Goal: Task Accomplishment & Management: Manage account settings

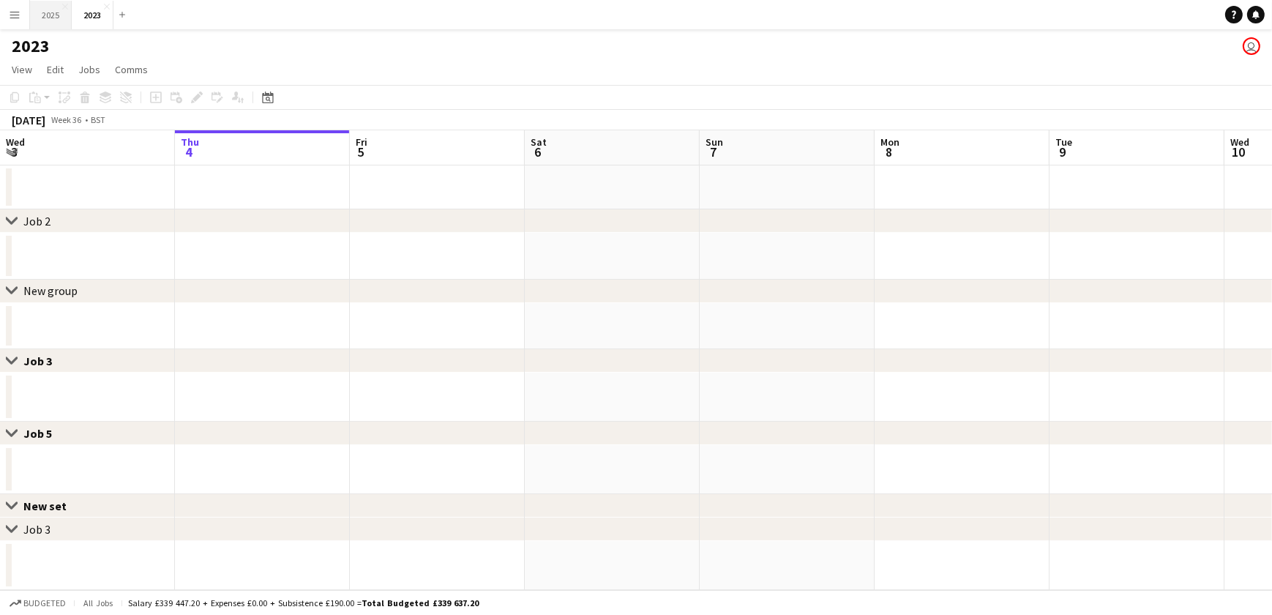
click at [53, 21] on button "2025 Close" at bounding box center [51, 15] width 42 height 29
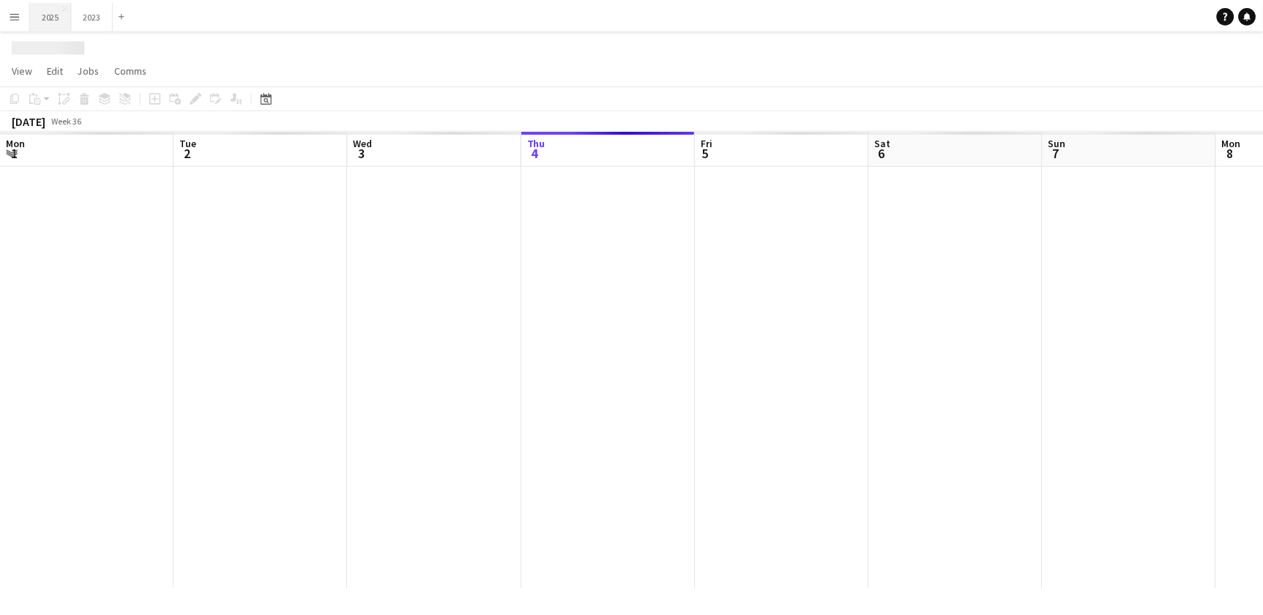
scroll to position [0, 350]
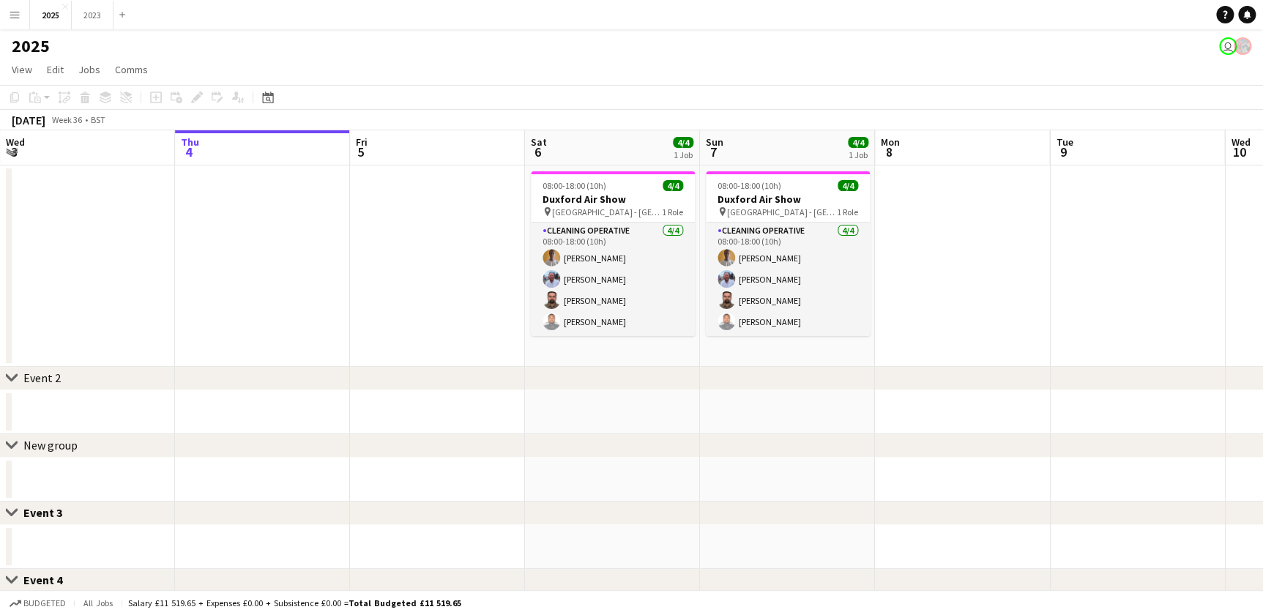
drag, startPoint x: 296, startPoint y: 302, endPoint x: 347, endPoint y: 294, distance: 52.0
click at [338, 299] on app-calendar-viewport "Mon 1 Tue 2 Wed 3 Thu 4 Fri 5 Sat 6 4/4 1 Job Sun 7 4/4 1 Job Mon 8 Tue 9 Wed 1…" at bounding box center [631, 507] width 1263 height 755
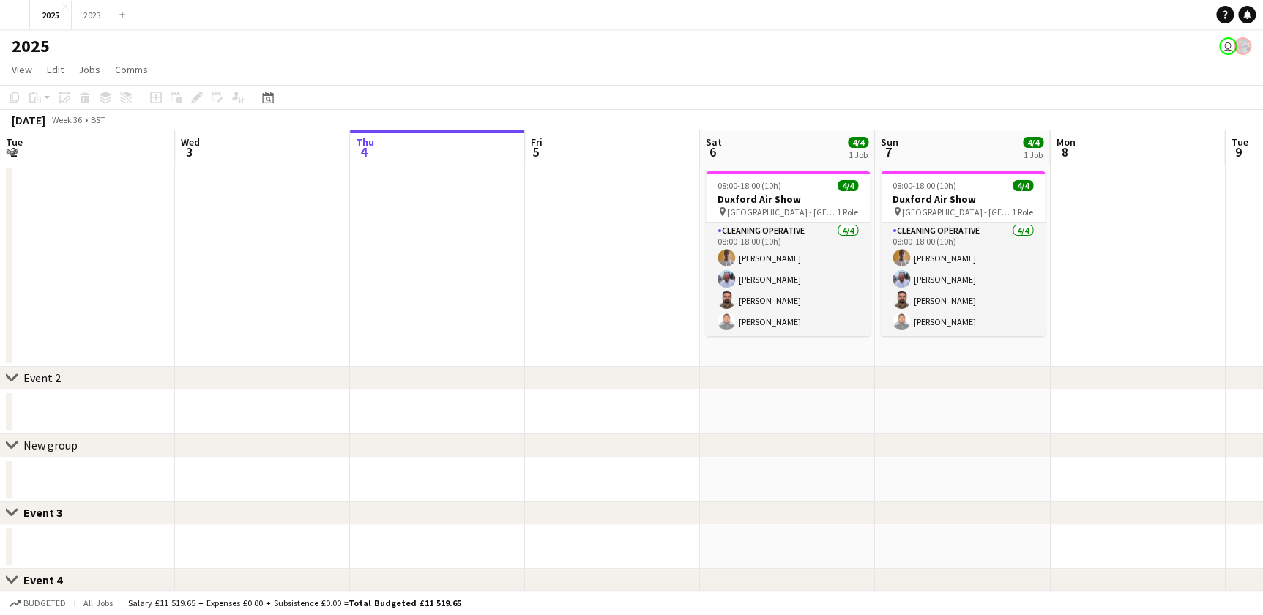
scroll to position [0, 384]
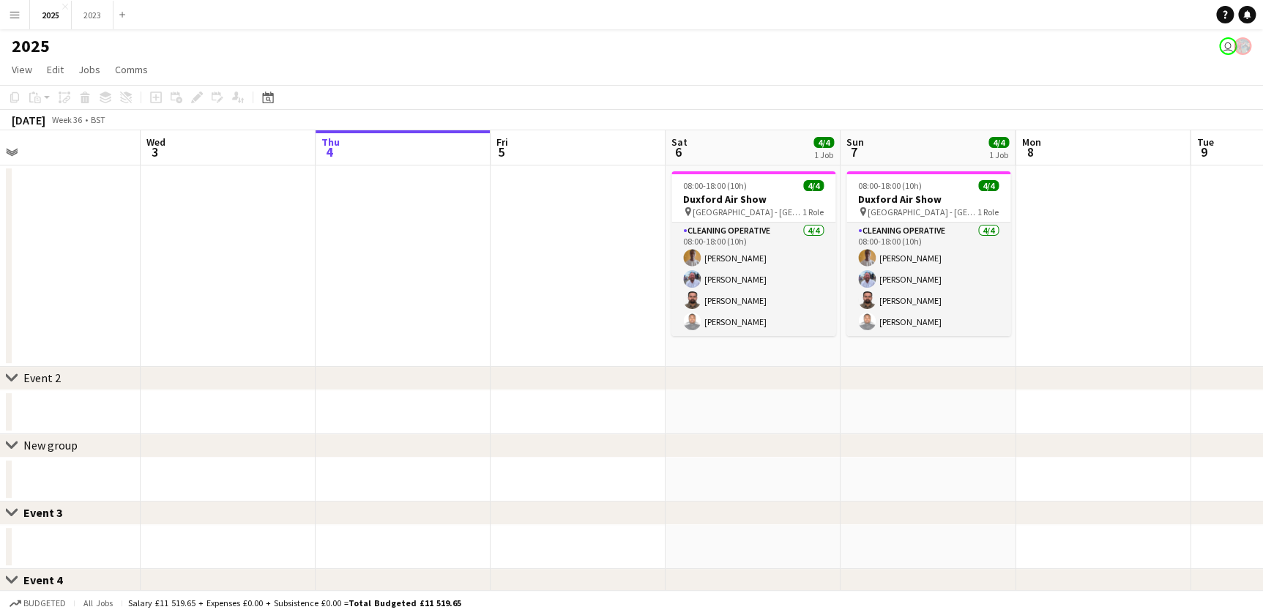
drag, startPoint x: 347, startPoint y: 294, endPoint x: 355, endPoint y: 293, distance: 8.1
click at [355, 293] on app-calendar-viewport "Sun 31 Mon 1 Tue 2 Wed 3 Thu 4 Fri 5 Sat 6 4/4 1 Job Sun 7 4/4 1 Job Mon 8 Tue …" at bounding box center [631, 507] width 1263 height 755
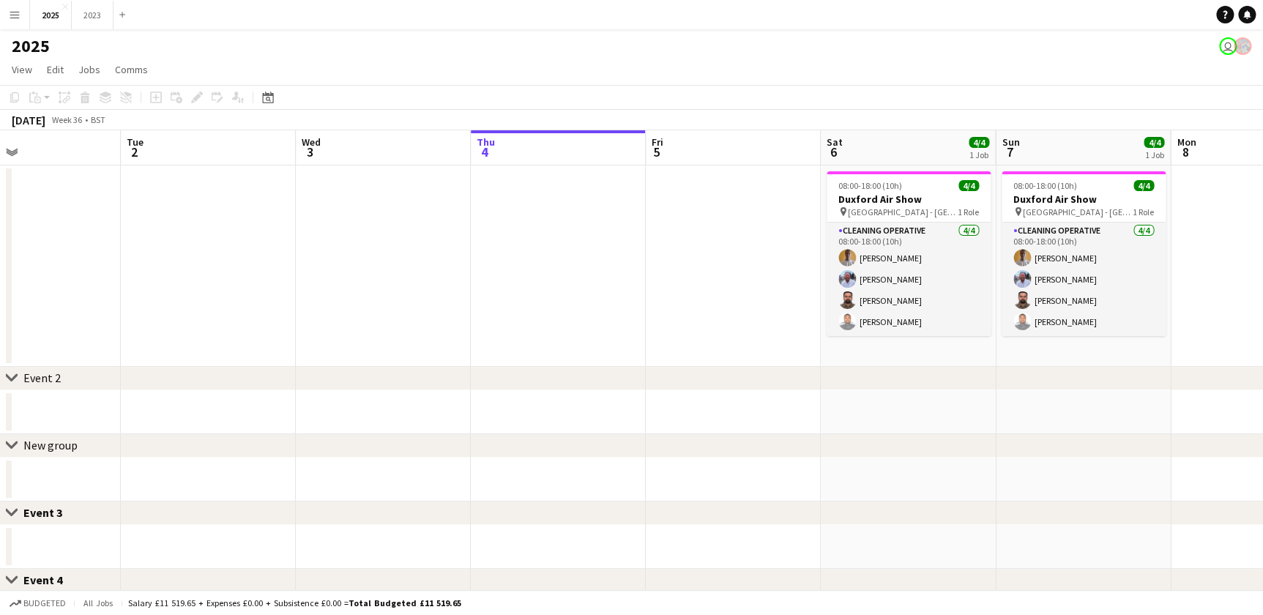
drag, startPoint x: 264, startPoint y: 295, endPoint x: 426, endPoint y: 300, distance: 162.6
click at [426, 300] on app-calendar-viewport "Sat 30 Sun 31 Mon 1 Tue 2 Wed 3 Thu 4 Fri 5 Sat 6 4/4 1 Job Sun 7 4/4 1 Job Mon…" at bounding box center [631, 507] width 1263 height 755
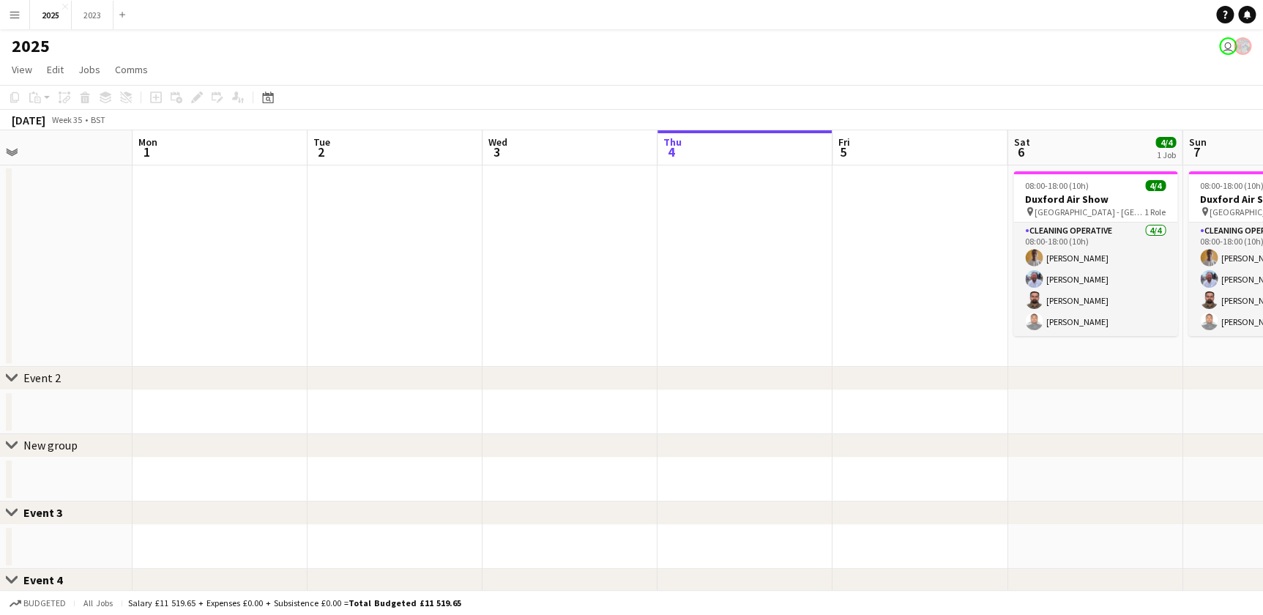
drag, startPoint x: 273, startPoint y: 309, endPoint x: 448, endPoint y: 310, distance: 175.0
click at [452, 310] on app-calendar-viewport "Fri 29 Sat 30 Sun 31 Mon 1 Tue 2 Wed 3 Thu 4 Fri 5 Sat 6 4/4 1 Job Sun 7 4/4 1 …" at bounding box center [631, 507] width 1263 height 755
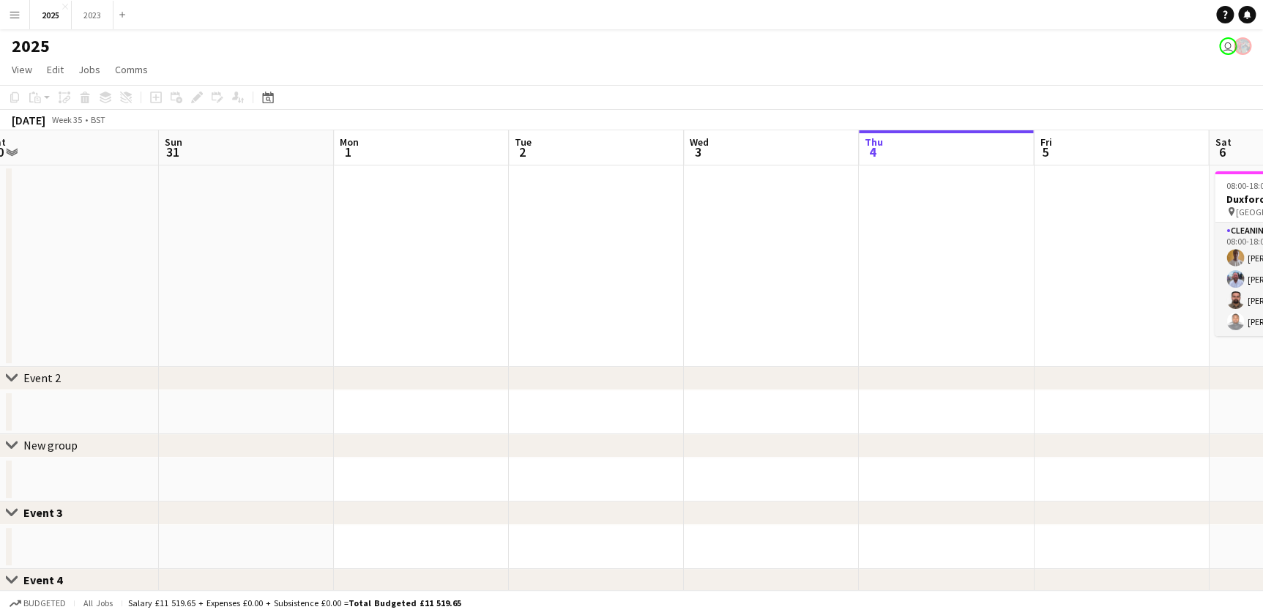
drag, startPoint x: 253, startPoint y: 313, endPoint x: 707, endPoint y: 283, distance: 454.9
click at [756, 282] on app-calendar-viewport "Thu 28 Fri 29 Sat 30 Sun 31 Mon 1 Tue 2 Wed 3 Thu 4 Fri 5 Sat 6 4/4 1 Job Sun 7…" at bounding box center [631, 507] width 1263 height 755
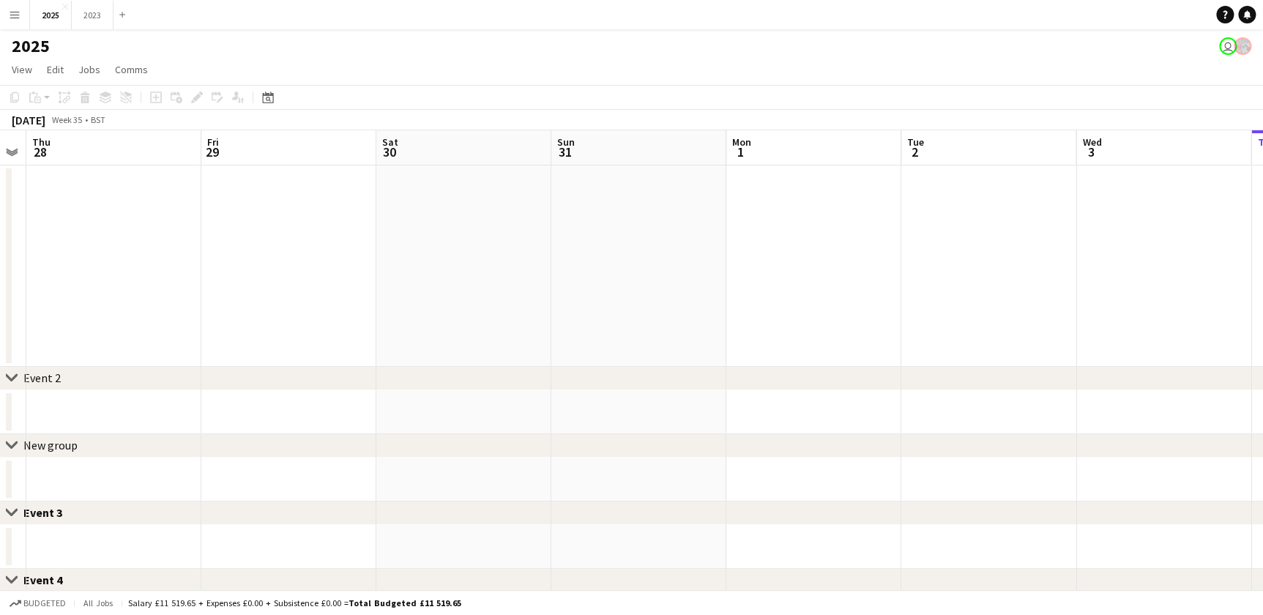
drag, startPoint x: 247, startPoint y: 302, endPoint x: 418, endPoint y: 284, distance: 171.5
click at [556, 272] on app-calendar-viewport "Tue 26 Wed 27 Thu 28 Fri 29 Sat 30 Sun 31 Mon 1 Tue 2 Wed 3 Thu 4 Fri 5 Sat 6 4…" at bounding box center [631, 507] width 1263 height 755
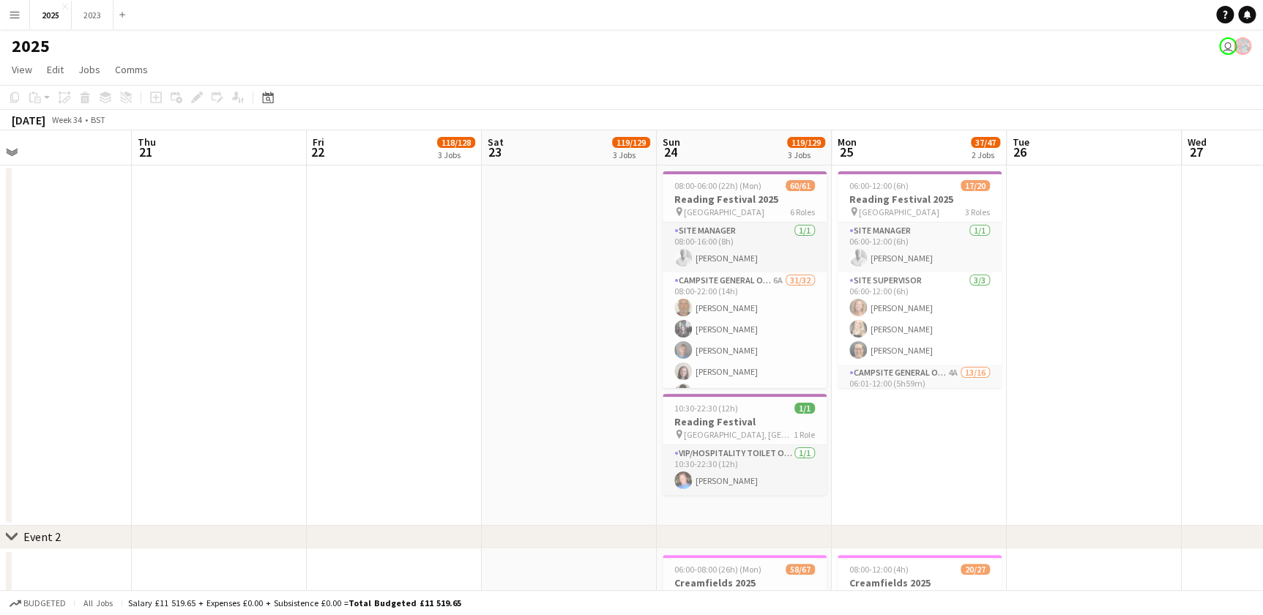
drag, startPoint x: 245, startPoint y: 288, endPoint x: 427, endPoint y: 299, distance: 182.6
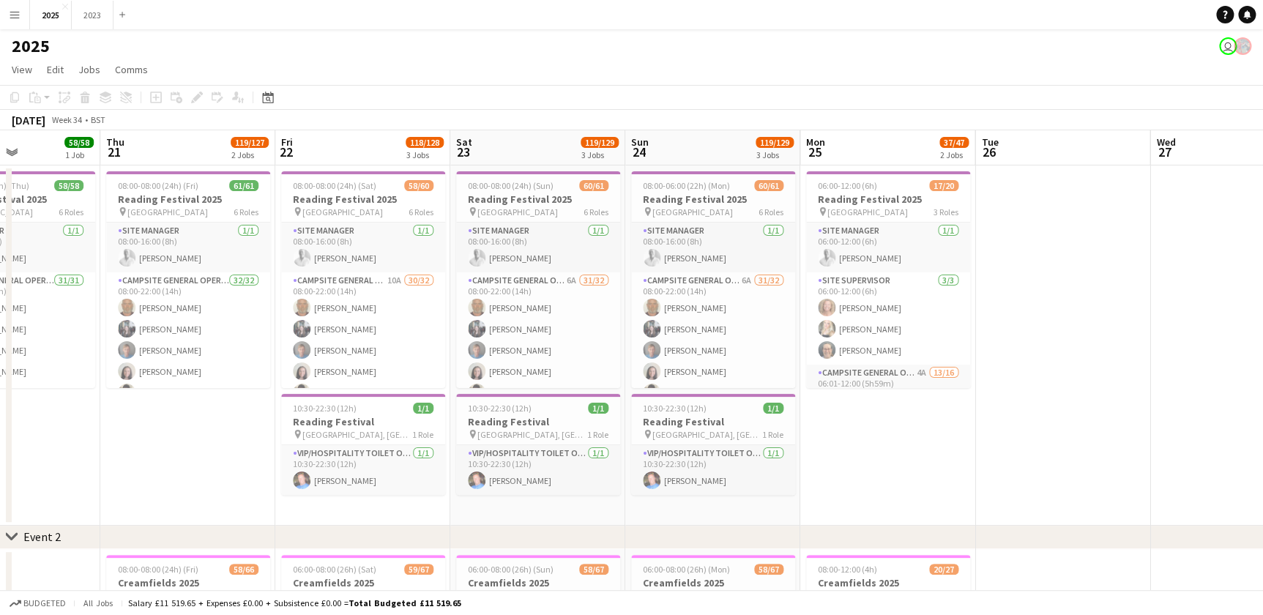
drag, startPoint x: 148, startPoint y: 435, endPoint x: 281, endPoint y: 439, distance: 133.3
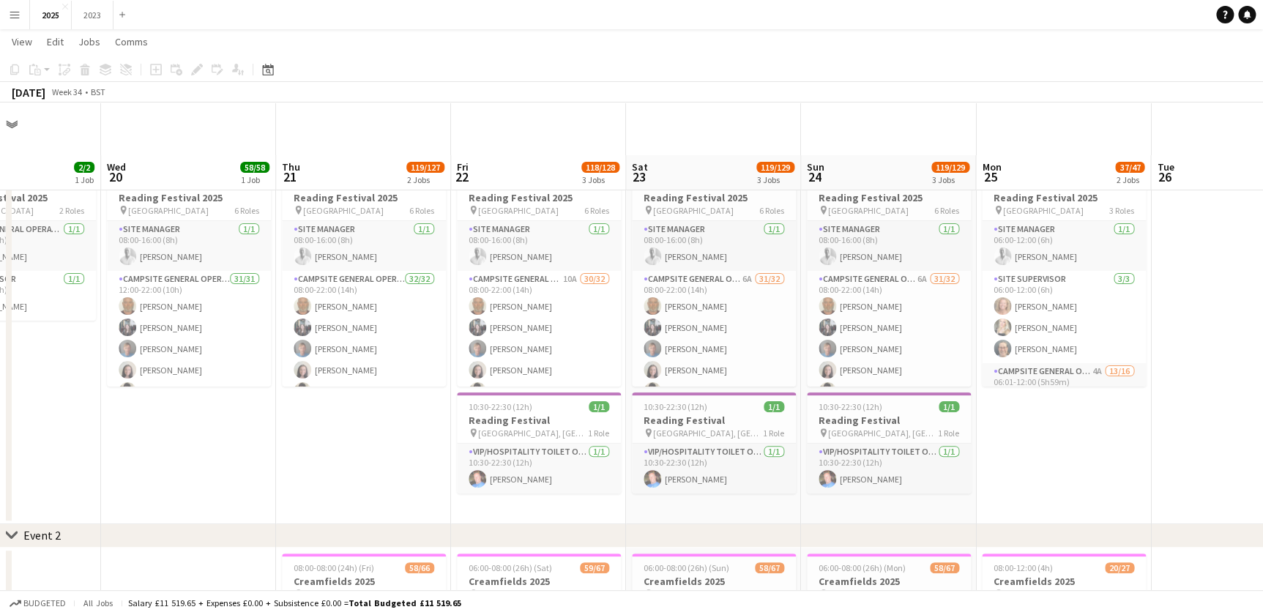
scroll to position [66, 0]
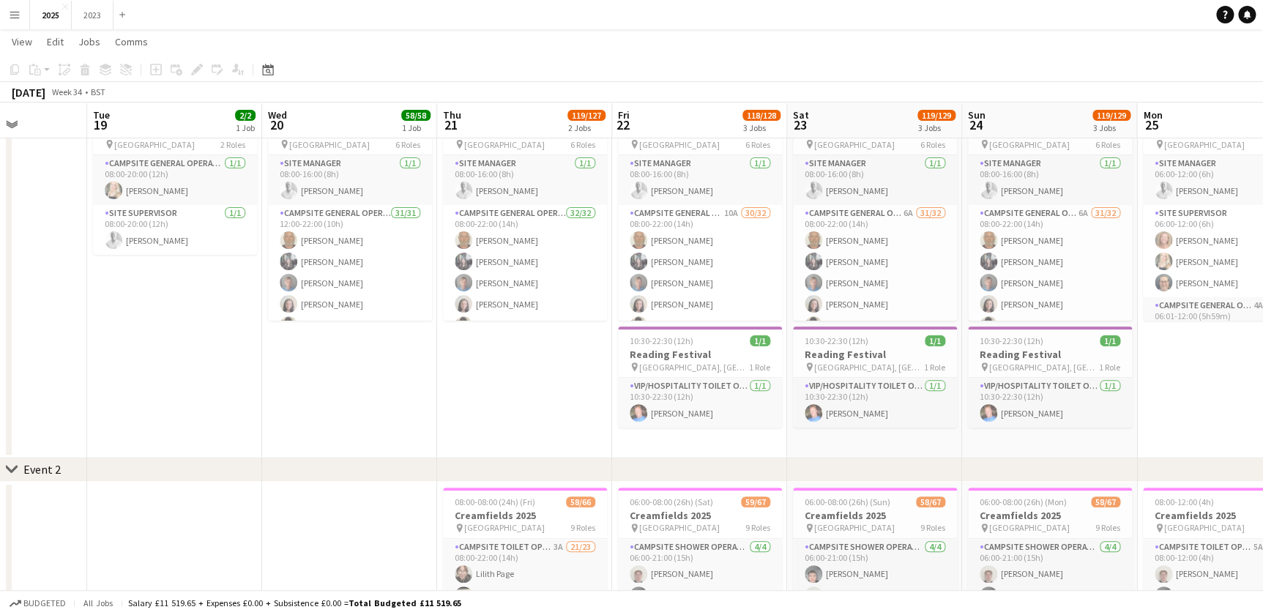
drag, startPoint x: 490, startPoint y: 446, endPoint x: 325, endPoint y: 450, distance: 164.8
click at [506, 447] on app-calendar-viewport "Sun 17 14/15 1 Job Mon 18 Tue 19 2/2 1 Job Wed 20 58/58 1 Job Thu 21 119/127 2 …" at bounding box center [631, 587] width 1263 height 1193
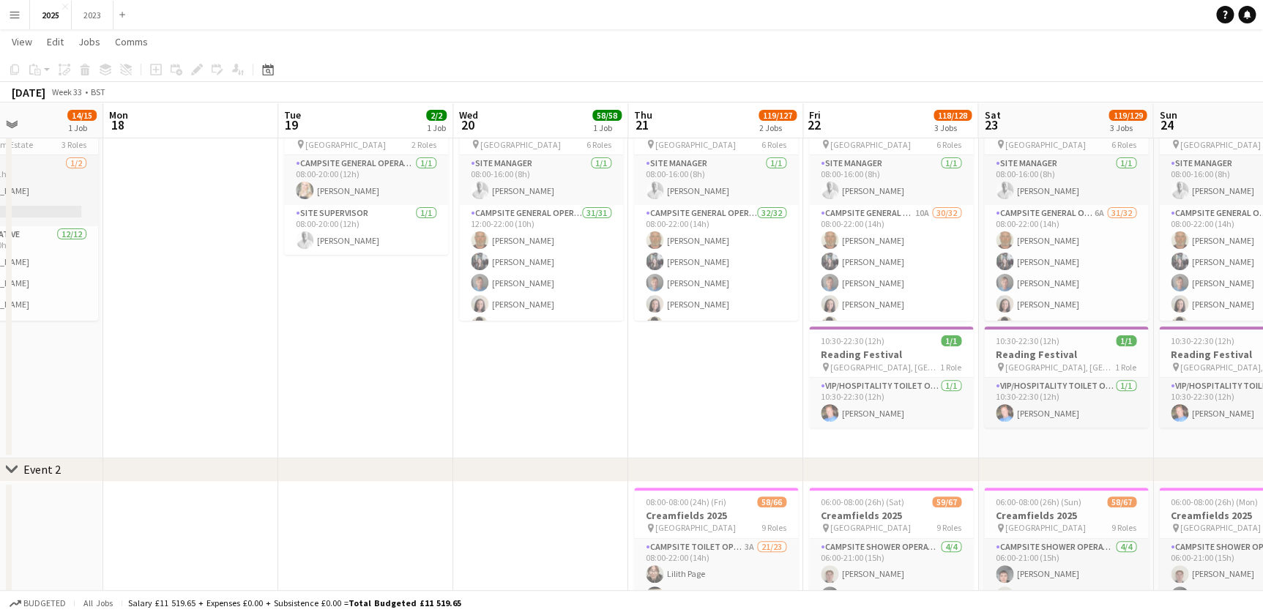
drag, startPoint x: 422, startPoint y: 444, endPoint x: 200, endPoint y: 415, distance: 223.8
click at [512, 444] on app-calendar-viewport "Fri 15 Sat 16 20/21 2 Jobs Sun 17 14/15 1 Job Mon 18 Tue 19 2/2 1 Job Wed 20 58…" at bounding box center [631, 587] width 1263 height 1193
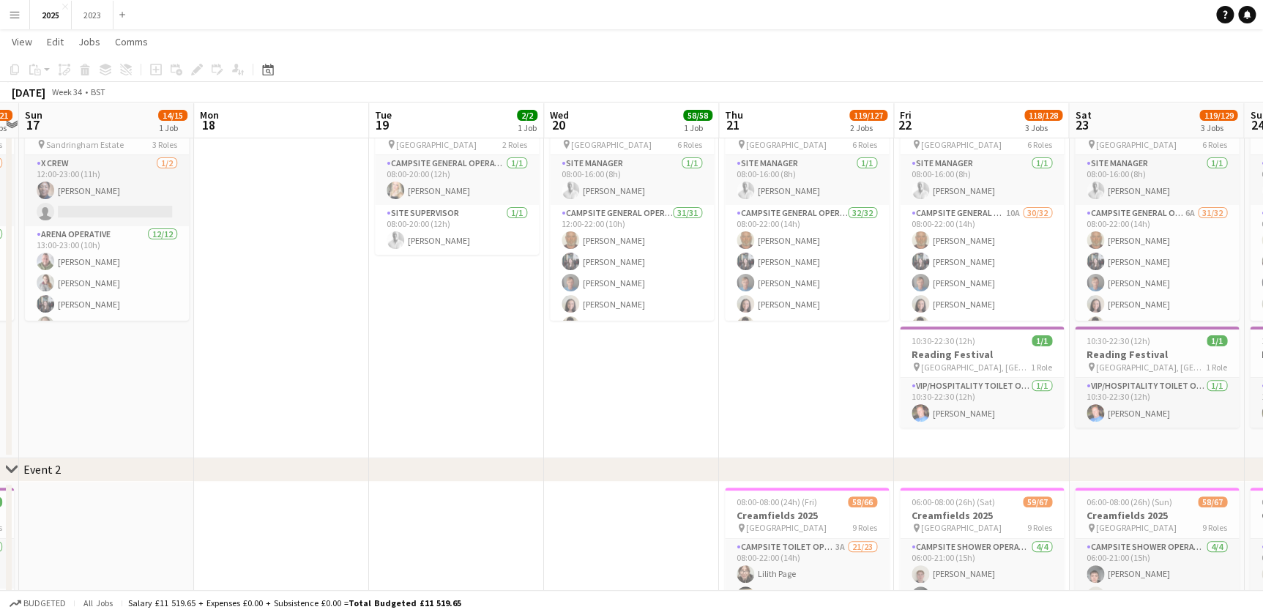
click at [419, 428] on app-calendar-viewport "Fri 15 Sat 16 20/21 2 Jobs Sun 17 14/15 1 Job Mon 18 Tue 19 2/2 1 Job Wed 20 58…" at bounding box center [631, 587] width 1263 height 1193
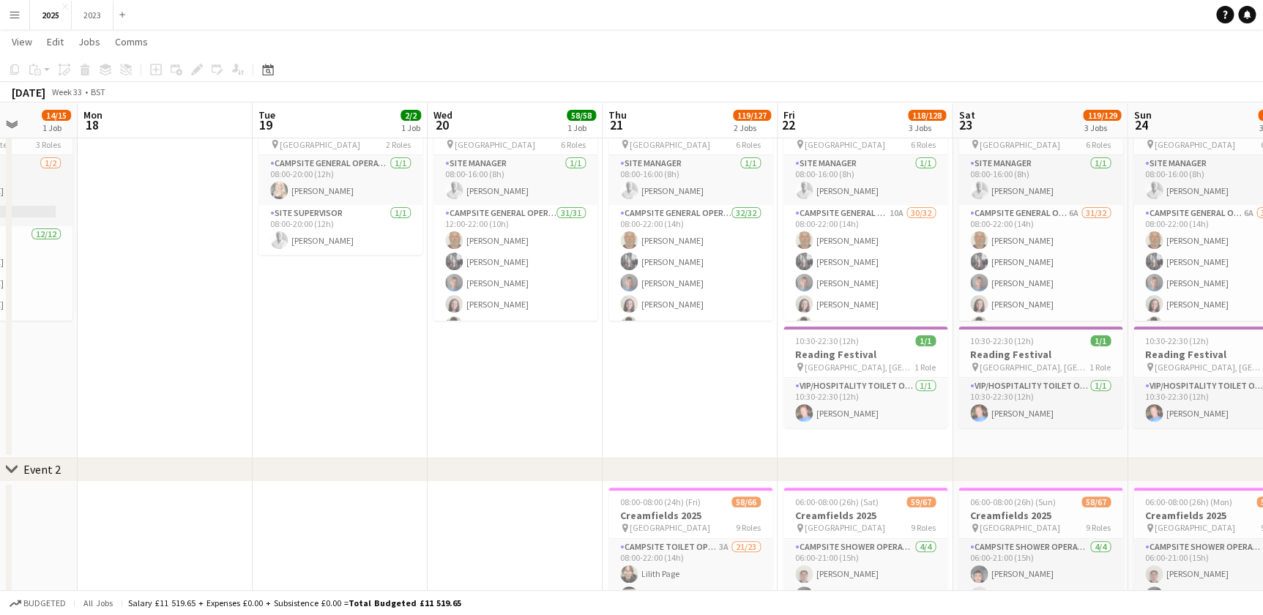
click at [466, 436] on app-calendar-viewport "Fri 15 20/21 2 Jobs Sat 16 20/21 2 Jobs Sun 17 14/15 1 Job Mon 18 Tue 19 2/2 1 …" at bounding box center [631, 587] width 1263 height 1193
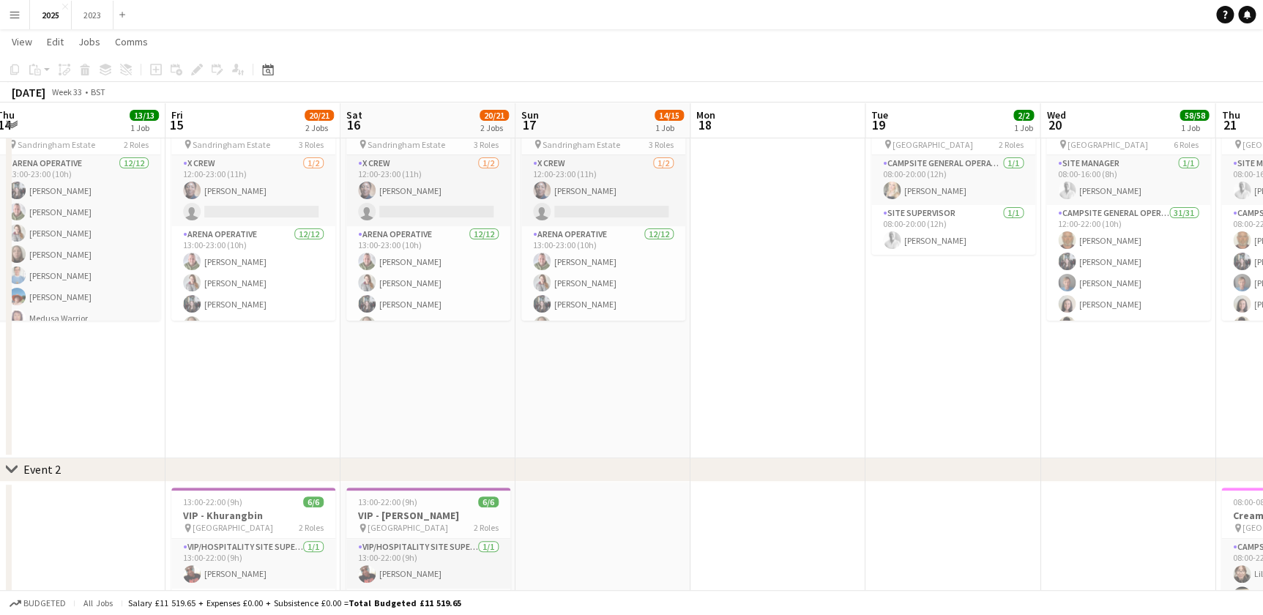
click at [316, 442] on app-calendar-viewport "Tue 12 Wed 13 Thu 14 13/13 1 Job Fri 15 20/21 2 Jobs Sat 16 20/21 2 Jobs Sun 17…" at bounding box center [631, 587] width 1263 height 1193
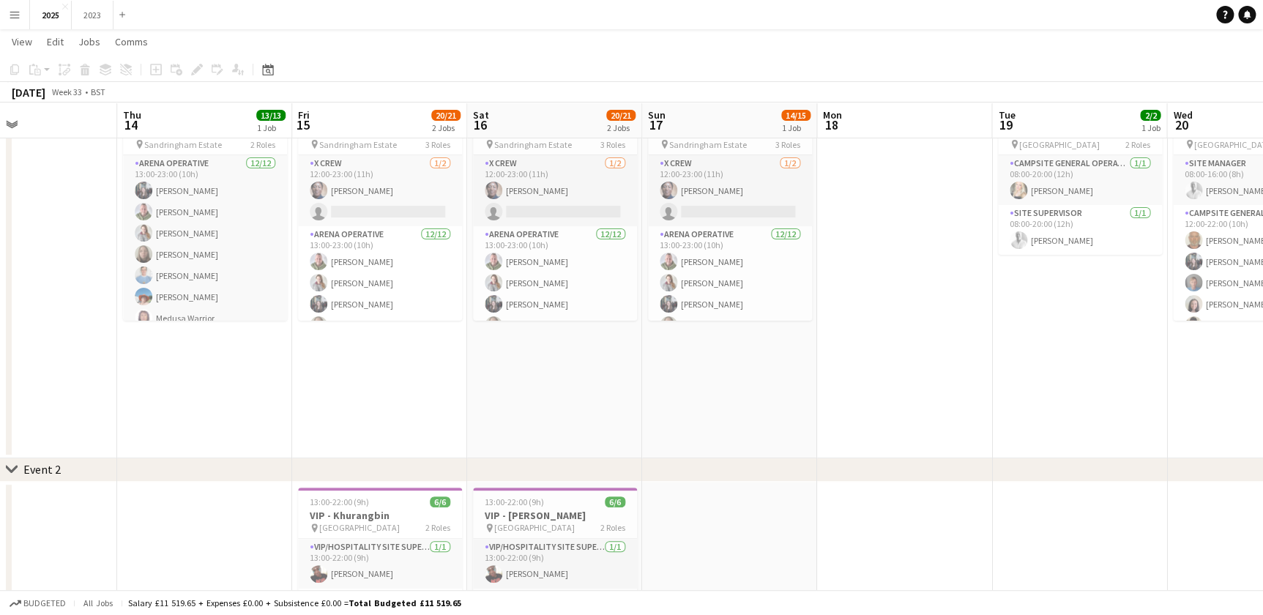
drag, startPoint x: 97, startPoint y: 422, endPoint x: 304, endPoint y: 425, distance: 207.2
click at [302, 425] on app-calendar-viewport "Mon 11 16/17 1 Job Tue 12 Wed 13 Thu 14 13/13 1 Job Fri 15 20/21 2 Jobs Sat 16 …" at bounding box center [631, 587] width 1263 height 1193
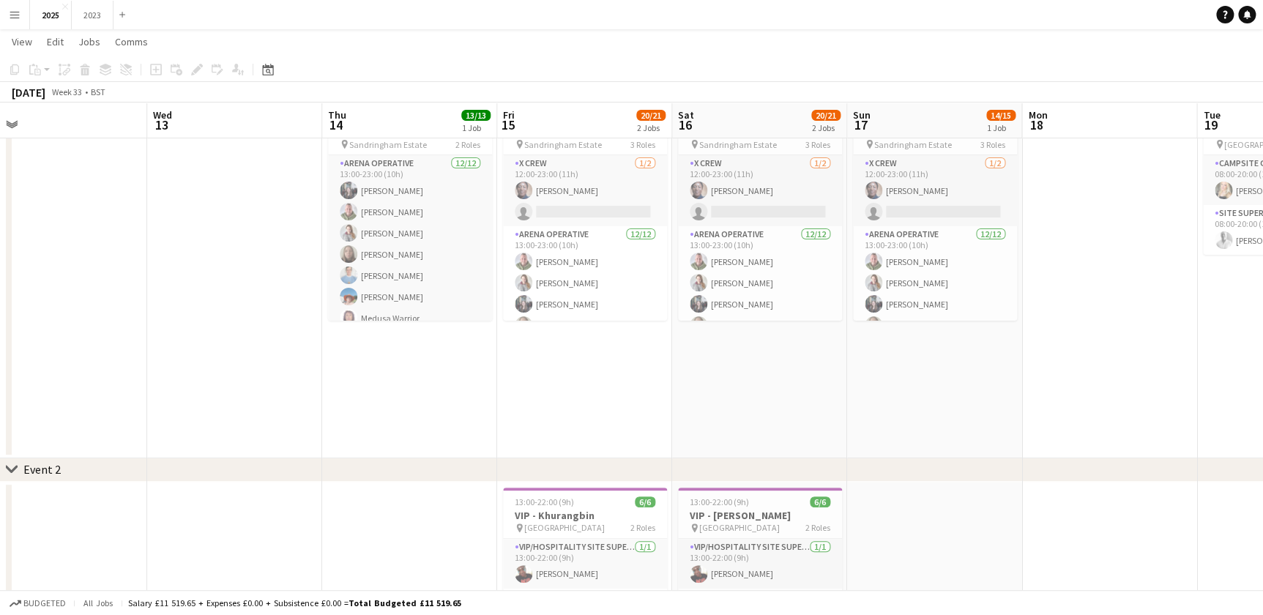
drag, startPoint x: 801, startPoint y: 423, endPoint x: 670, endPoint y: 420, distance: 131.1
click at [742, 425] on app-calendar-viewport "Sun 10 37/41 2 Jobs Mon 11 16/17 1 Job Tue 12 Wed 13 Thu 14 13/13 1 Job Fri 15 …" at bounding box center [631, 587] width 1263 height 1193
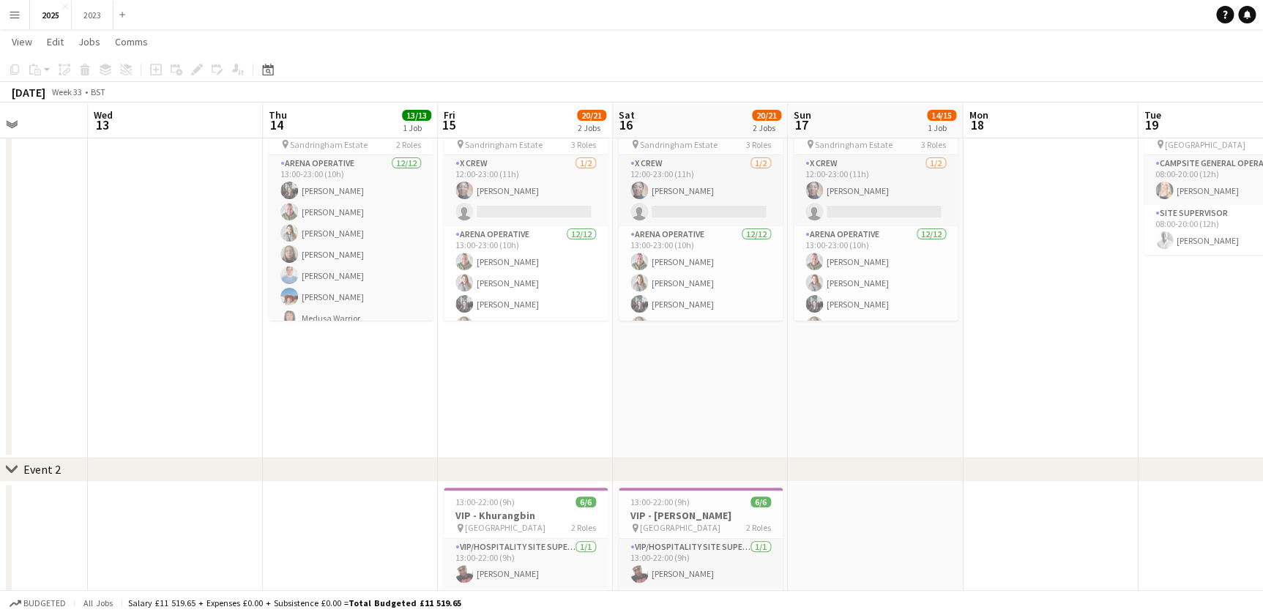
drag, startPoint x: 527, startPoint y: 397, endPoint x: 439, endPoint y: 398, distance: 88.6
click at [425, 396] on app-calendar-viewport "Sun 10 37/41 2 Jobs Mon 11 16/17 1 Job Tue 12 Wed 13 Thu 14 13/13 1 Job Fri 15 …" at bounding box center [631, 587] width 1263 height 1193
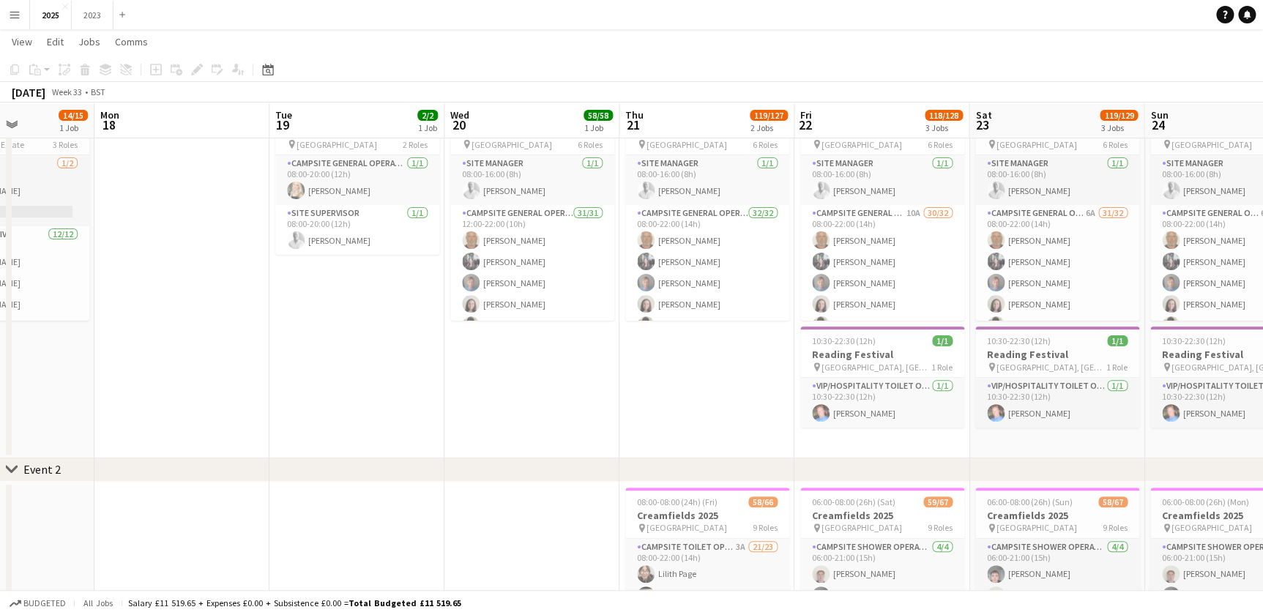
drag, startPoint x: 336, startPoint y: 403, endPoint x: 442, endPoint y: 409, distance: 106.3
click at [237, 403] on app-calendar-viewport "Fri 15 20/21 2 Jobs Sat 16 20/21 2 Jobs Sun 17 14/15 1 Job Mon 18 Tue 19 2/2 1 …" at bounding box center [631, 587] width 1263 height 1193
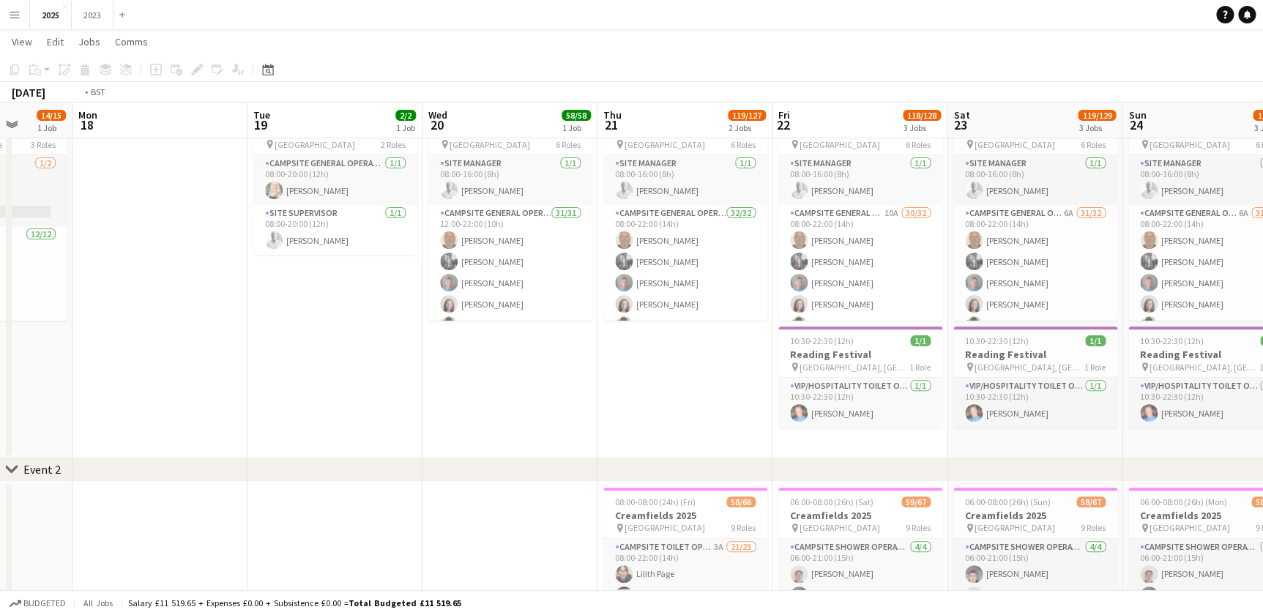
drag, startPoint x: 433, startPoint y: 422, endPoint x: 198, endPoint y: 420, distance: 235.8
click at [198, 420] on app-calendar-viewport "Fri 15 20/21 2 Jobs Sat 16 20/21 2 Jobs Sun 17 14/15 1 Job Mon 18 Tue 19 2/2 1 …" at bounding box center [631, 587] width 1263 height 1193
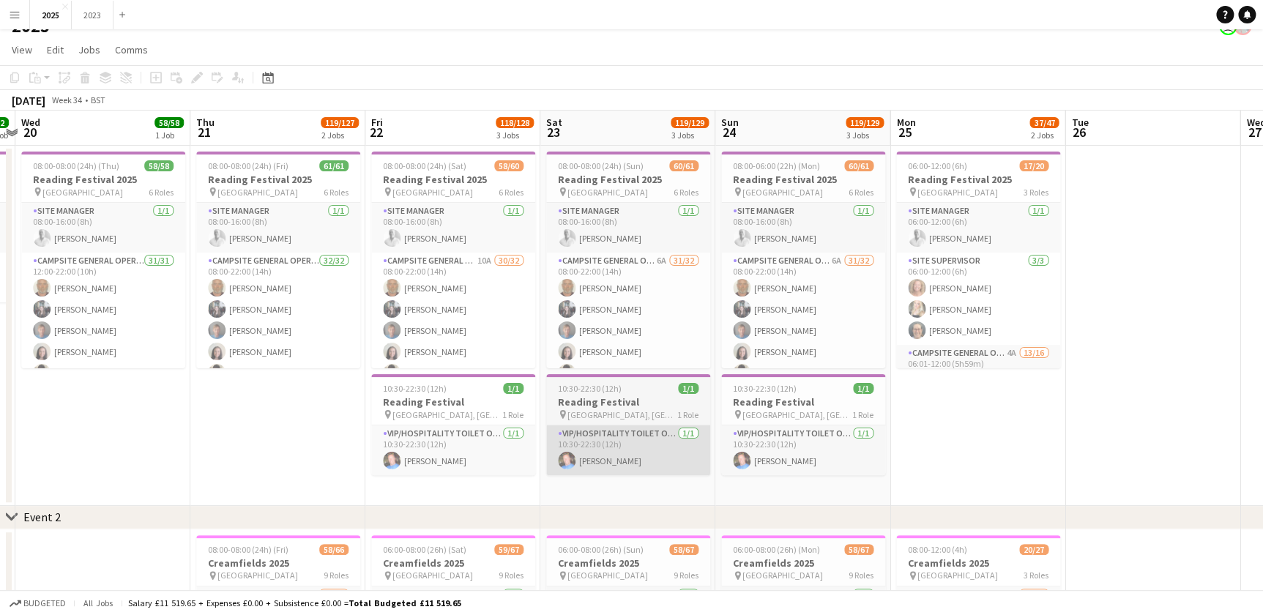
scroll to position [0, 0]
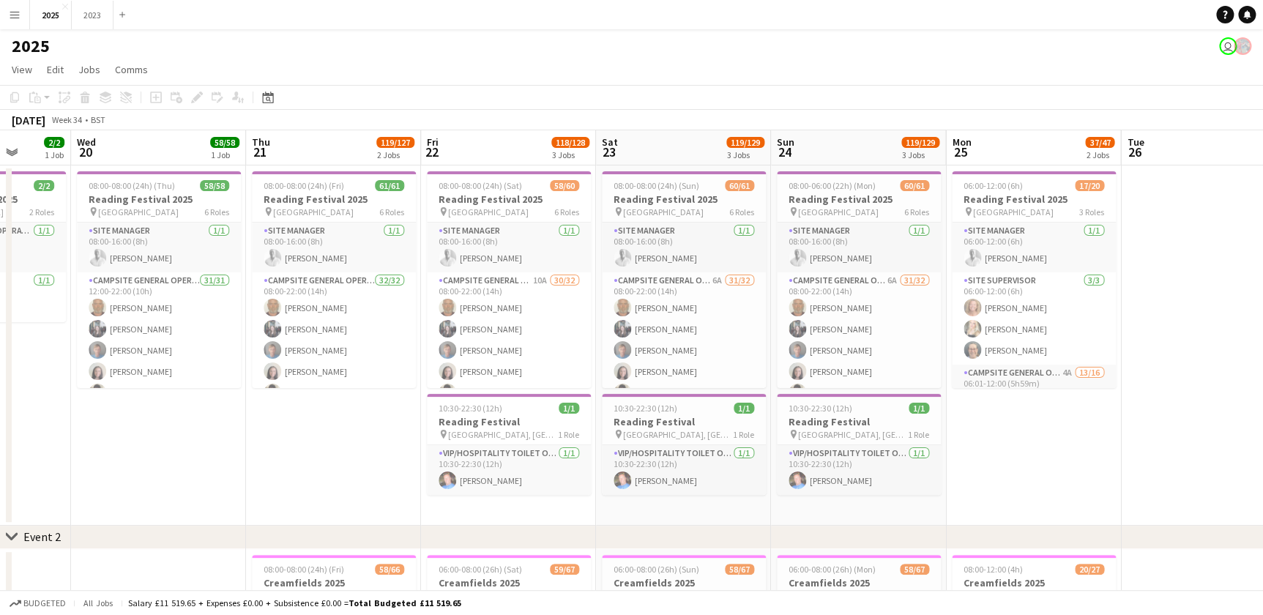
drag, startPoint x: 461, startPoint y: 508, endPoint x: 493, endPoint y: 508, distance: 31.5
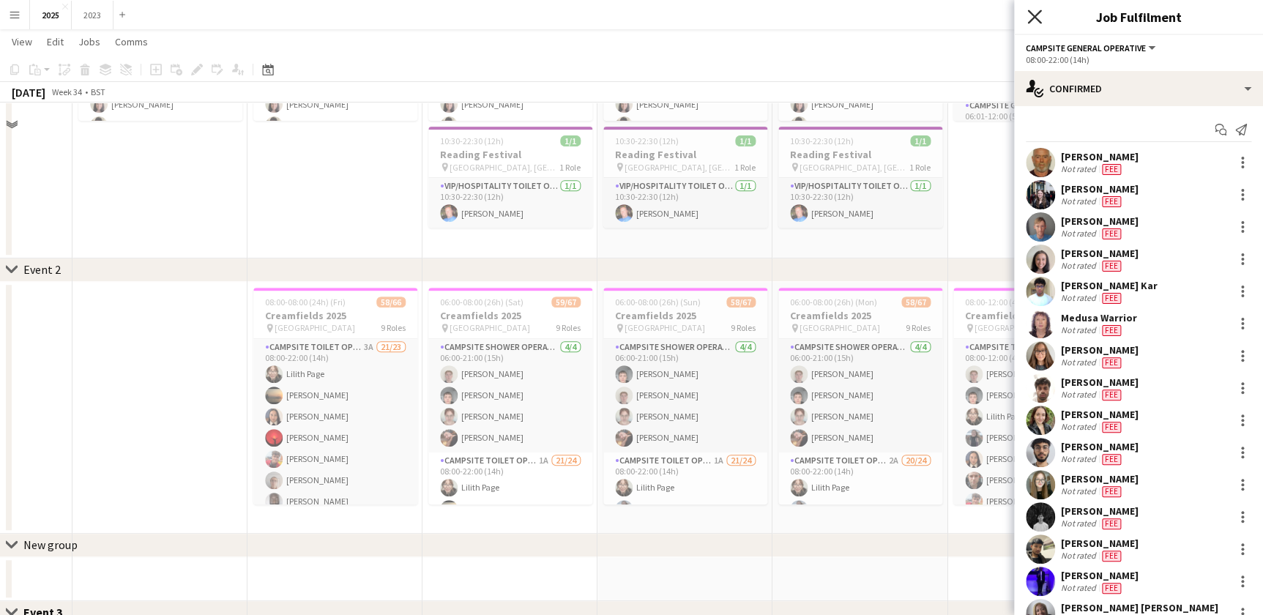
click at [1029, 12] on icon at bounding box center [1034, 17] width 14 height 14
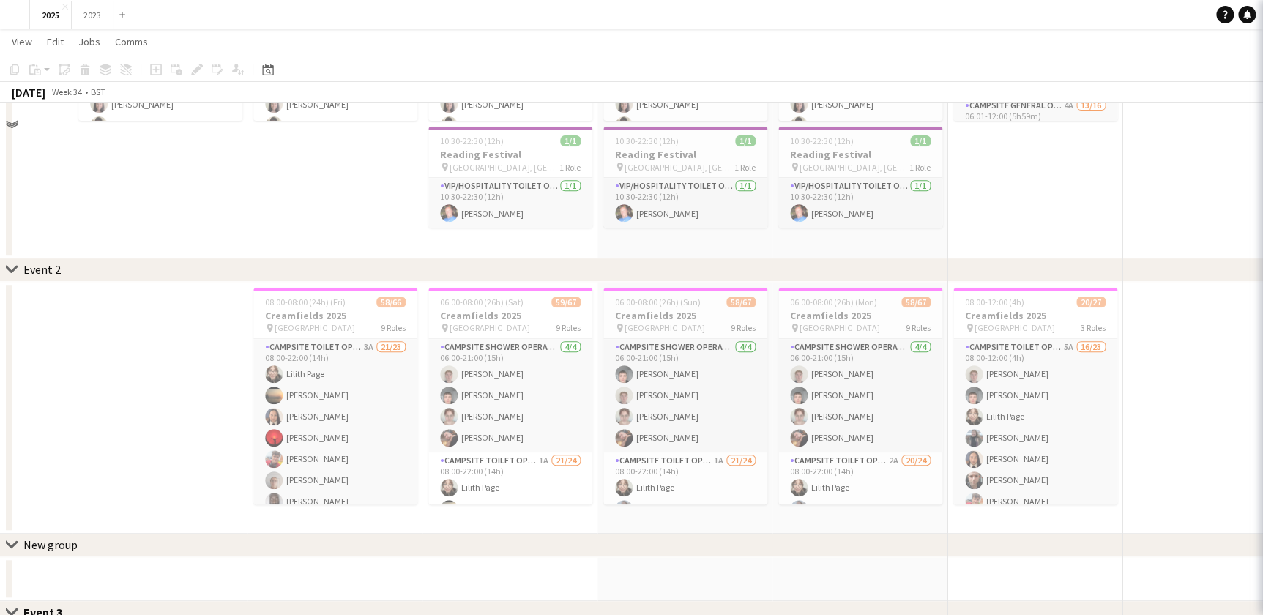
scroll to position [133, 0]
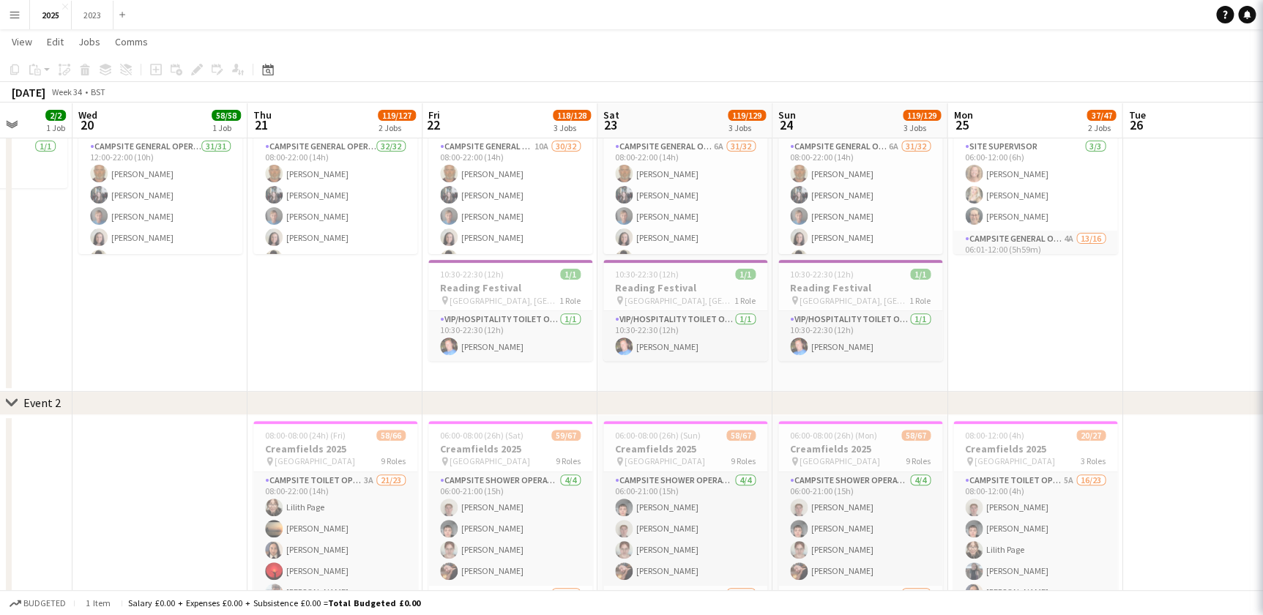
click at [1272, 17] on icon "Close pop-in" at bounding box center [1283, 17] width 14 height 14
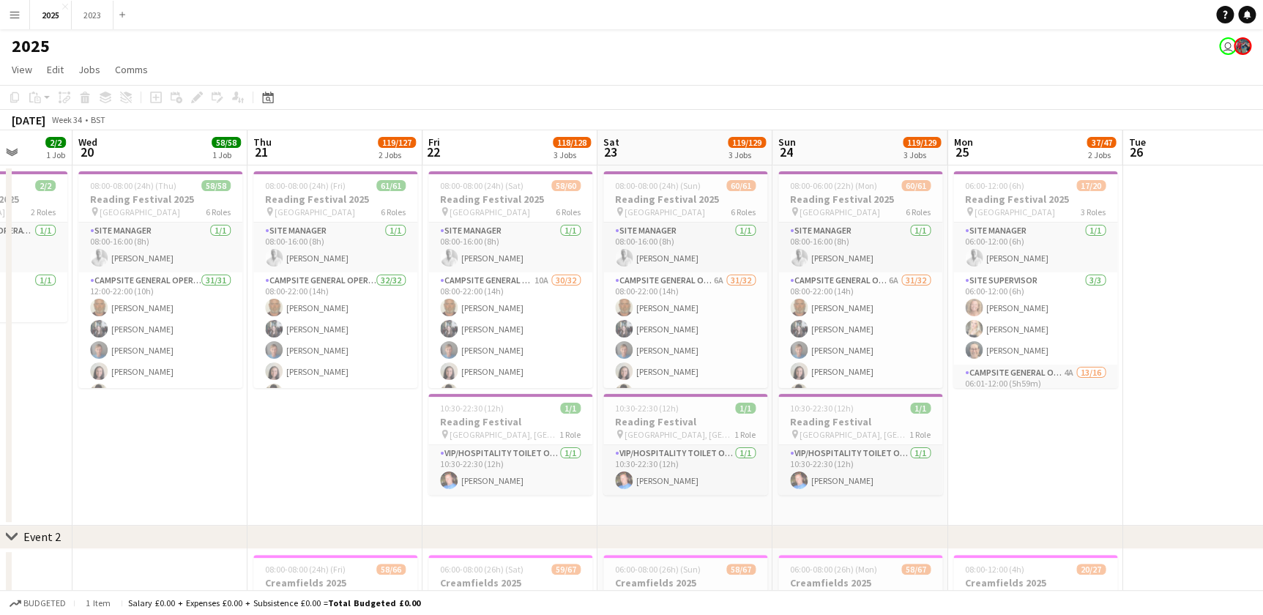
scroll to position [0, 388]
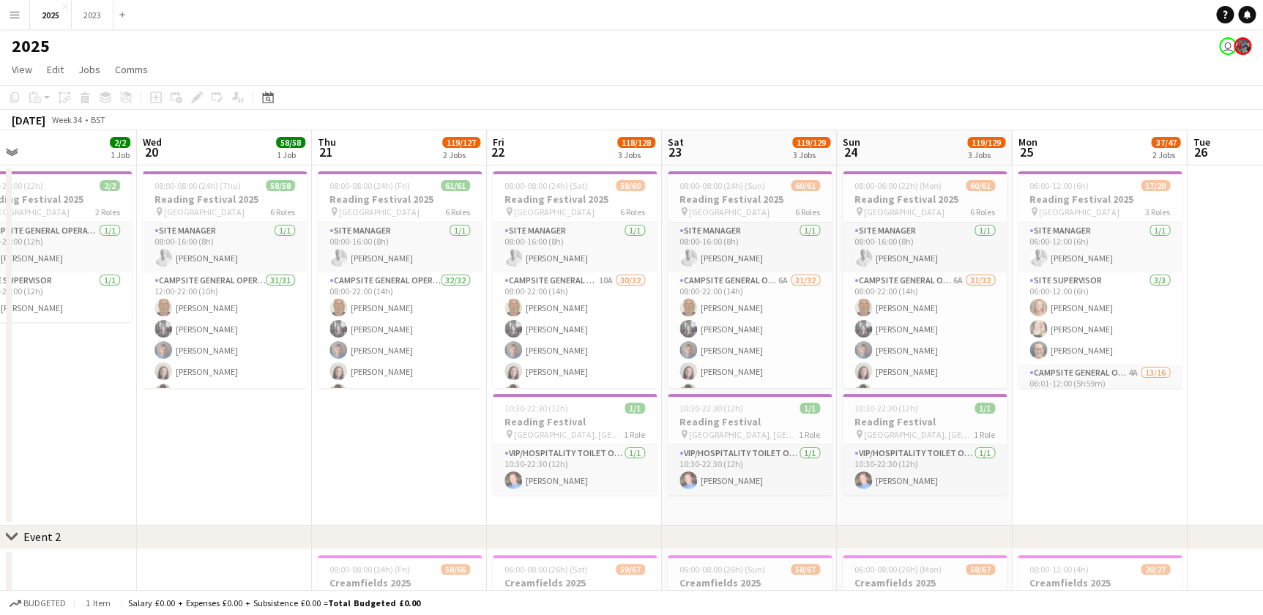
drag, startPoint x: 272, startPoint y: 462, endPoint x: 336, endPoint y: 458, distance: 63.8
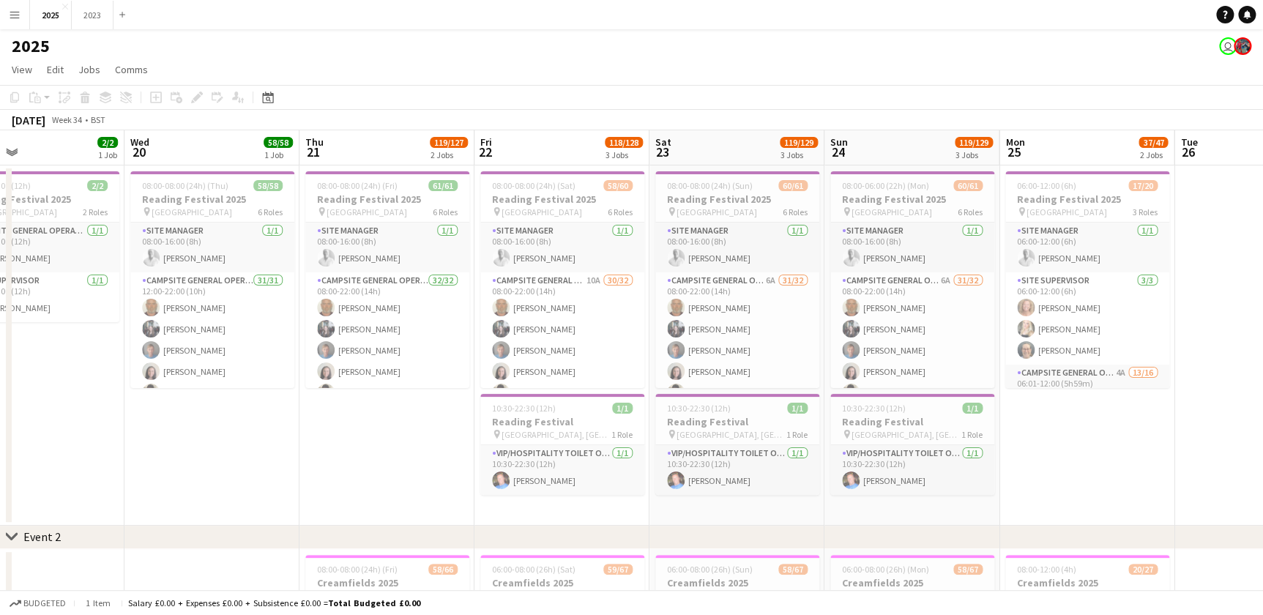
scroll to position [0, 387]
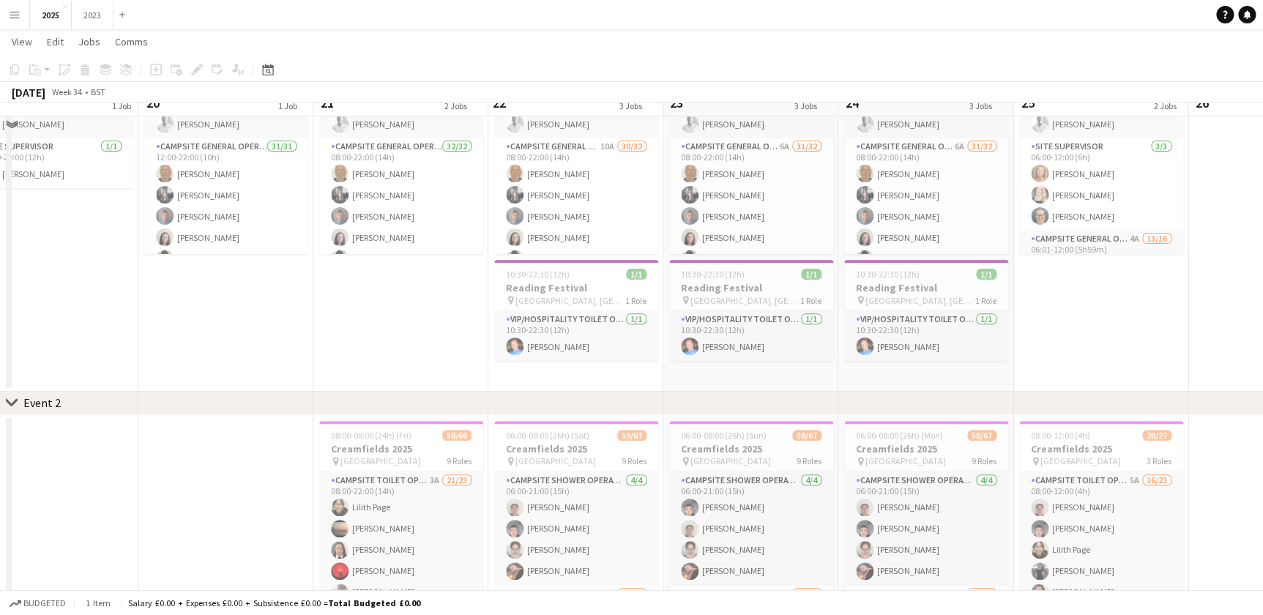
scroll to position [0, 0]
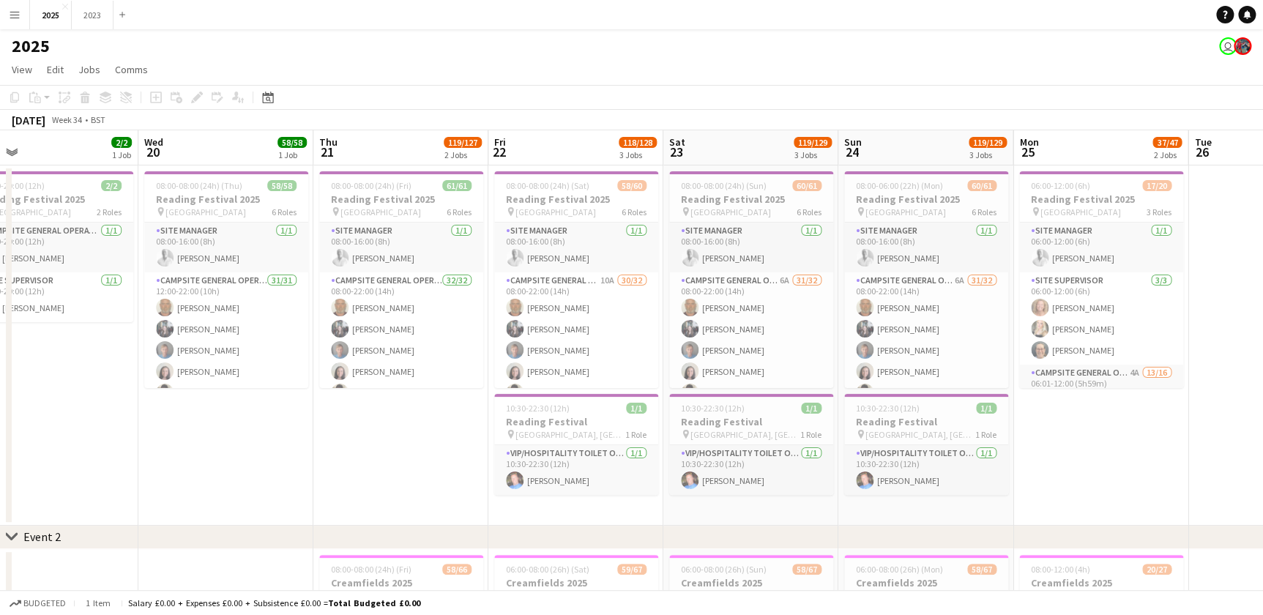
drag, startPoint x: 336, startPoint y: 441, endPoint x: 285, endPoint y: 439, distance: 51.3
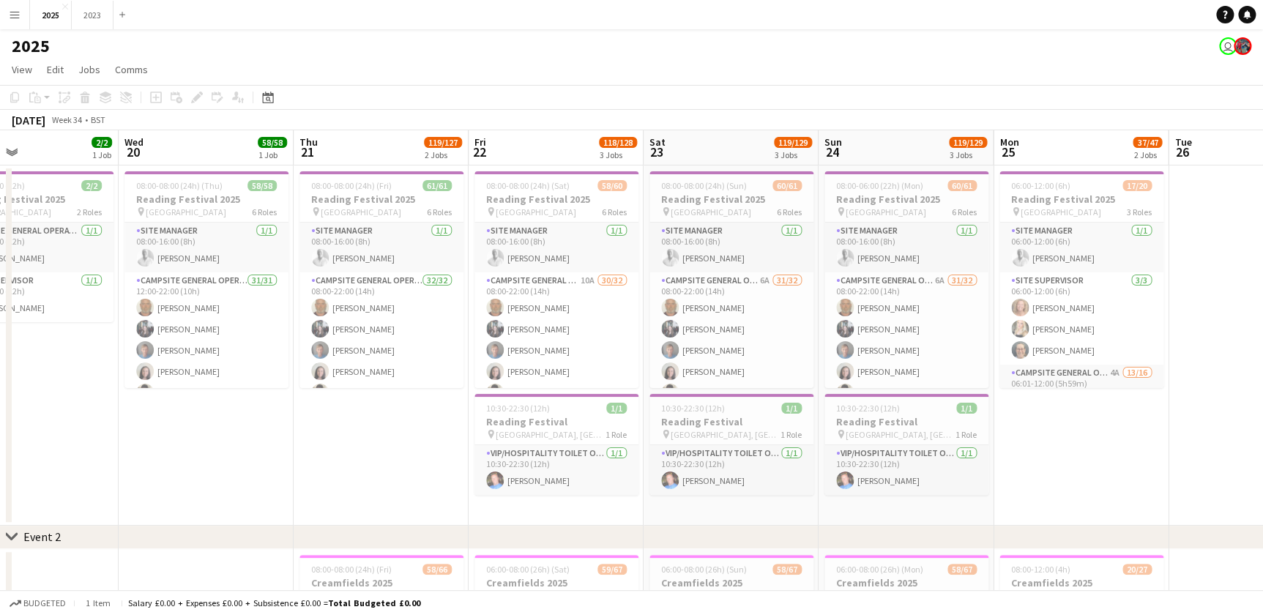
drag, startPoint x: 245, startPoint y: 443, endPoint x: 276, endPoint y: 447, distance: 31.7
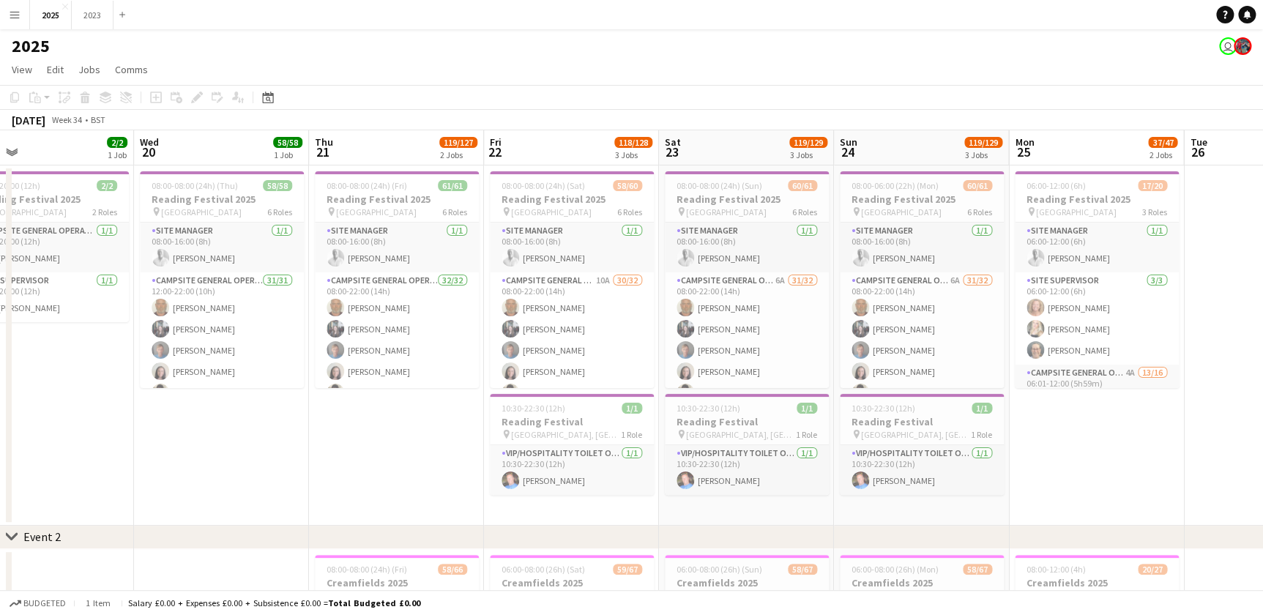
scroll to position [0, 381]
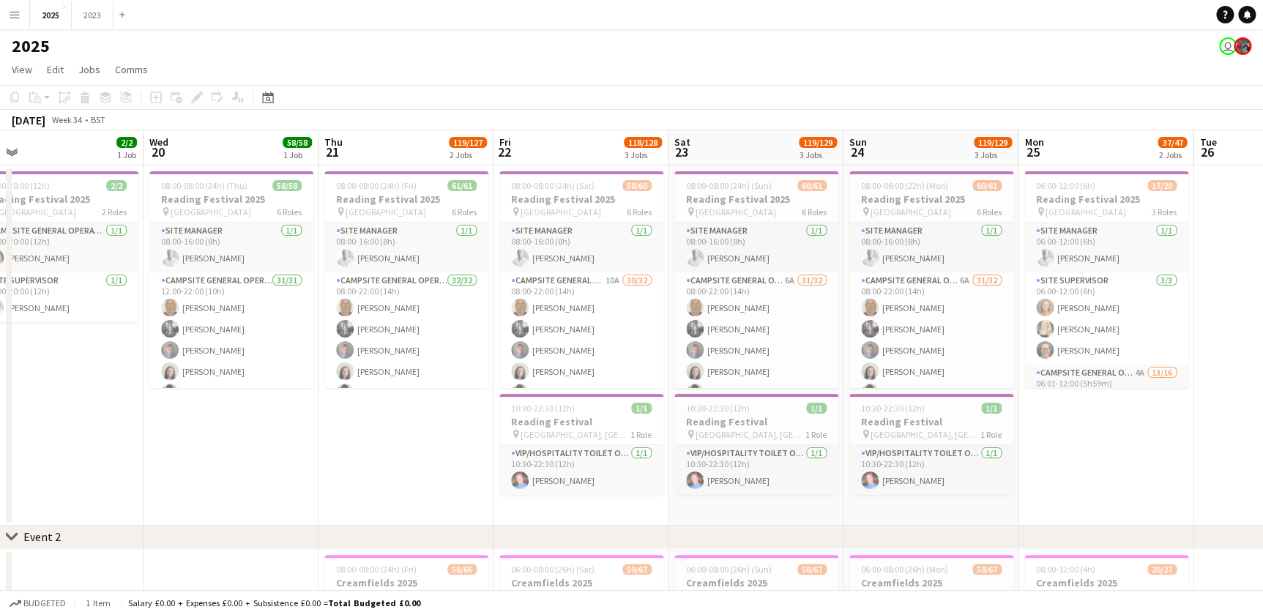
drag, startPoint x: 307, startPoint y: 448, endPoint x: 335, endPoint y: 452, distance: 28.2
drag, startPoint x: 343, startPoint y: 470, endPoint x: 319, endPoint y: 454, distance: 29.0
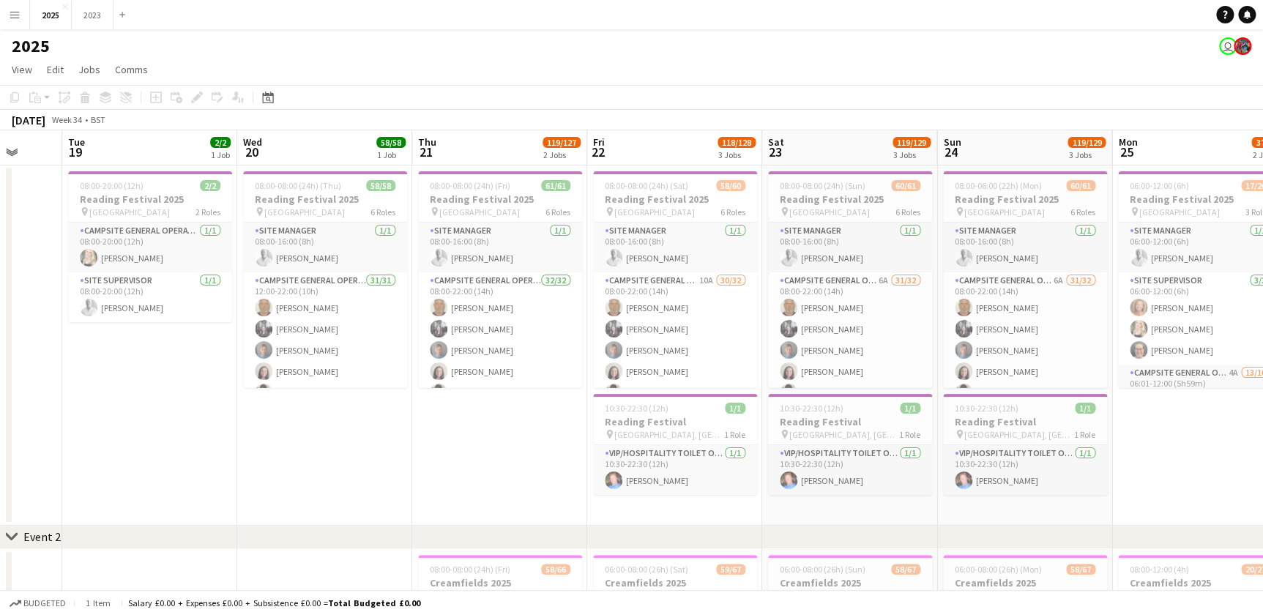
drag, startPoint x: 319, startPoint y: 454, endPoint x: 379, endPoint y: 454, distance: 60.0
drag, startPoint x: 291, startPoint y: 456, endPoint x: 369, endPoint y: 454, distance: 77.6
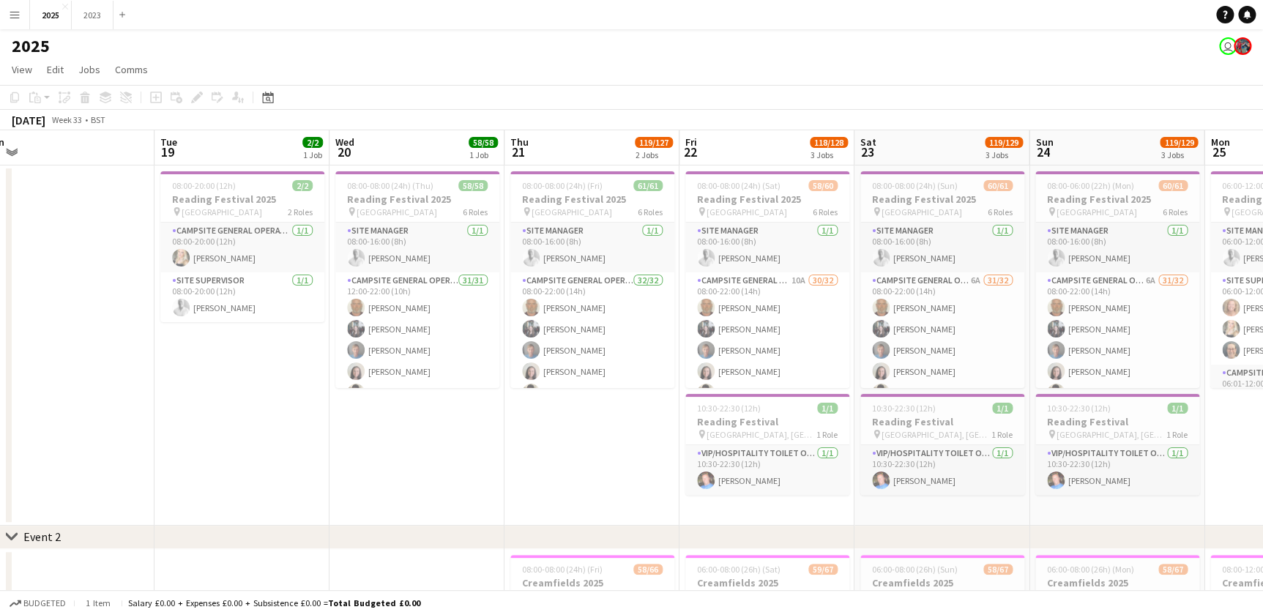
drag, startPoint x: 299, startPoint y: 461, endPoint x: 329, endPoint y: 461, distance: 29.3
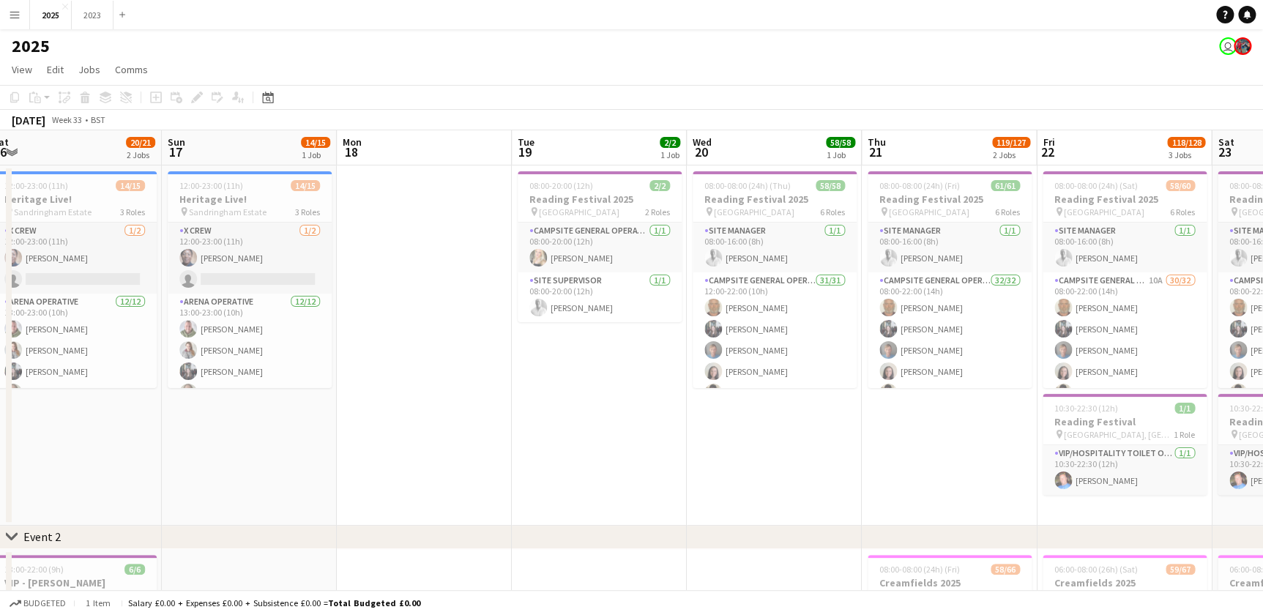
drag, startPoint x: 281, startPoint y: 462, endPoint x: 316, endPoint y: 469, distance: 35.2
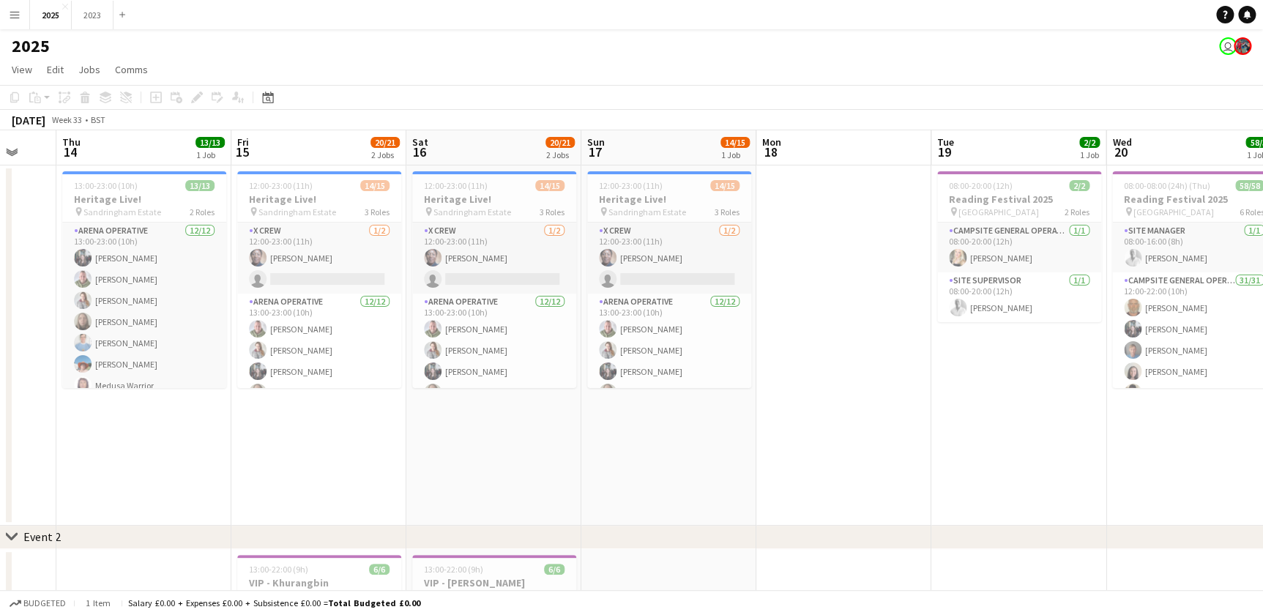
drag, startPoint x: 489, startPoint y: 463, endPoint x: 582, endPoint y: 452, distance: 93.6
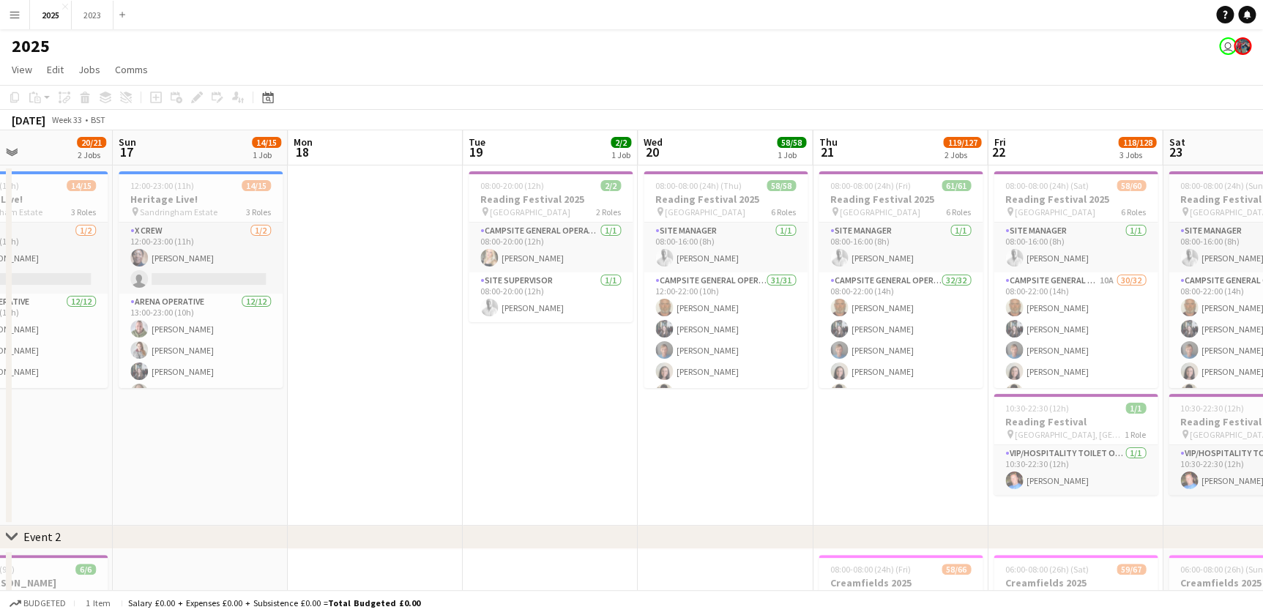
scroll to position [0, 453]
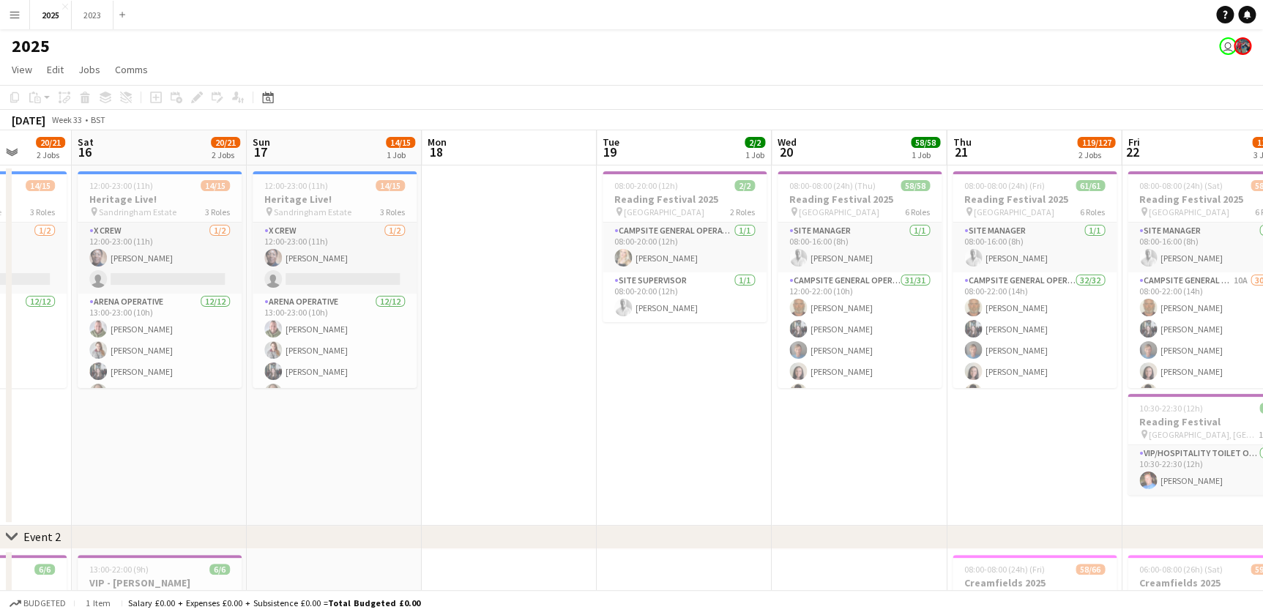
drag, startPoint x: 485, startPoint y: 464, endPoint x: 424, endPoint y: 466, distance: 60.8
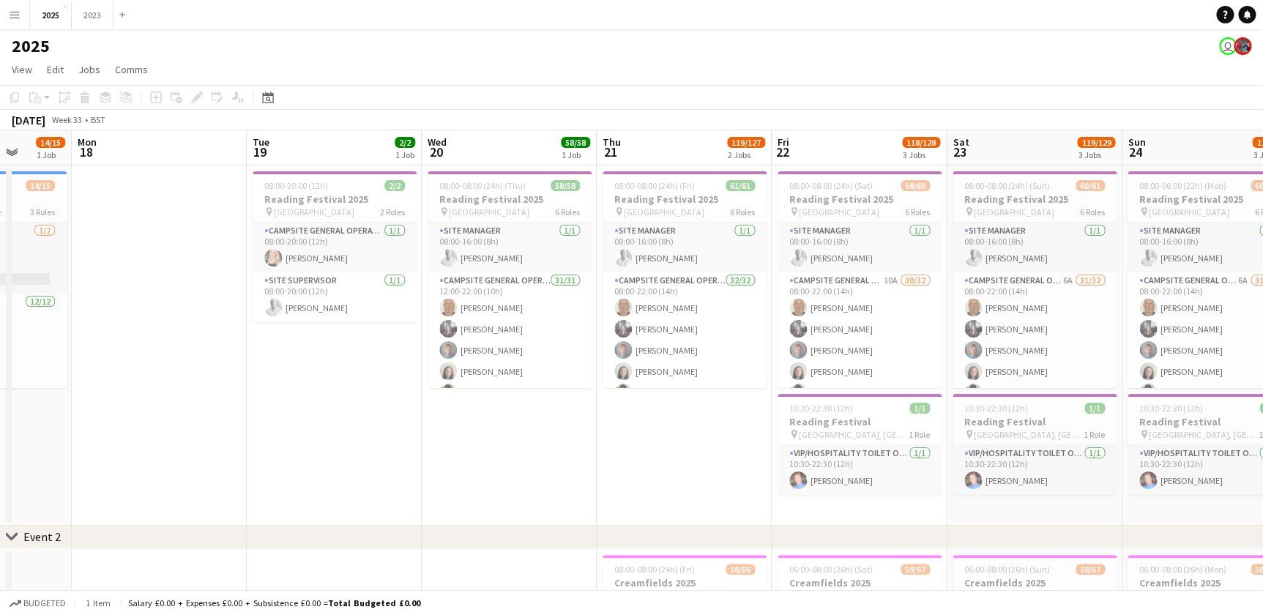
drag, startPoint x: 403, startPoint y: 458, endPoint x: 422, endPoint y: 458, distance: 19.0
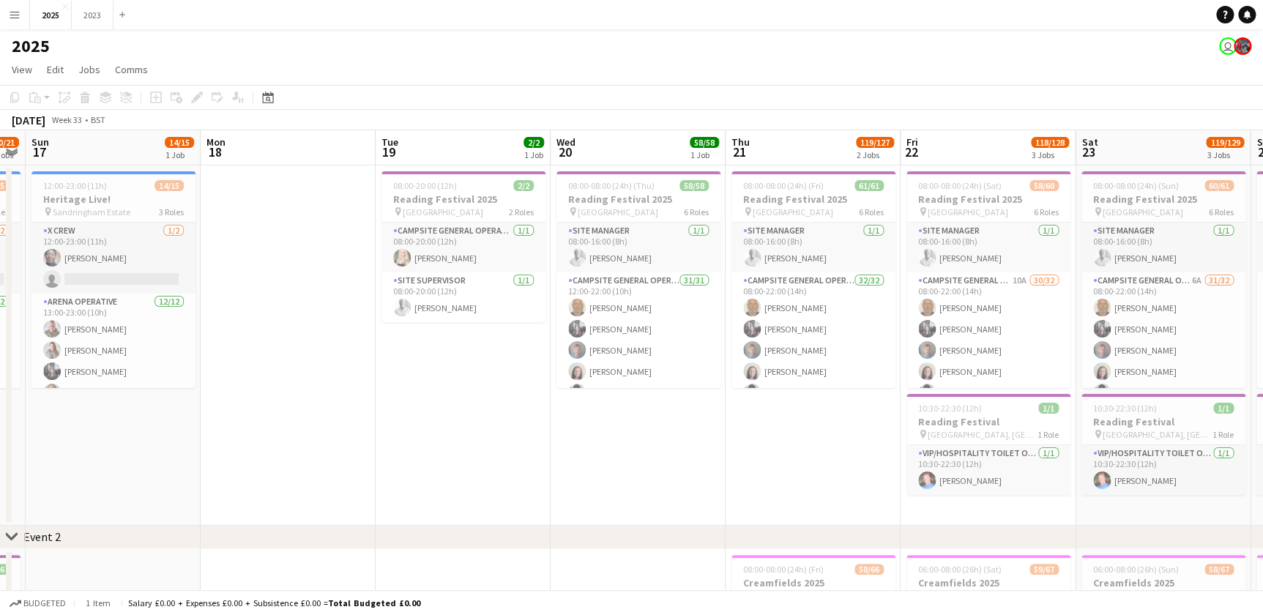
drag, startPoint x: 321, startPoint y: 470, endPoint x: 475, endPoint y: 468, distance: 153.8
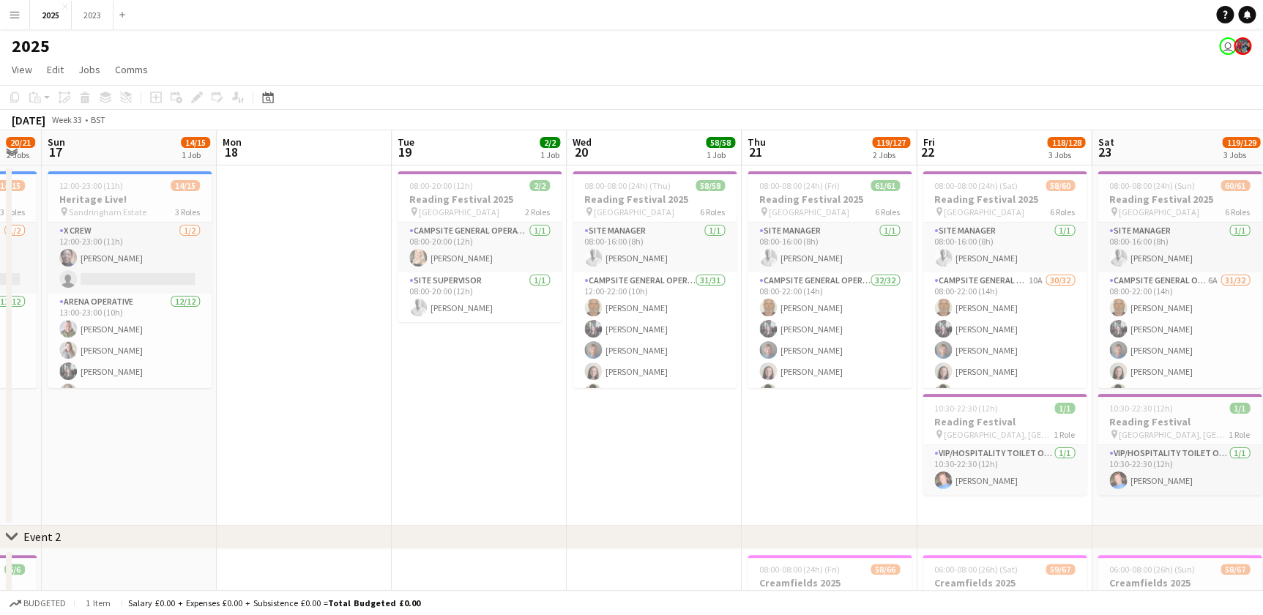
drag, startPoint x: 351, startPoint y: 462, endPoint x: 481, endPoint y: 461, distance: 130.3
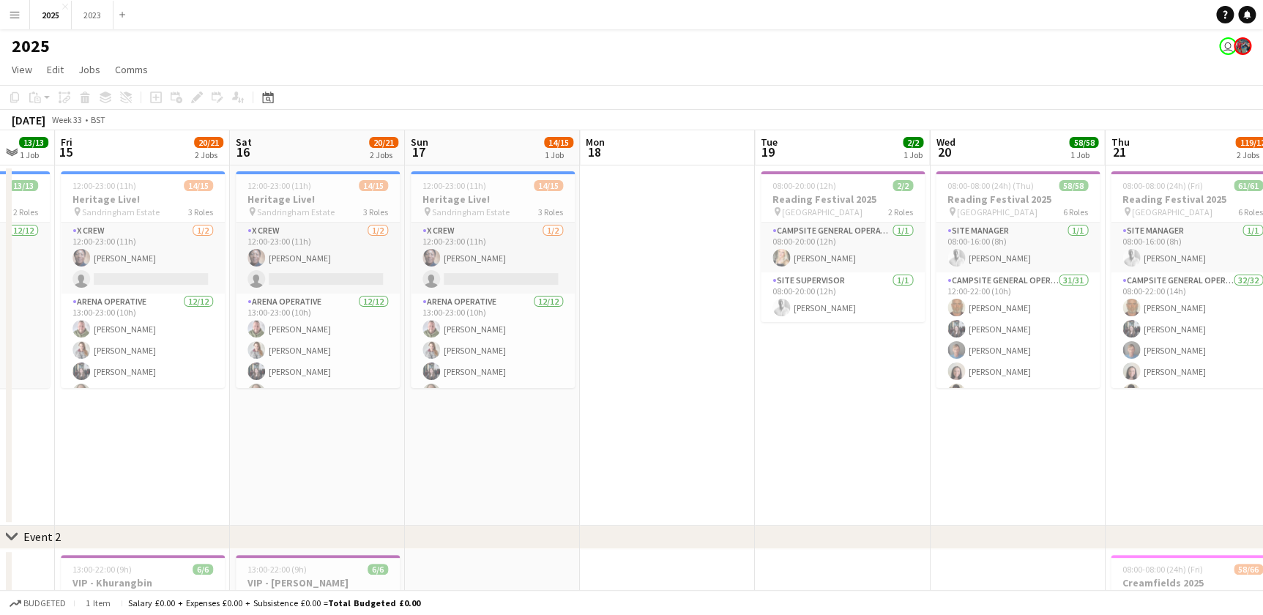
drag, startPoint x: 259, startPoint y: 467, endPoint x: 616, endPoint y: 455, distance: 357.5
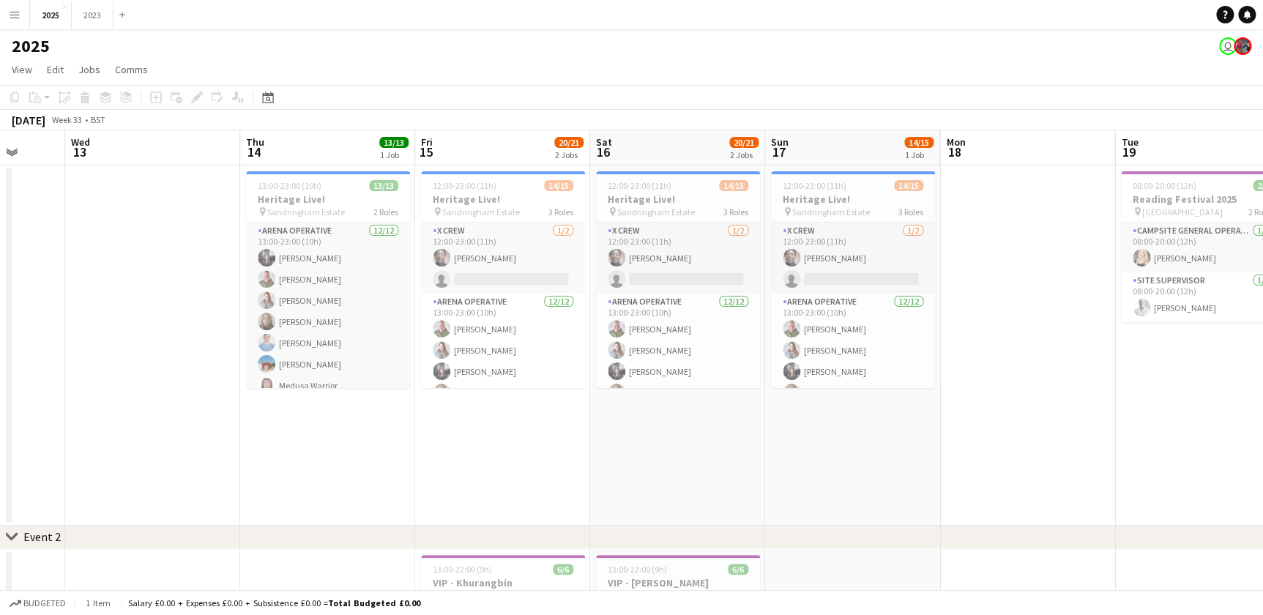
drag, startPoint x: 466, startPoint y: 455, endPoint x: 617, endPoint y: 454, distance: 150.8
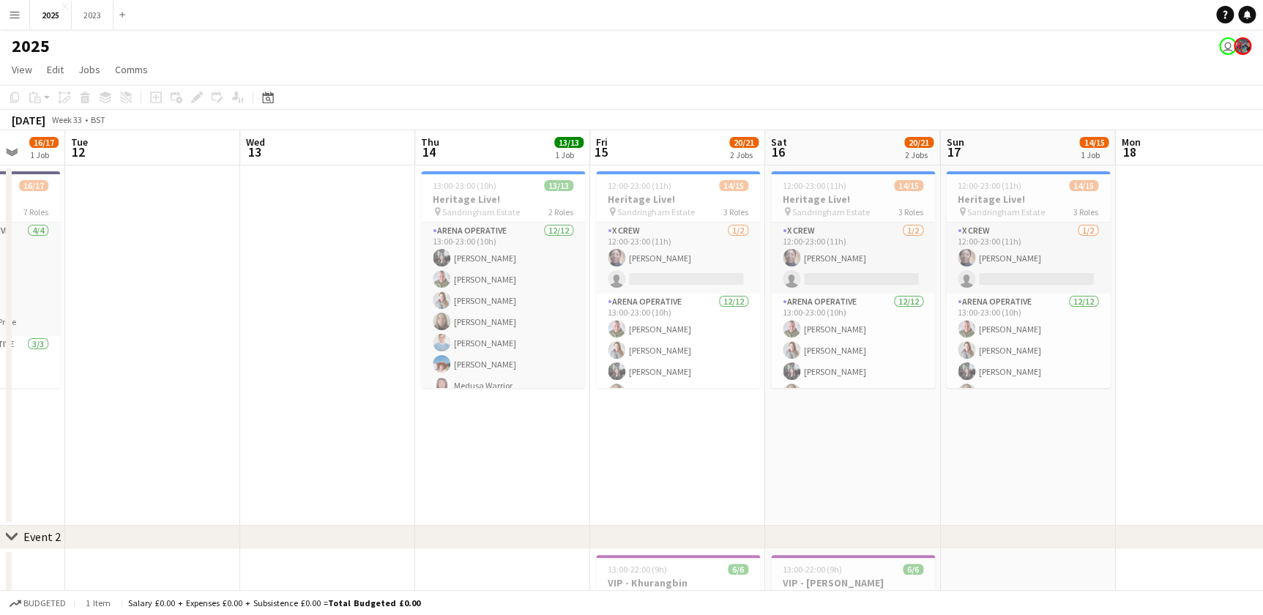
scroll to position [0, 430]
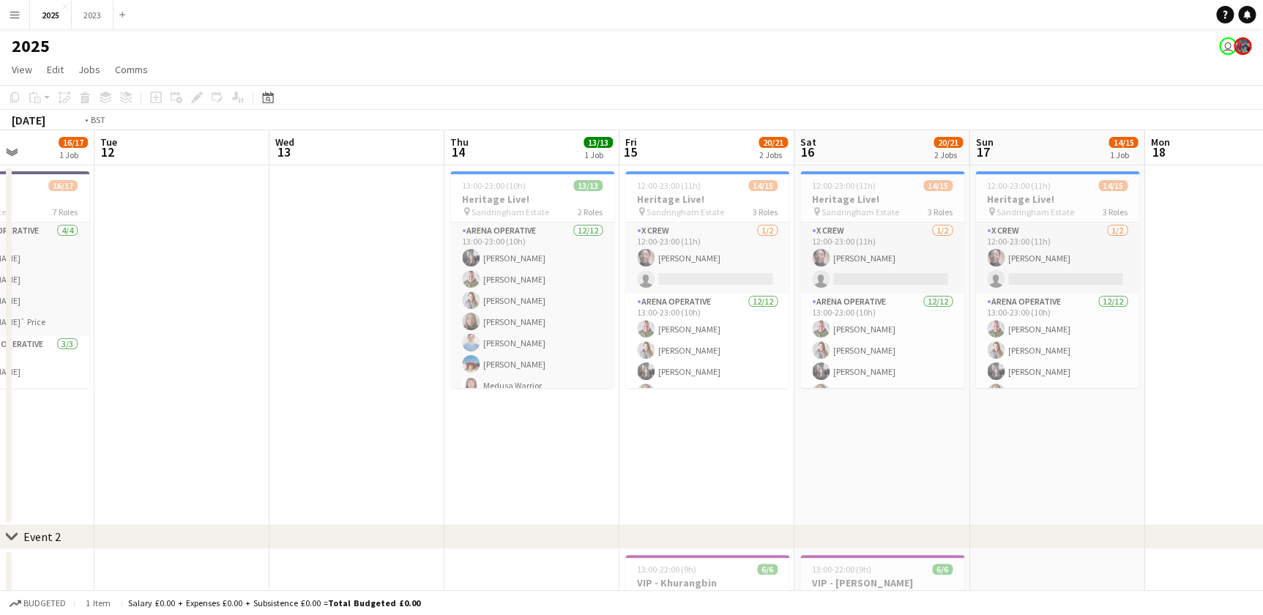
drag, startPoint x: 590, startPoint y: 433, endPoint x: 665, endPoint y: 430, distance: 75.5
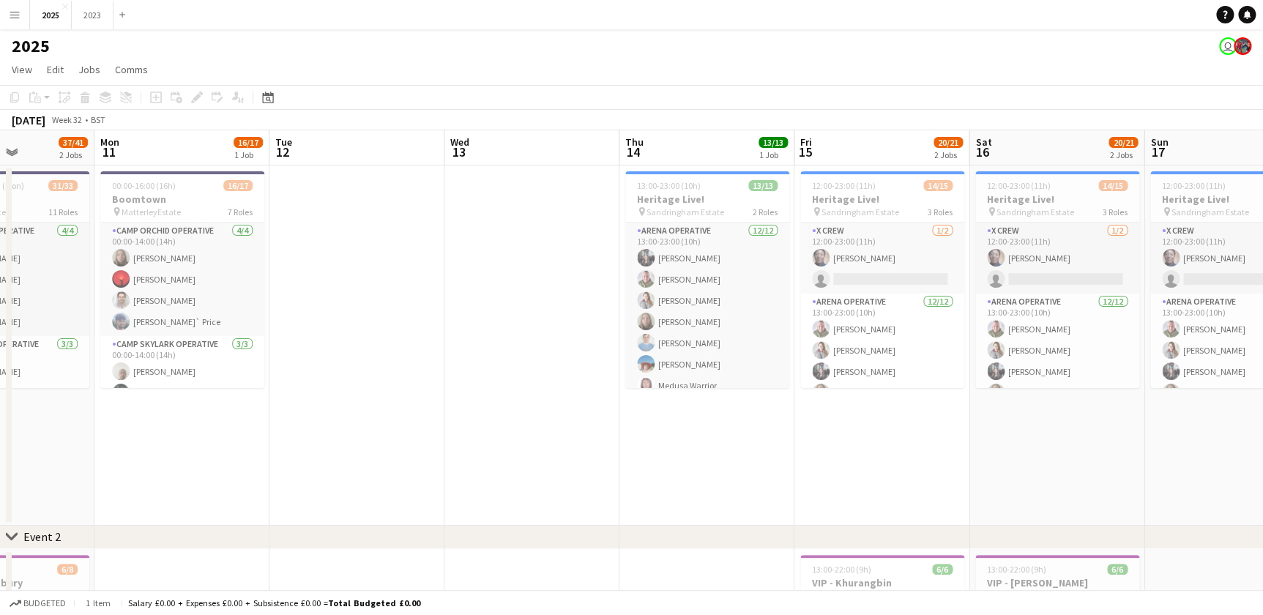
scroll to position [0, 381]
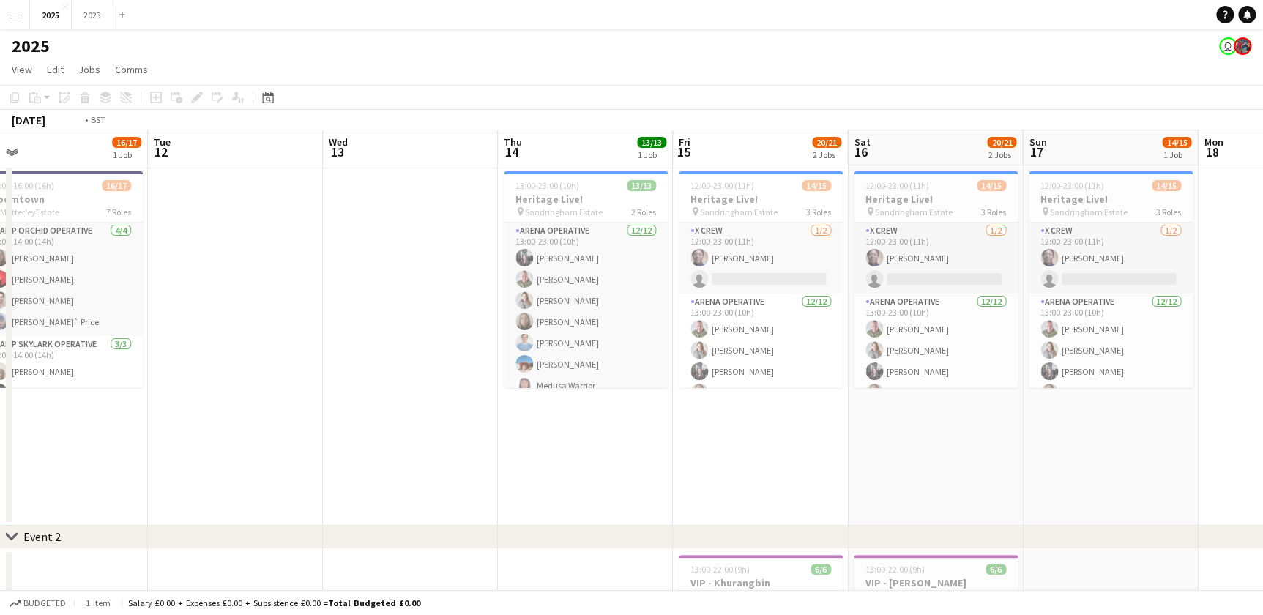
drag, startPoint x: 753, startPoint y: 455, endPoint x: 569, endPoint y: 455, distance: 183.8
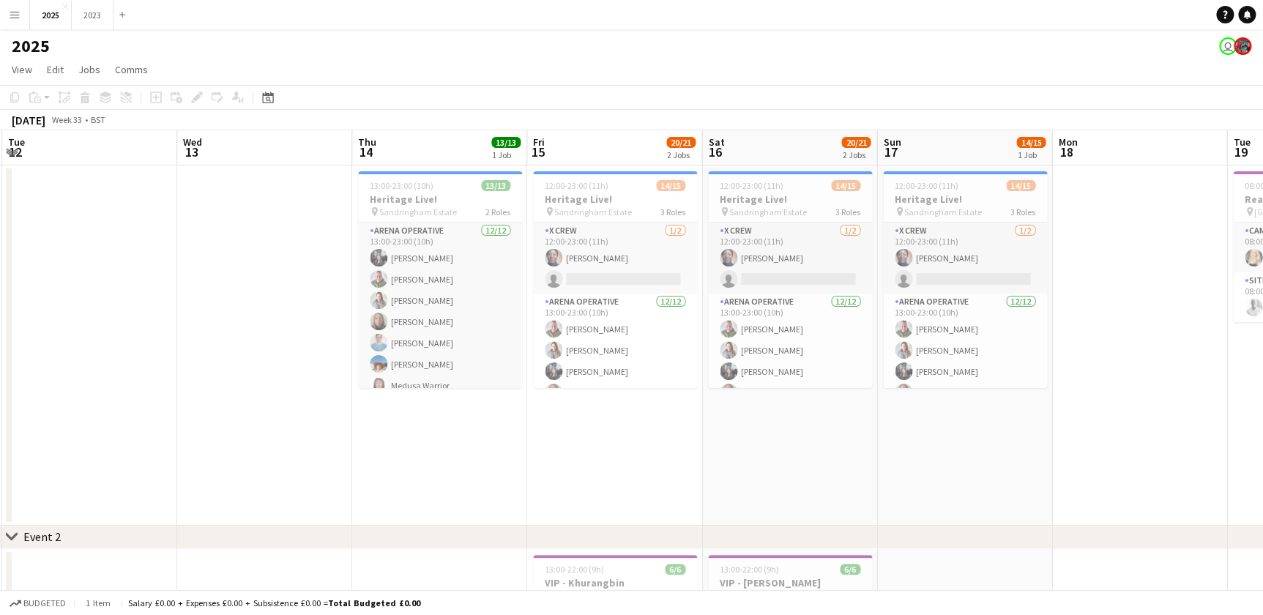
drag, startPoint x: 751, startPoint y: 459, endPoint x: 635, endPoint y: 459, distance: 116.4
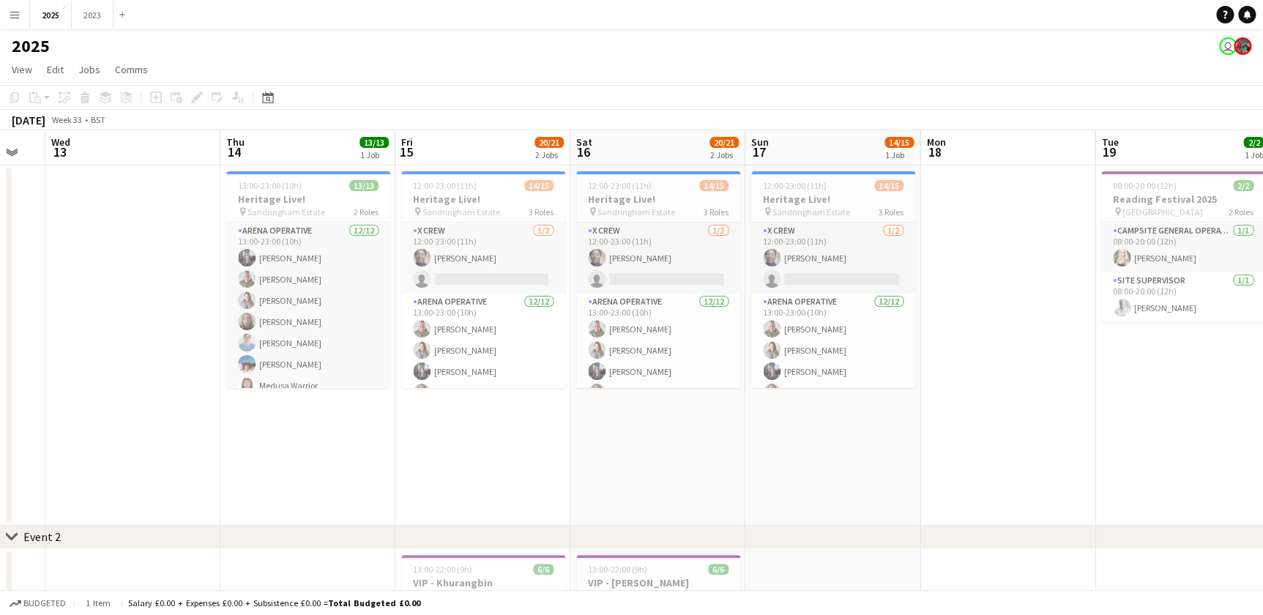
drag, startPoint x: 703, startPoint y: 458, endPoint x: 685, endPoint y: 461, distance: 17.8
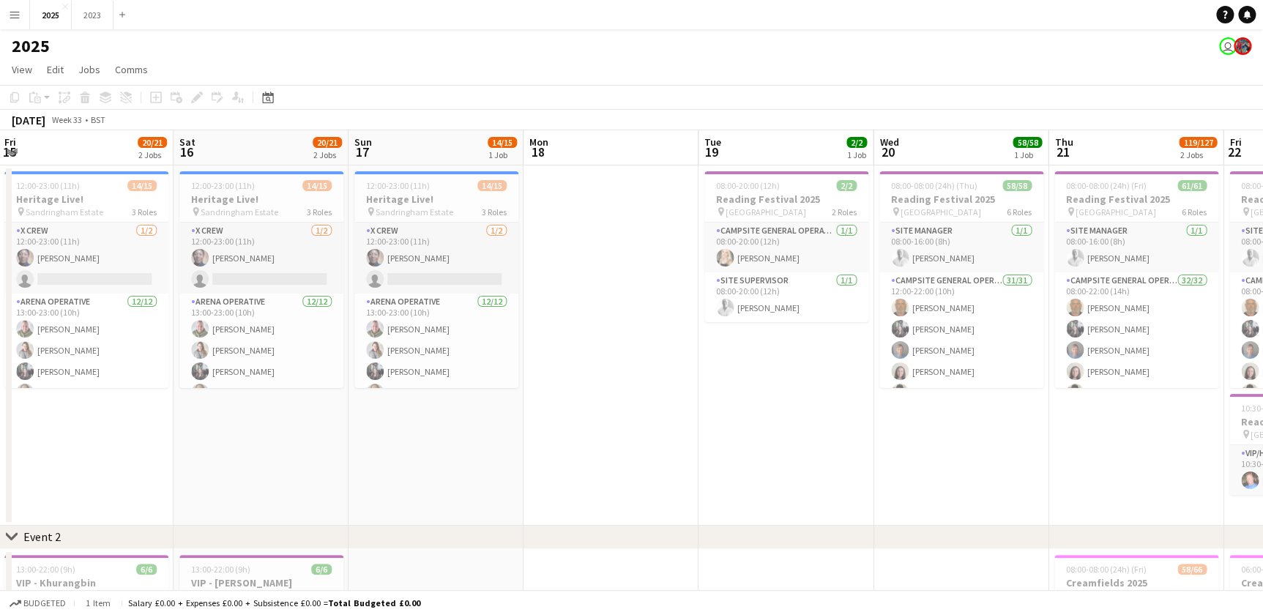
drag, startPoint x: 913, startPoint y: 461, endPoint x: 519, endPoint y: 472, distance: 394.1
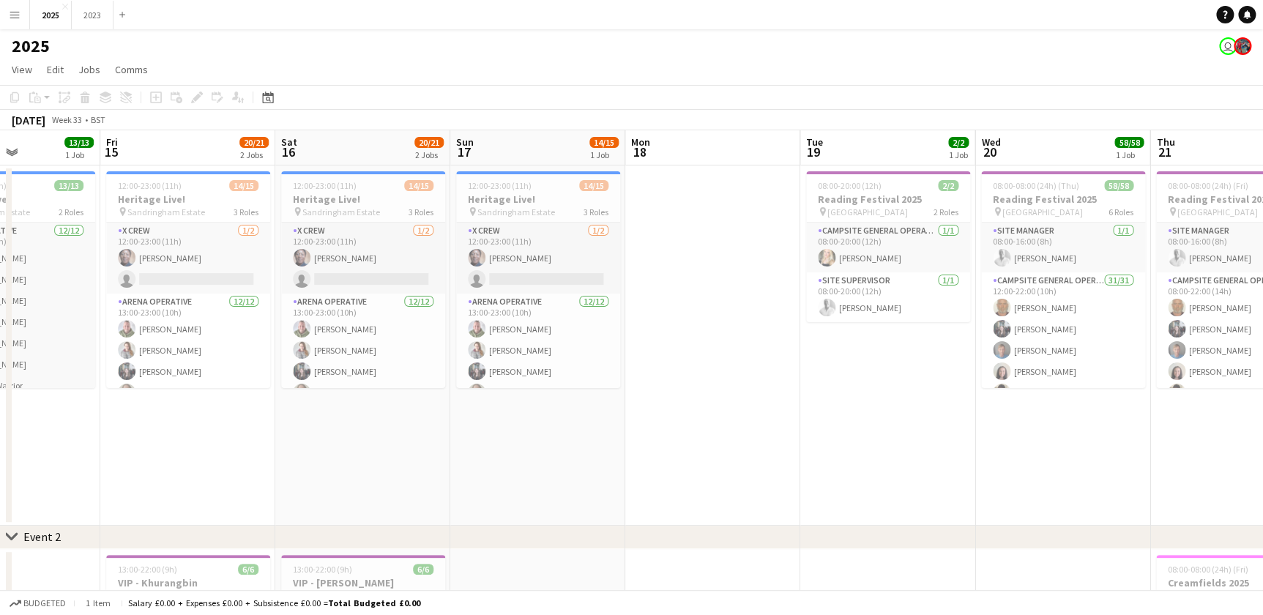
drag, startPoint x: 605, startPoint y: 469, endPoint x: 630, endPoint y: 468, distance: 24.2
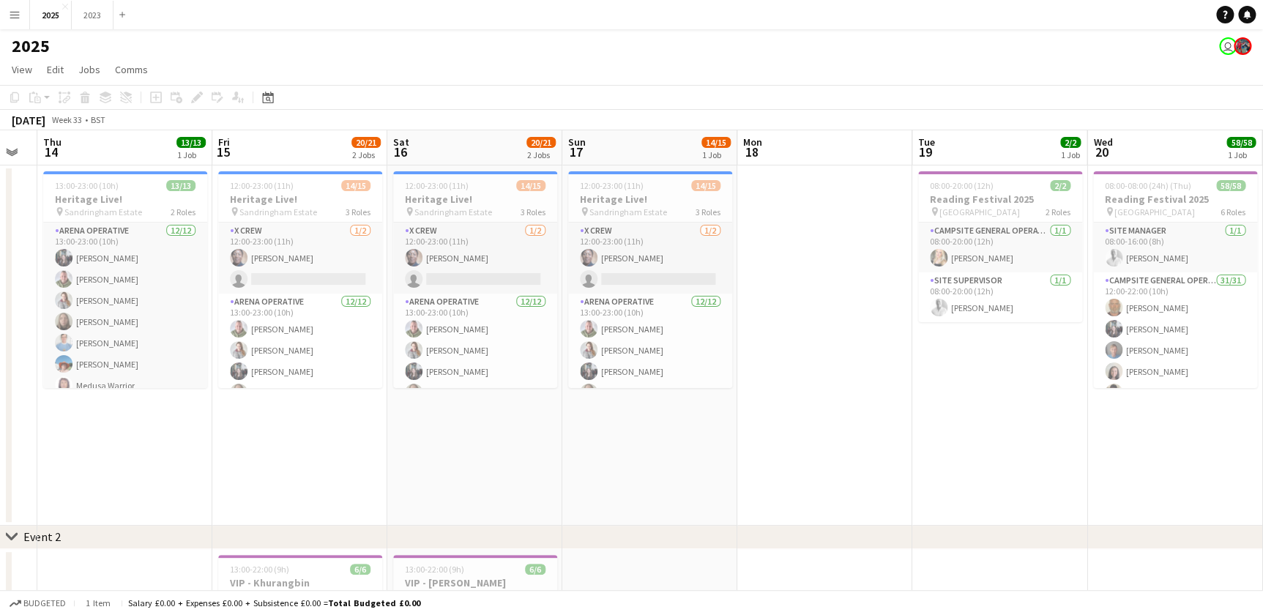
drag, startPoint x: 458, startPoint y: 462, endPoint x: 570, endPoint y: 457, distance: 112.1
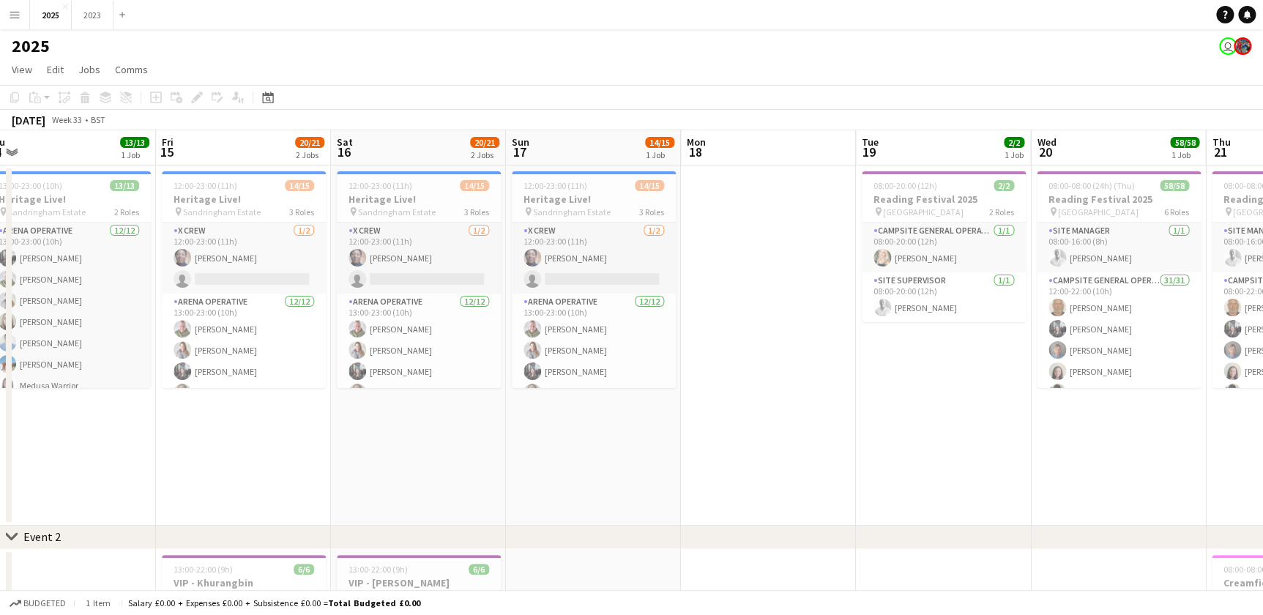
drag, startPoint x: 480, startPoint y: 459, endPoint x: 588, endPoint y: 460, distance: 108.4
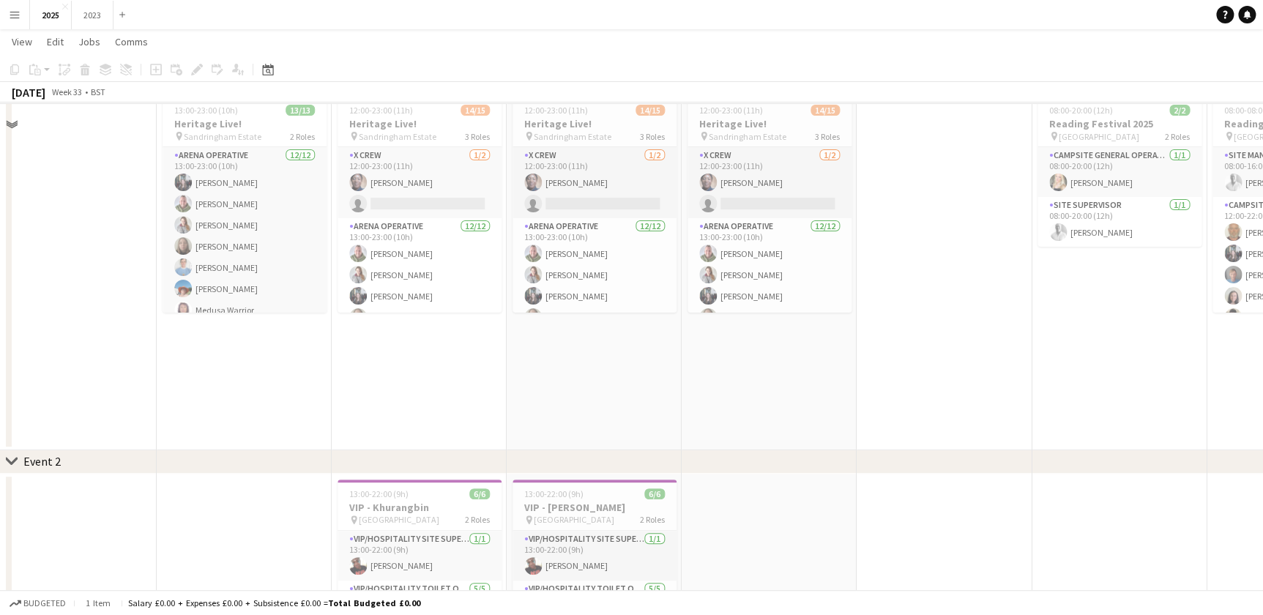
scroll to position [0, 0]
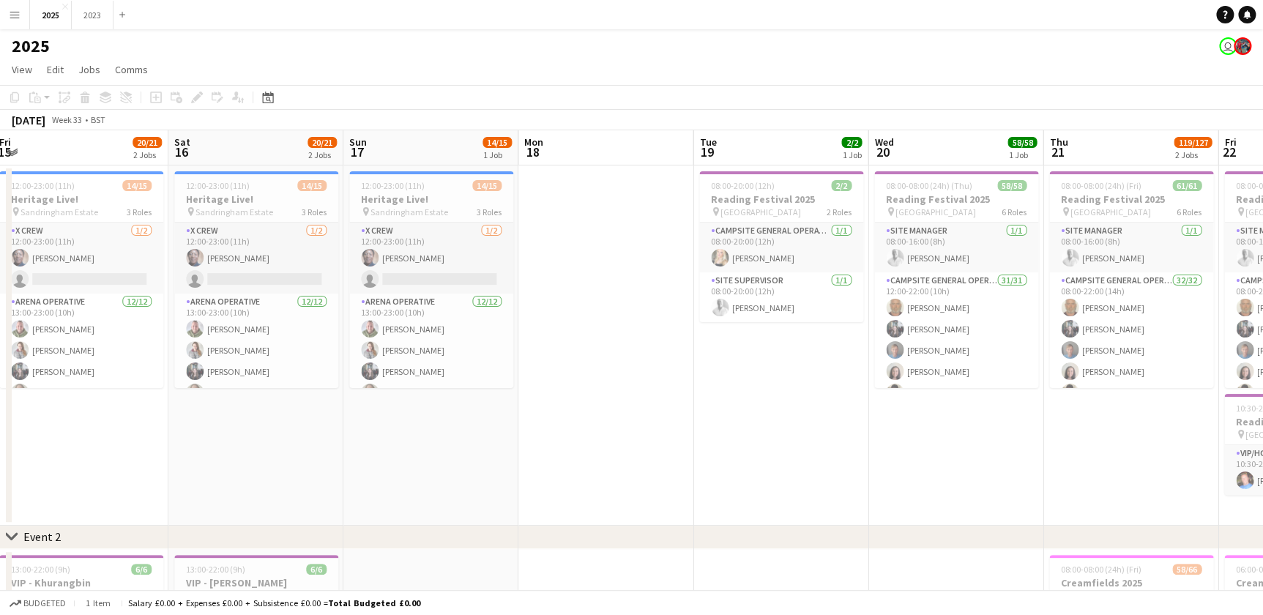
drag, startPoint x: 922, startPoint y: 474, endPoint x: 578, endPoint y: 469, distance: 344.1
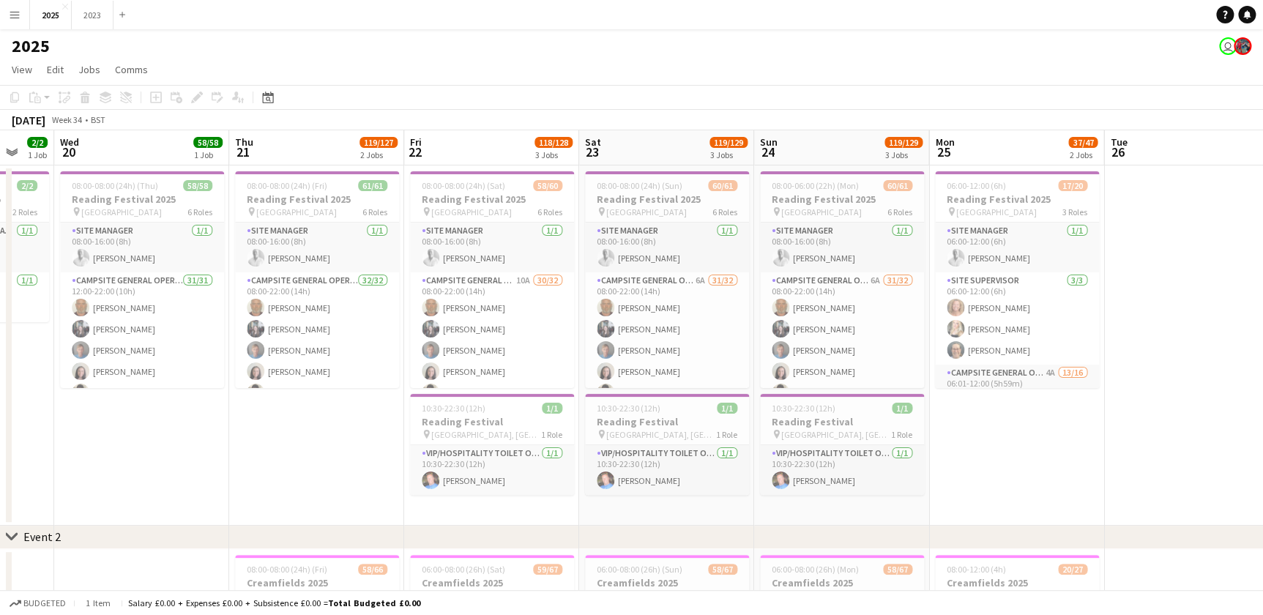
scroll to position [0, 512]
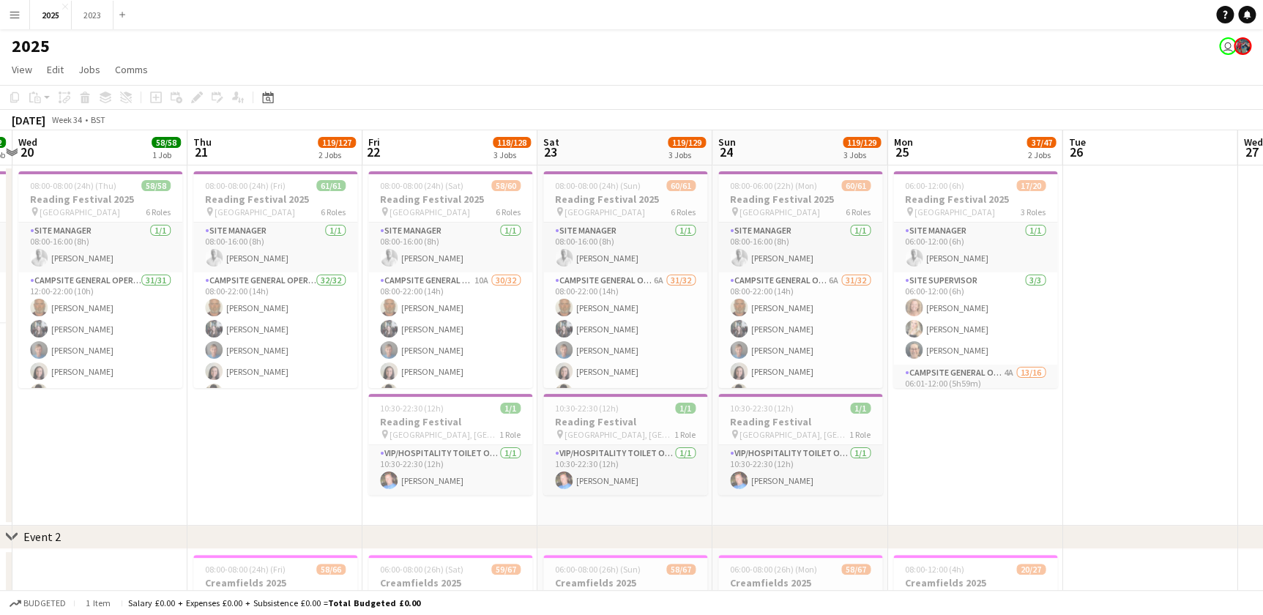
drag, startPoint x: 530, startPoint y: 472, endPoint x: 393, endPoint y: 472, distance: 136.9
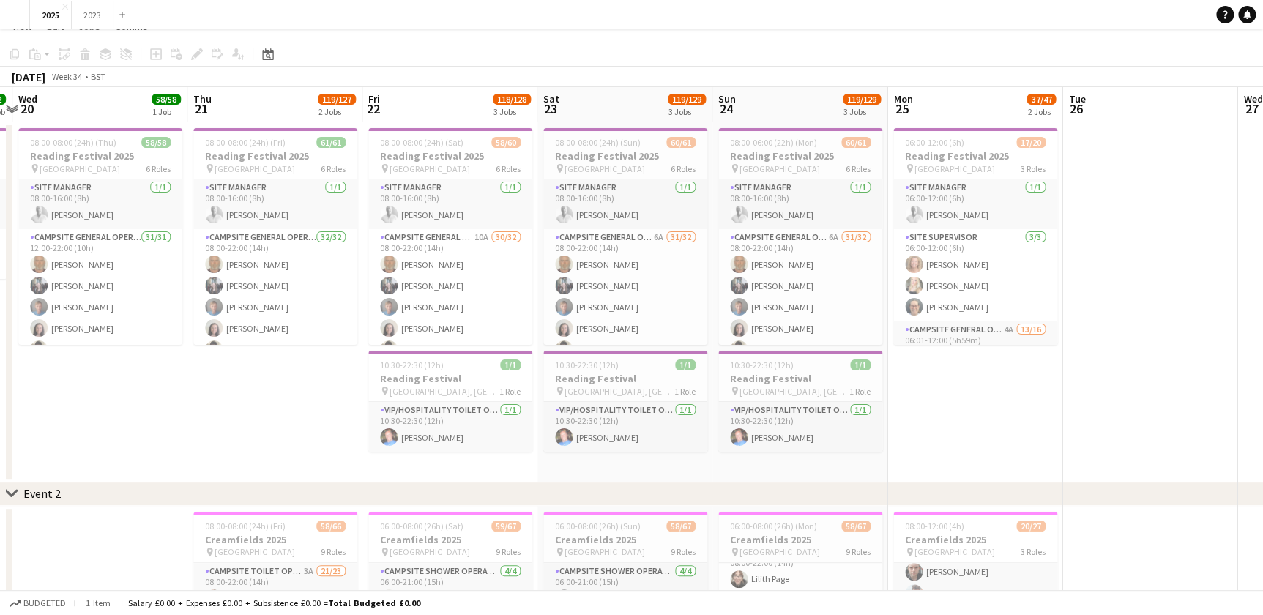
scroll to position [0, 0]
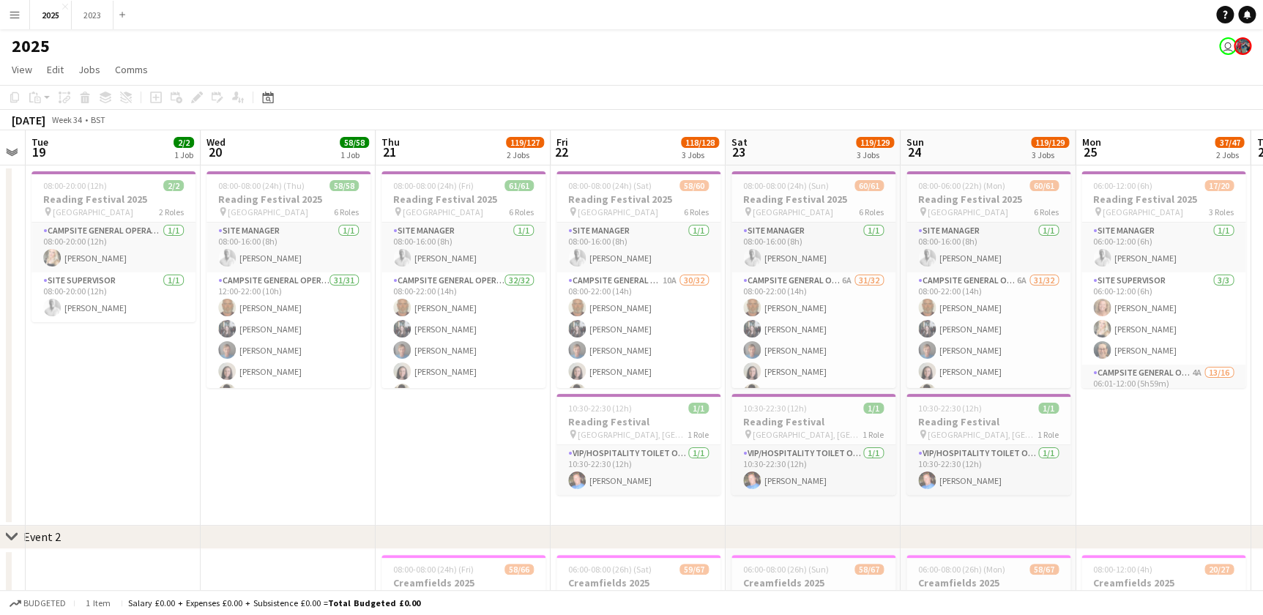
drag, startPoint x: 562, startPoint y: 510, endPoint x: 710, endPoint y: 526, distance: 148.8
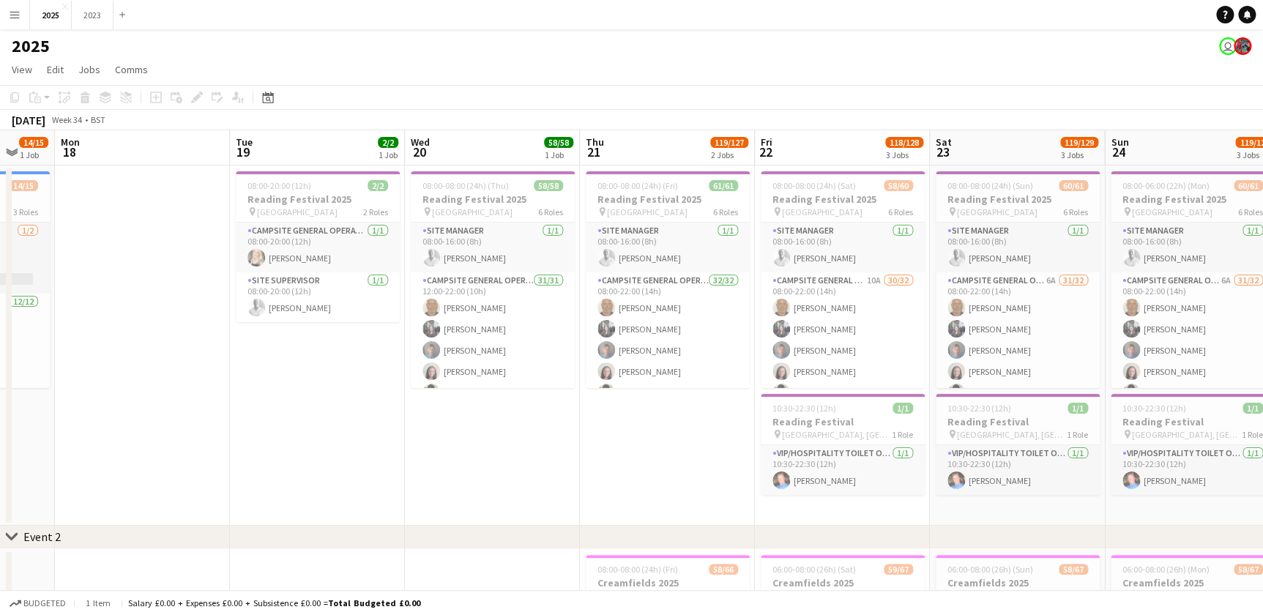
scroll to position [0, 462]
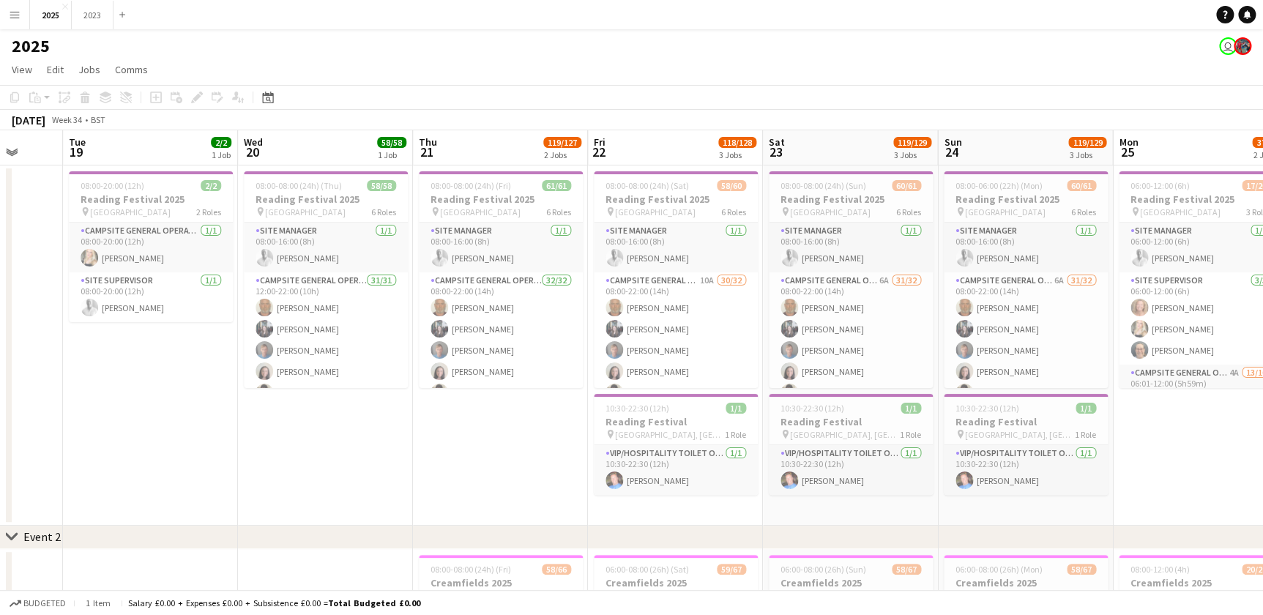
drag, startPoint x: 662, startPoint y: 520, endPoint x: 699, endPoint y: 521, distance: 37.3
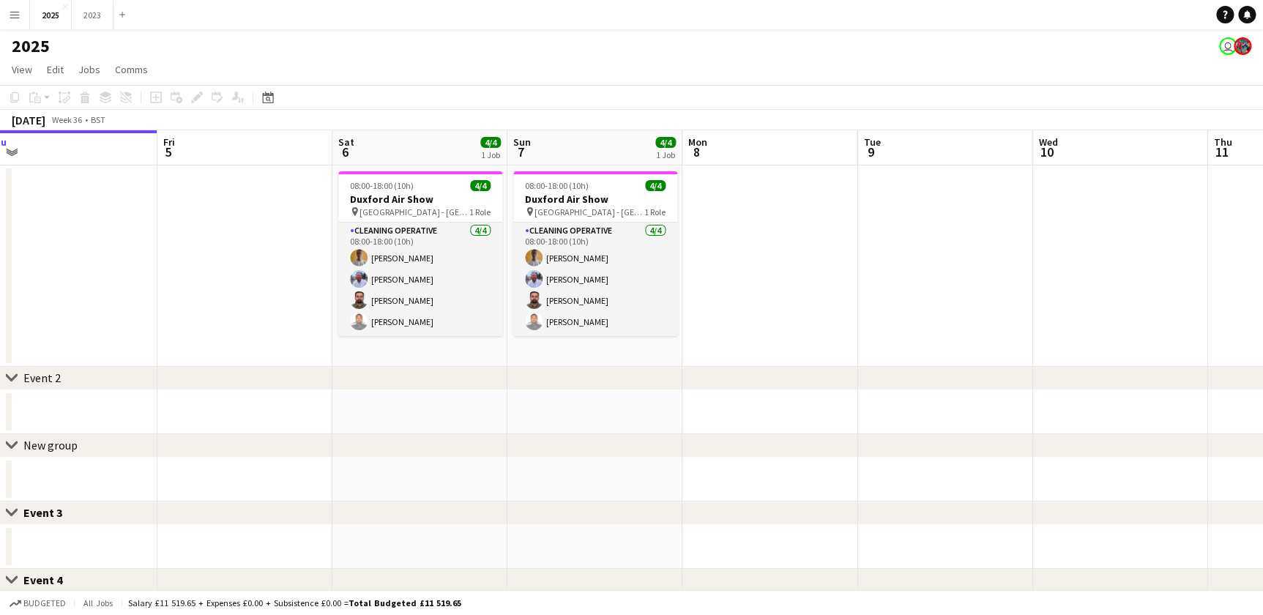
drag, startPoint x: 568, startPoint y: 351, endPoint x: 374, endPoint y: 354, distance: 194.0
click at [374, 354] on app-calendar-viewport "Mon 1 Tue 2 Wed 3 Thu 4 Fri 5 Sat 6 4/4 1 Job Sun 7 4/4 1 Job Mon 8 Tue 9 Wed 1…" at bounding box center [631, 507] width 1263 height 755
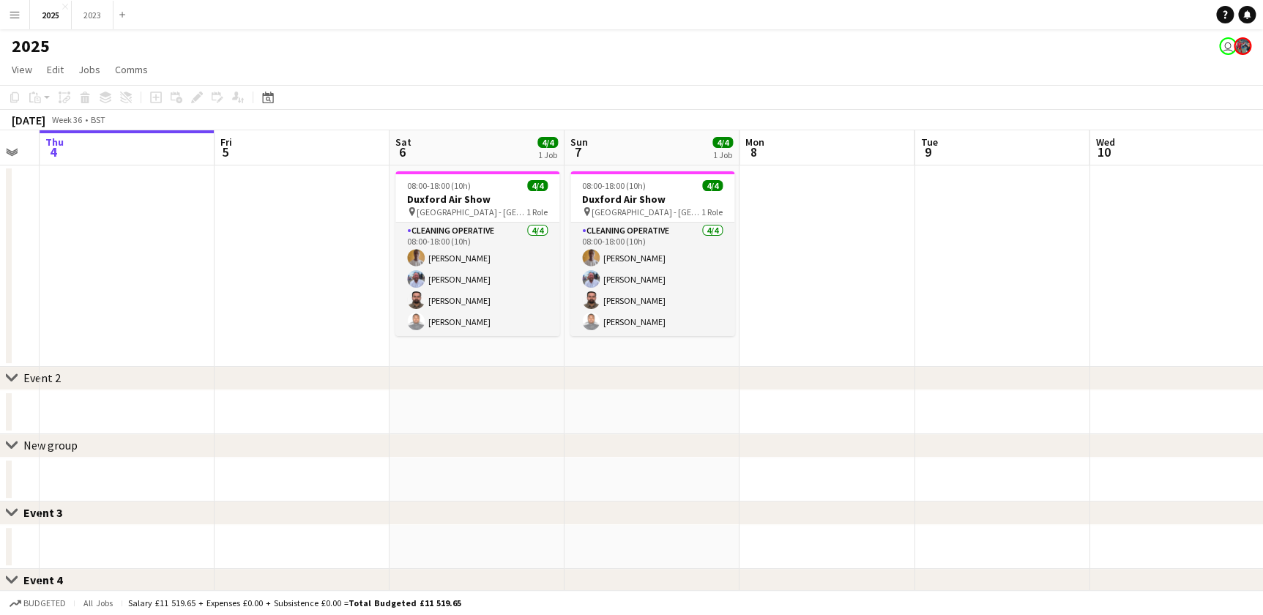
scroll to position [0, 487]
drag, startPoint x: 520, startPoint y: 354, endPoint x: 576, endPoint y: 347, distance: 56.8
click at [576, 347] on app-calendar-viewport "Mon 1 Tue 2 Wed 3 Thu 4 Fri 5 Sat 6 4/4 1 Job Sun 7 4/4 1 Job Mon 8 Tue 9 Wed 1…" at bounding box center [631, 507] width 1263 height 755
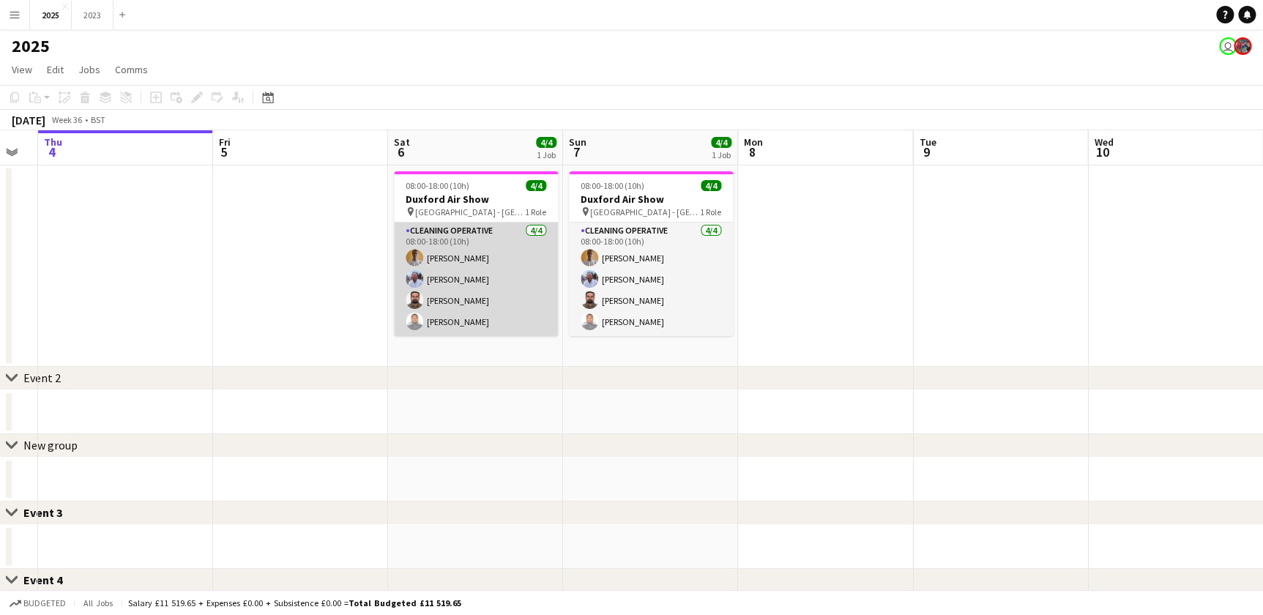
click at [443, 317] on app-card-role "Cleaning Operative 4/4 08:00-18:00 (10h) Kelvin Kipkosgei Michael Griffin Rohan…" at bounding box center [476, 279] width 164 height 113
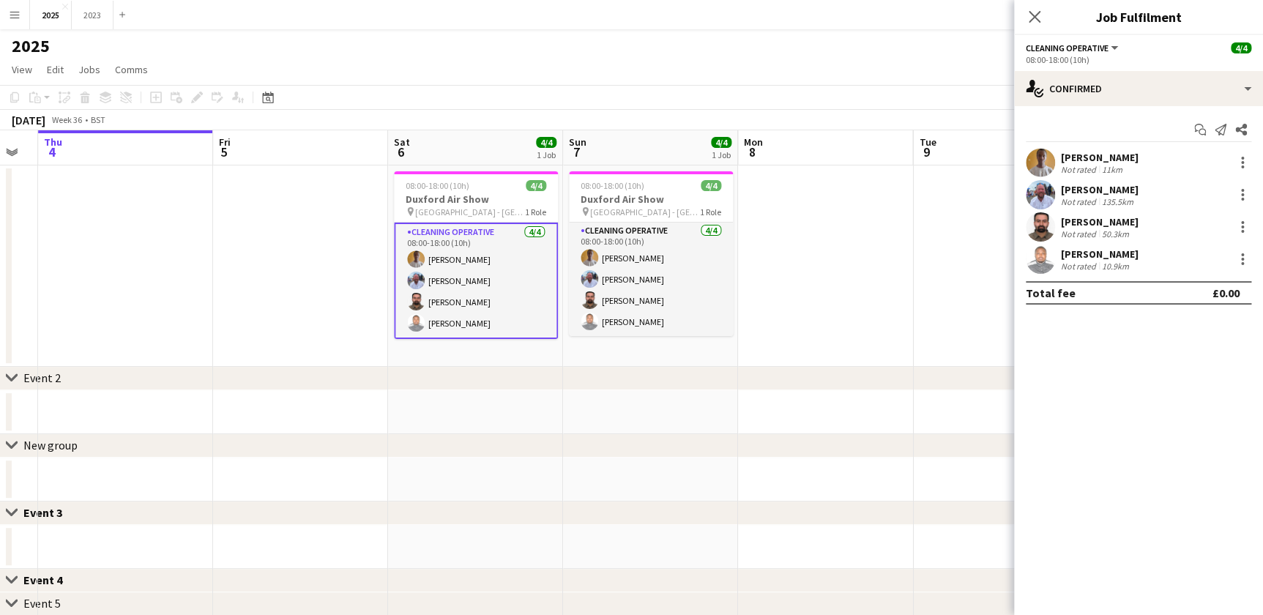
click at [1090, 248] on div "[PERSON_NAME]" at bounding box center [1100, 253] width 78 height 13
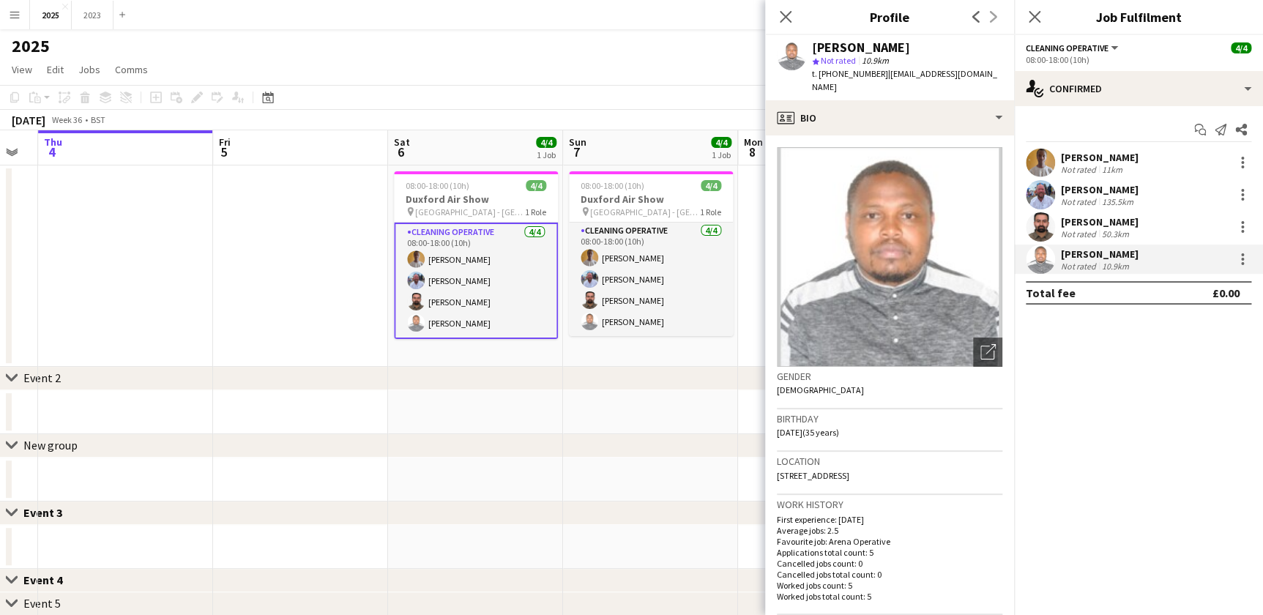
click at [658, 403] on app-date-cell at bounding box center [650, 412] width 175 height 44
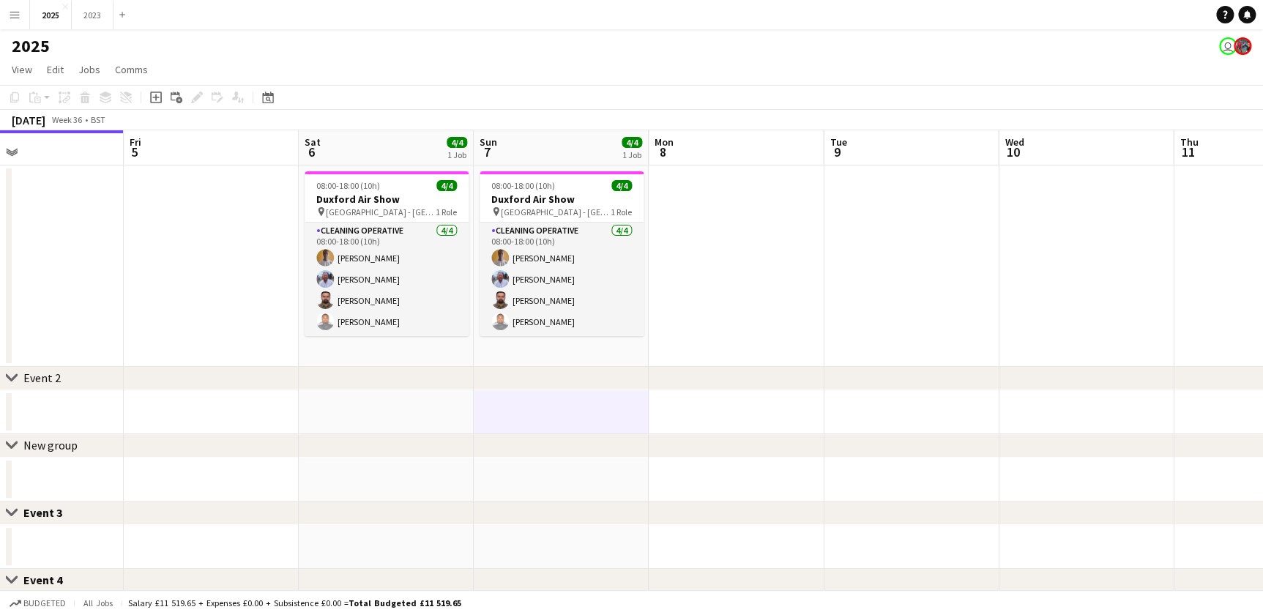
scroll to position [0, 709]
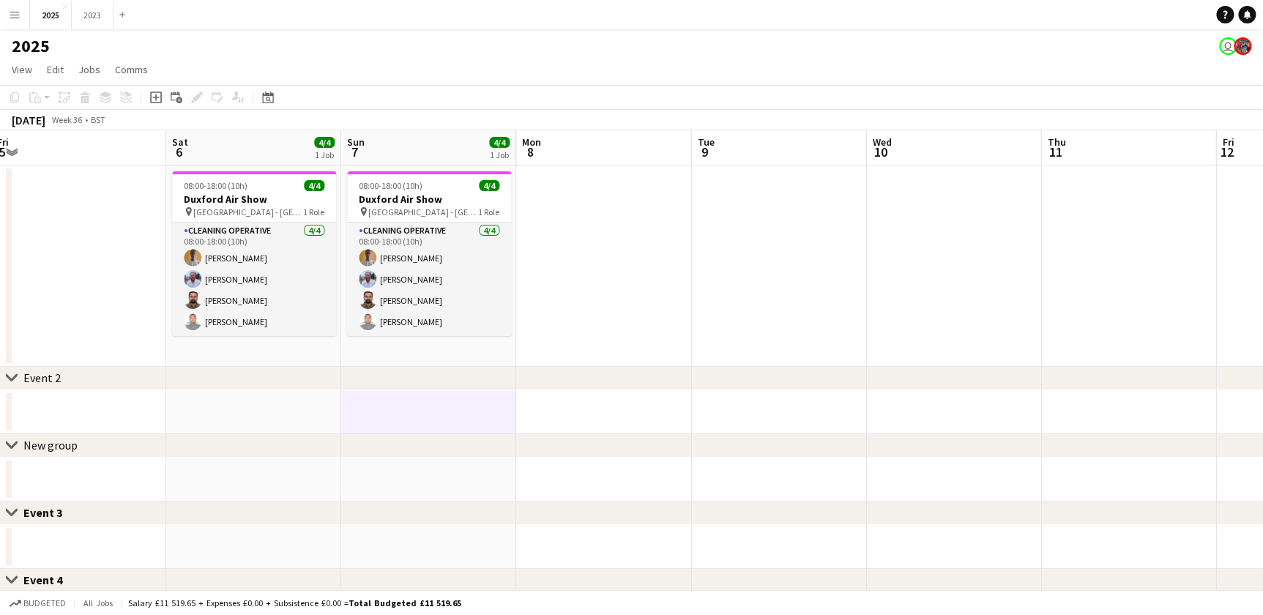
drag, startPoint x: 637, startPoint y: 402, endPoint x: 419, endPoint y: 409, distance: 218.3
click at [419, 409] on app-calendar-viewport "Mon 1 Tue 2 Wed 3 Thu 4 Fri 5 Sat 6 4/4 1 Job Sun 7 4/4 1 Job Mon 8 Tue 9 Wed 1…" at bounding box center [631, 507] width 1263 height 755
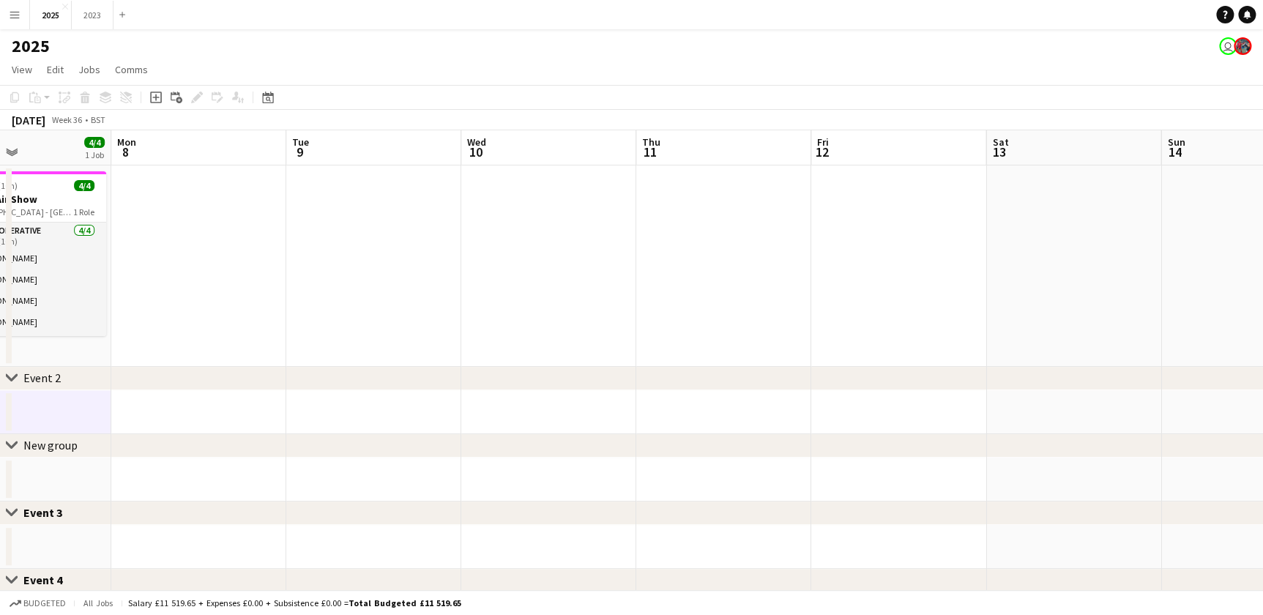
drag, startPoint x: 578, startPoint y: 424, endPoint x: 614, endPoint y: 409, distance: 39.7
click at [210, 403] on app-calendar-viewport "Fri 5 Sat 6 4/4 1 Job Sun 7 4/4 1 Job Mon 8 Tue 9 Wed 10 Thu 11 Fri 12 Sat 13 S…" at bounding box center [631, 507] width 1263 height 755
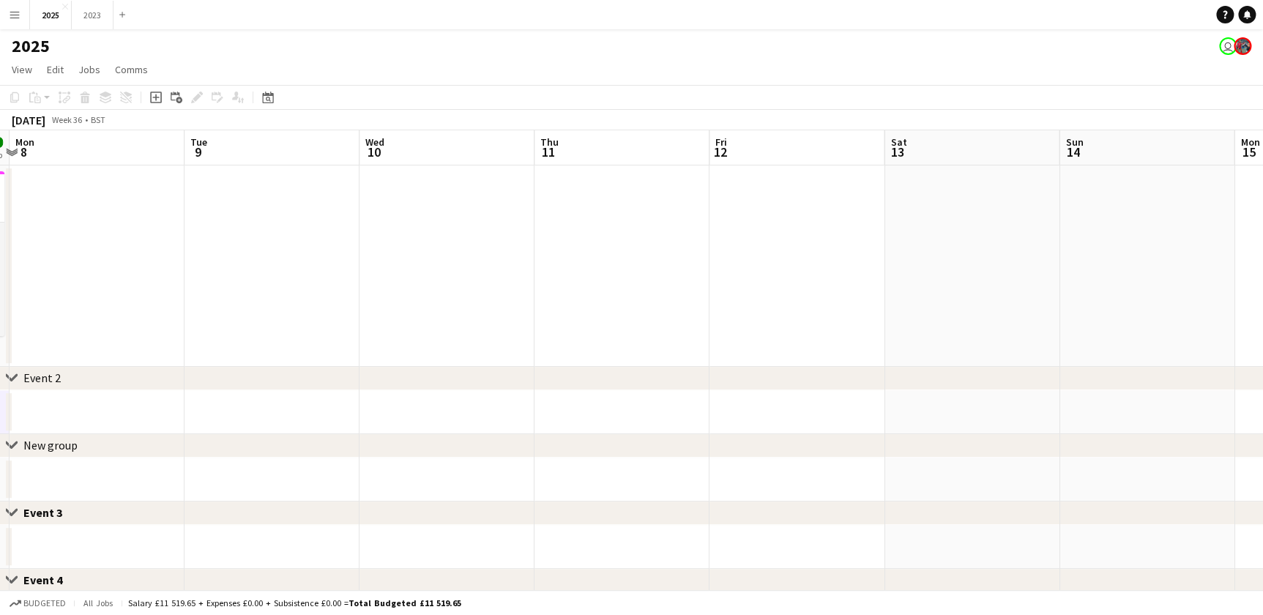
drag, startPoint x: 613, startPoint y: 409, endPoint x: 474, endPoint y: 411, distance: 138.4
click at [474, 411] on app-calendar-viewport "Fri 5 Sat 6 4/4 1 Job Sun 7 4/4 1 Job Mon 8 Tue 9 Wed 10 Thu 11 Fri 12 Sat 13 S…" at bounding box center [631, 507] width 1263 height 755
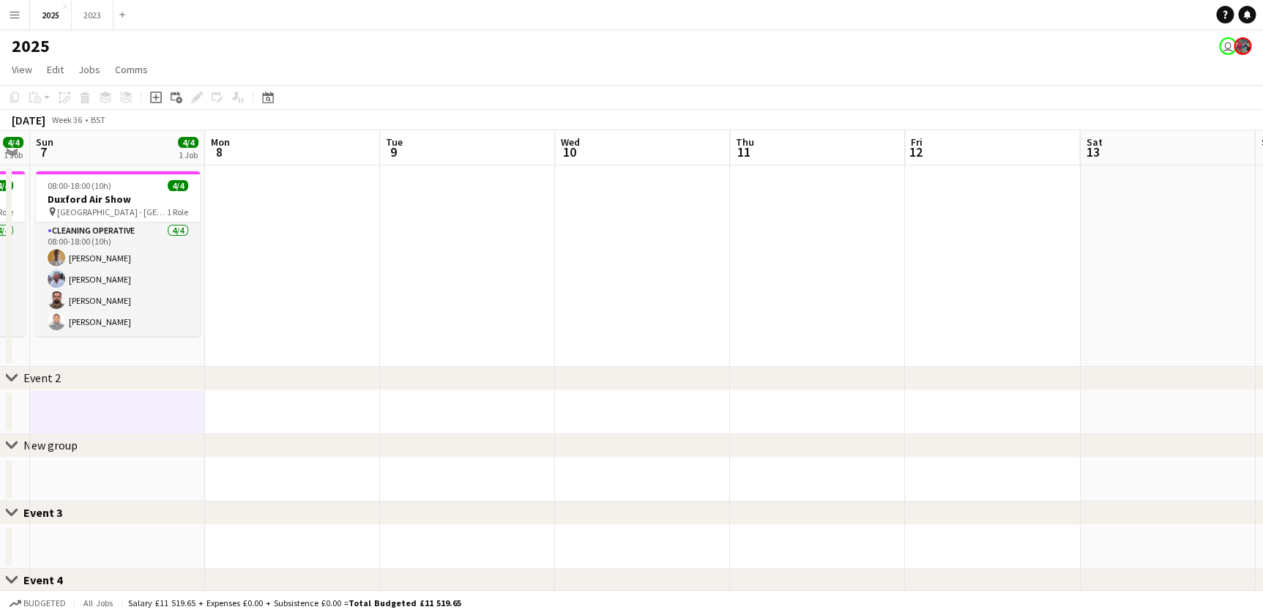
drag, startPoint x: 417, startPoint y: 411, endPoint x: 615, endPoint y: 406, distance: 197.7
click at [615, 406] on app-calendar-viewport "Fri 5 Sat 6 4/4 1 Job Sun 7 4/4 1 Job Mon 8 Tue 9 Wed 10 Thu 11 Fri 12 Sat 13 S…" at bounding box center [631, 507] width 1263 height 755
drag, startPoint x: 378, startPoint y: 414, endPoint x: 533, endPoint y: 411, distance: 155.2
click at [536, 410] on app-calendar-viewport "Fri 5 Sat 6 4/4 1 Job Sun 7 4/4 1 Job Mon 8 Tue 9 Wed 10 Thu 11 Fri 12 Sat 13 S…" at bounding box center [631, 507] width 1263 height 755
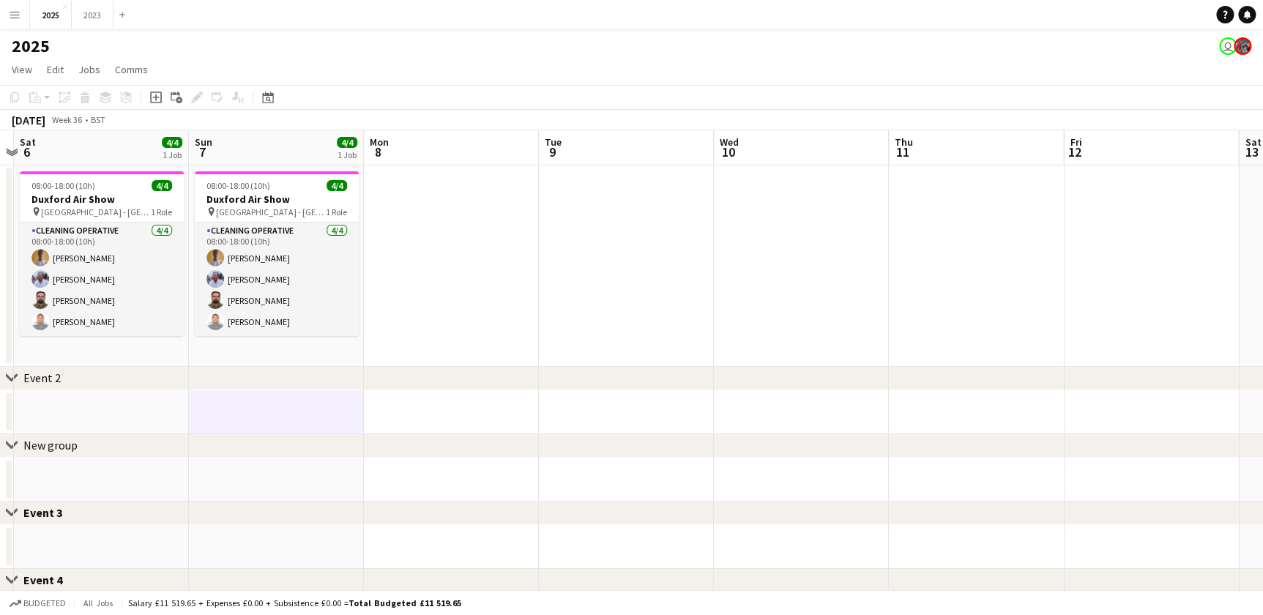
drag, startPoint x: 340, startPoint y: 419, endPoint x: 450, endPoint y: 417, distance: 109.8
click at [461, 414] on app-calendar-viewport "Thu 4 Fri 5 Sat 6 4/4 1 Job Sun 7 4/4 1 Job Mon 8 Tue 9 Wed 10 Thu 11 Fri 12 Sa…" at bounding box center [631, 507] width 1263 height 755
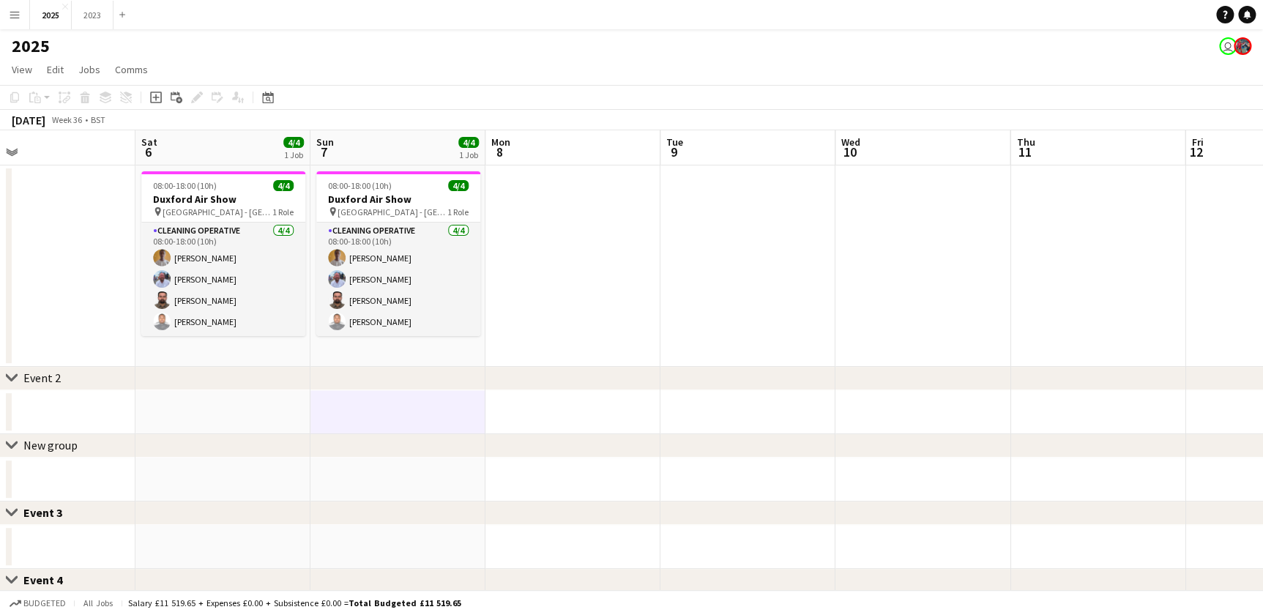
drag, startPoint x: 210, startPoint y: 414, endPoint x: 295, endPoint y: 410, distance: 85.0
click at [294, 410] on app-calendar-viewport "Wed 3 Thu 4 Fri 5 Sat 6 4/4 1 Job Sun 7 4/4 1 Job Mon 8 Tue 9 Wed 10 Thu 11 Fri…" at bounding box center [631, 507] width 1263 height 755
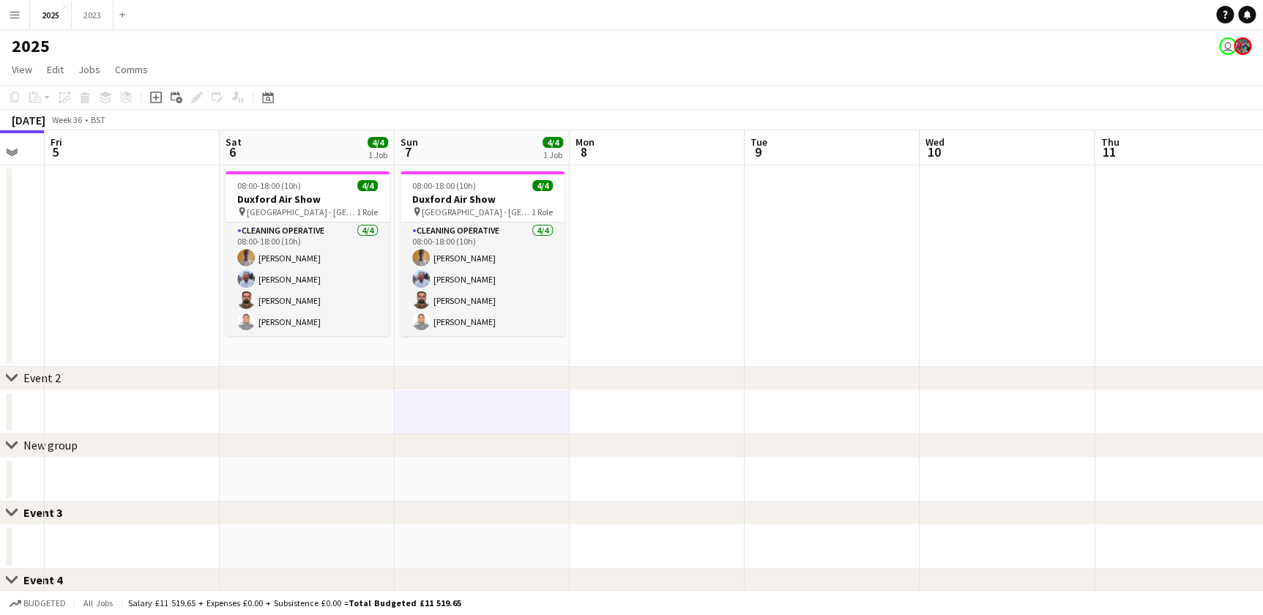
drag, startPoint x: 269, startPoint y: 400, endPoint x: 901, endPoint y: 392, distance: 631.9
click at [893, 392] on app-calendar-viewport "Wed 3 Thu 4 Fri 5 Sat 6 4/4 1 Job Sun 7 4/4 1 Job Mon 8 Tue 9 Wed 10 Thu 11 Fri…" at bounding box center [631, 507] width 1263 height 755
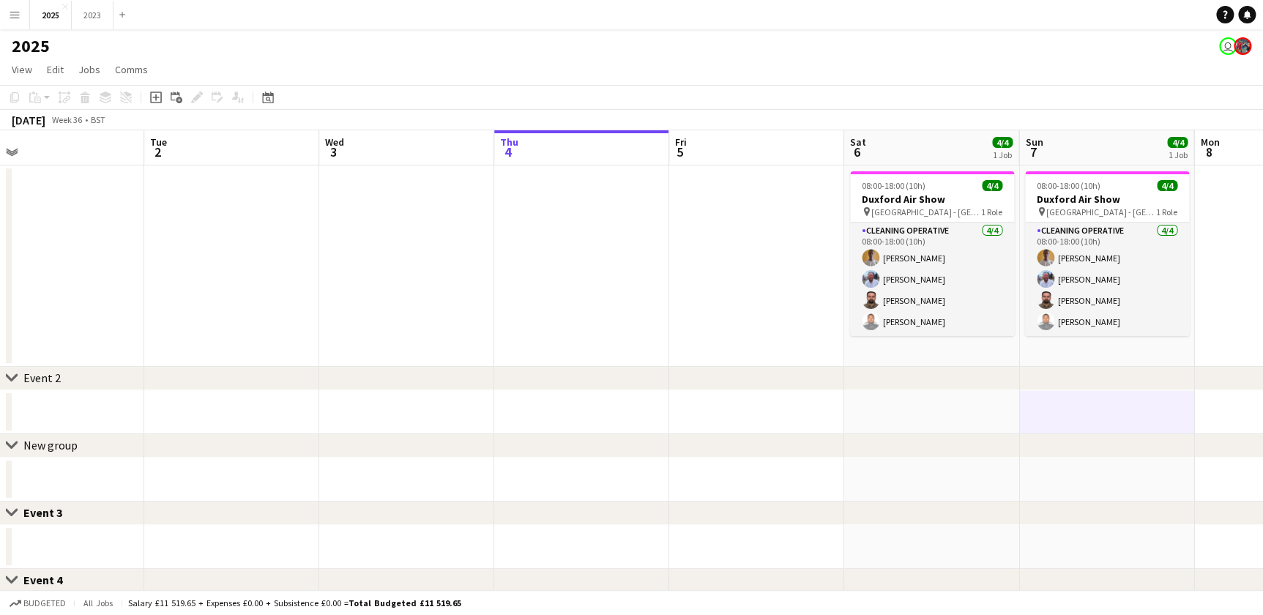
drag, startPoint x: 527, startPoint y: 386, endPoint x: 533, endPoint y: 399, distance: 14.4
click at [739, 395] on div "chevron-right Event 2 chevron-right New group Close set Event 3 Close set Event…" at bounding box center [631, 507] width 1263 height 755
drag, startPoint x: 409, startPoint y: 395, endPoint x: 526, endPoint y: 398, distance: 116.4
click at [553, 395] on app-calendar-viewport "Sat 30 Sun 31 Mon 1 Tue 2 Wed 3 Thu 4 Fri 5 Sat 6 4/4 1 Job Sun 7 4/4 1 Job Mon…" at bounding box center [631, 507] width 1263 height 755
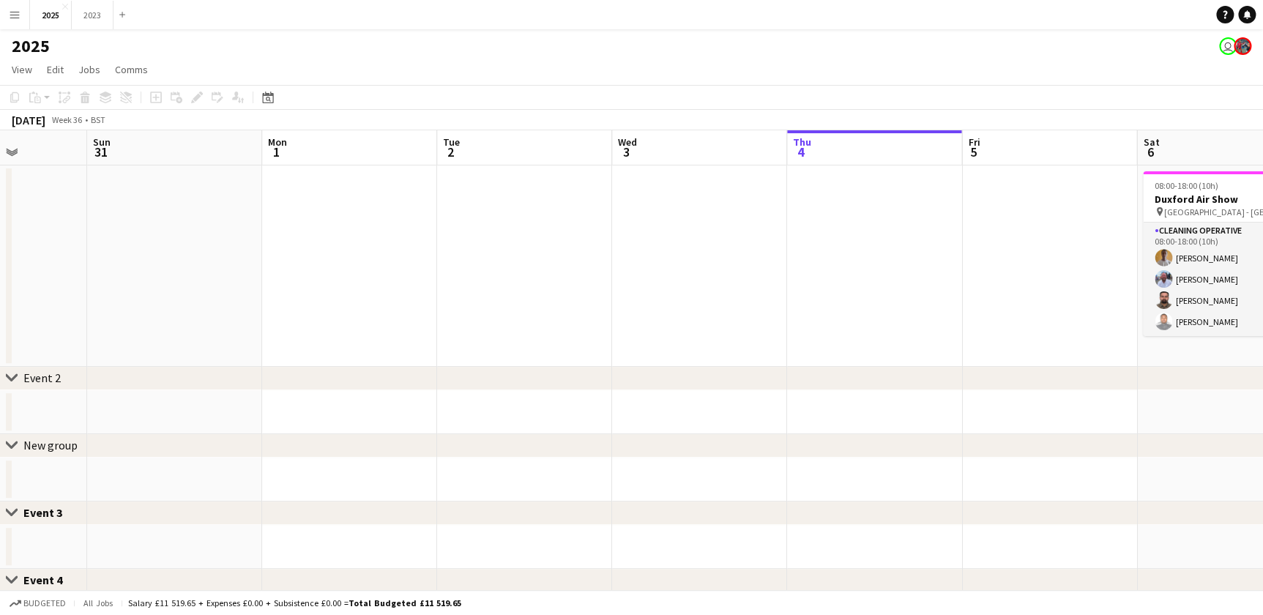
drag, startPoint x: 709, startPoint y: 429, endPoint x: 791, endPoint y: 429, distance: 82.7
click at [791, 429] on app-calendar-viewport "Thu 28 Fri 29 Sat 30 Sun 31 Mon 1 Tue 2 Wed 3 Thu 4 Fri 5 Sat 6 4/4 1 Job Sun 7…" at bounding box center [631, 507] width 1263 height 755
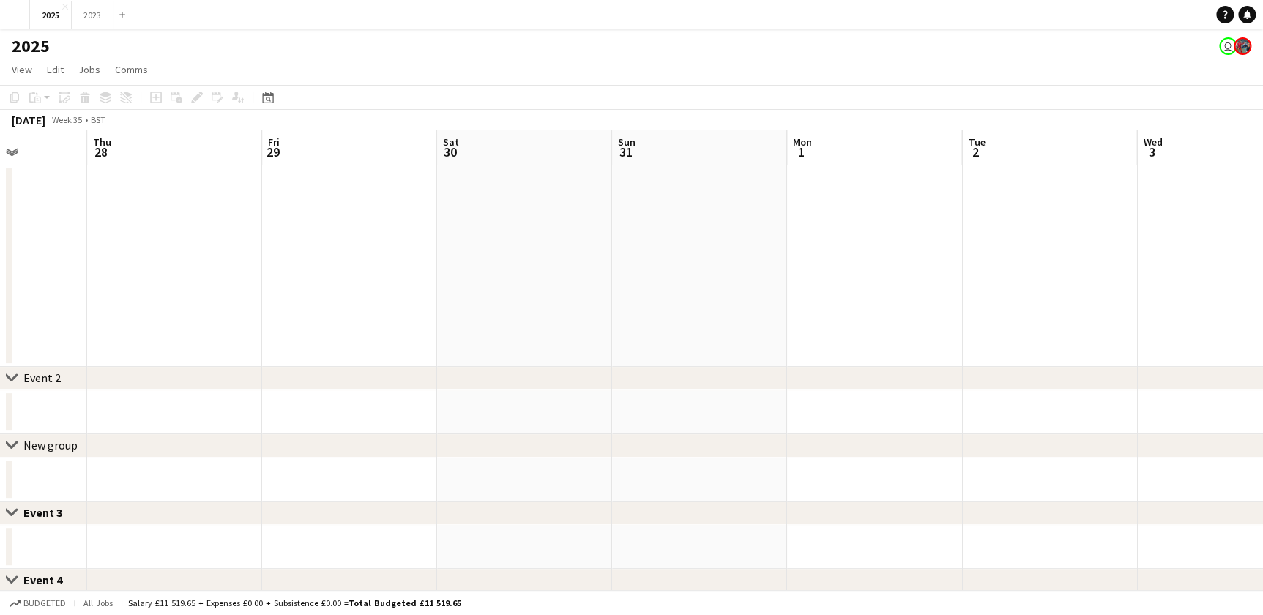
scroll to position [0, 495]
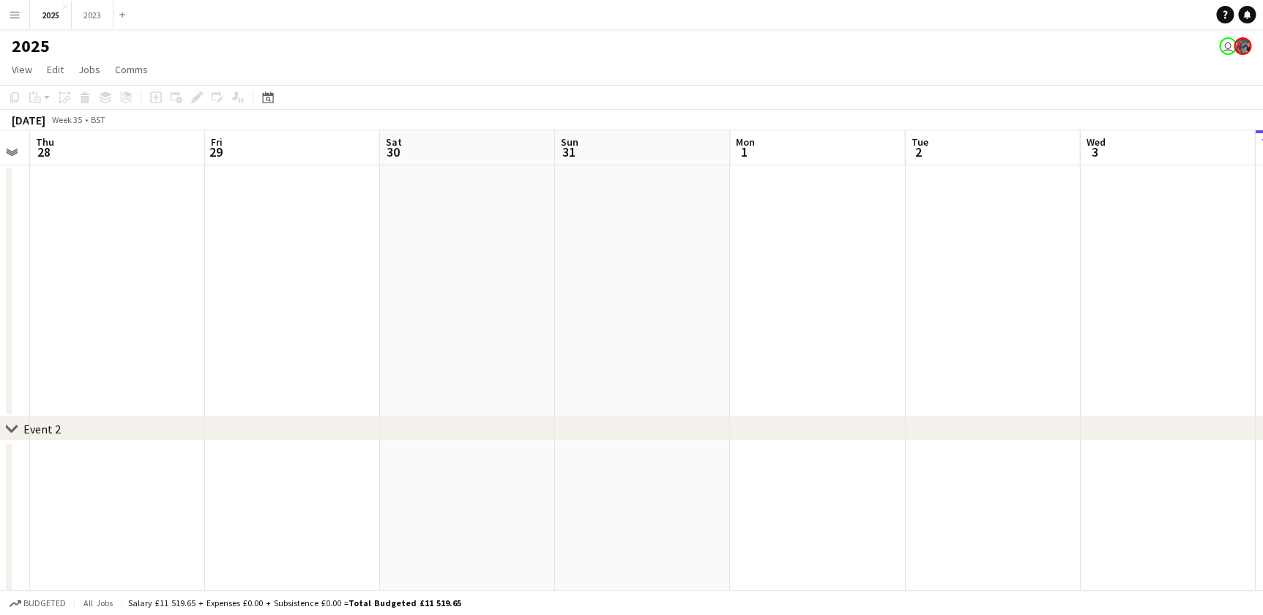
drag, startPoint x: 321, startPoint y: 394, endPoint x: 302, endPoint y: 402, distance: 20.7
drag, startPoint x: 302, startPoint y: 402, endPoint x: 271, endPoint y: 375, distance: 41.0
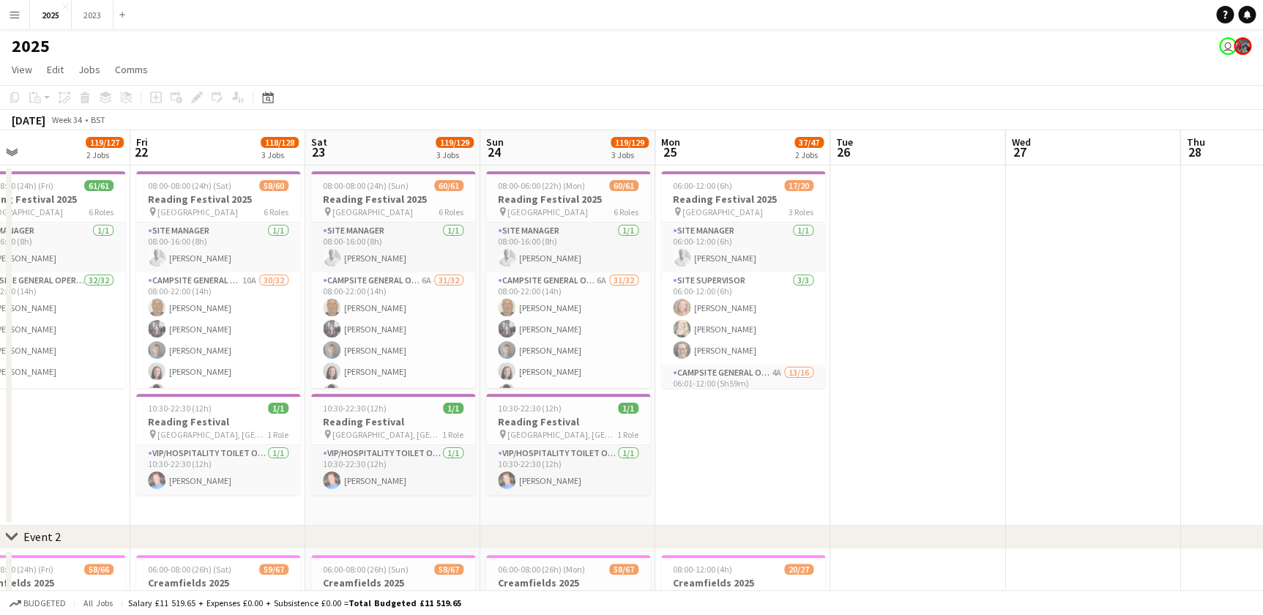
drag, startPoint x: 121, startPoint y: 395, endPoint x: 152, endPoint y: 398, distance: 31.6
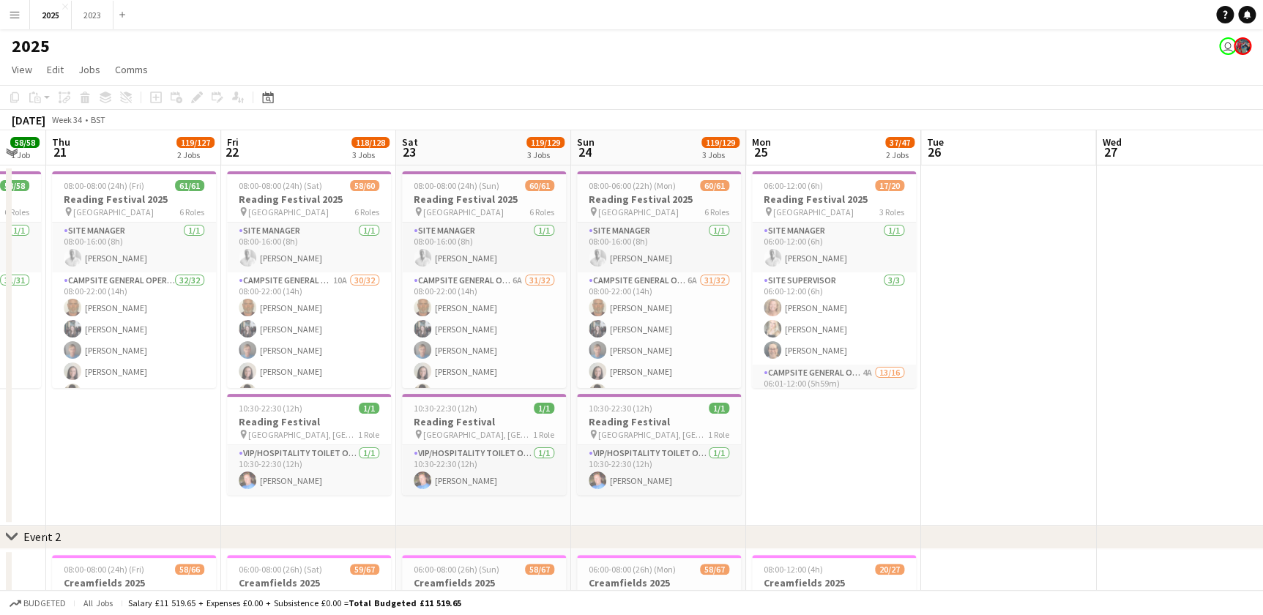
drag, startPoint x: 99, startPoint y: 420, endPoint x: 221, endPoint y: 440, distance: 124.0
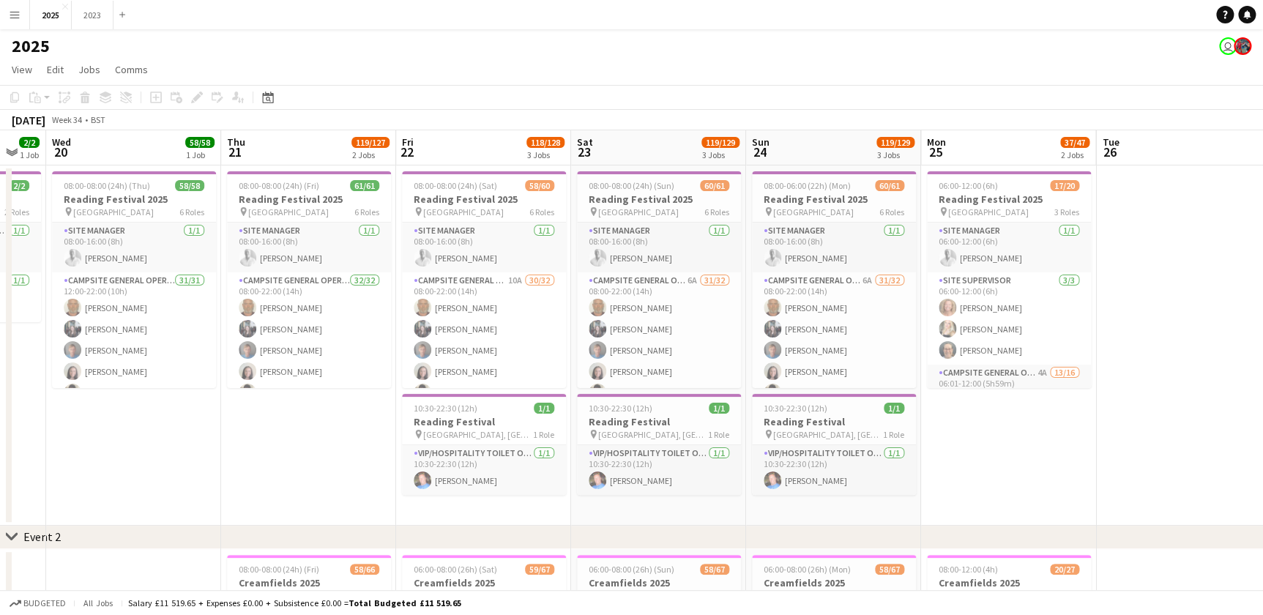
scroll to position [0, 338]
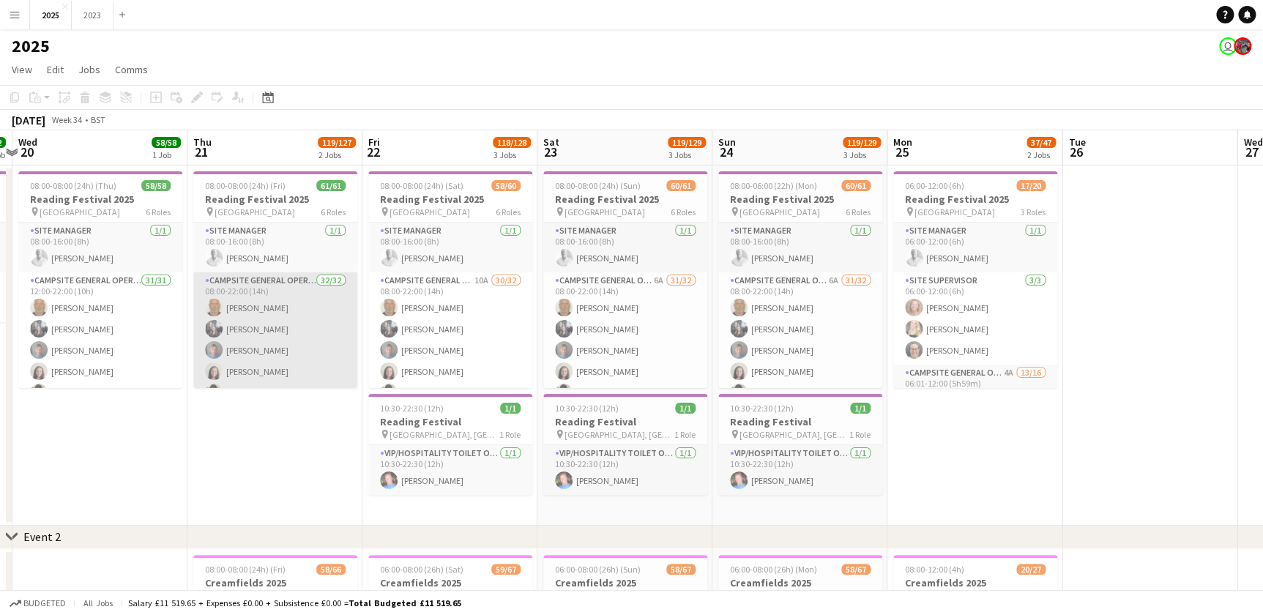
drag, startPoint x: 255, startPoint y: 354, endPoint x: 258, endPoint y: 342, distance: 13.0
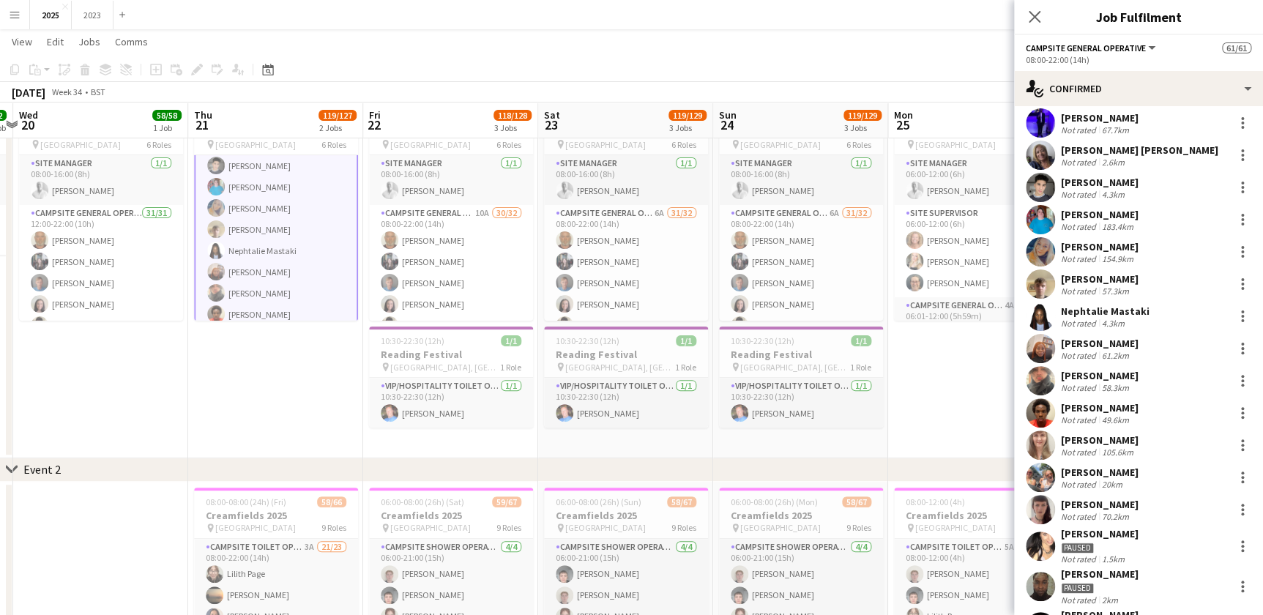
scroll to position [428, 0]
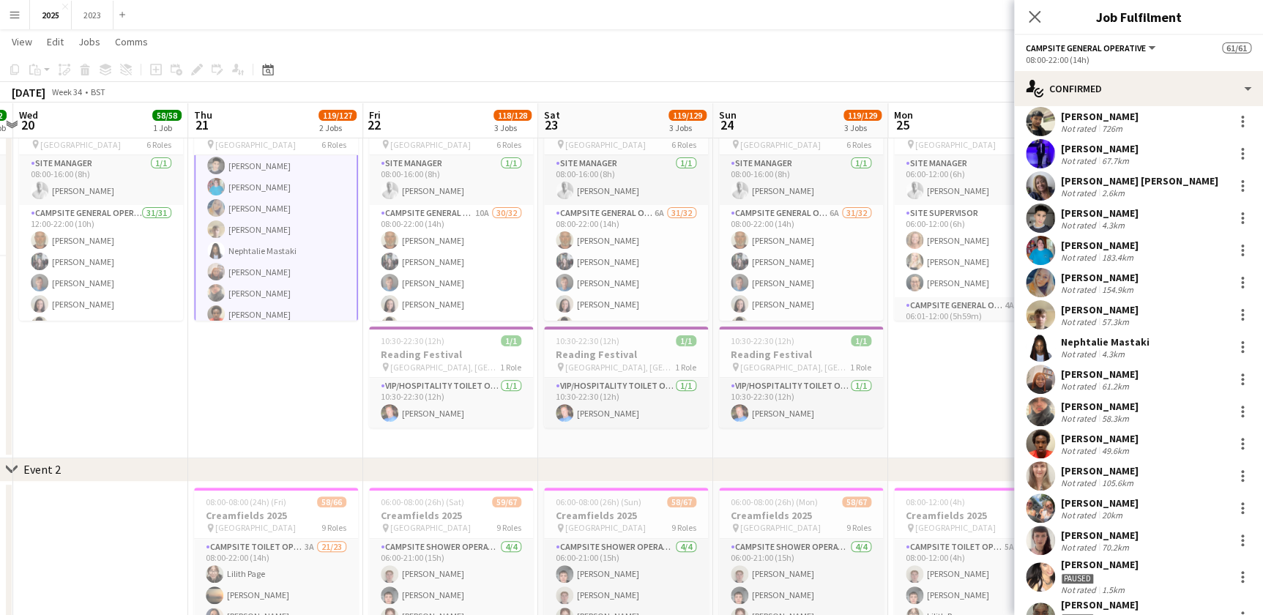
click at [1084, 277] on div "[PERSON_NAME]" at bounding box center [1100, 277] width 78 height 13
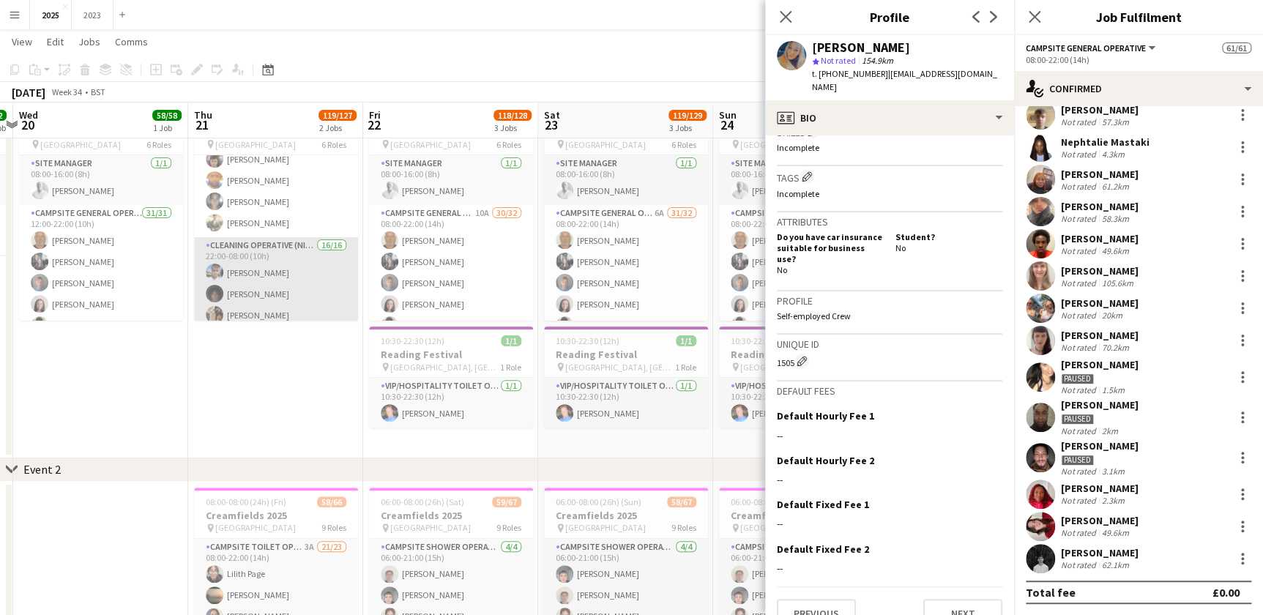
scroll to position [865, 0]
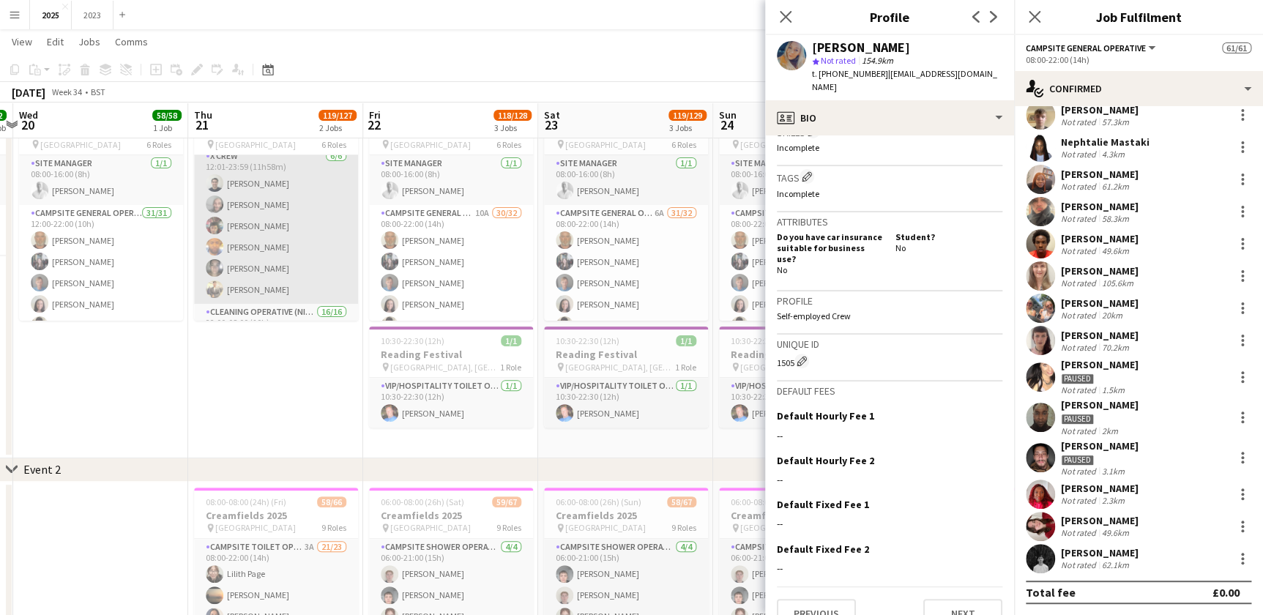
click at [250, 220] on app-card-role "X Crew 6/6 12:01-23:59 (11h58m) Rob Ferguson Myrian Gibson Daniel Birose Dougla…" at bounding box center [276, 226] width 164 height 156
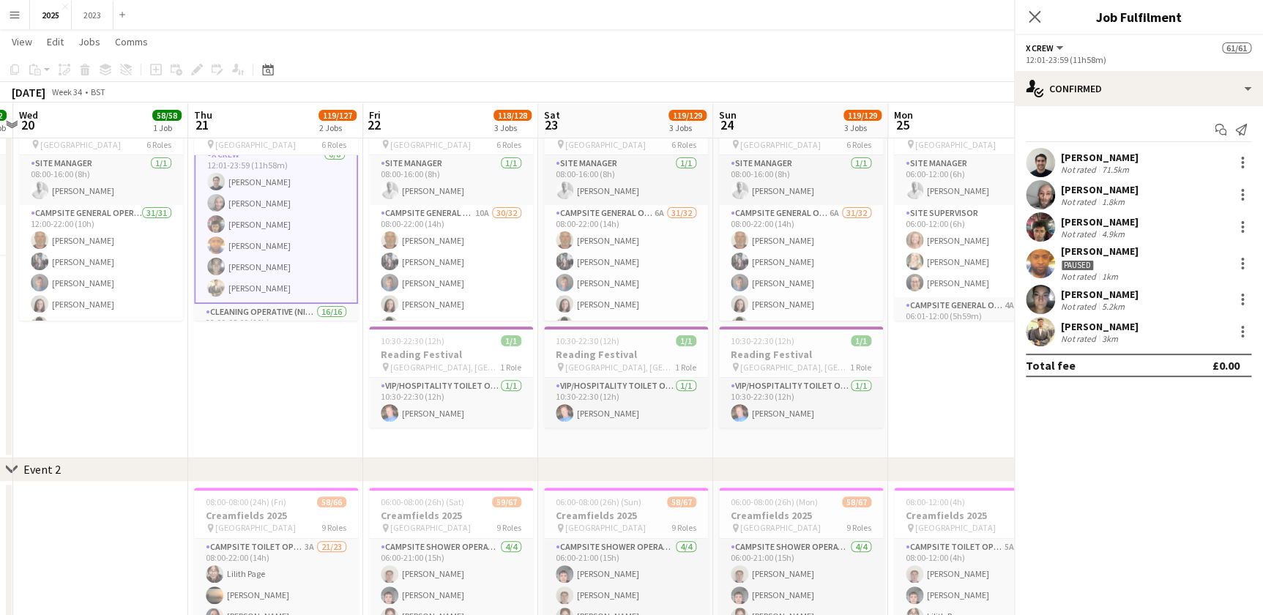
scroll to position [864, 0]
click at [1090, 223] on div "[PERSON_NAME]" at bounding box center [1100, 221] width 78 height 13
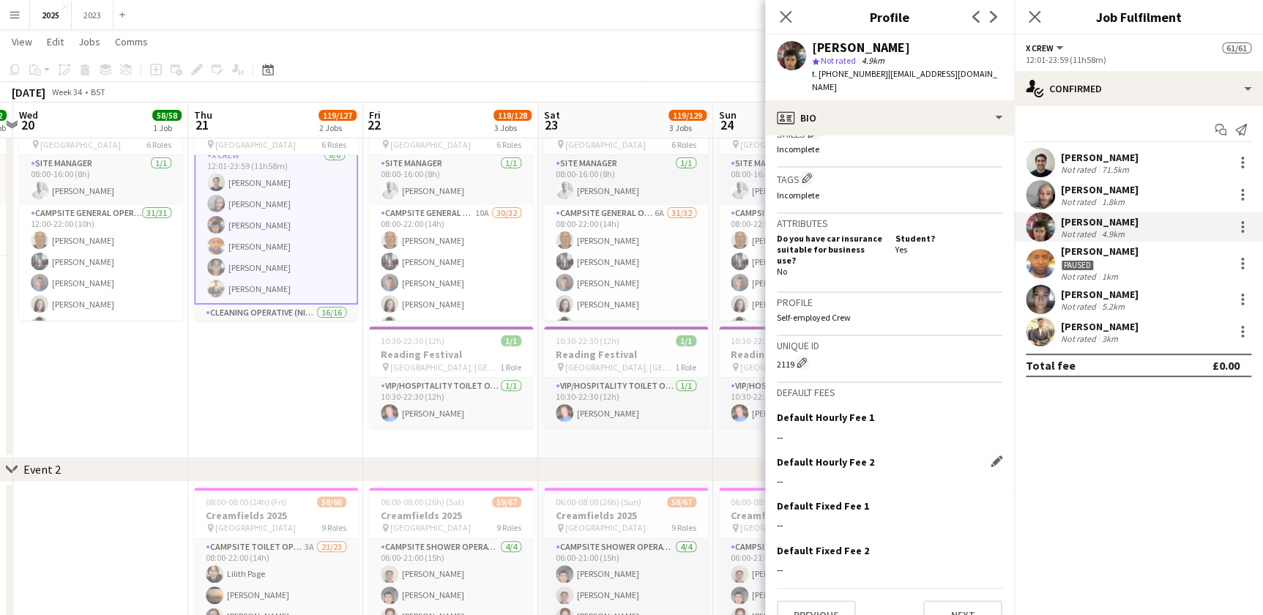
scroll to position [540, 0]
click at [955, 599] on button "Next" at bounding box center [962, 613] width 79 height 29
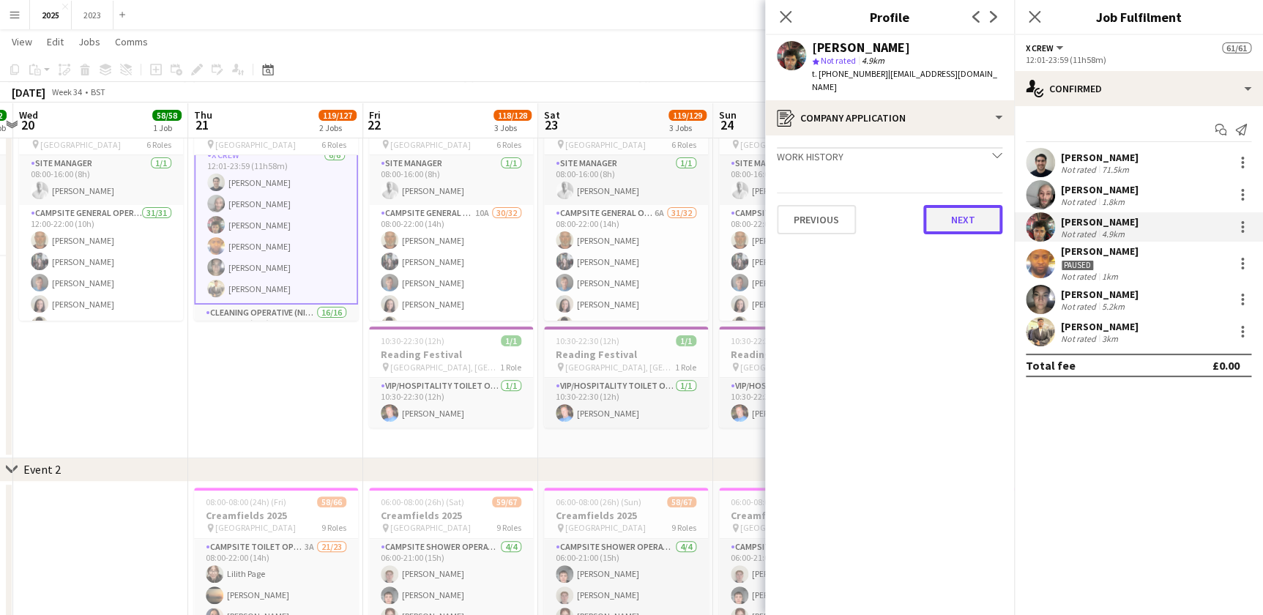
click at [954, 213] on button "Next" at bounding box center [962, 219] width 79 height 29
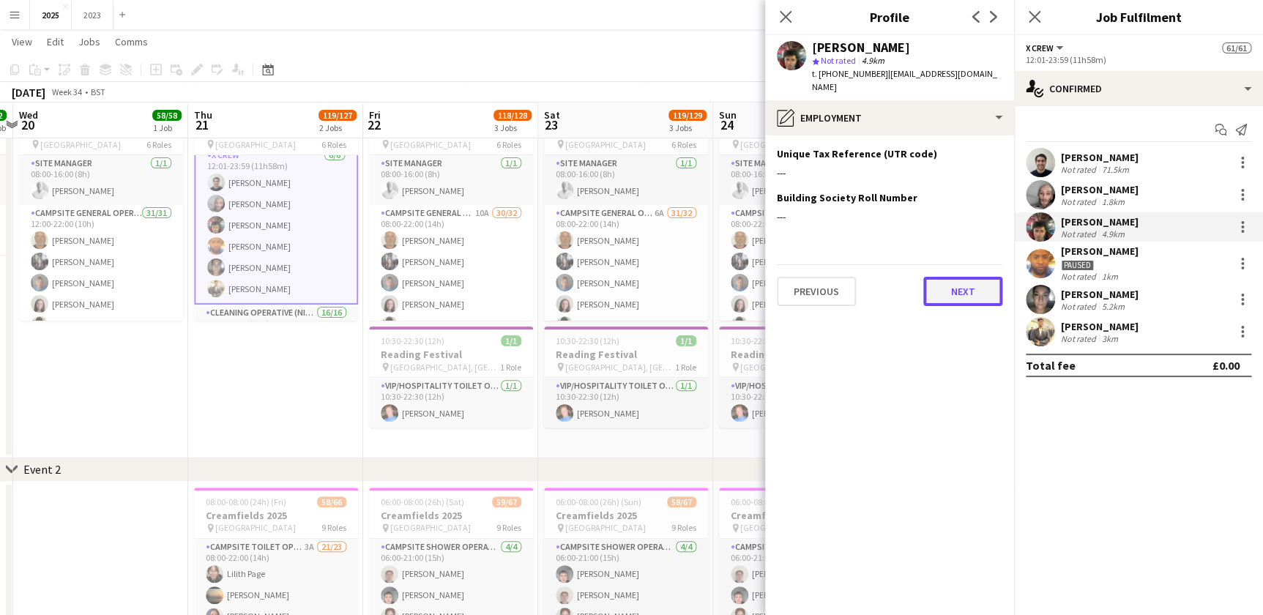
click at [980, 283] on button "Next" at bounding box center [962, 291] width 79 height 29
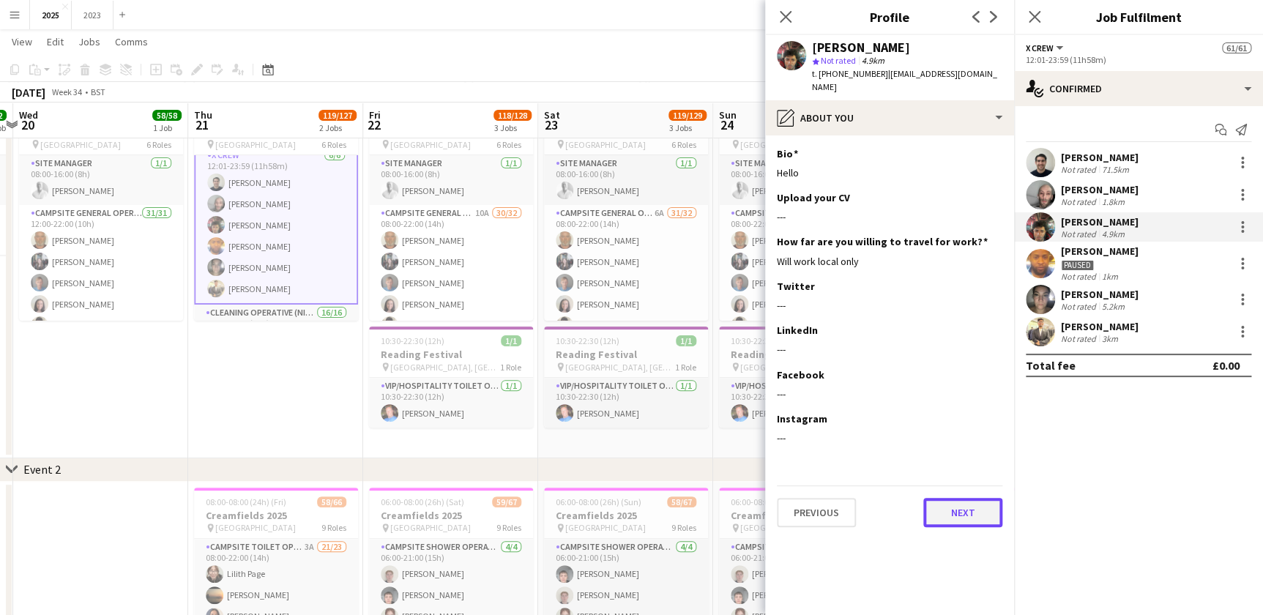
click at [967, 506] on button "Next" at bounding box center [962, 512] width 79 height 29
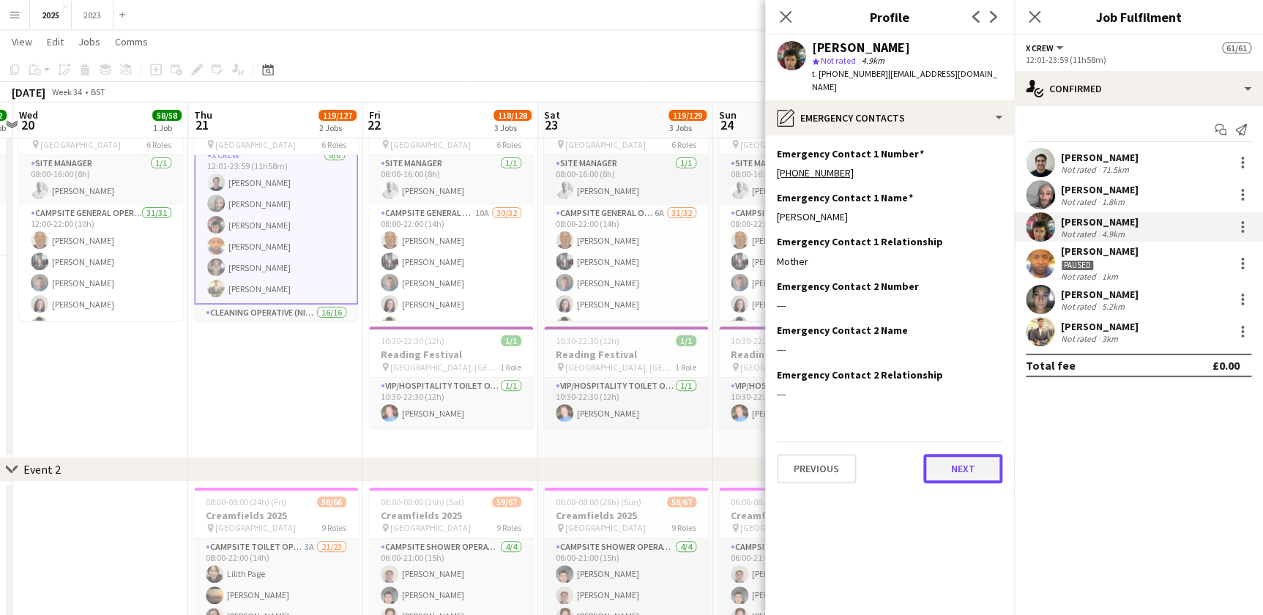
click at [961, 454] on button "Next" at bounding box center [962, 468] width 79 height 29
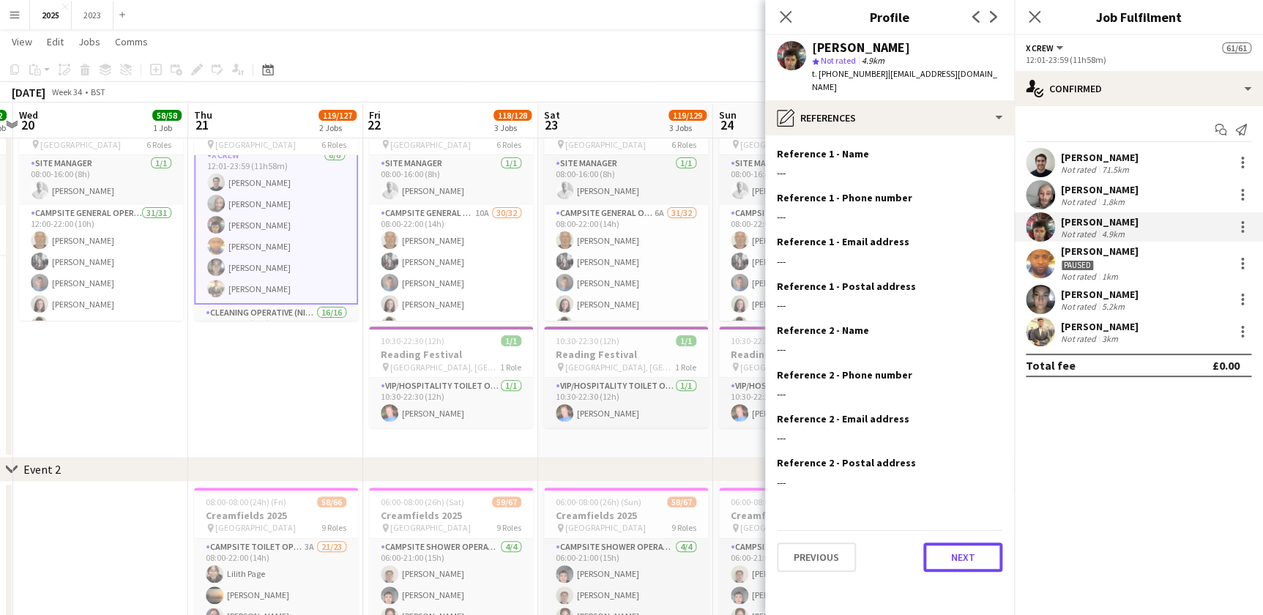
click at [964, 542] on button "Next" at bounding box center [962, 556] width 79 height 29
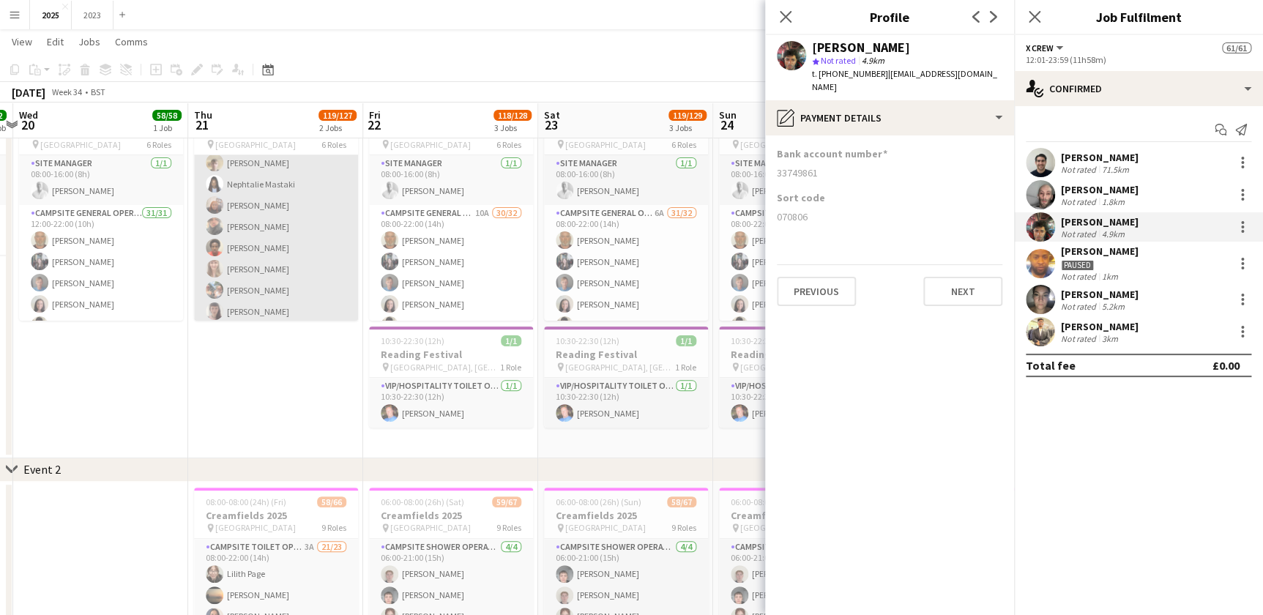
click at [285, 280] on app-card-role "Campsite General Operative 32/32 08:00-22:00 (14h) John Condon Louise Bates Gar…" at bounding box center [276, 97] width 164 height 712
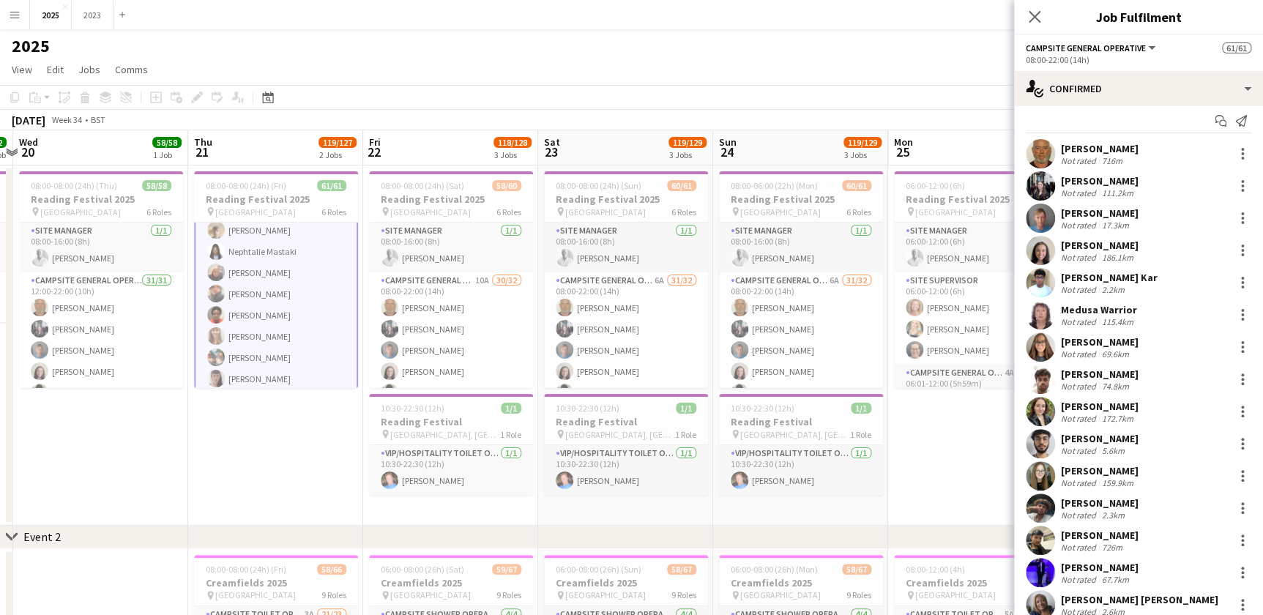
scroll to position [0, 0]
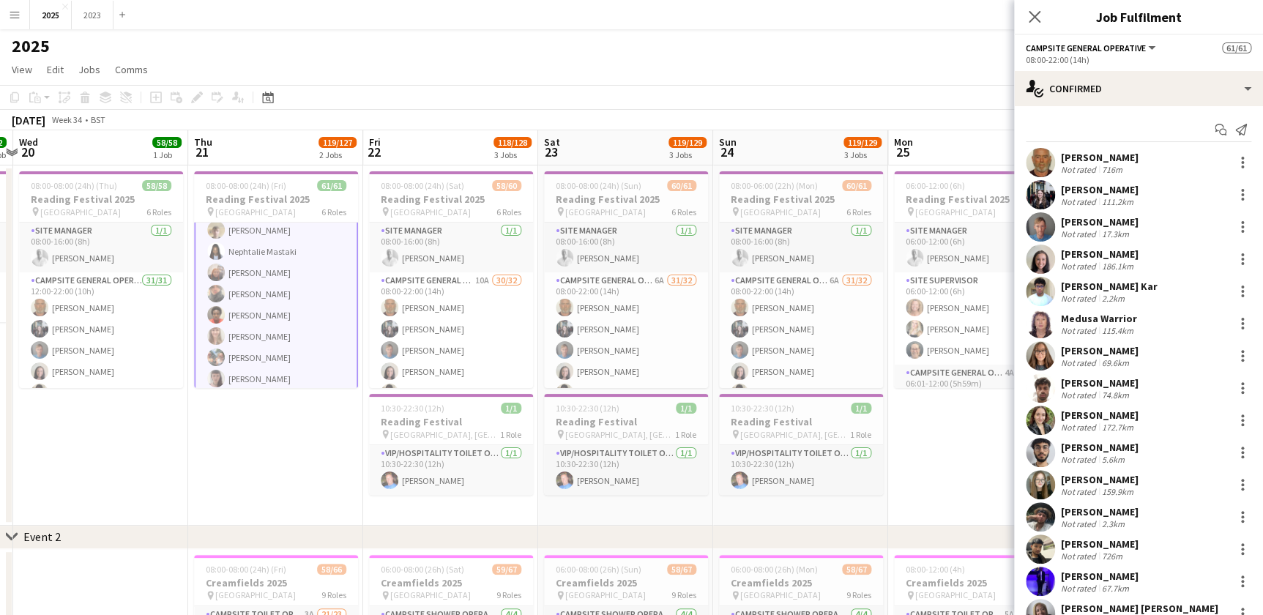
click at [1102, 228] on div "17.3km" at bounding box center [1115, 233] width 33 height 11
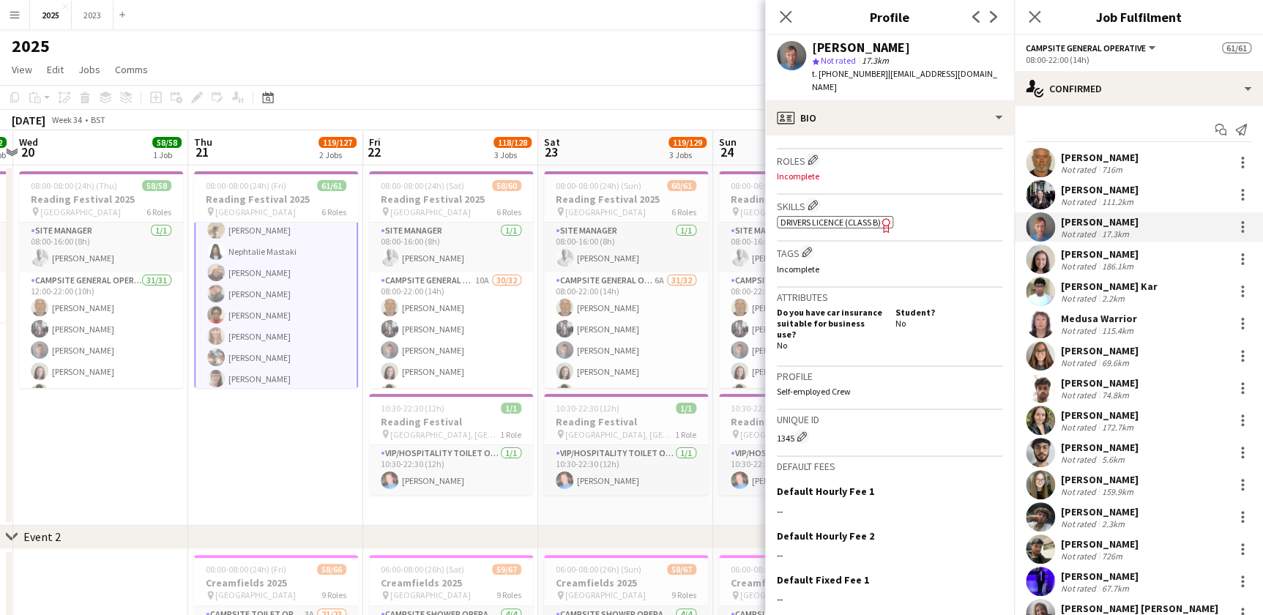
scroll to position [542, 0]
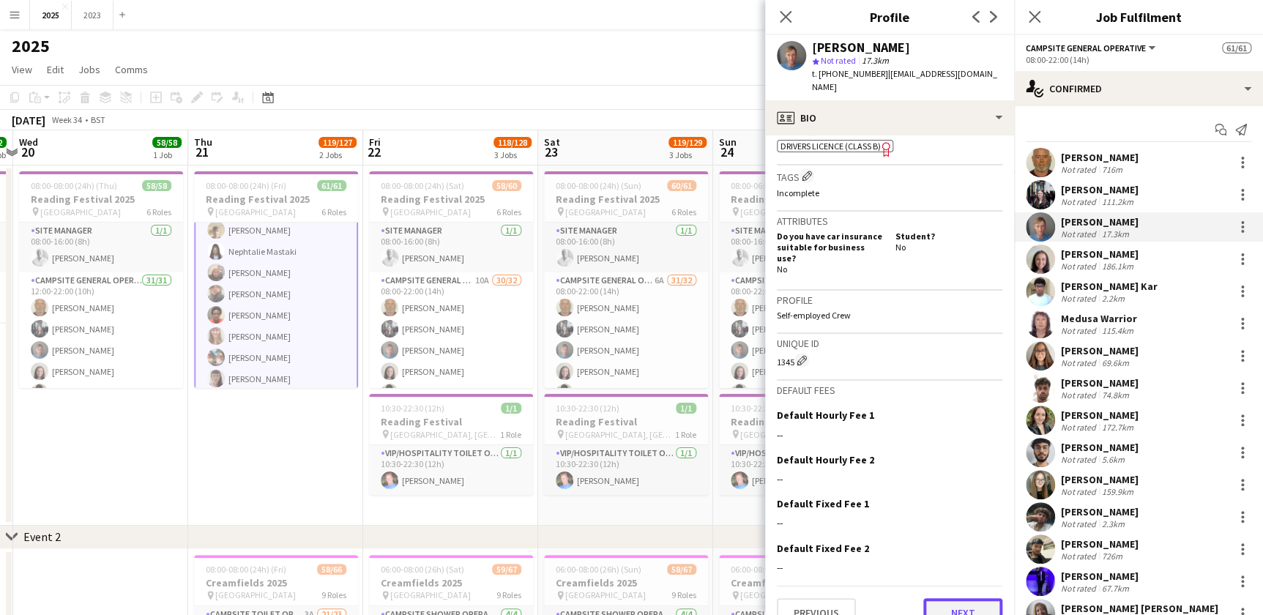
click at [958, 598] on button "Next" at bounding box center [962, 612] width 79 height 29
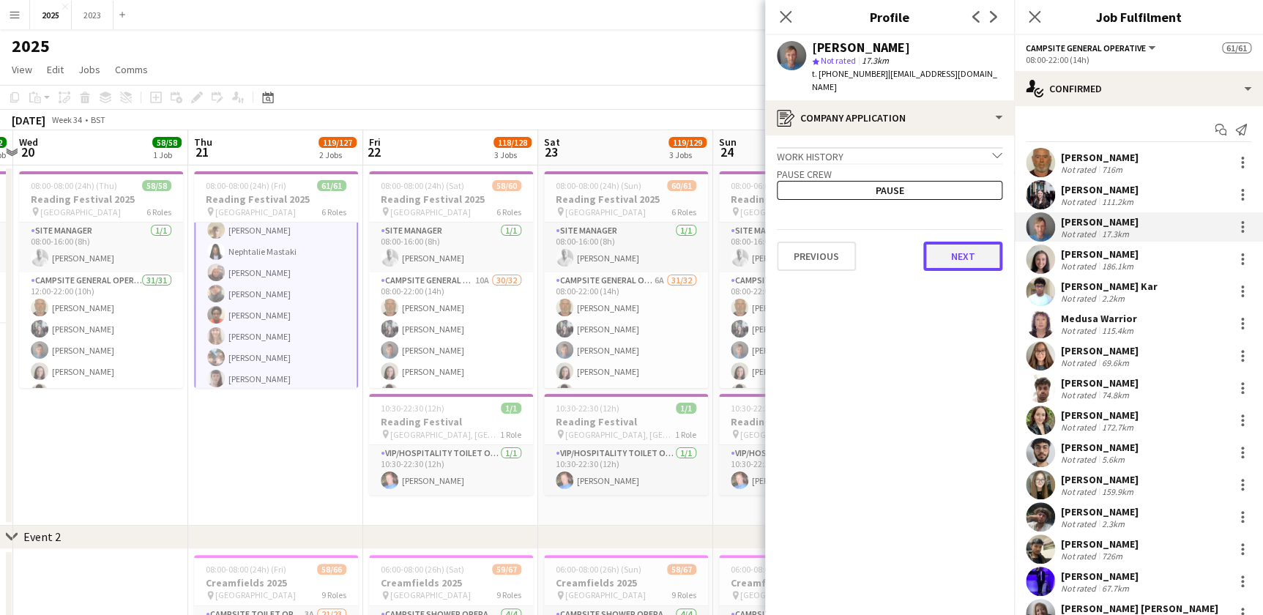
click at [968, 250] on button "Next" at bounding box center [962, 256] width 79 height 29
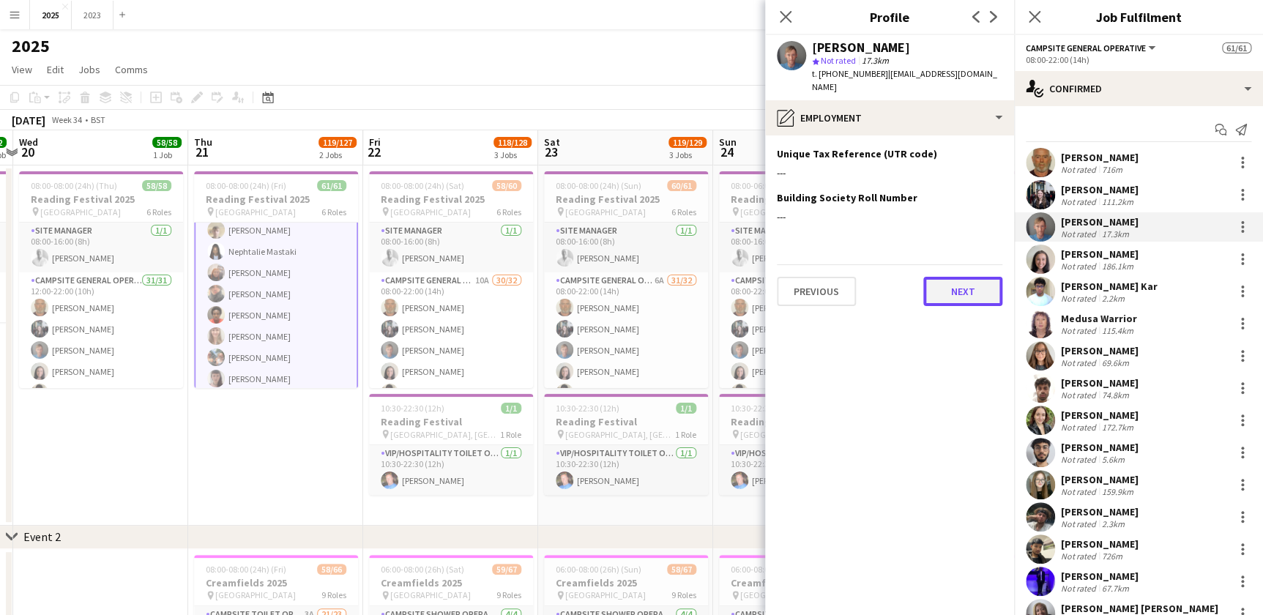
click at [972, 277] on button "Next" at bounding box center [962, 291] width 79 height 29
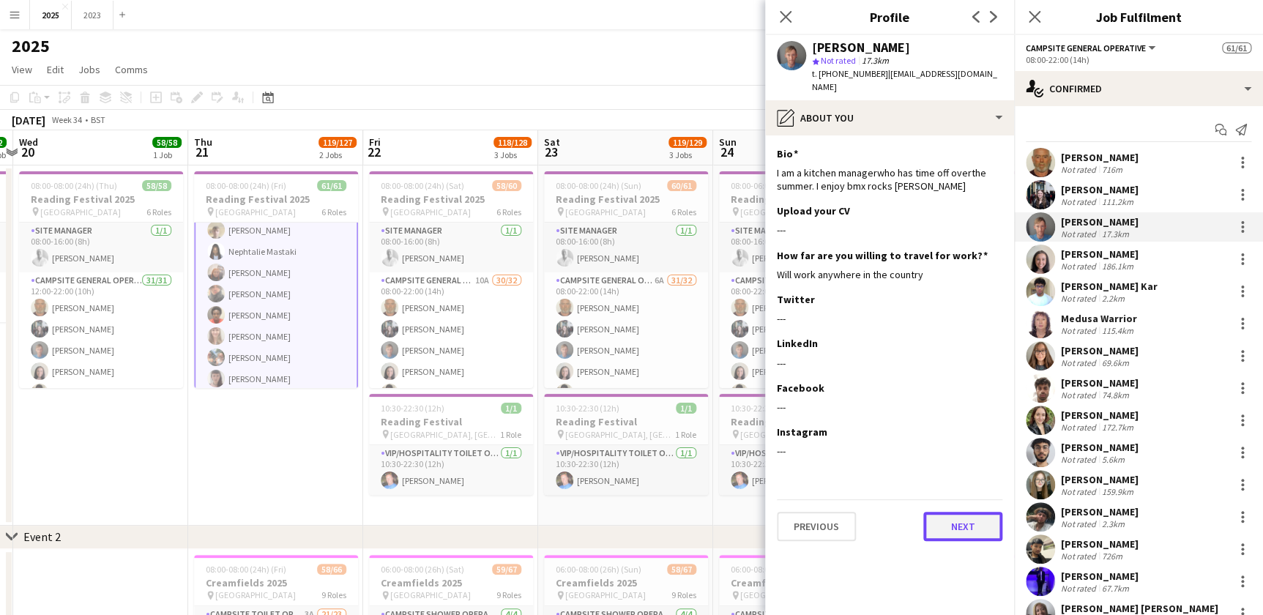
click at [958, 512] on button "Next" at bounding box center [962, 526] width 79 height 29
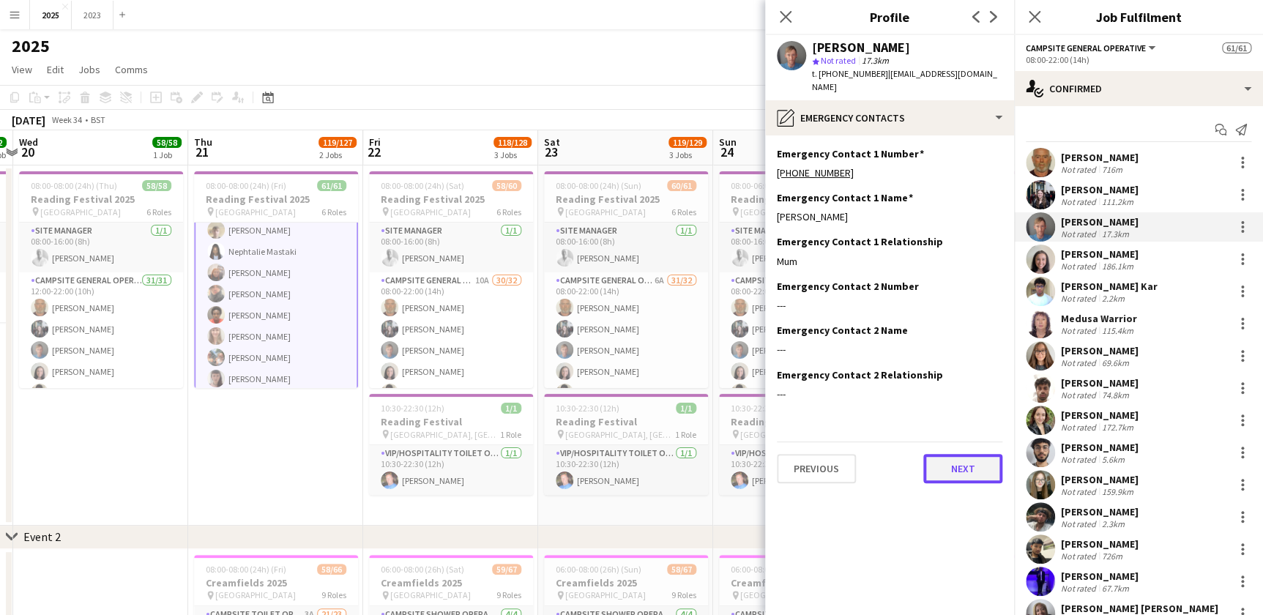
click at [966, 454] on button "Next" at bounding box center [962, 468] width 79 height 29
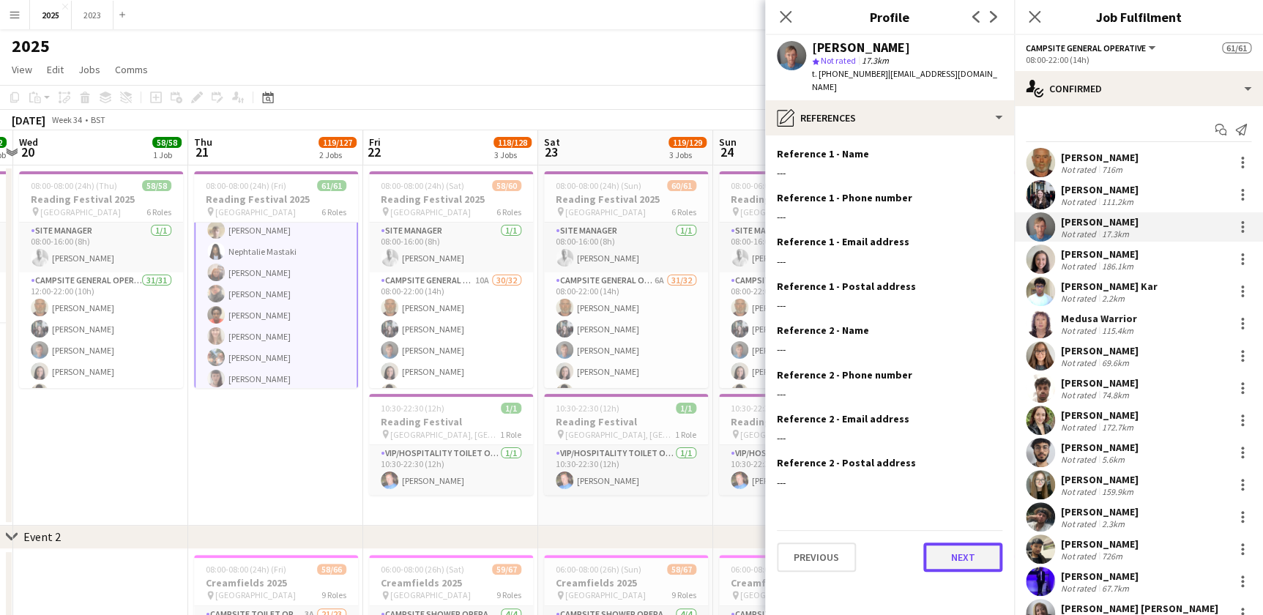
click at [961, 542] on button "Next" at bounding box center [962, 556] width 79 height 29
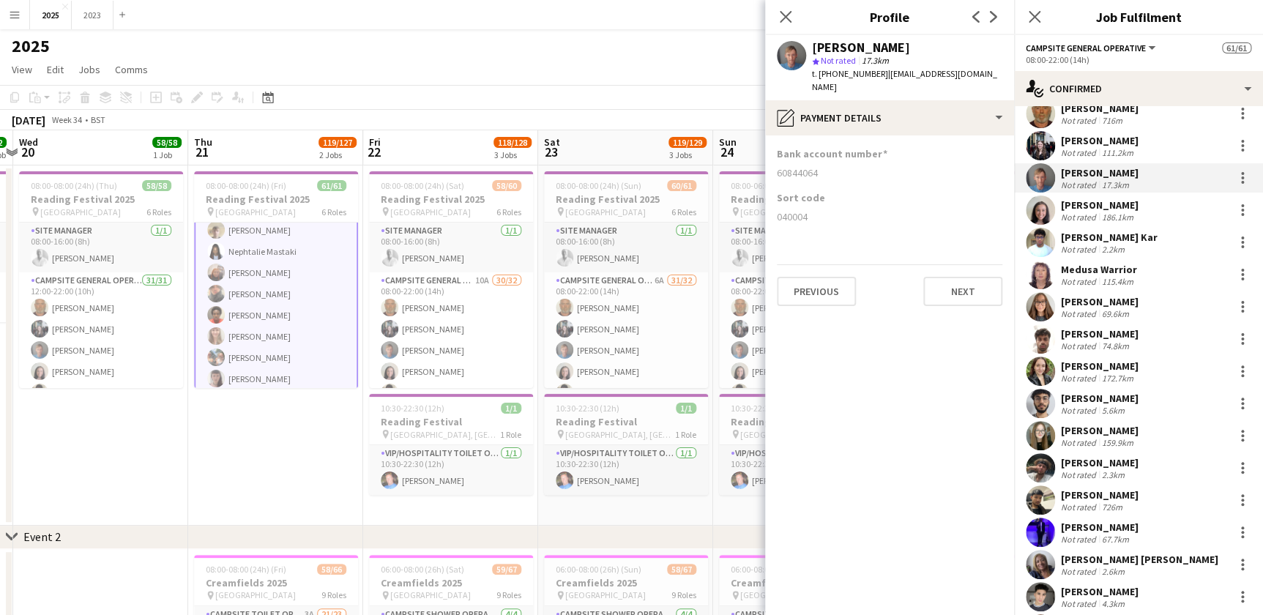
scroll to position [133, 0]
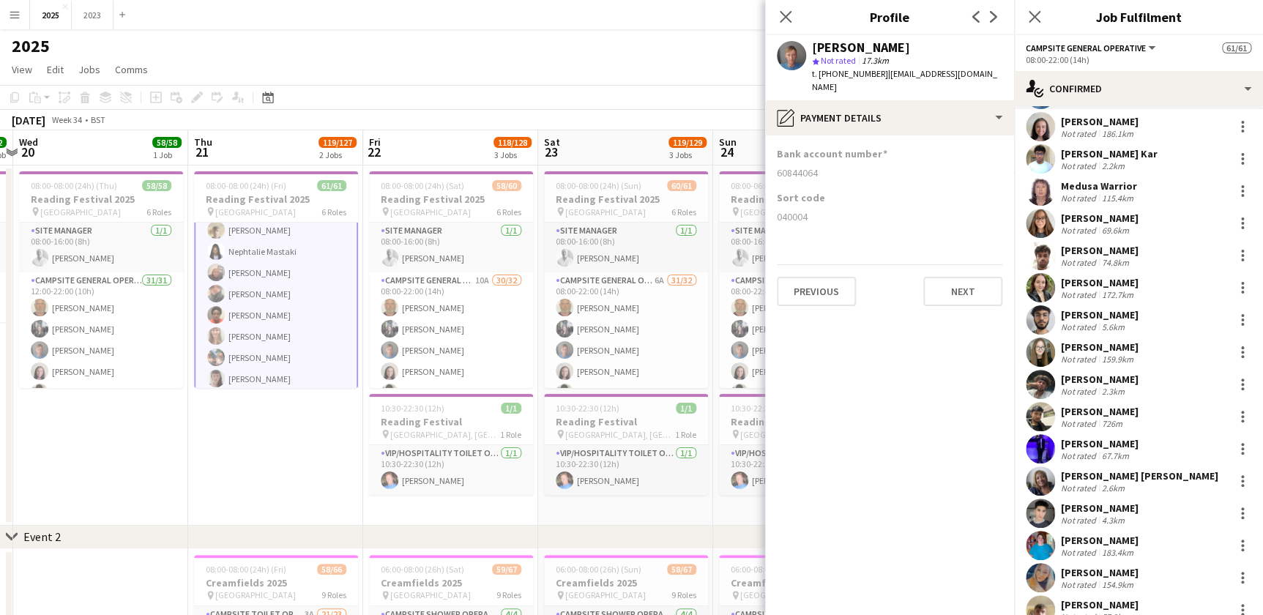
click at [1095, 412] on div "[PERSON_NAME]" at bounding box center [1100, 411] width 78 height 13
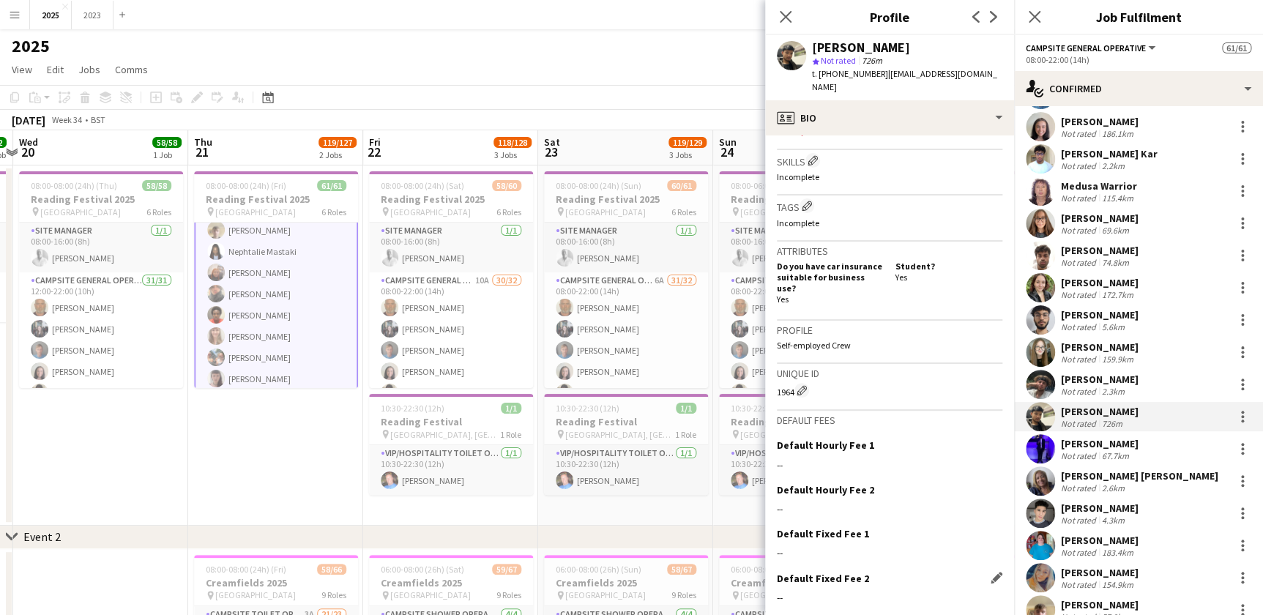
scroll to position [540, 0]
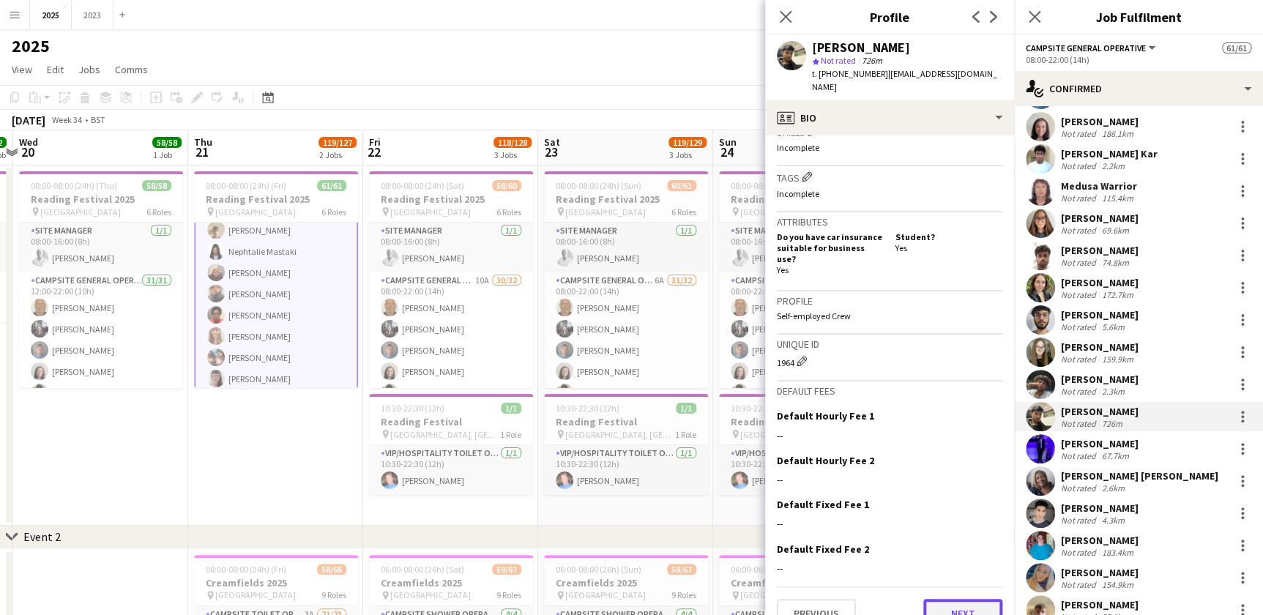
click at [952, 601] on button "Next" at bounding box center [962, 613] width 79 height 29
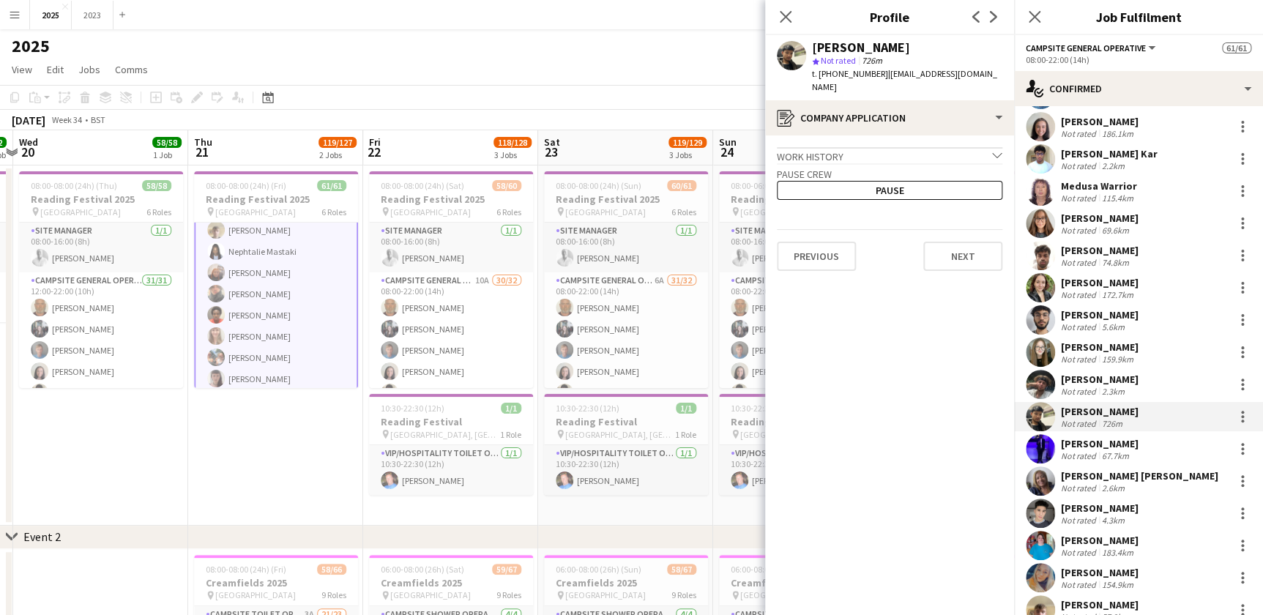
click at [947, 229] on div "Previous Next" at bounding box center [889, 250] width 225 height 42
click at [953, 242] on button "Next" at bounding box center [962, 256] width 79 height 29
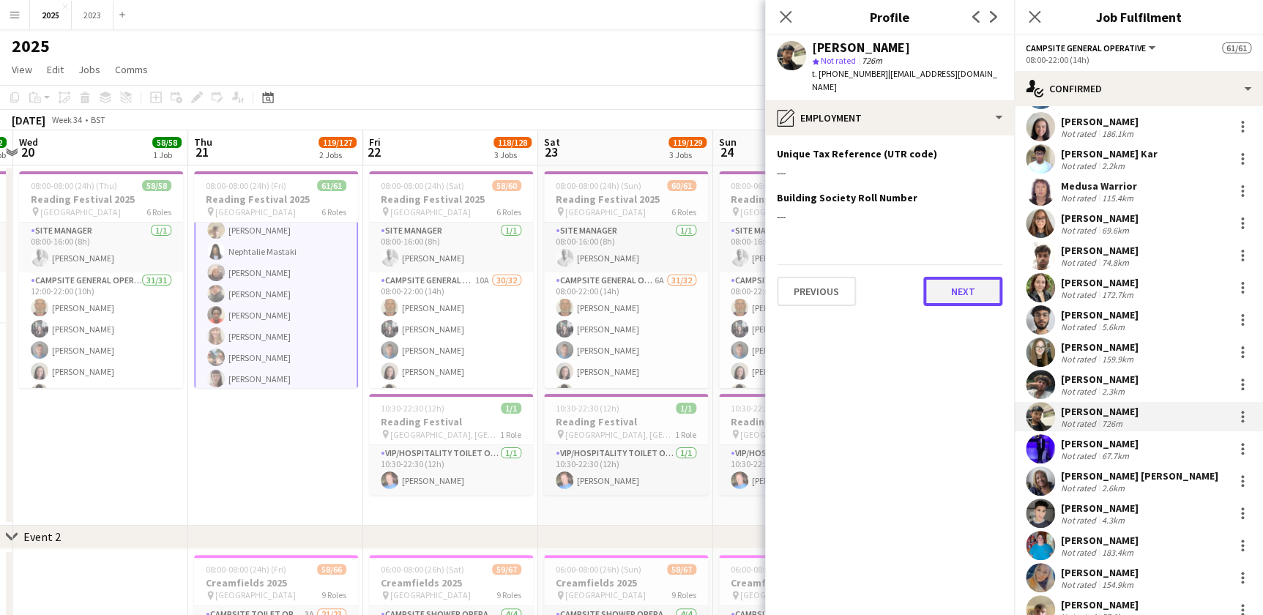
click at [966, 291] on button "Next" at bounding box center [962, 291] width 79 height 29
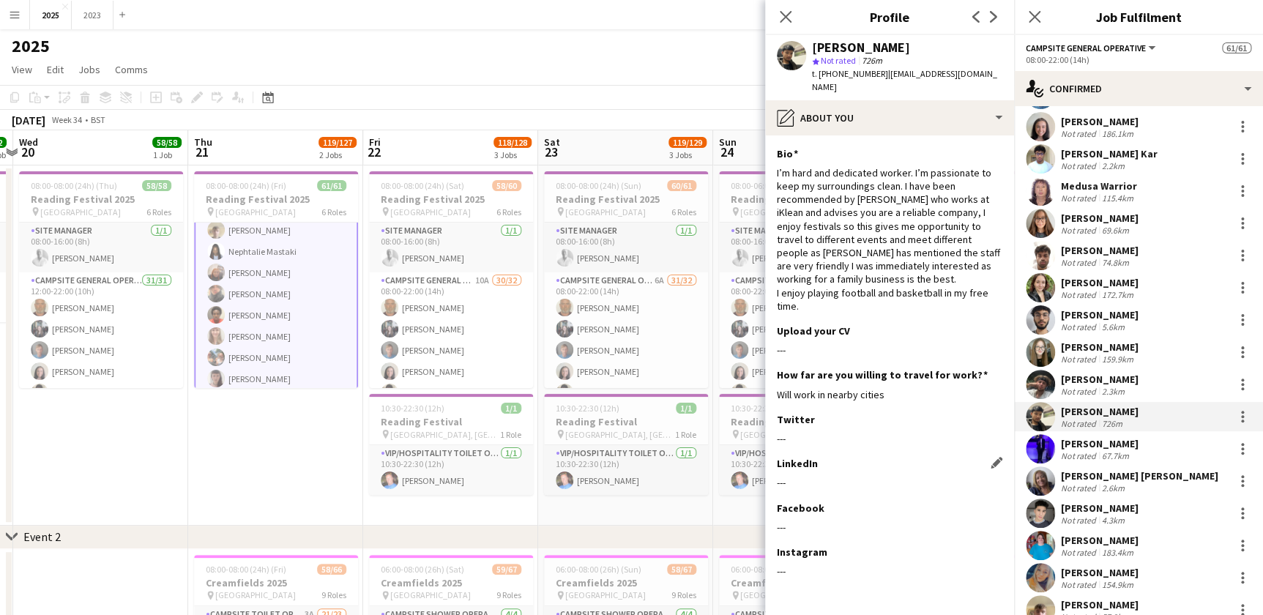
scroll to position [43, 0]
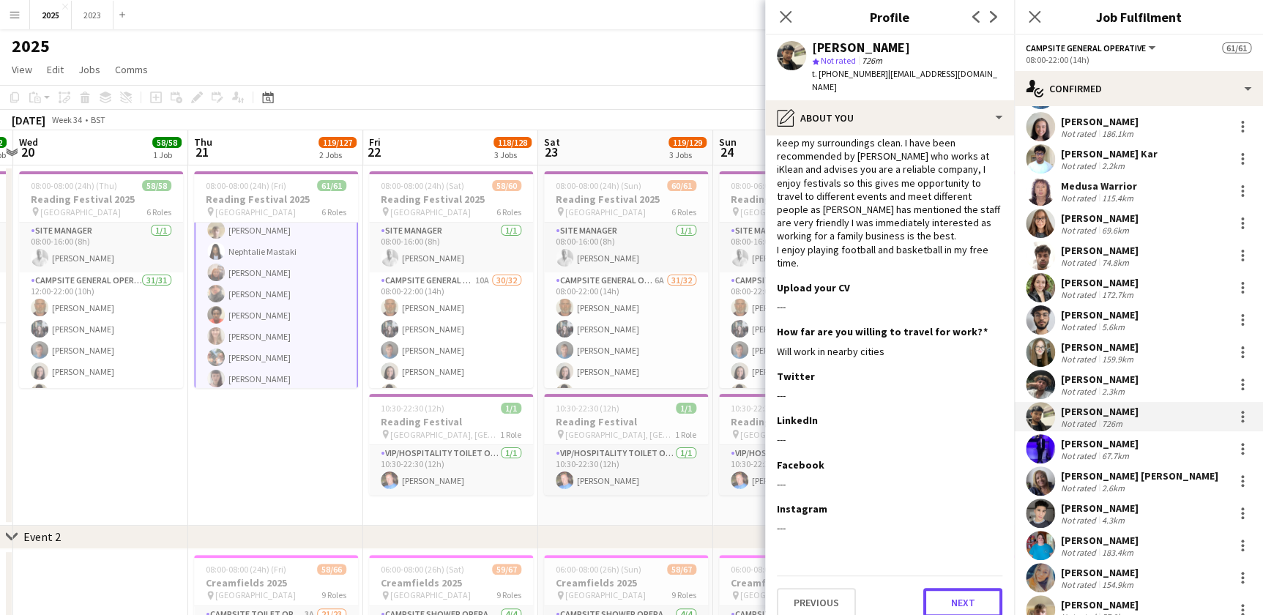
click at [923, 588] on button "Next" at bounding box center [962, 602] width 79 height 29
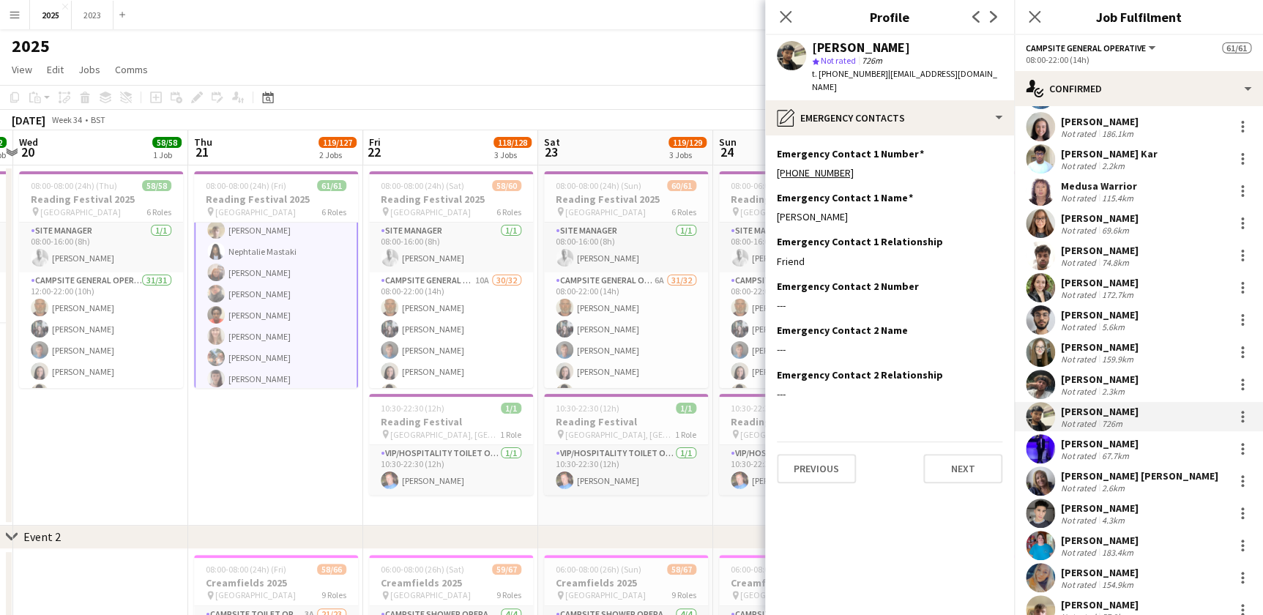
scroll to position [0, 0]
click at [959, 455] on button "Next" at bounding box center [962, 468] width 79 height 29
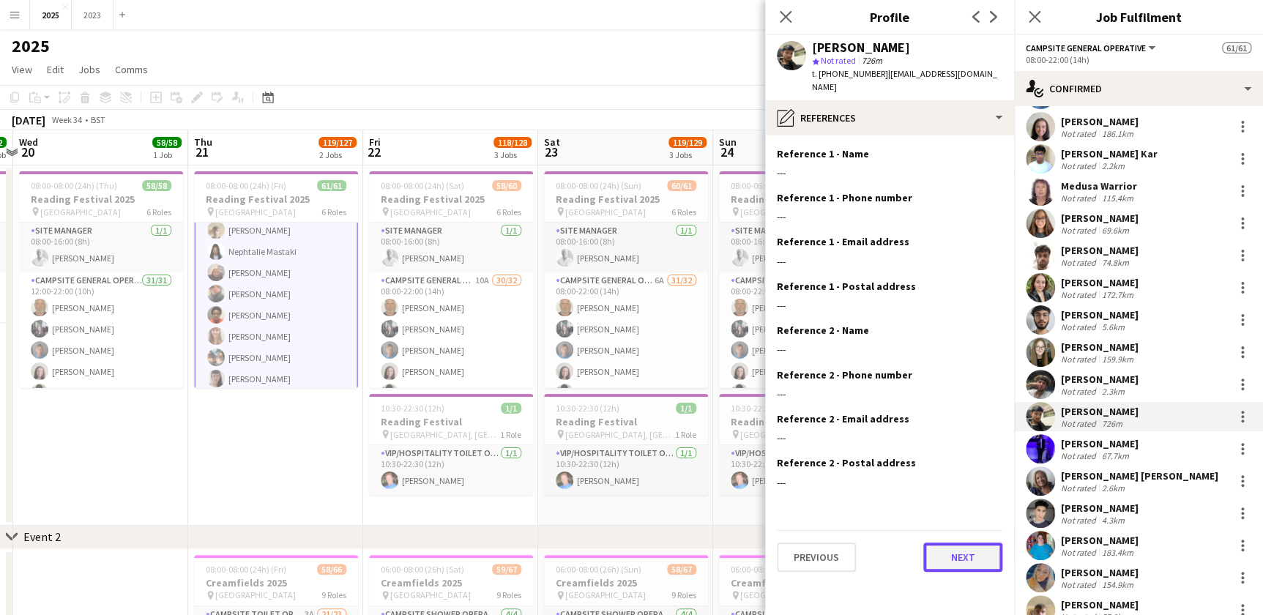
click at [971, 542] on button "Next" at bounding box center [962, 556] width 79 height 29
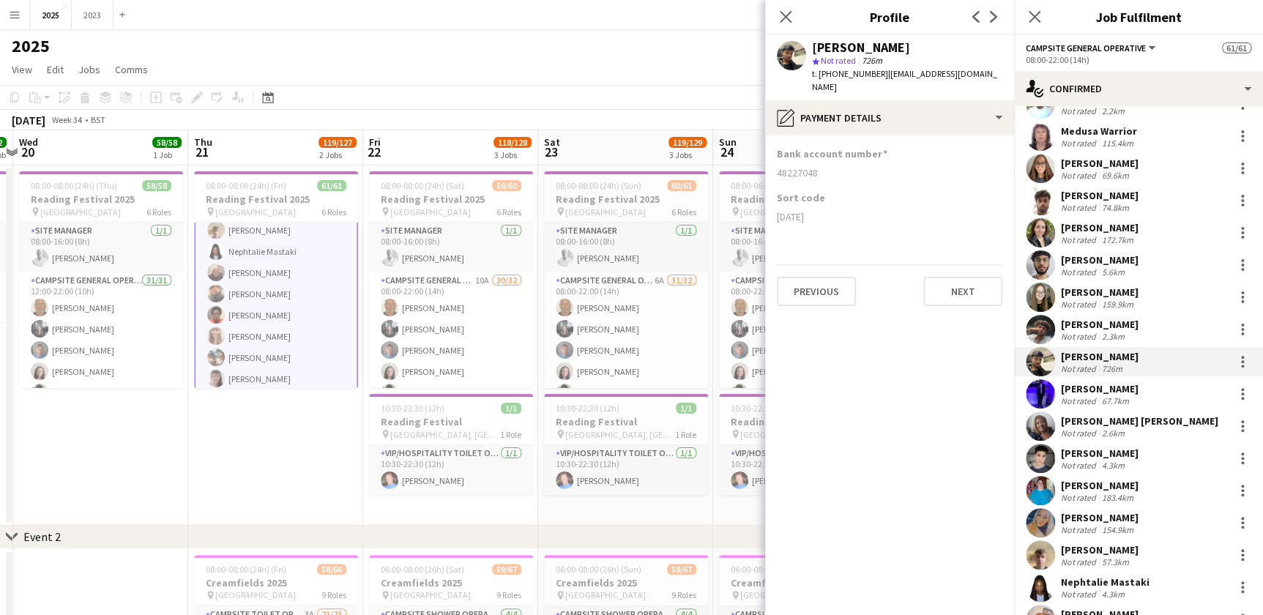
scroll to position [266, 0]
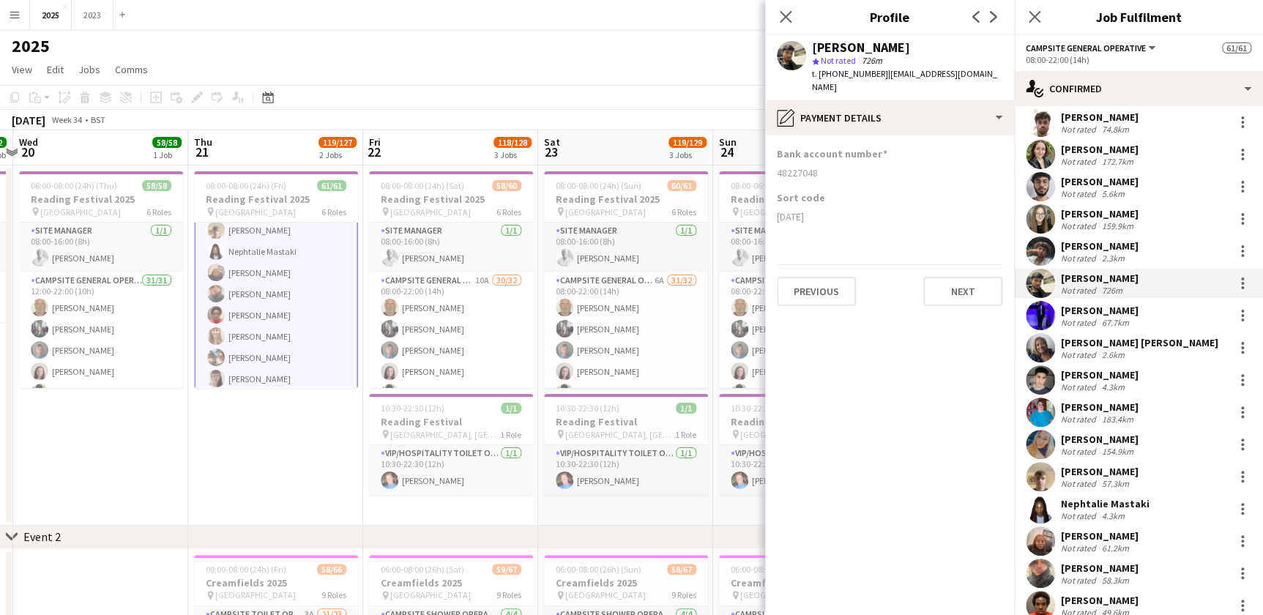
click at [1100, 478] on div "57.3km" at bounding box center [1115, 483] width 33 height 11
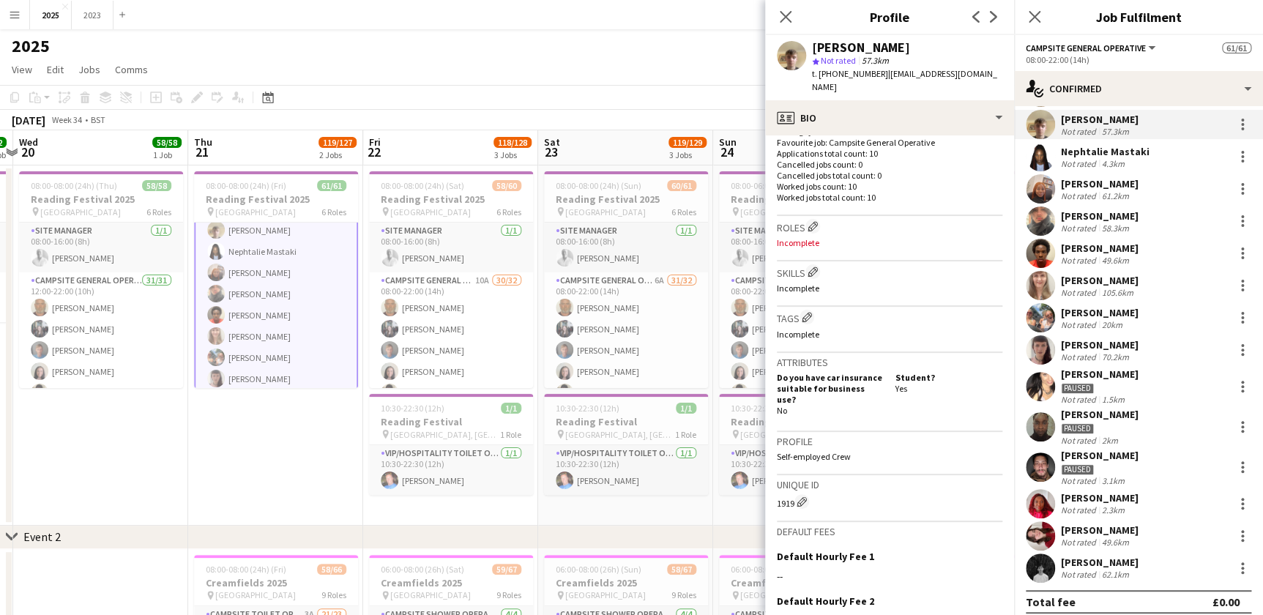
scroll to position [627, 0]
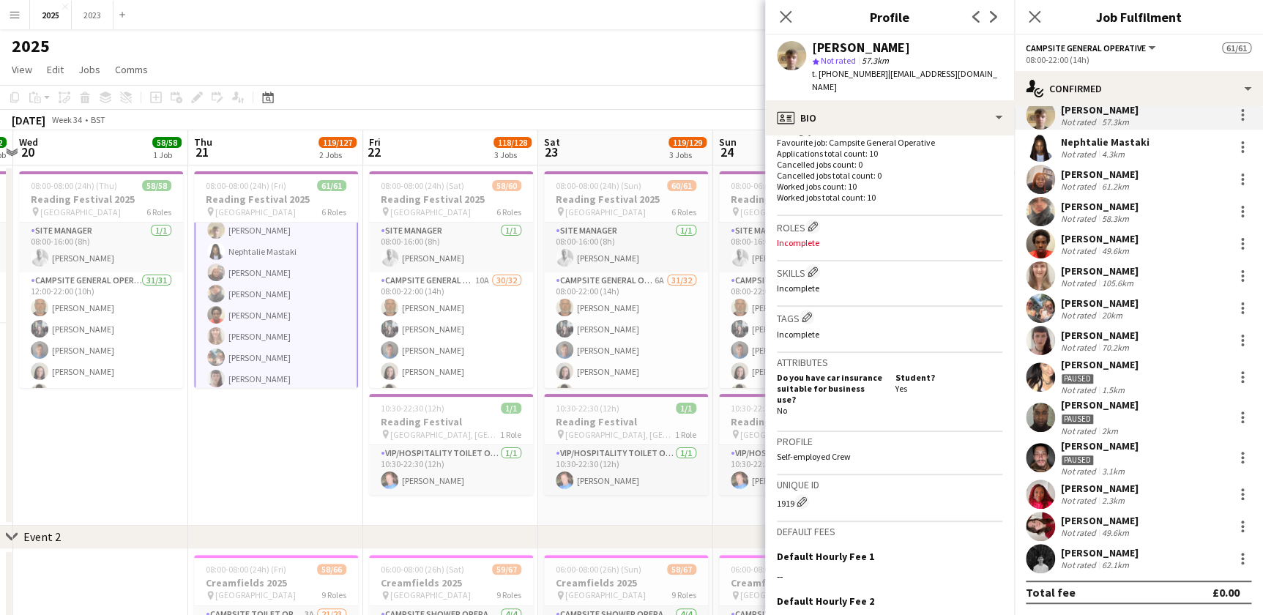
click at [1113, 524] on div "[PERSON_NAME]" at bounding box center [1100, 520] width 78 height 13
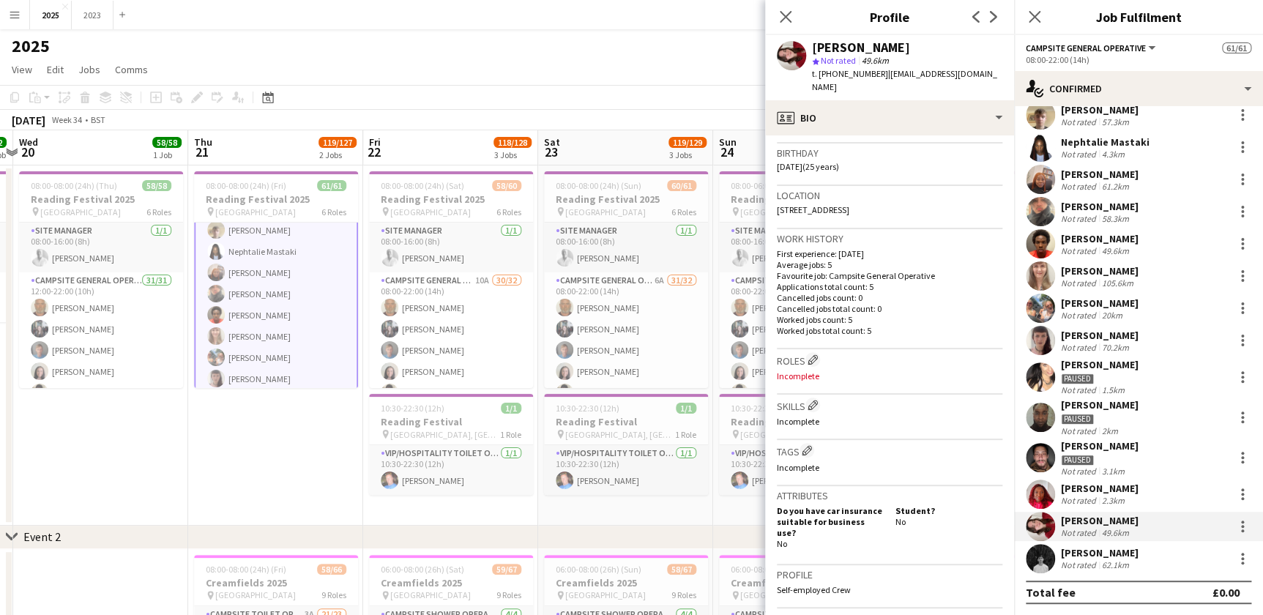
scroll to position [540, 0]
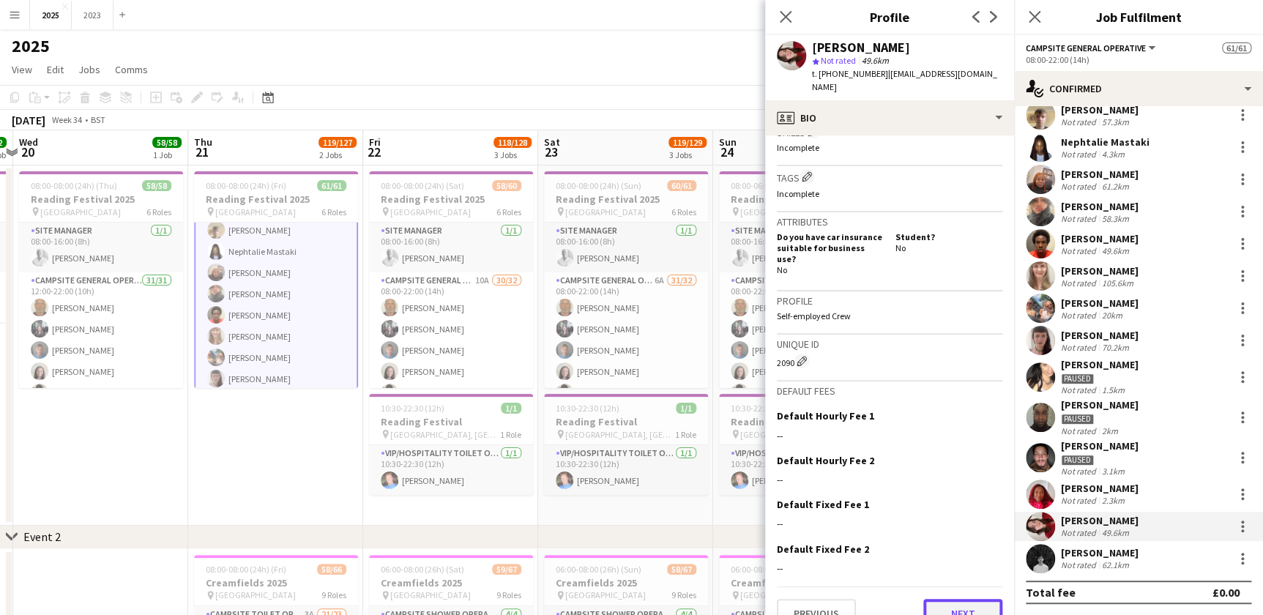
click at [950, 599] on button "Next" at bounding box center [962, 613] width 79 height 29
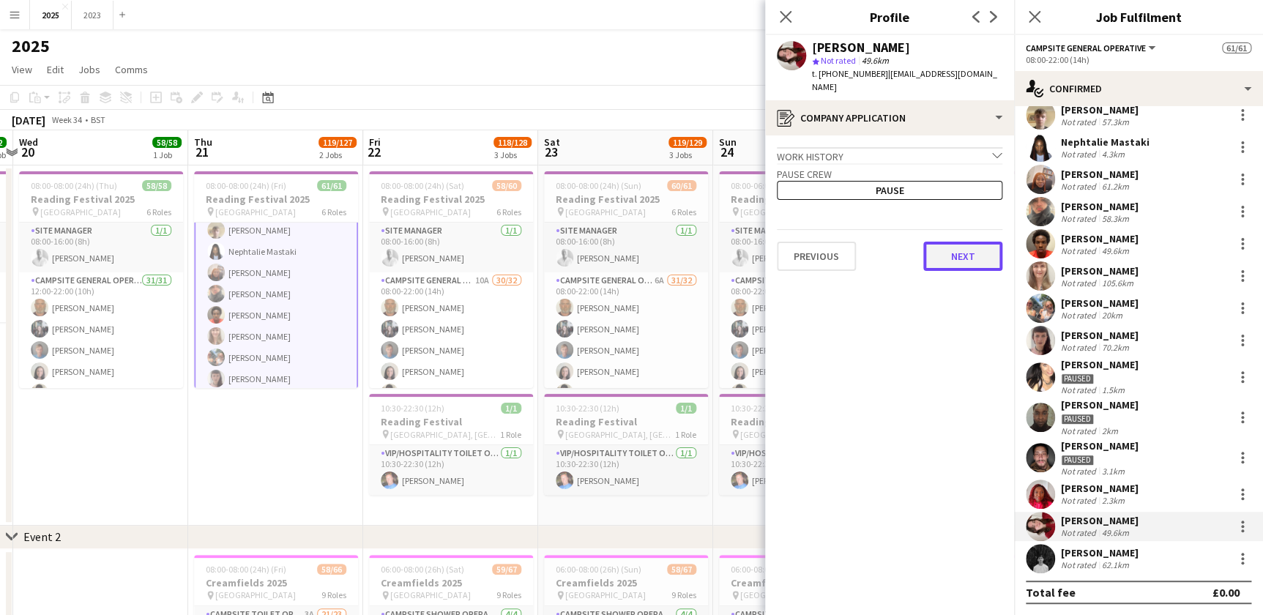
click at [942, 242] on button "Next" at bounding box center [962, 256] width 79 height 29
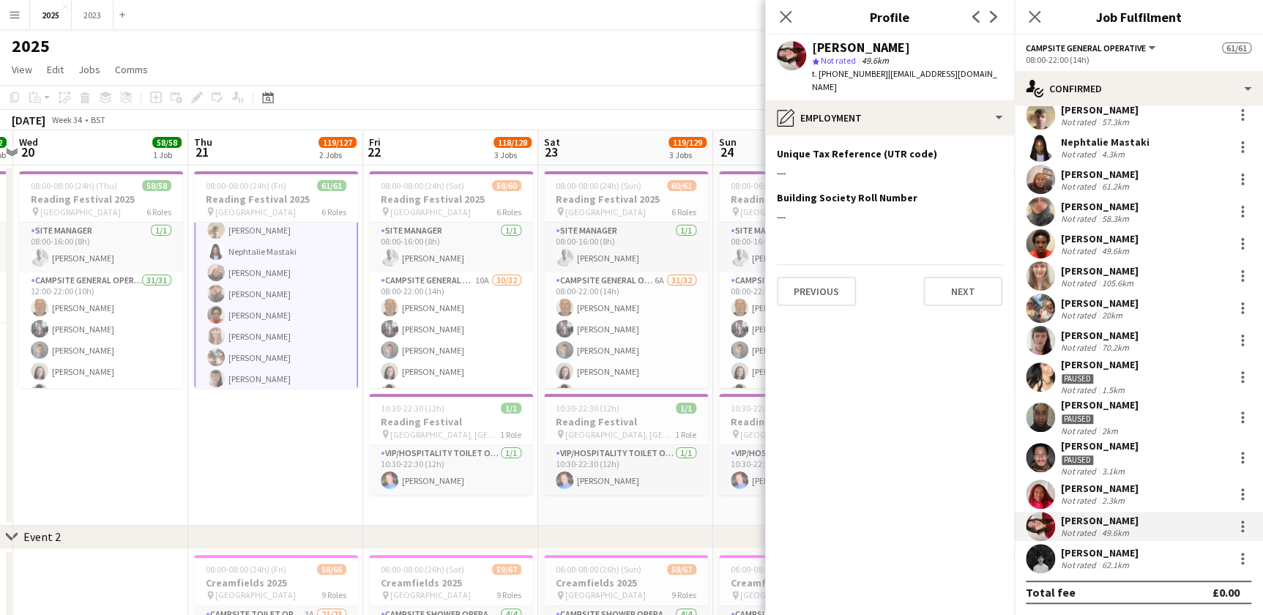
click at [947, 264] on div "Previous Next" at bounding box center [889, 285] width 225 height 42
click at [953, 277] on button "Next" at bounding box center [962, 291] width 79 height 29
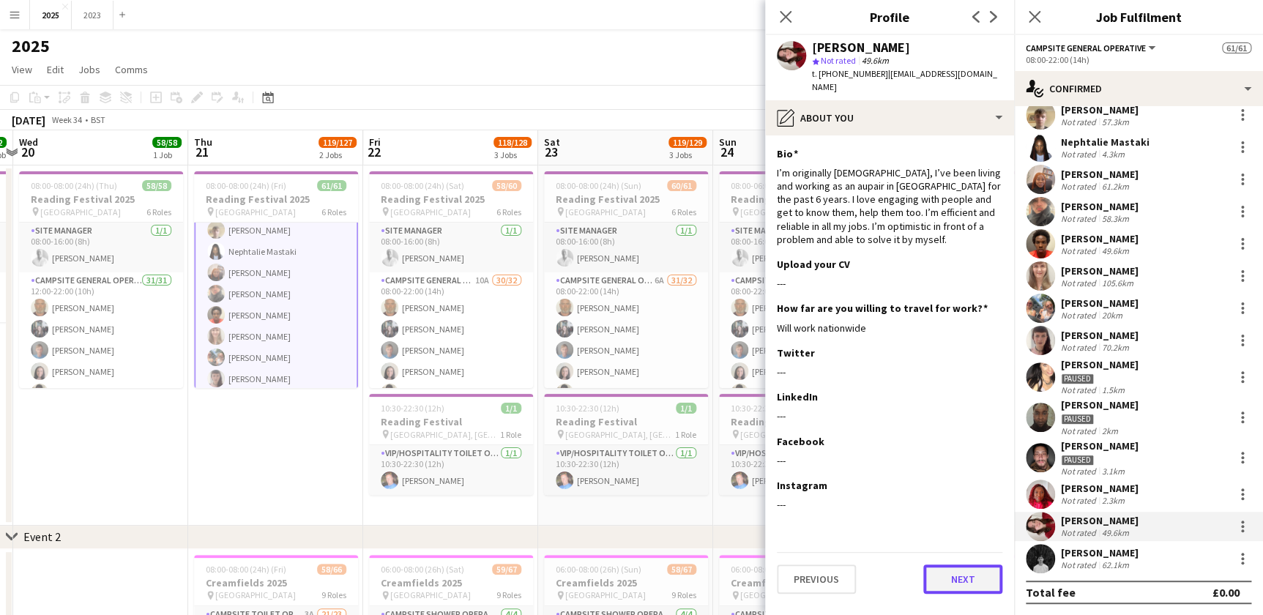
click at [953, 564] on button "Next" at bounding box center [962, 578] width 79 height 29
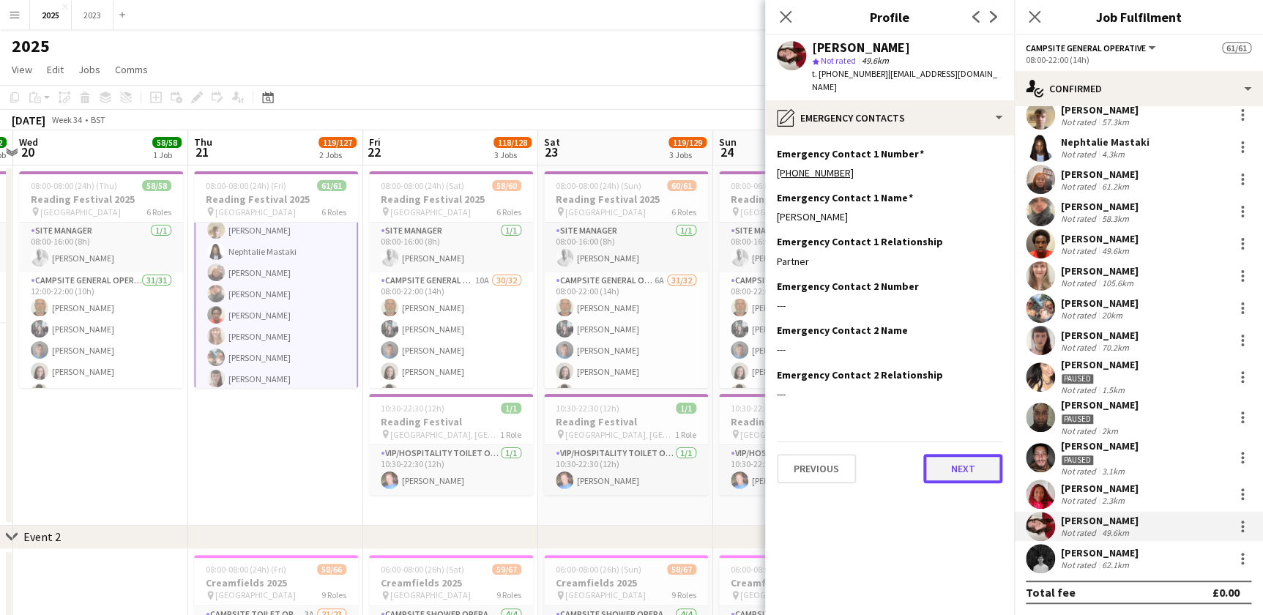
click at [959, 461] on button "Next" at bounding box center [962, 468] width 79 height 29
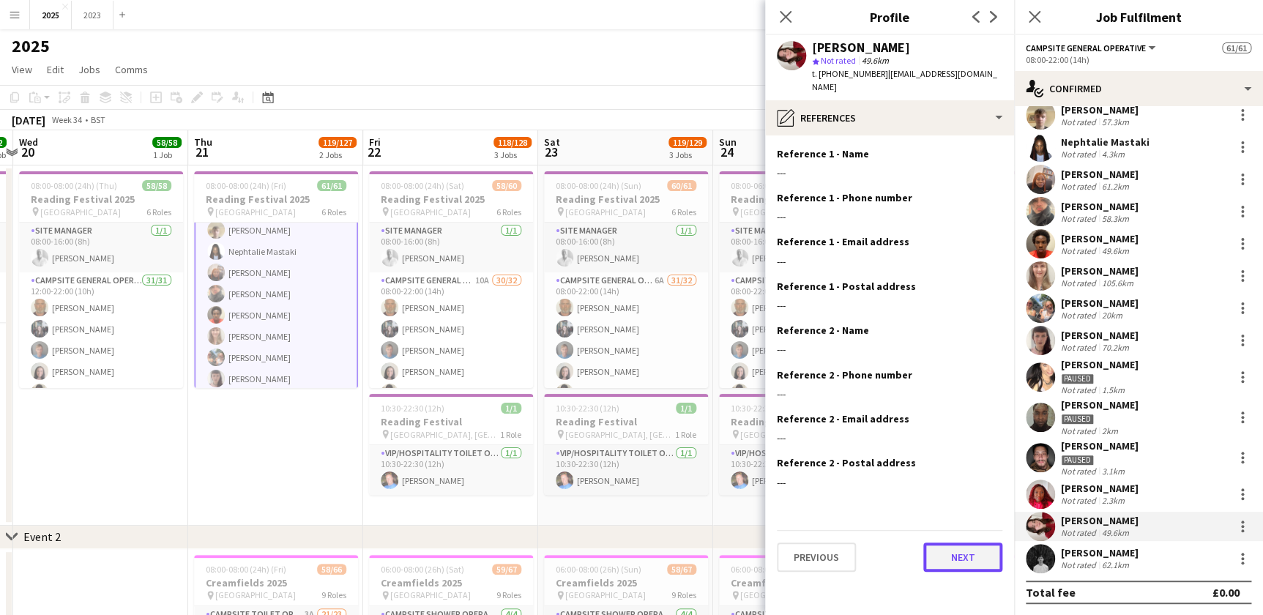
click at [966, 553] on button "Next" at bounding box center [962, 556] width 79 height 29
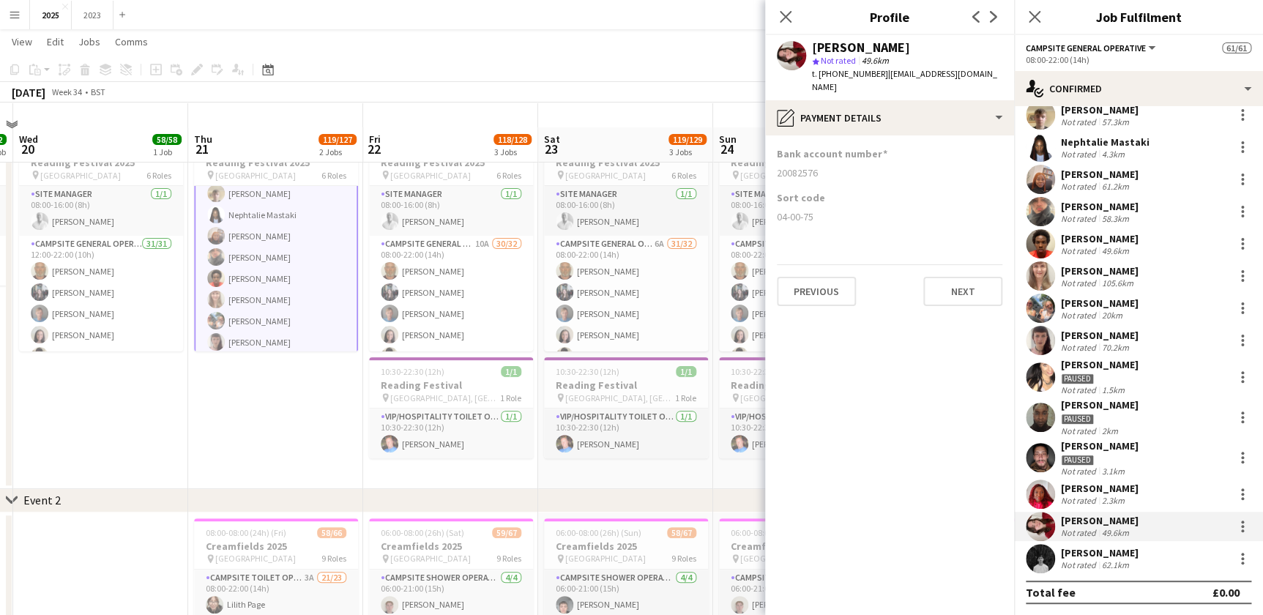
scroll to position [66, 0]
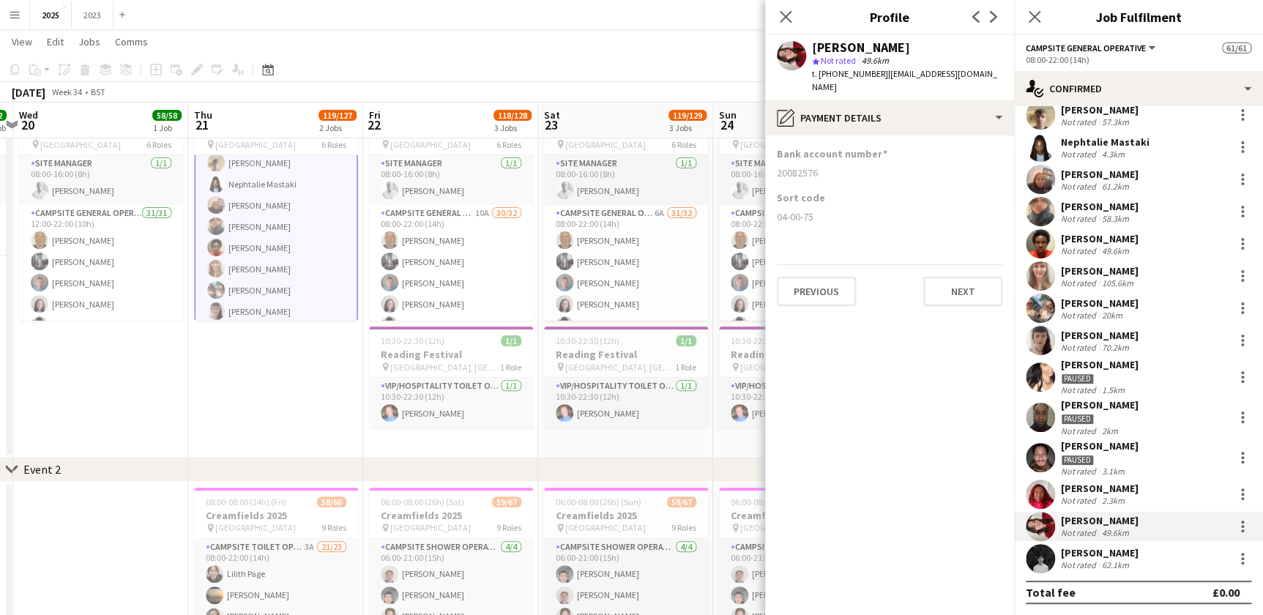
click at [1125, 491] on div "[PERSON_NAME]" at bounding box center [1100, 488] width 78 height 13
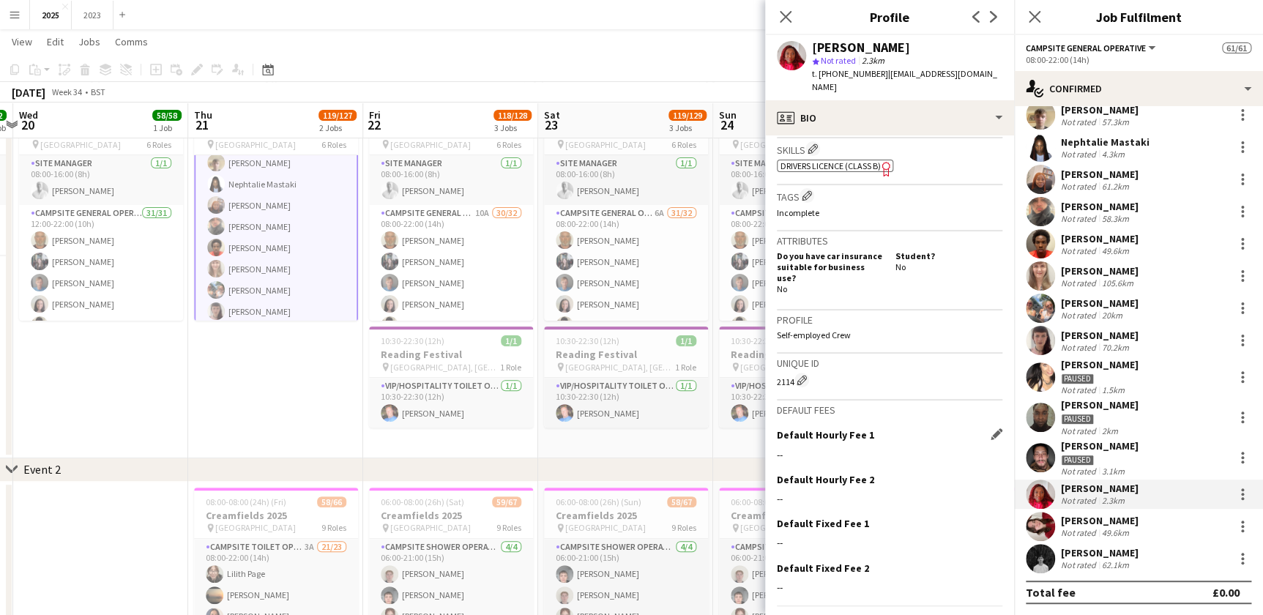
scroll to position [542, 0]
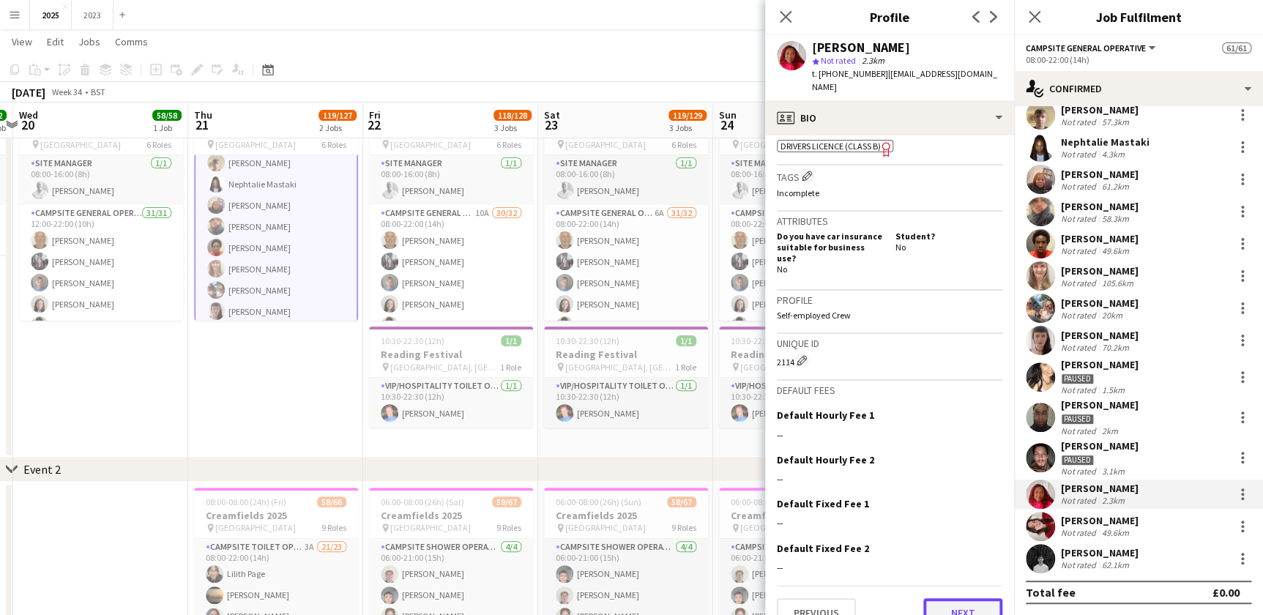
click at [947, 598] on button "Next" at bounding box center [962, 612] width 79 height 29
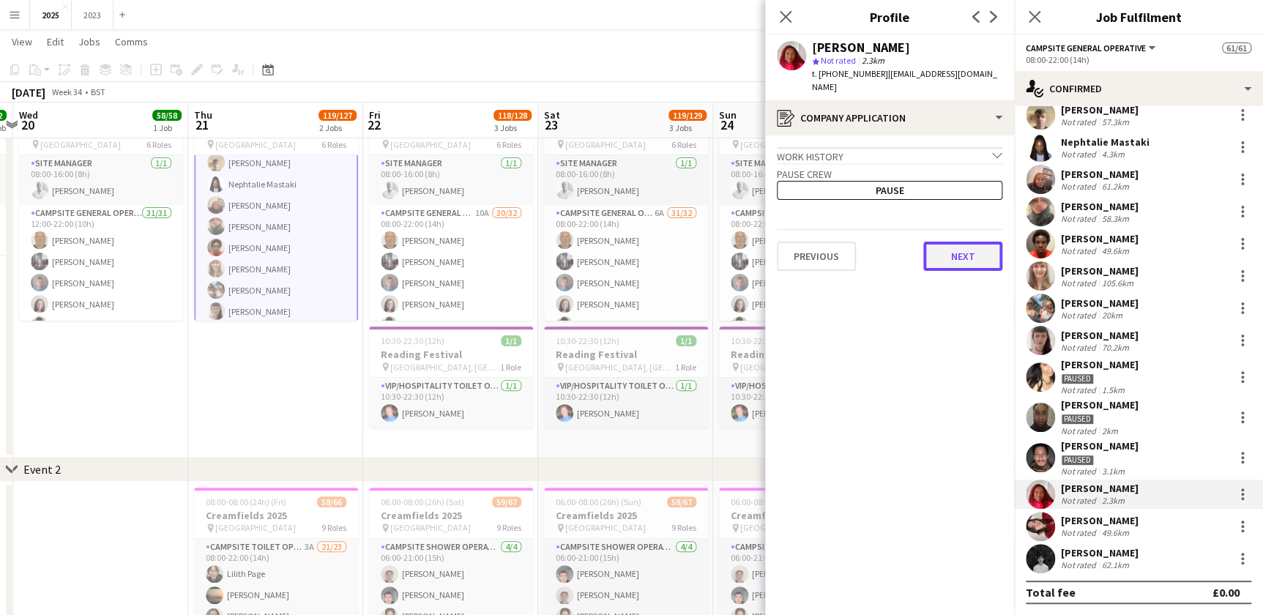
click at [937, 247] on button "Next" at bounding box center [962, 256] width 79 height 29
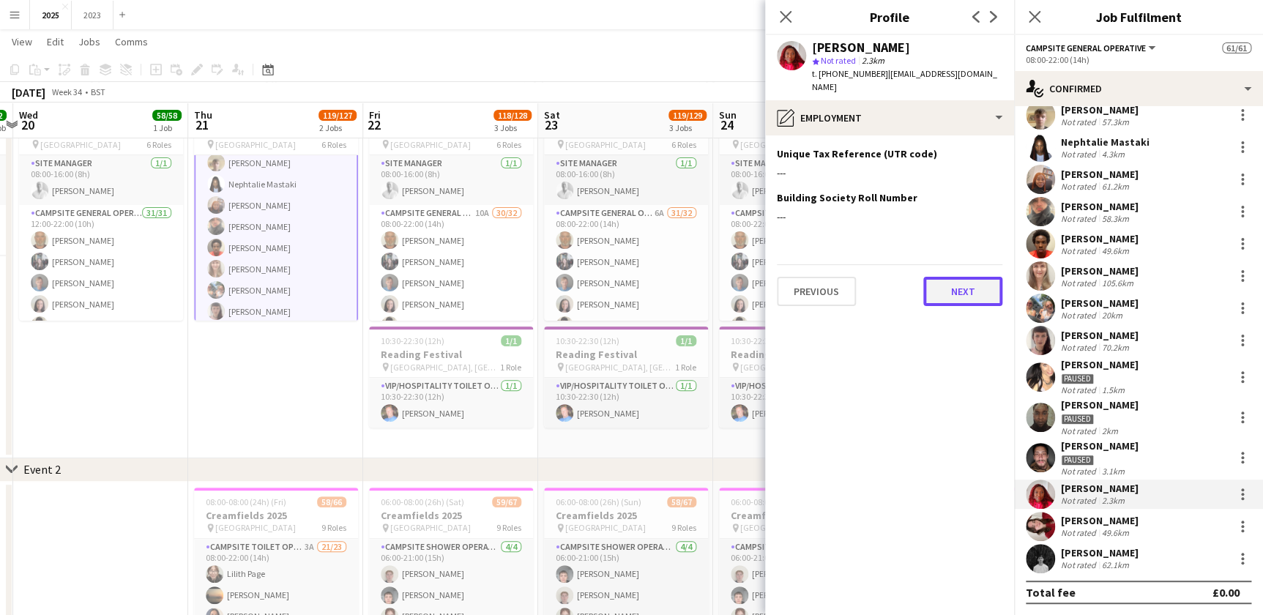
click at [958, 277] on button "Next" at bounding box center [962, 291] width 79 height 29
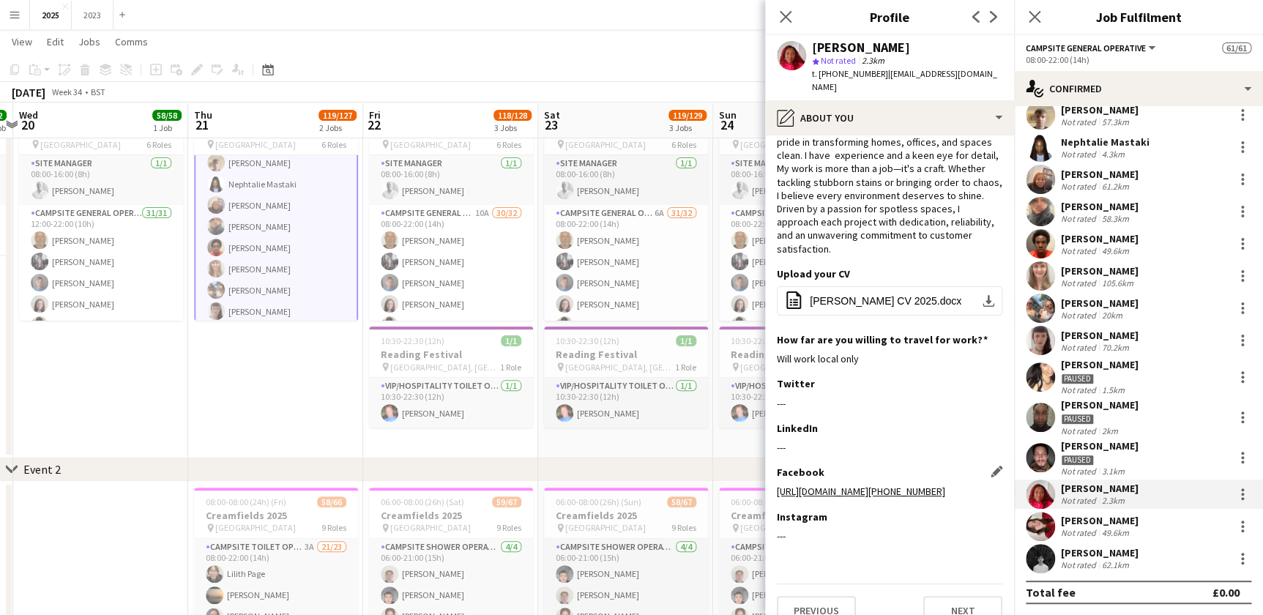
scroll to position [78, 0]
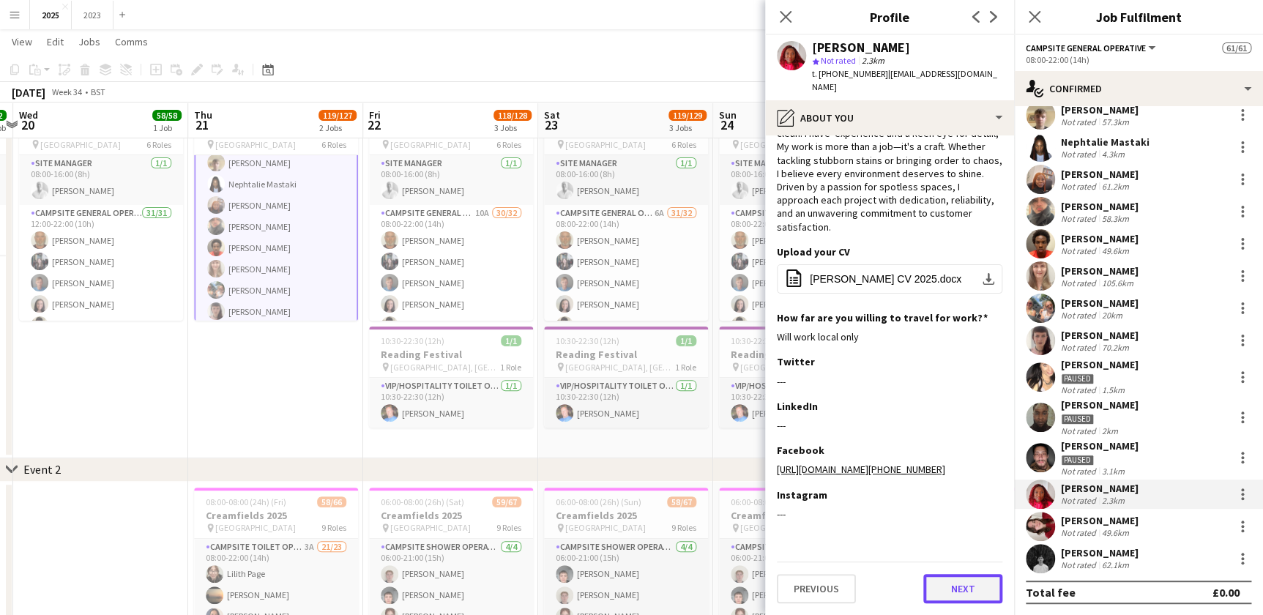
click at [946, 580] on button "Next" at bounding box center [962, 588] width 79 height 29
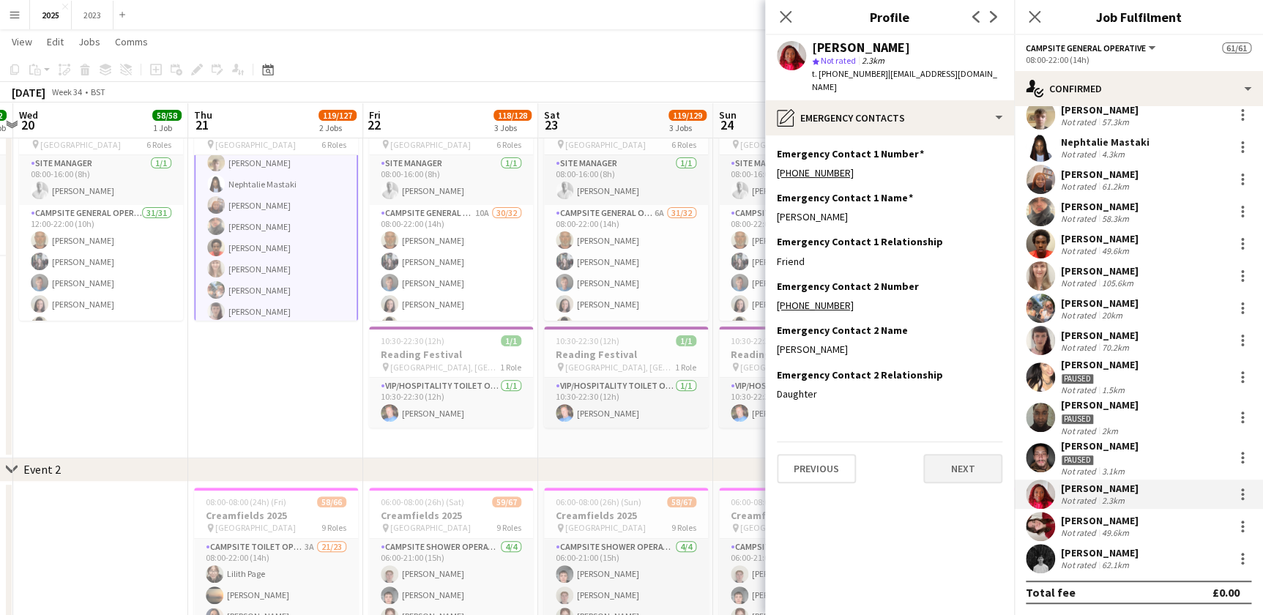
scroll to position [0, 0]
click at [966, 454] on button "Next" at bounding box center [962, 468] width 79 height 29
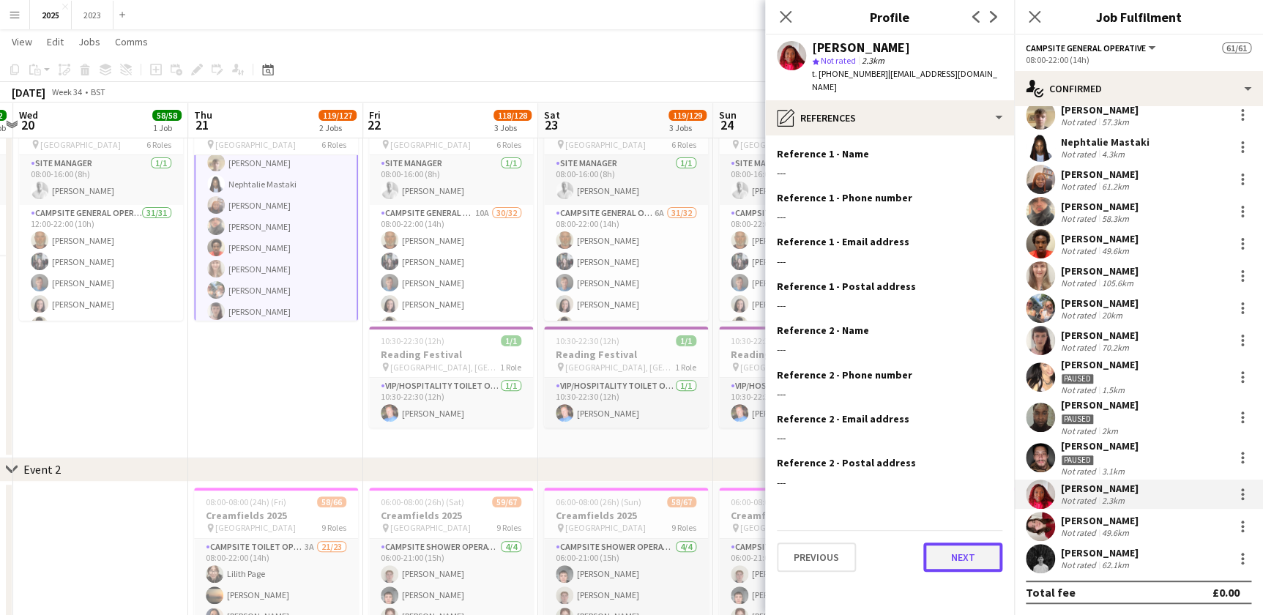
click at [972, 556] on button "Next" at bounding box center [962, 556] width 79 height 29
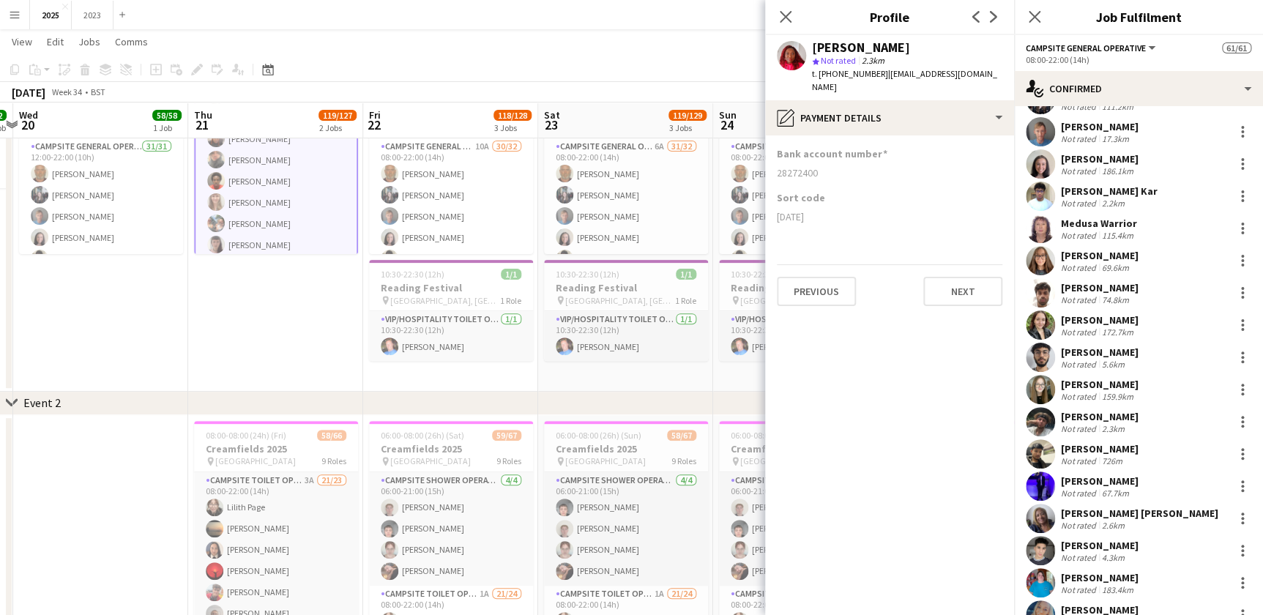
scroll to position [29, 0]
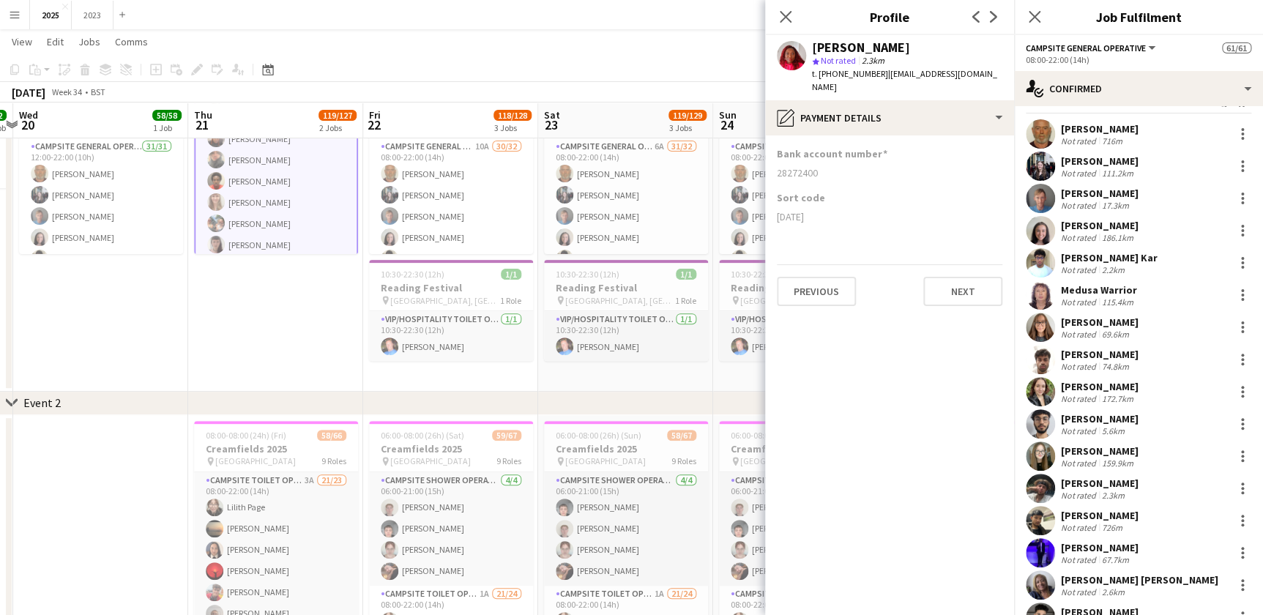
click at [1092, 264] on div "Not rated" at bounding box center [1080, 269] width 38 height 11
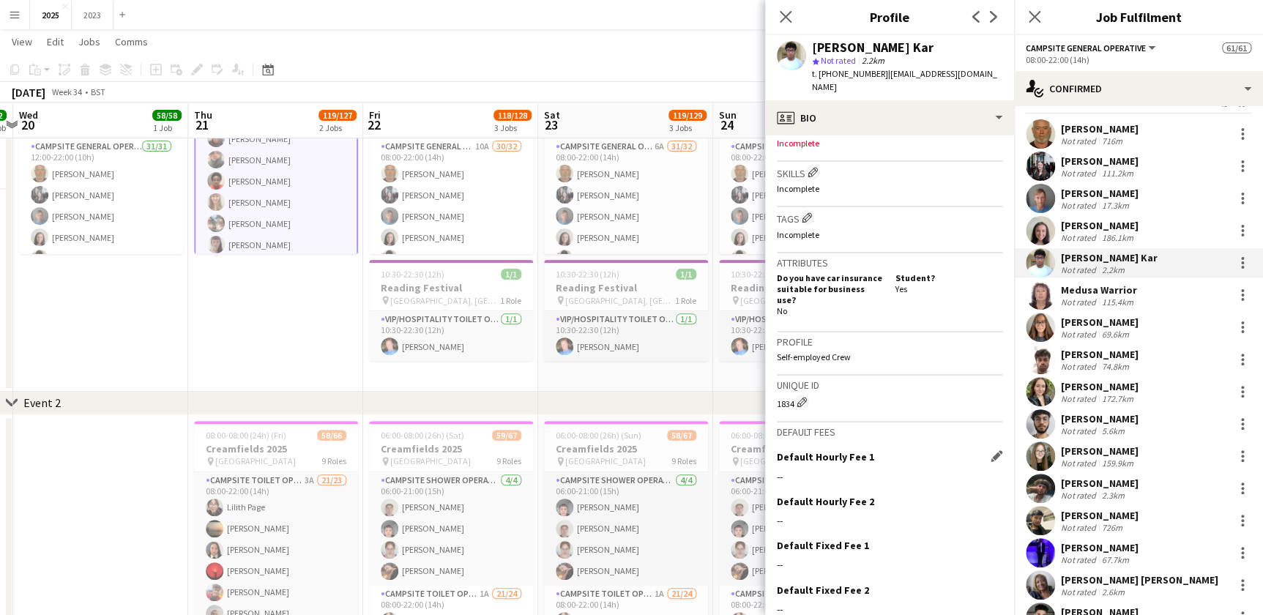
scroll to position [553, 0]
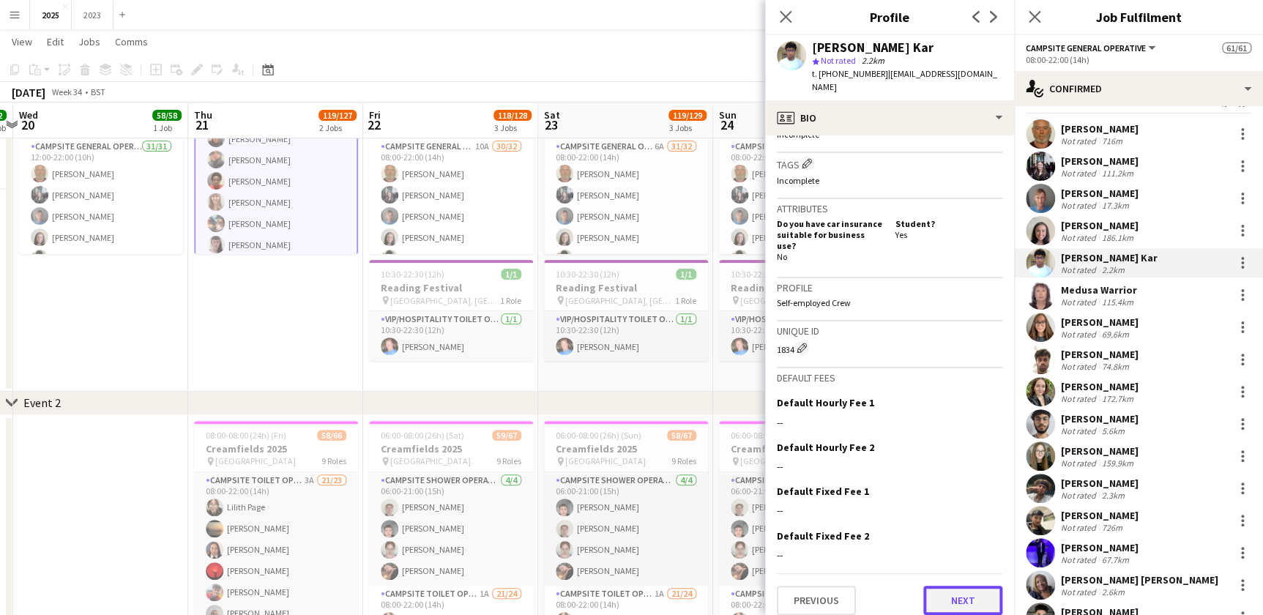
click at [955, 591] on button "Next" at bounding box center [962, 600] width 79 height 29
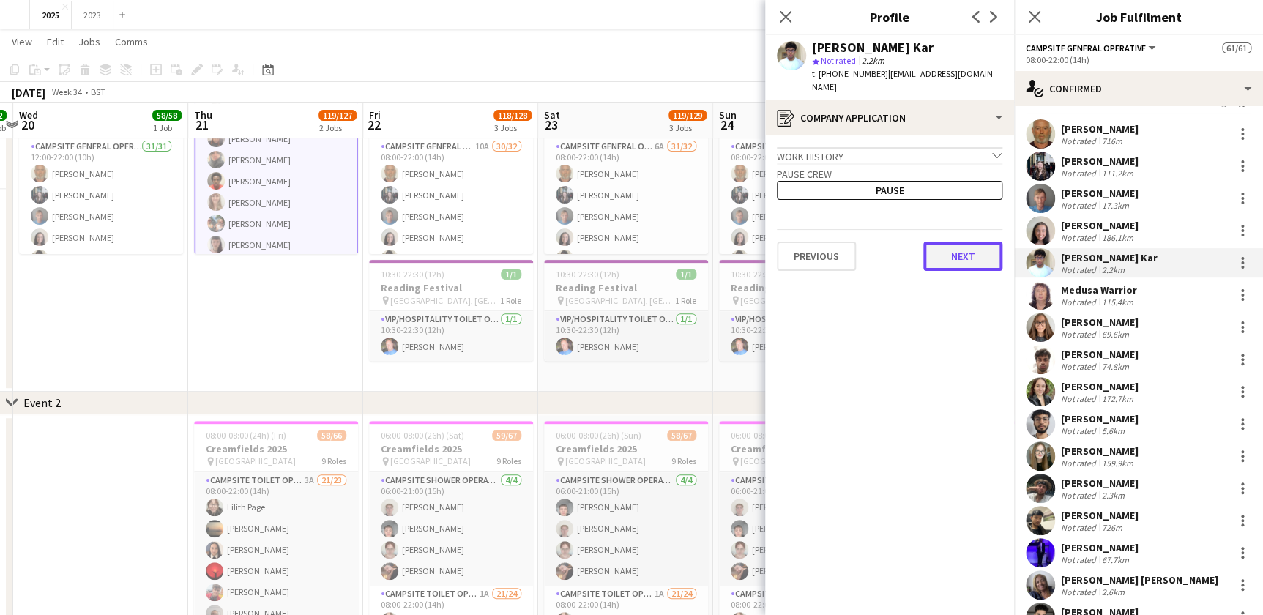
click at [967, 244] on button "Next" at bounding box center [962, 256] width 79 height 29
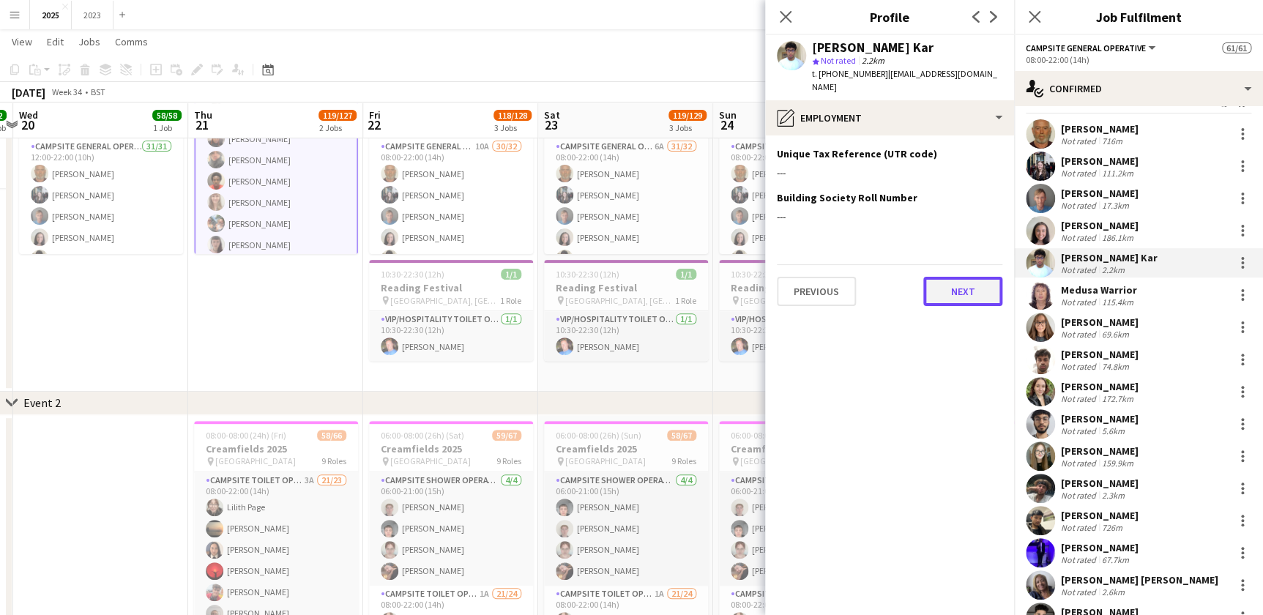
click at [961, 278] on button "Next" at bounding box center [962, 291] width 79 height 29
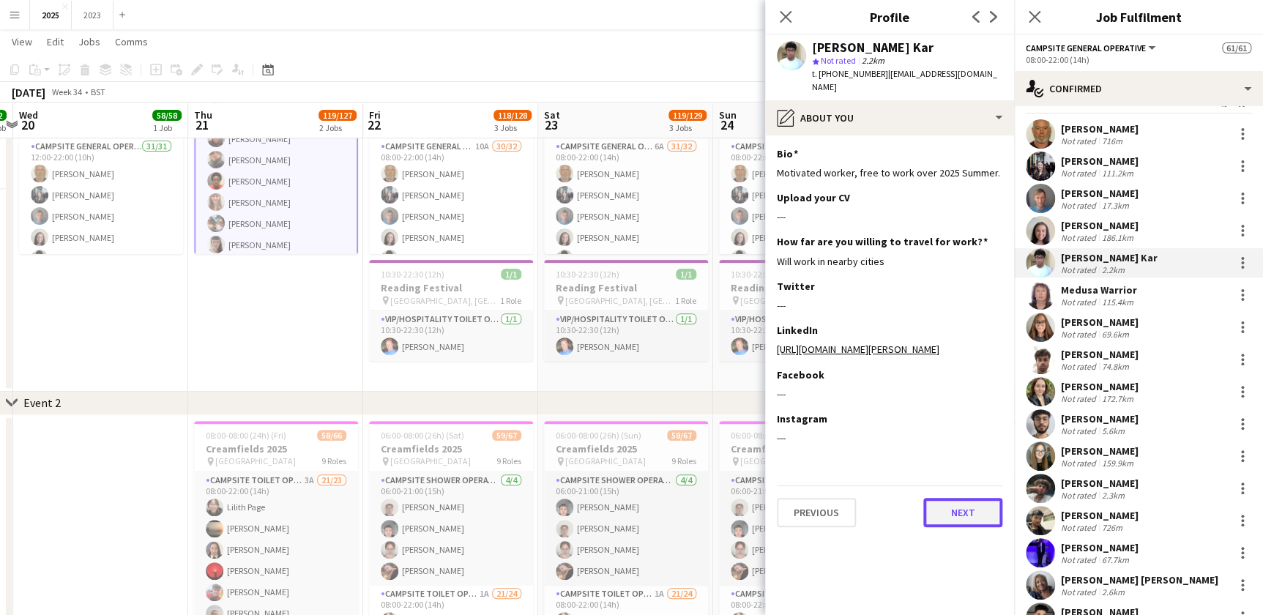
click at [961, 516] on button "Next" at bounding box center [962, 512] width 79 height 29
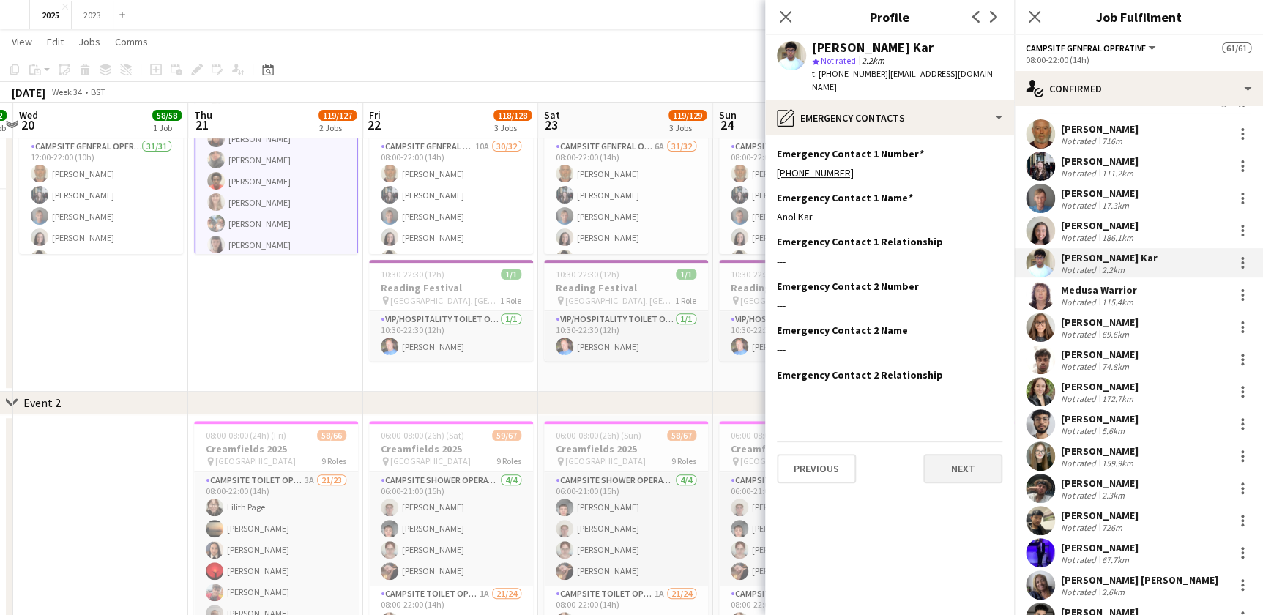
drag, startPoint x: 972, startPoint y: 435, endPoint x: 972, endPoint y: 450, distance: 15.4
click at [972, 441] on div "Previous Next" at bounding box center [889, 462] width 225 height 42
click at [972, 454] on button "Next" at bounding box center [962, 468] width 79 height 29
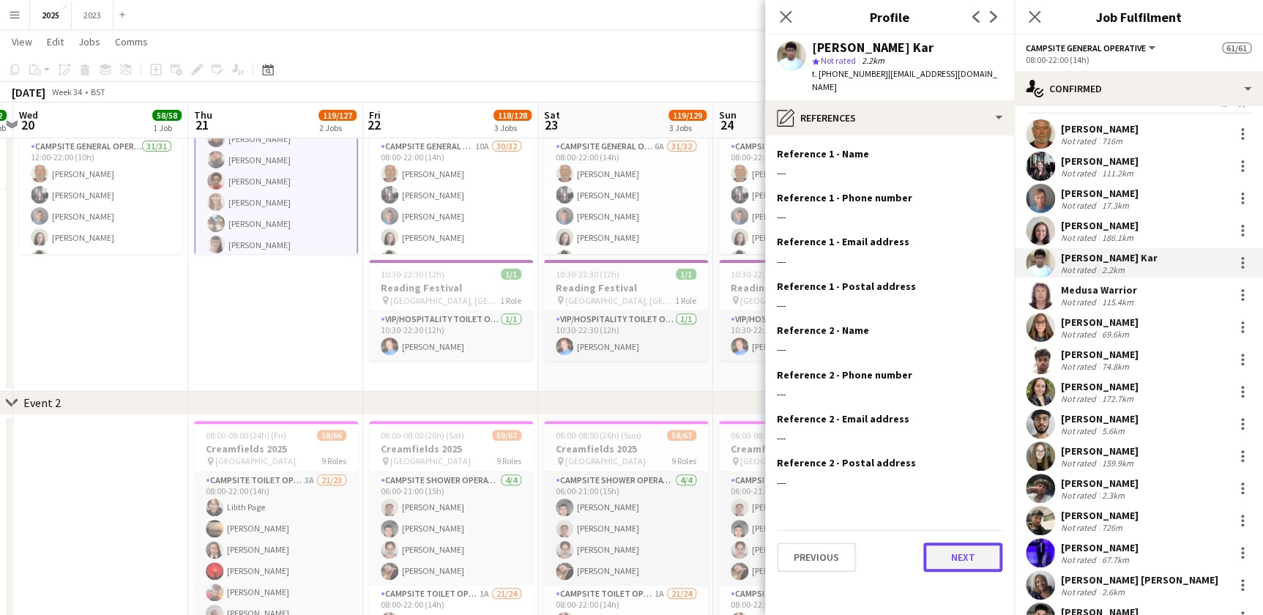
click at [963, 542] on button "Next" at bounding box center [962, 556] width 79 height 29
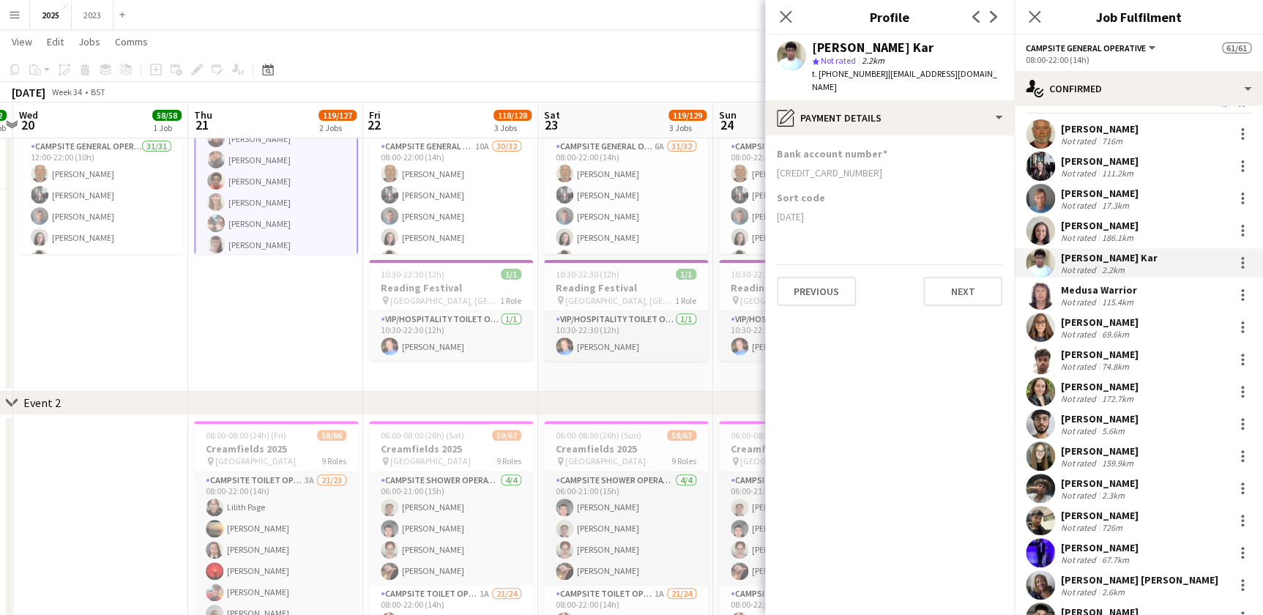
drag, startPoint x: 884, startPoint y: 73, endPoint x: 964, endPoint y: 80, distance: 80.8
click at [964, 80] on div "Sankhadeep Kar star Not rated 2.2km t. +4407394897892 | skarrduk@gmail.com" at bounding box center [889, 67] width 249 height 65
drag, startPoint x: 961, startPoint y: 80, endPoint x: 952, endPoint y: 78, distance: 9.1
copy span "skarrduk@gmail.com"
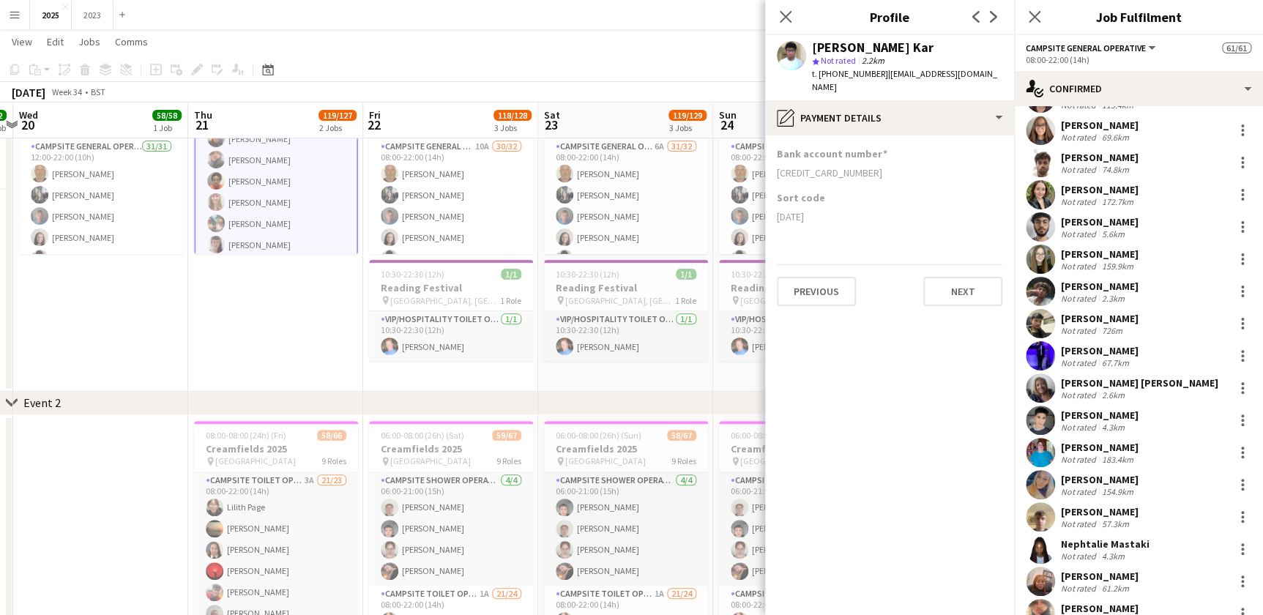
scroll to position [294, 0]
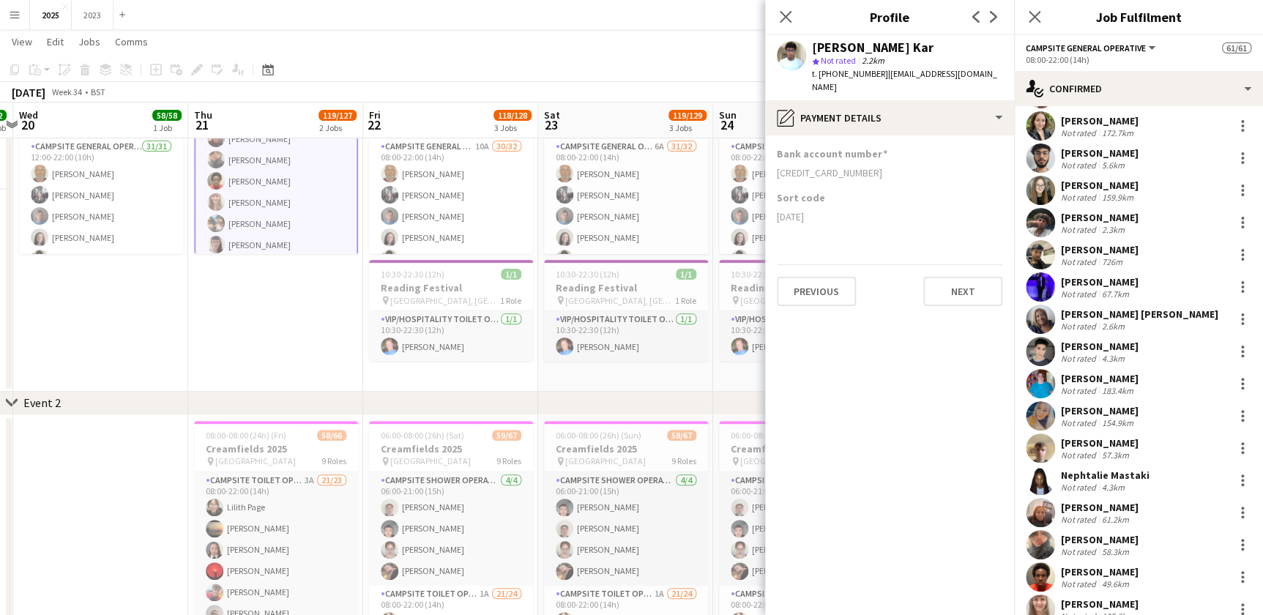
drag, startPoint x: 1096, startPoint y: 356, endPoint x: 993, endPoint y: 392, distance: 109.3
click at [1096, 356] on div "Not rated" at bounding box center [1080, 358] width 38 height 11
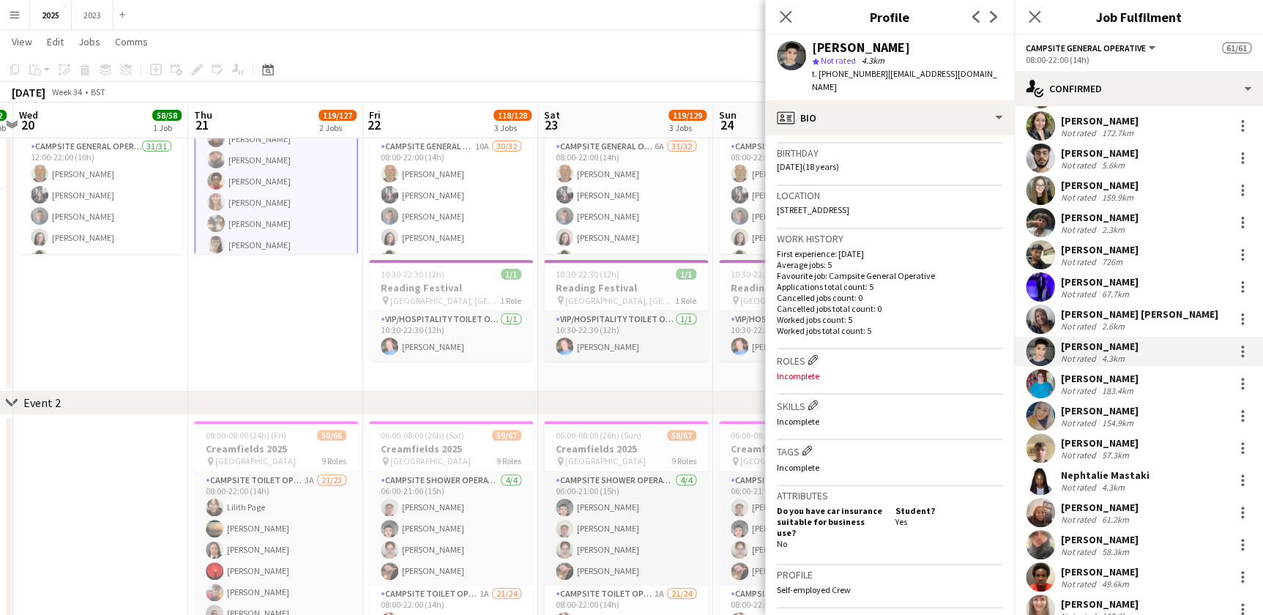
scroll to position [540, 0]
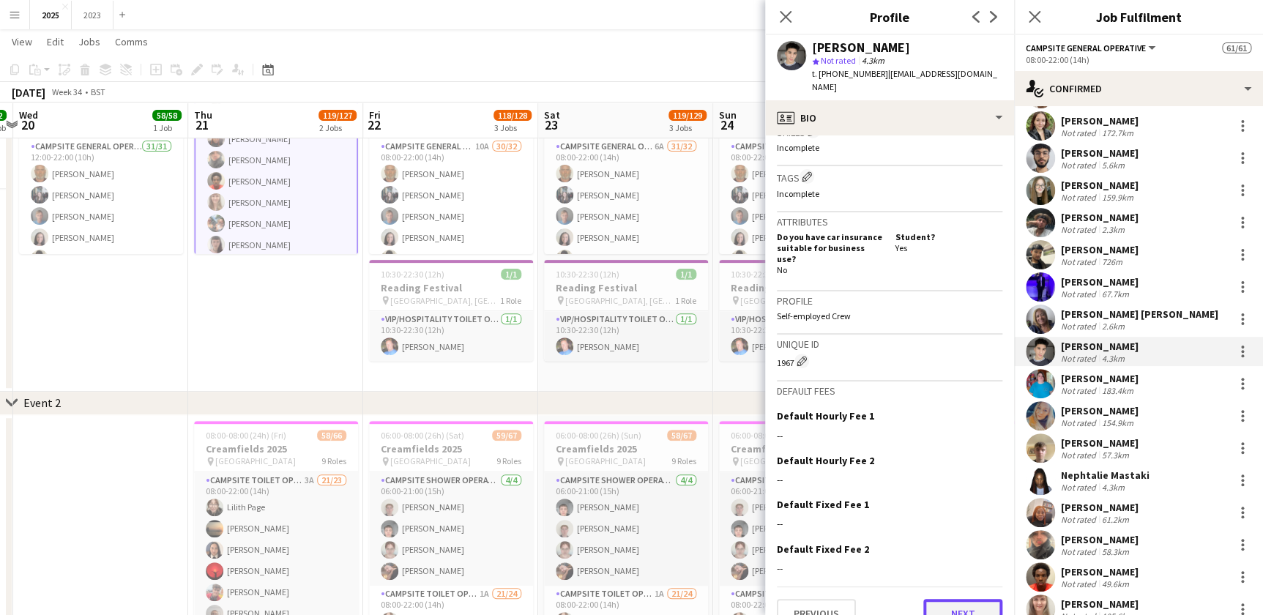
click at [965, 599] on button "Next" at bounding box center [962, 613] width 79 height 29
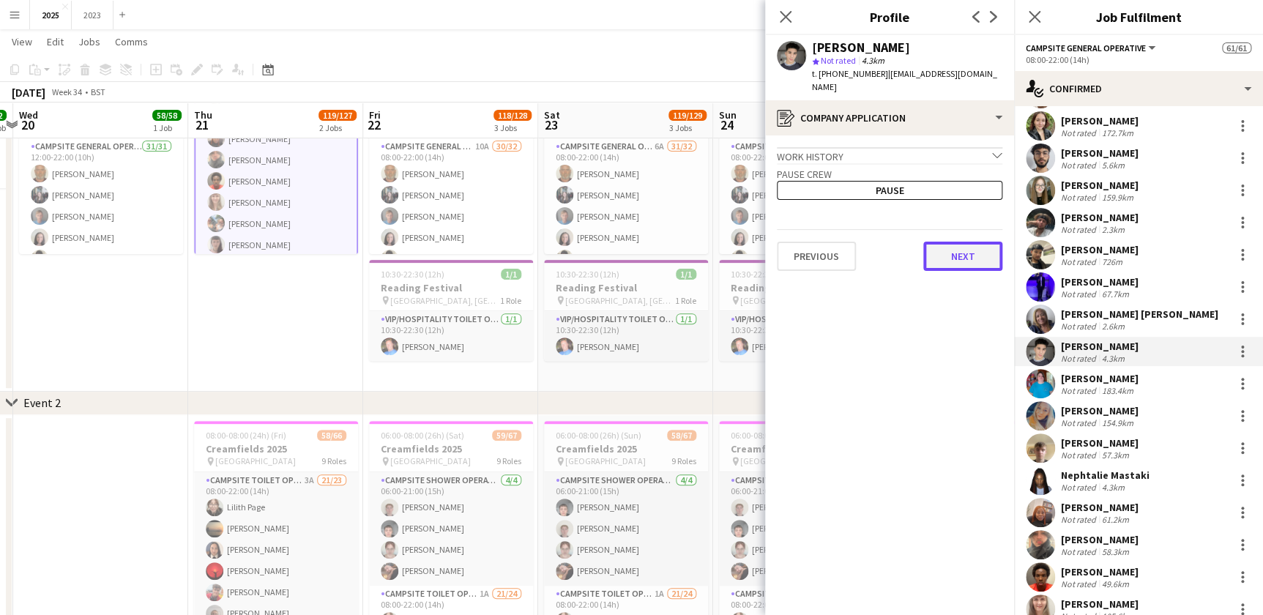
click at [963, 242] on button "Next" at bounding box center [962, 256] width 79 height 29
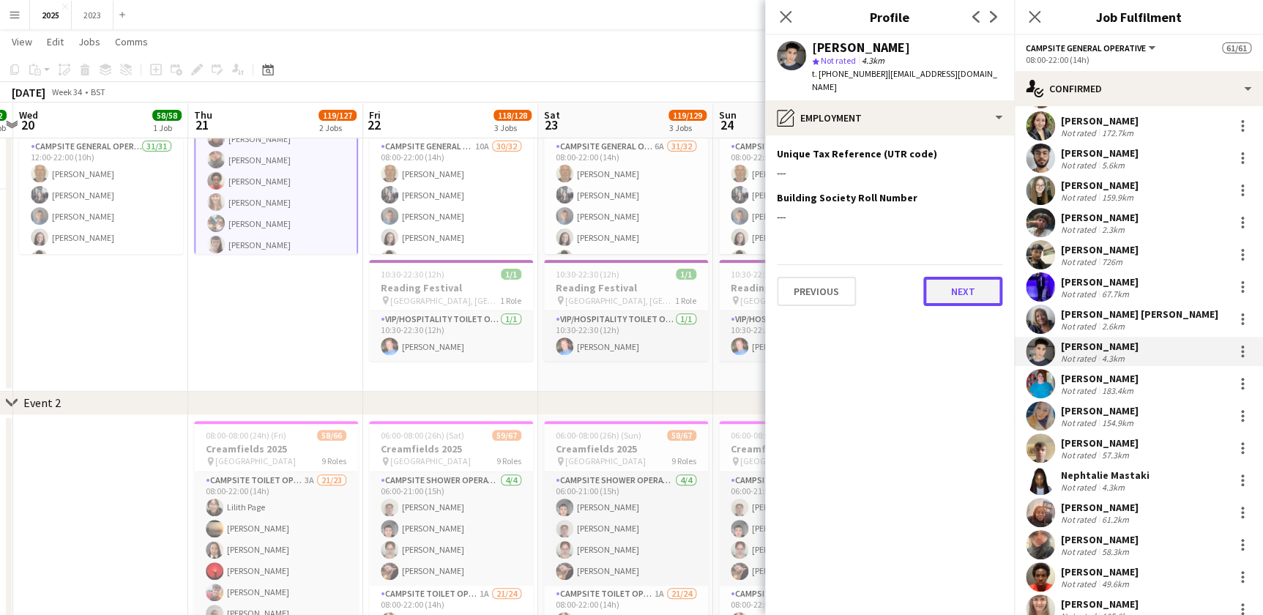
click at [958, 277] on button "Next" at bounding box center [962, 291] width 79 height 29
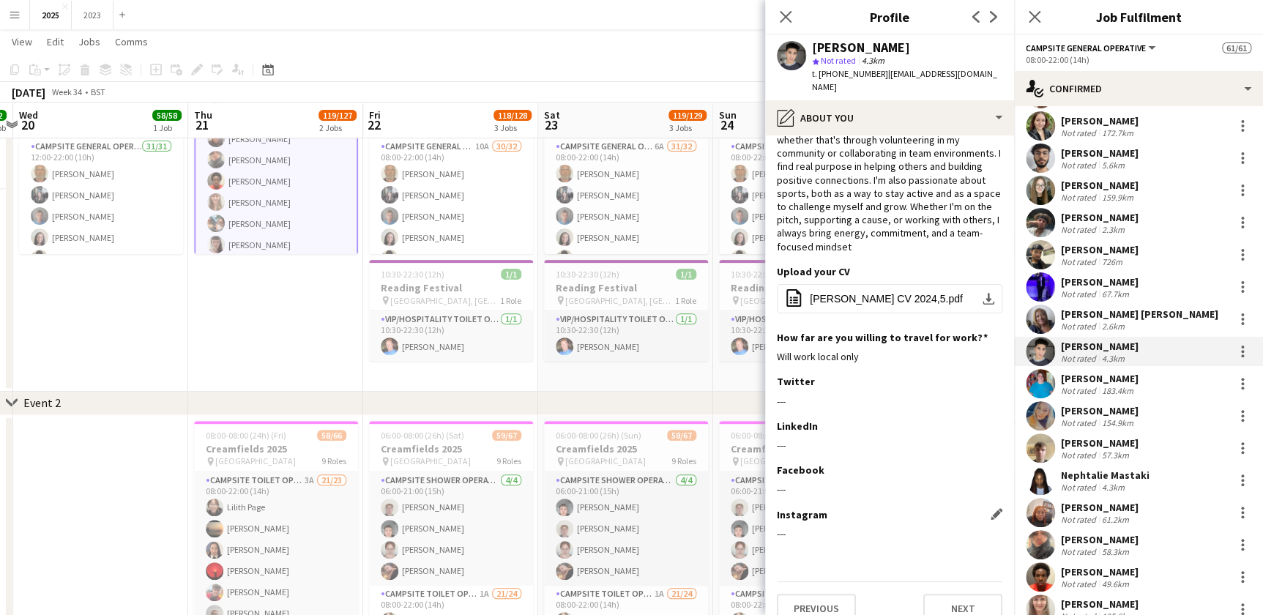
scroll to position [65, 0]
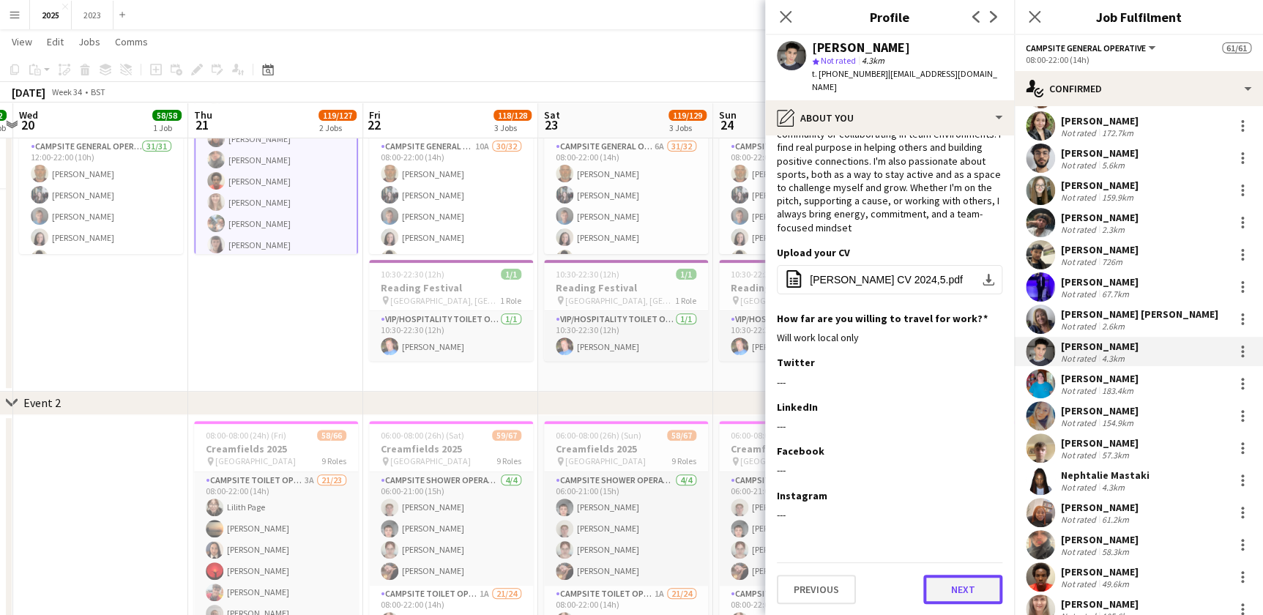
click at [945, 596] on button "Next" at bounding box center [962, 589] width 79 height 29
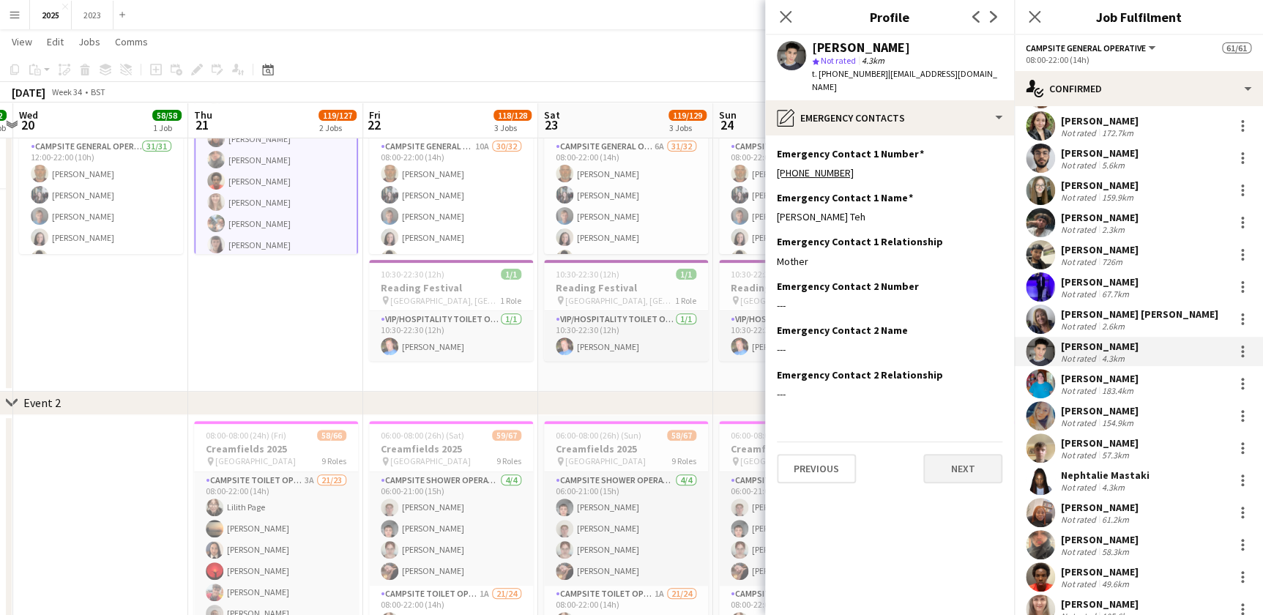
scroll to position [0, 0]
click at [952, 458] on button "Next" at bounding box center [962, 468] width 79 height 29
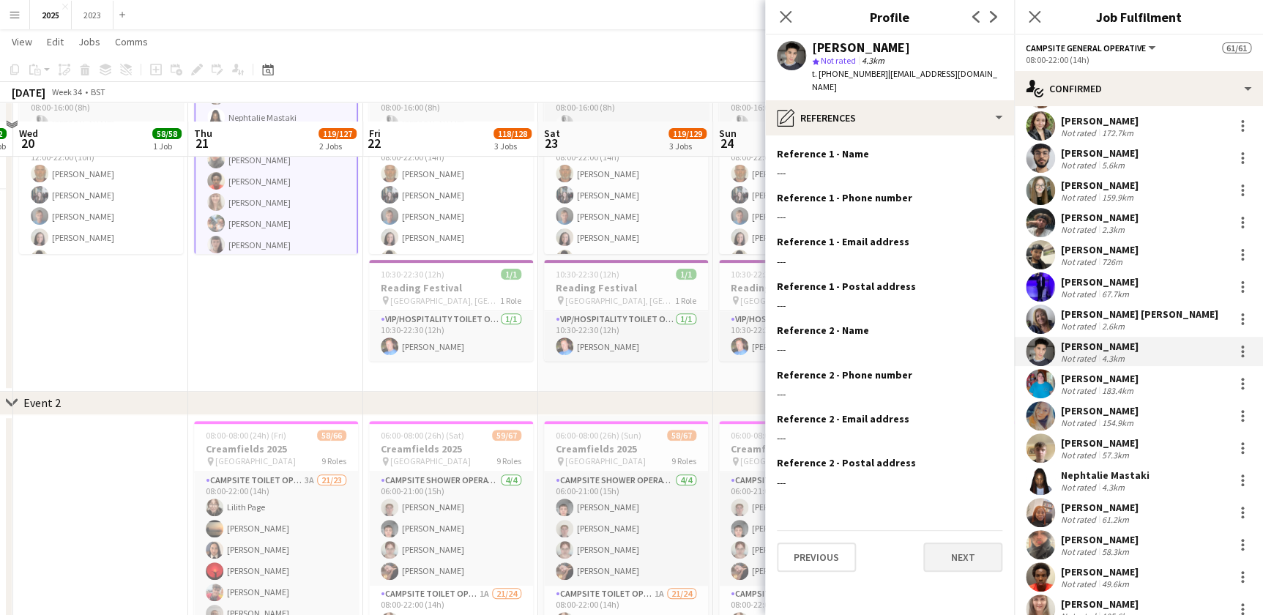
scroll to position [199, 0]
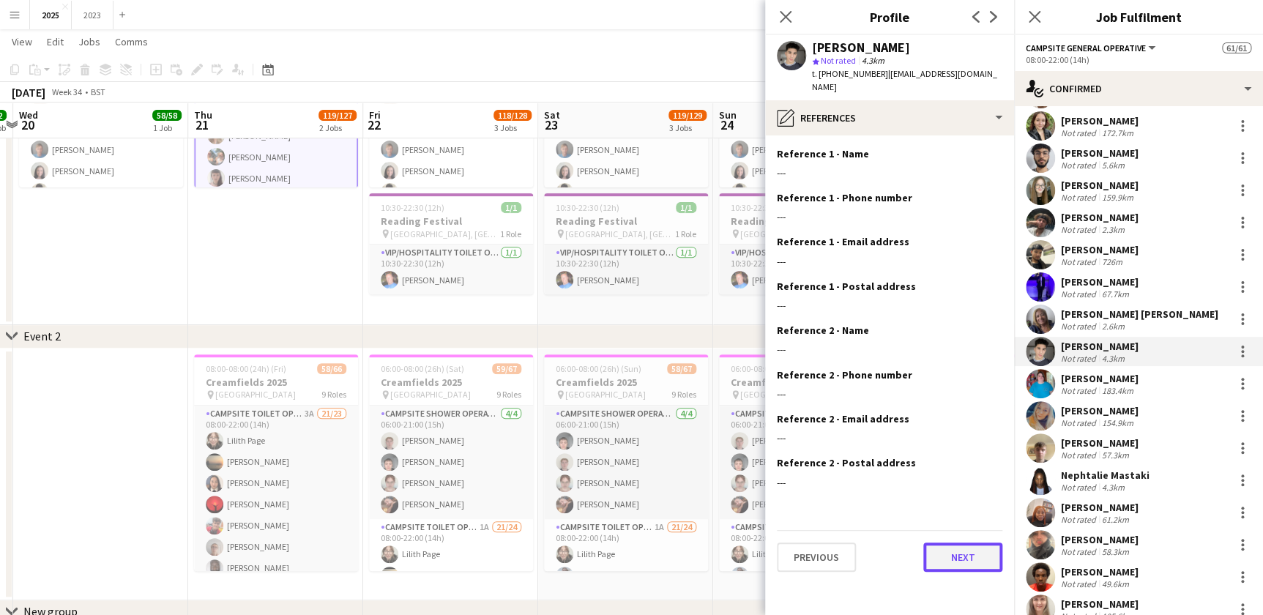
click at [960, 542] on button "Next" at bounding box center [962, 556] width 79 height 29
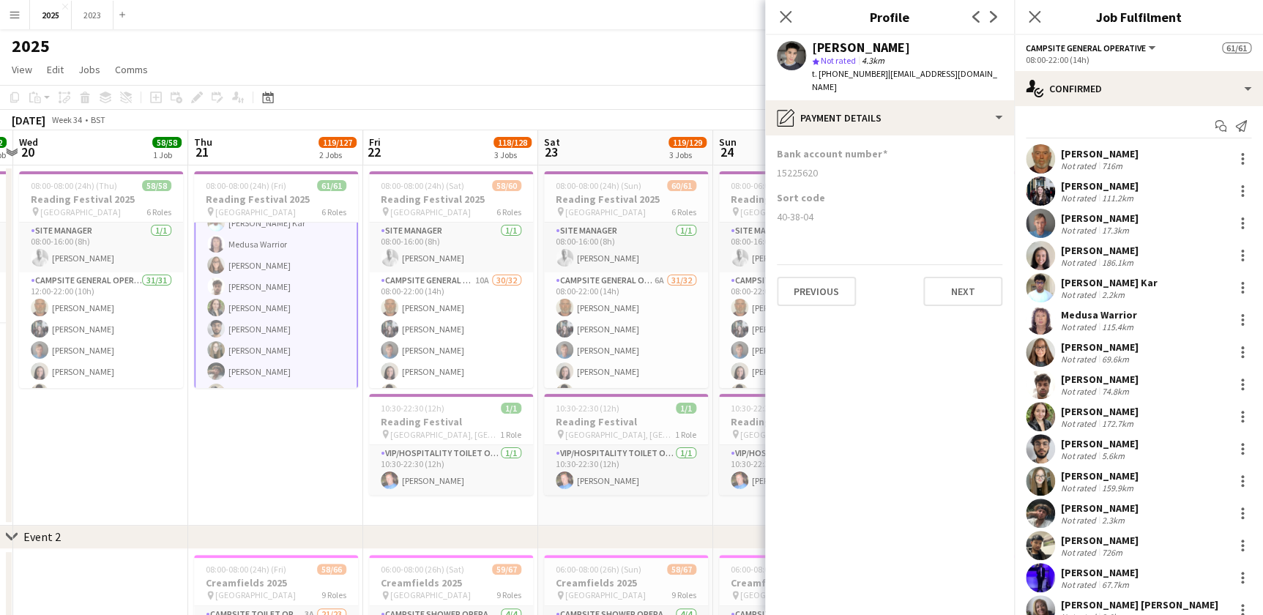
scroll to position [0, 0]
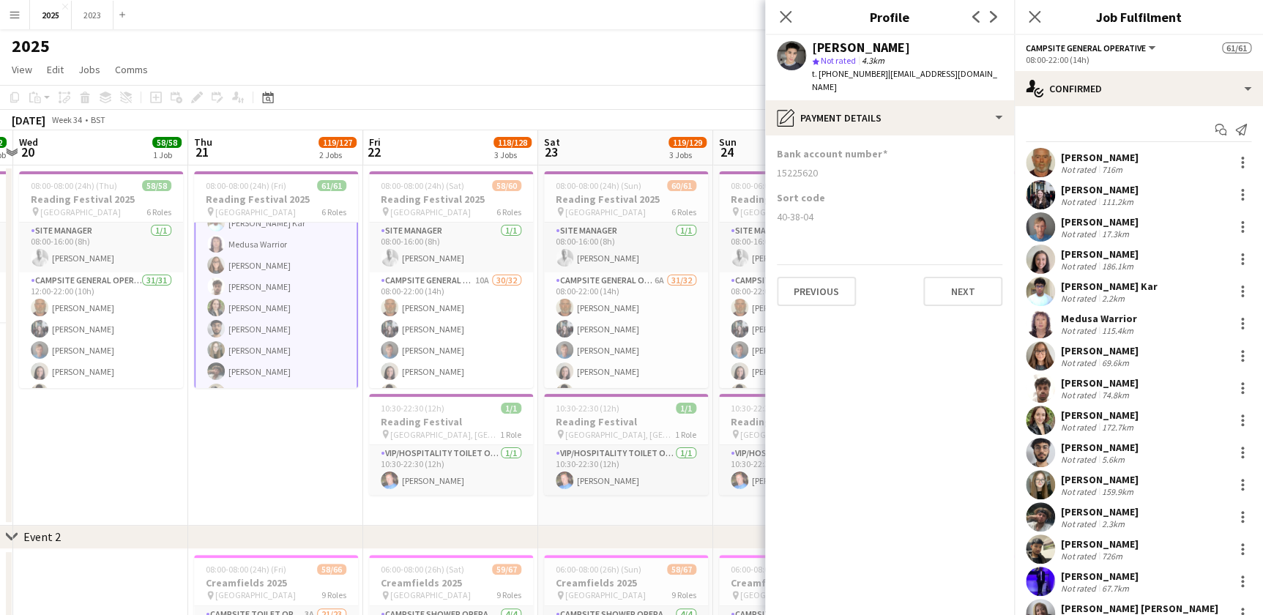
drag, startPoint x: 277, startPoint y: 288, endPoint x: 266, endPoint y: 302, distance: 18.8
click at [277, 290] on app-card-role "Campsite General Operative 32/32 08:00-22:00 (14h) John Condon Louise Bates Gar…" at bounding box center [276, 458] width 164 height 715
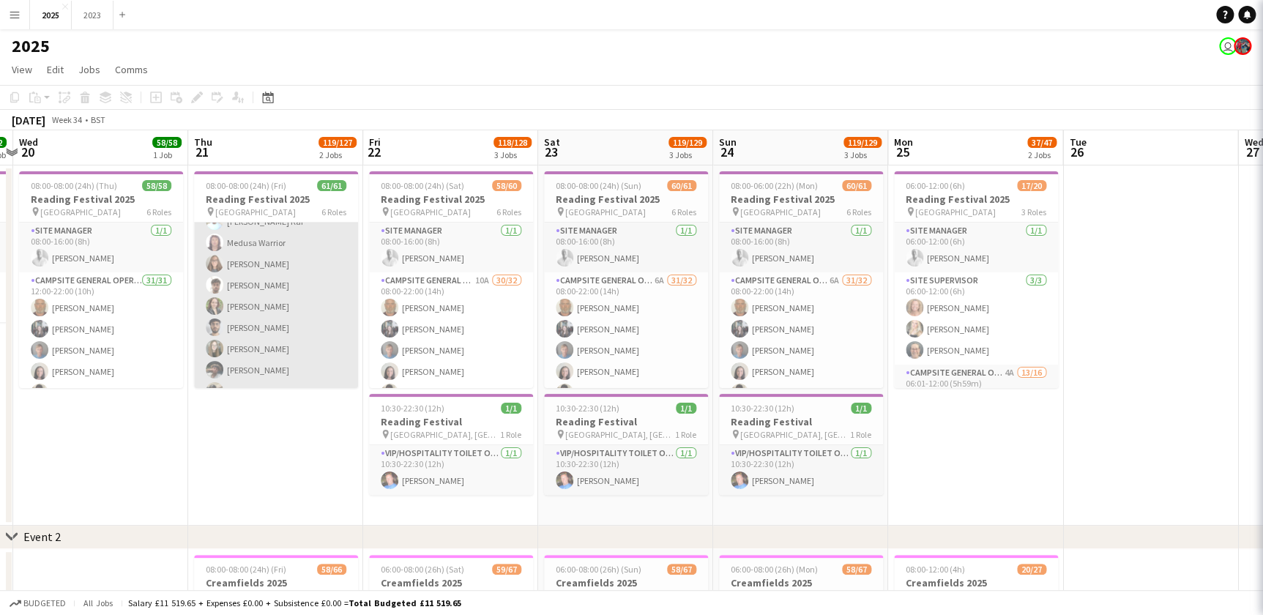
scroll to position [170, 0]
click at [266, 302] on app-card-role "Campsite General Operative 32/32 08:00-22:00 (14h) John Condon Louise Bates Gar…" at bounding box center [276, 458] width 164 height 712
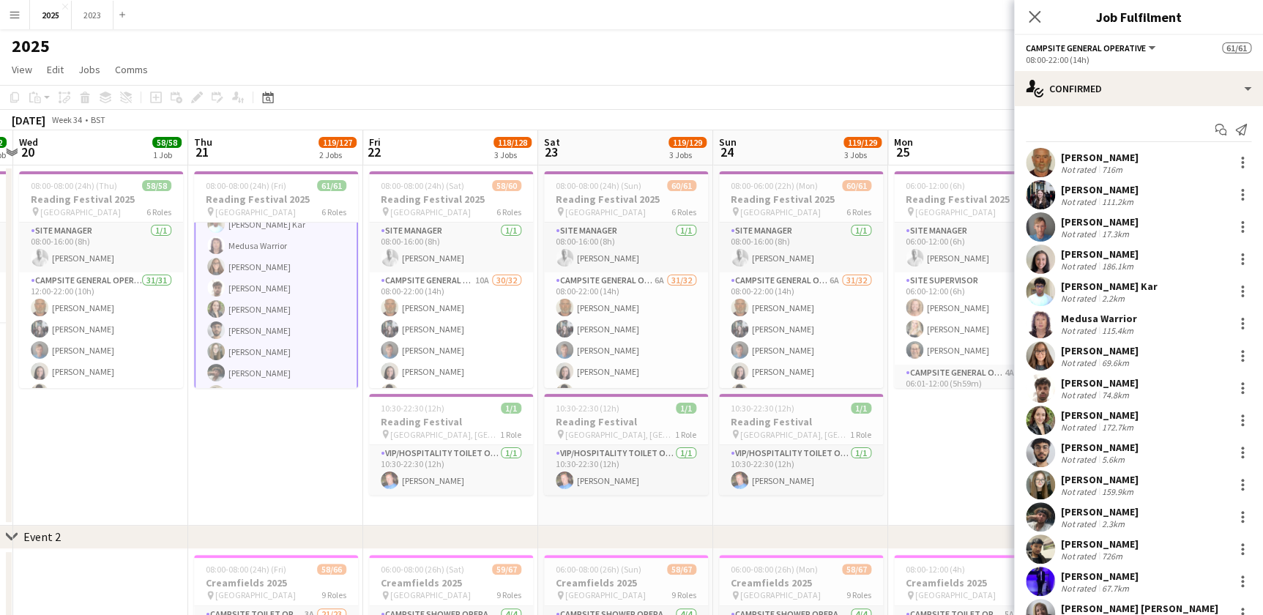
scroll to position [171, 0]
click at [1086, 413] on div "[PERSON_NAME]" at bounding box center [1100, 415] width 78 height 13
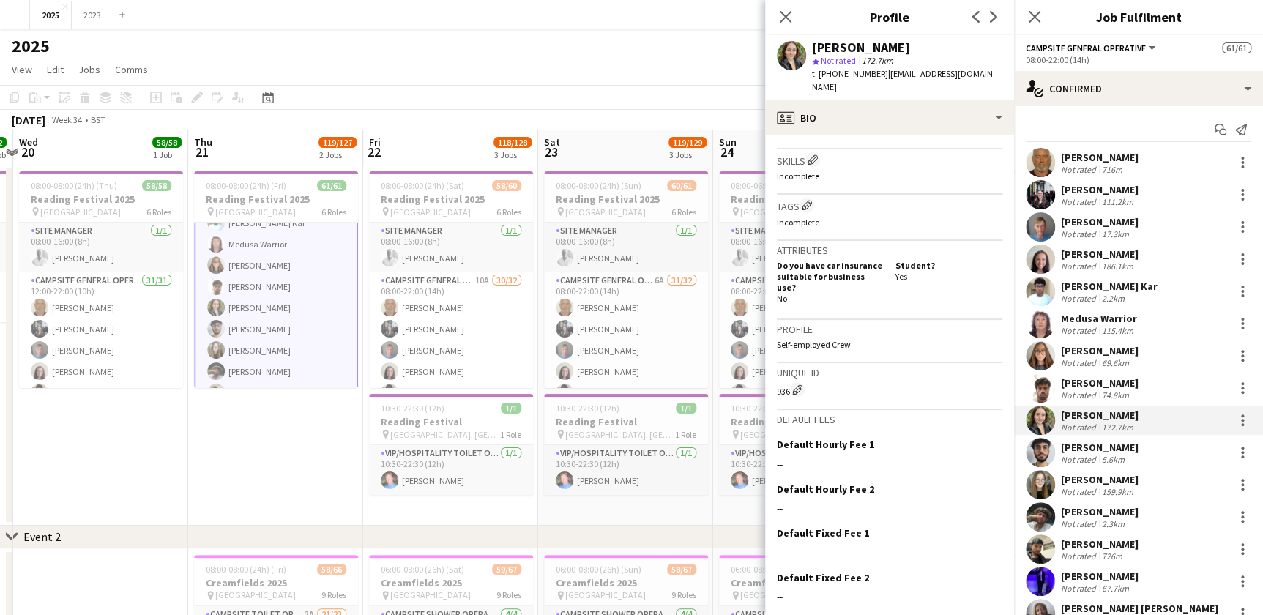
scroll to position [540, 0]
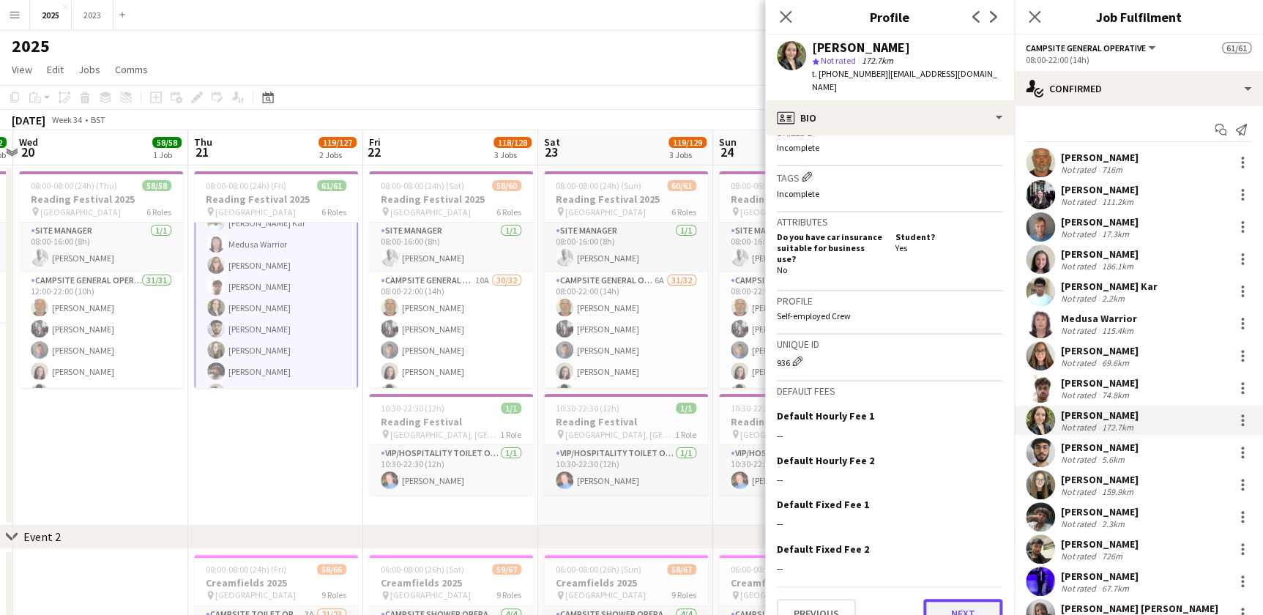
click at [969, 599] on button "Next" at bounding box center [962, 613] width 79 height 29
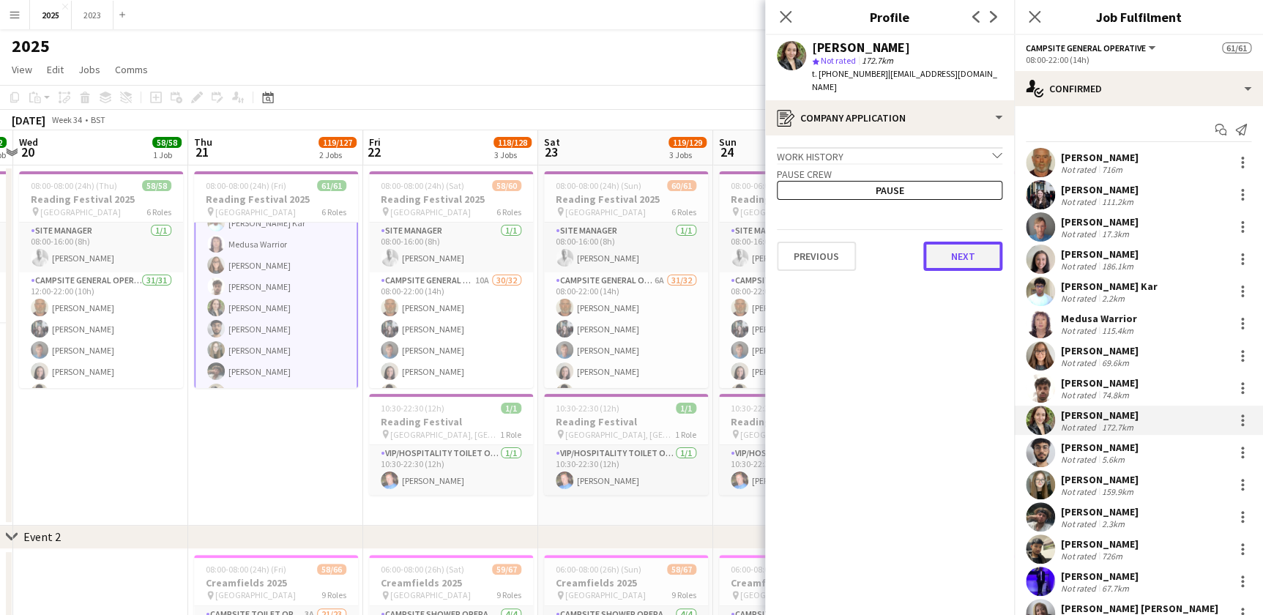
click at [955, 250] on button "Next" at bounding box center [962, 256] width 79 height 29
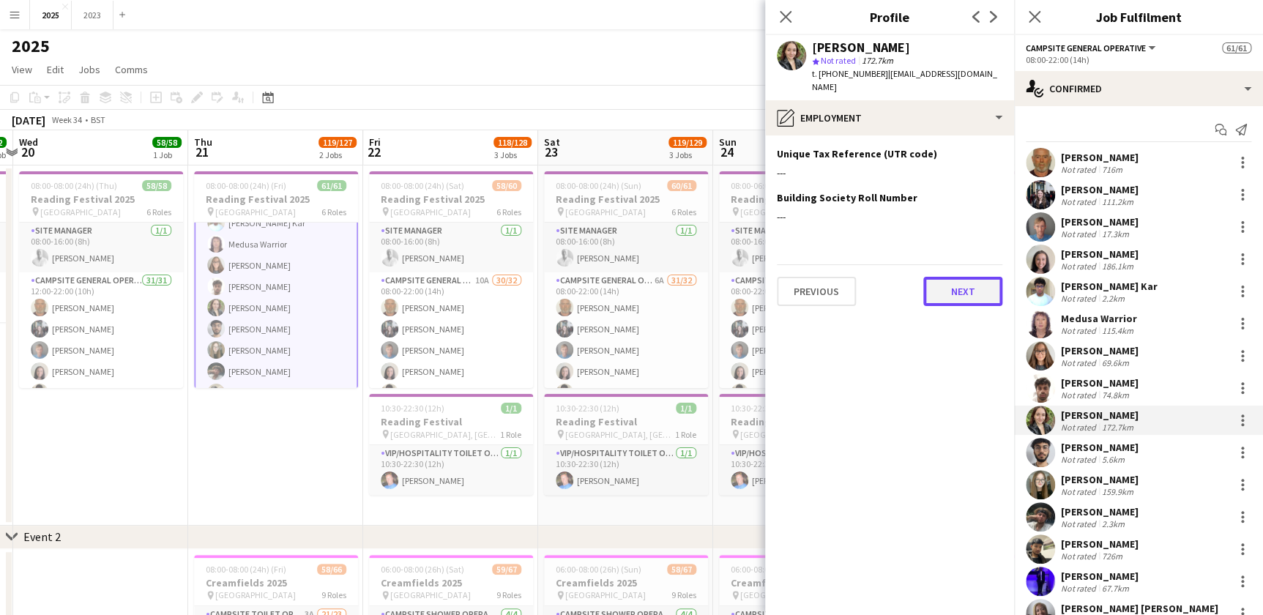
click at [950, 277] on button "Next" at bounding box center [962, 291] width 79 height 29
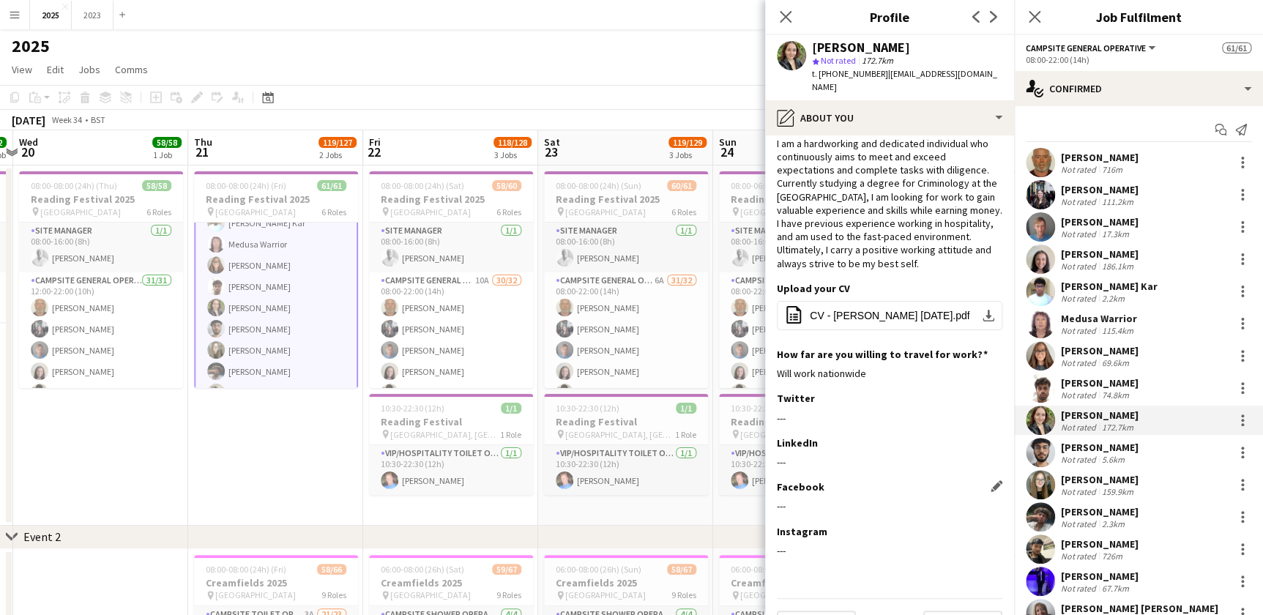
scroll to position [51, 0]
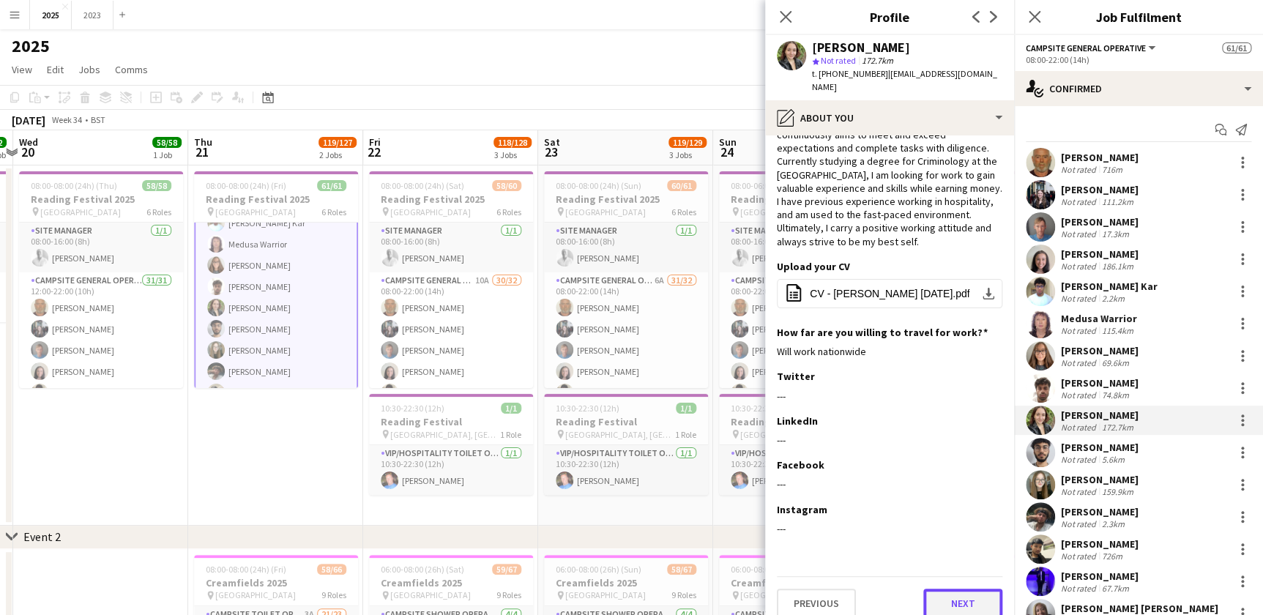
click at [947, 591] on button "Next" at bounding box center [962, 603] width 79 height 29
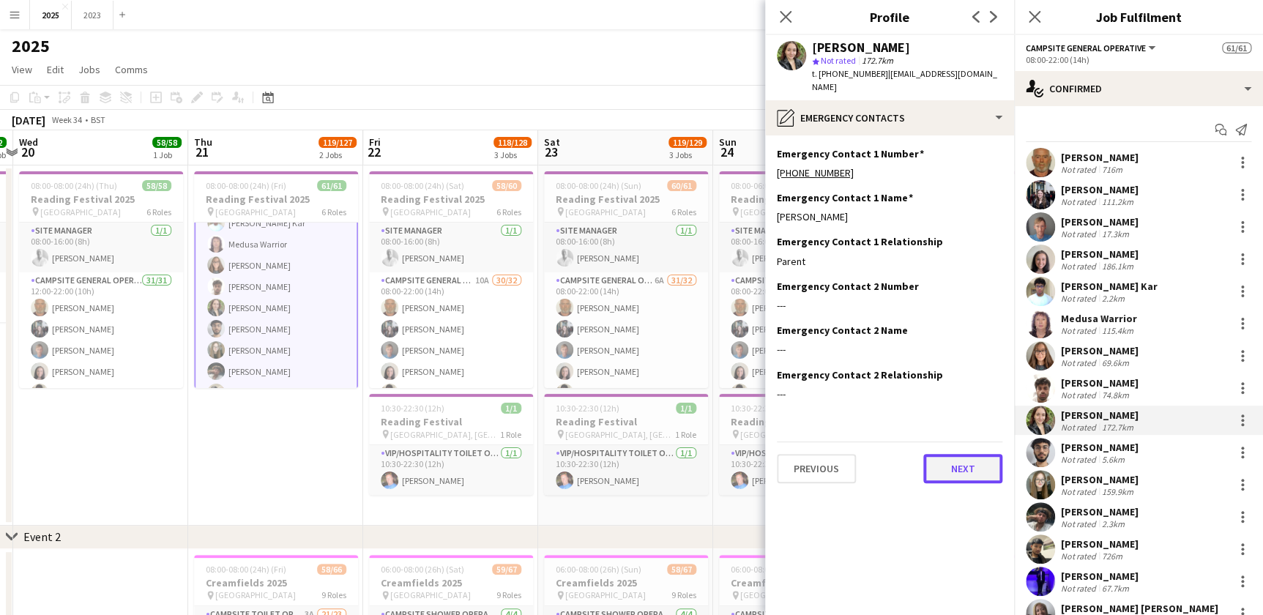
click at [950, 454] on button "Next" at bounding box center [962, 468] width 79 height 29
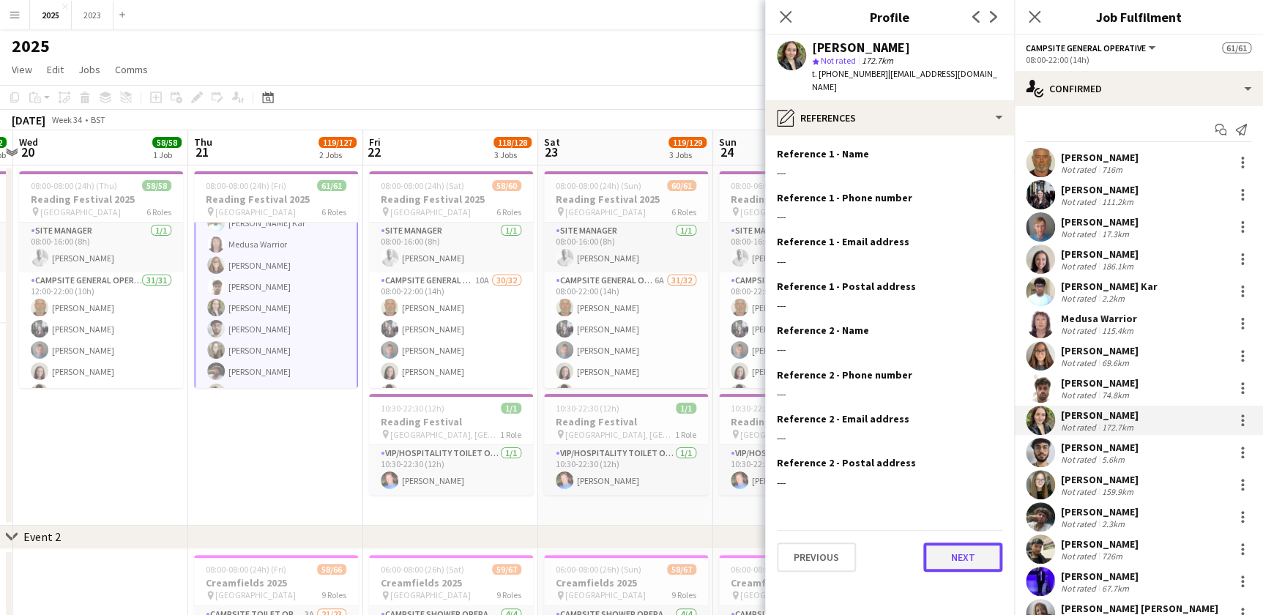
click at [956, 542] on button "Next" at bounding box center [962, 556] width 79 height 29
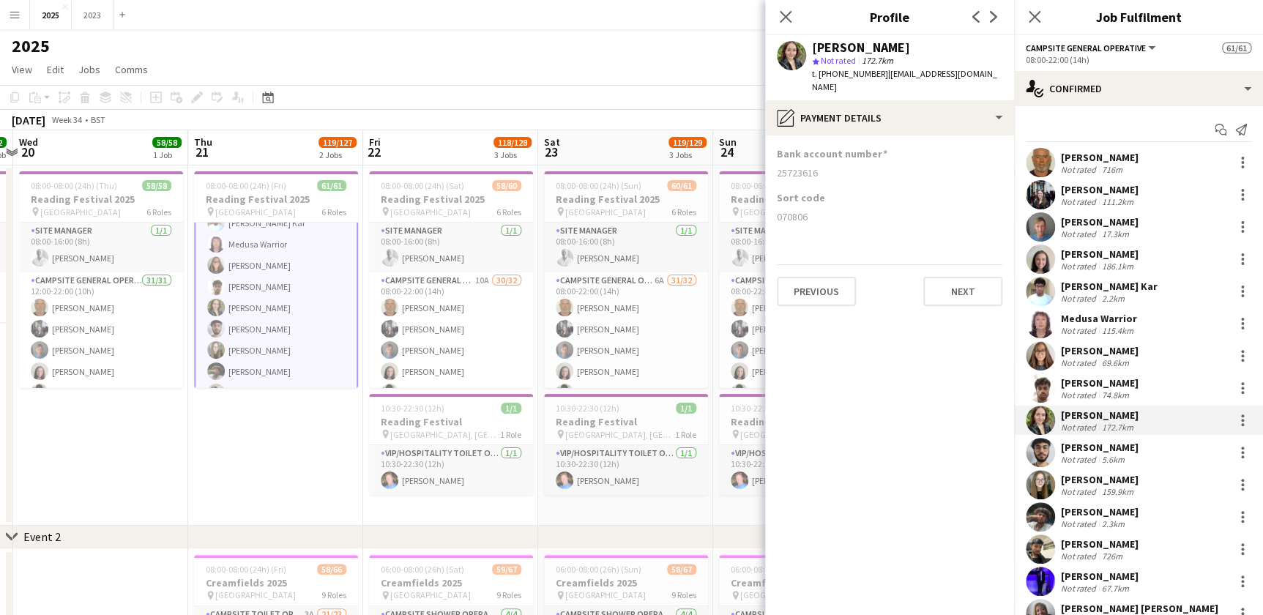
scroll to position [66, 0]
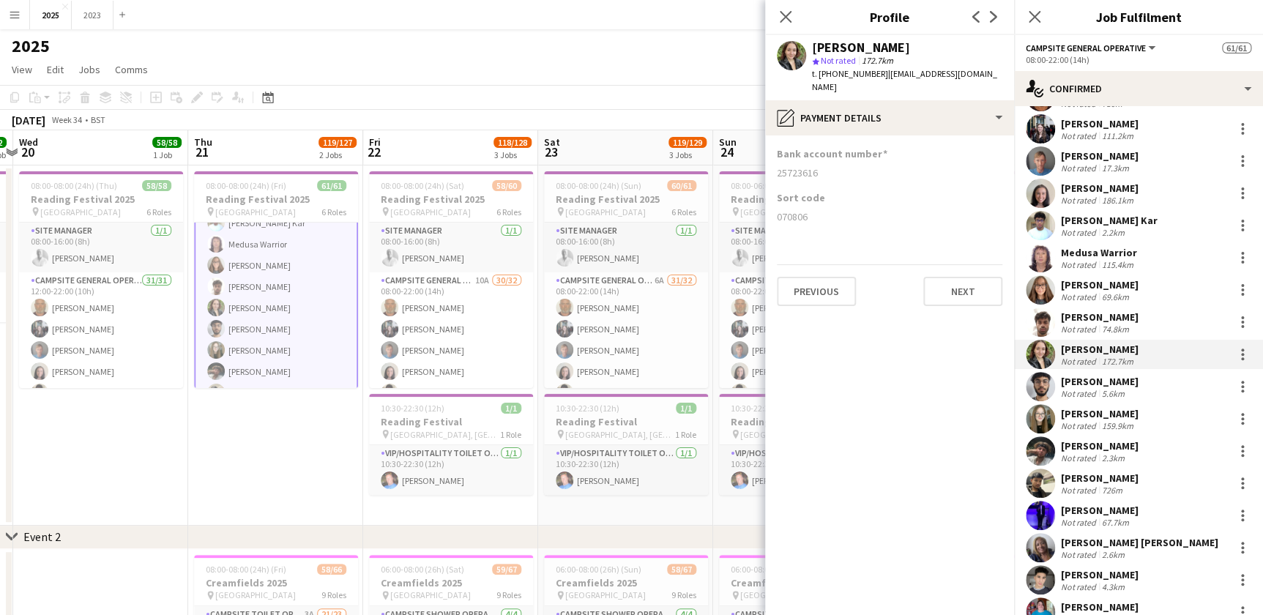
click at [1089, 417] on div "[PERSON_NAME]" at bounding box center [1100, 413] width 78 height 13
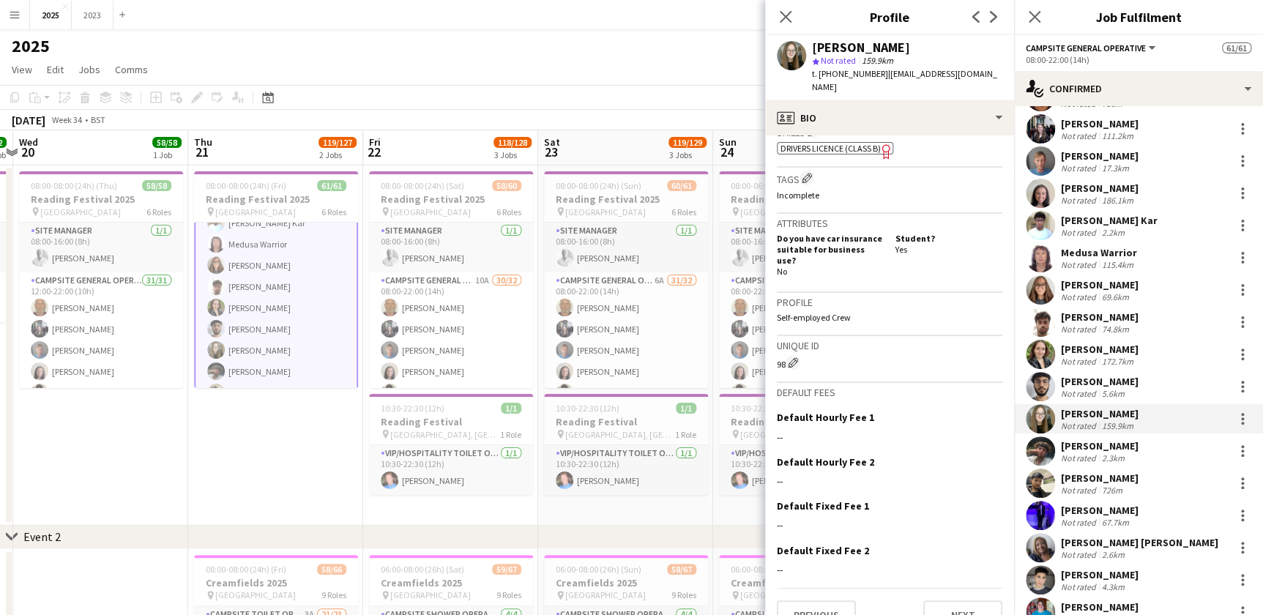
scroll to position [542, 0]
click at [947, 598] on button "Next" at bounding box center [962, 612] width 79 height 29
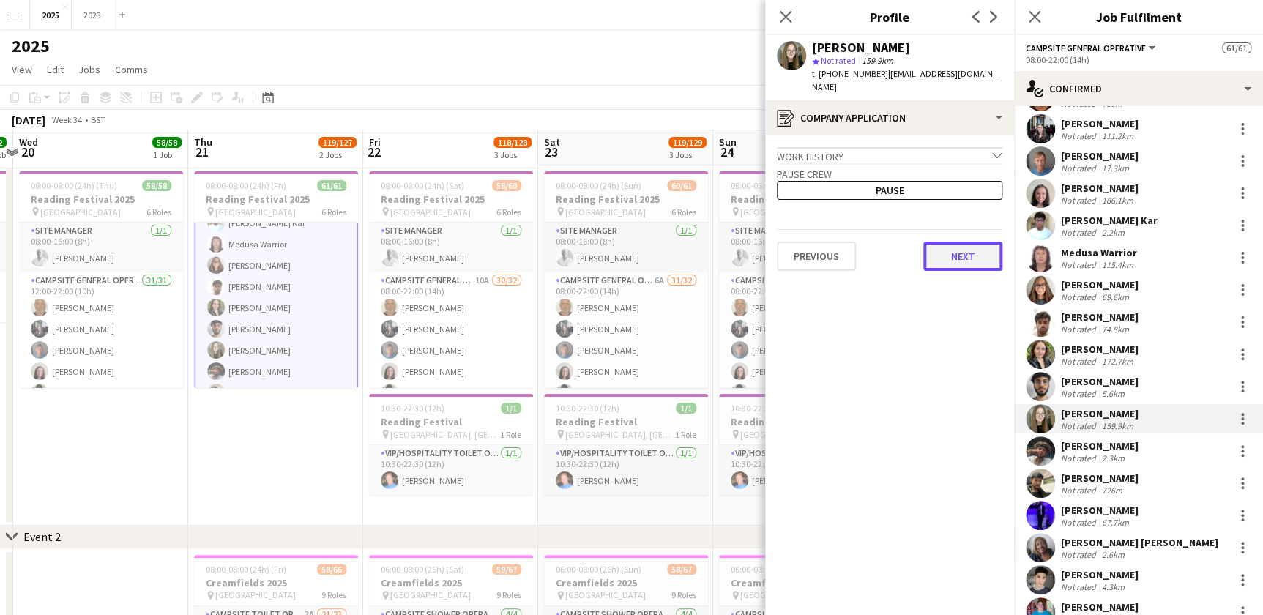
click at [958, 242] on button "Next" at bounding box center [962, 256] width 79 height 29
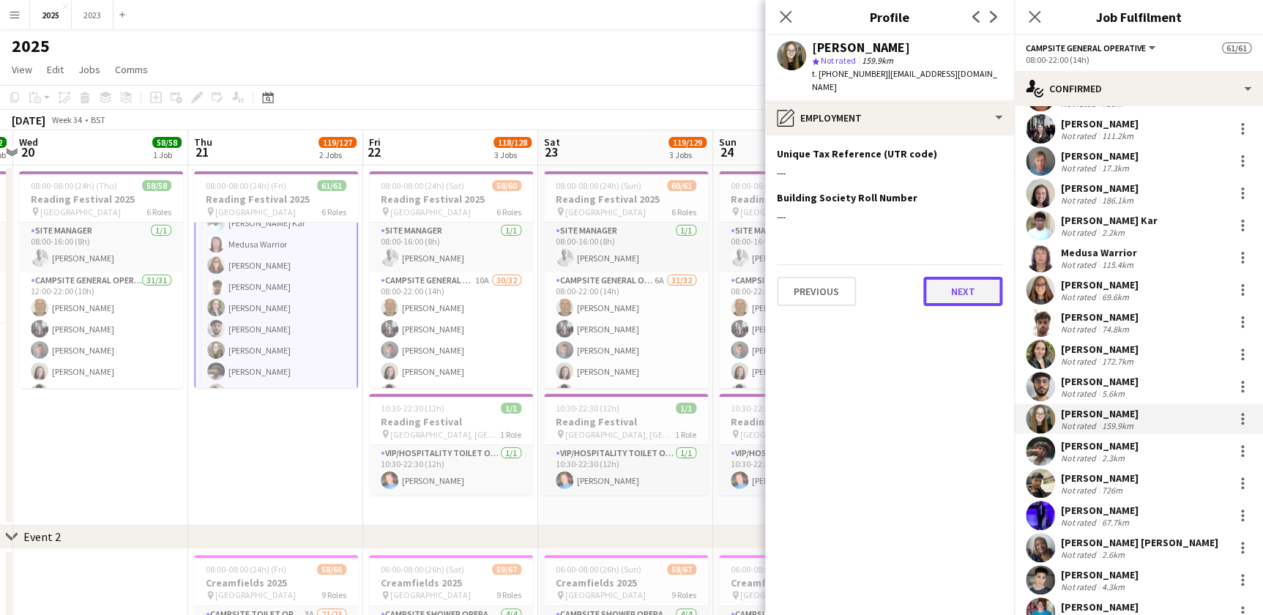
click at [956, 277] on button "Next" at bounding box center [962, 291] width 79 height 29
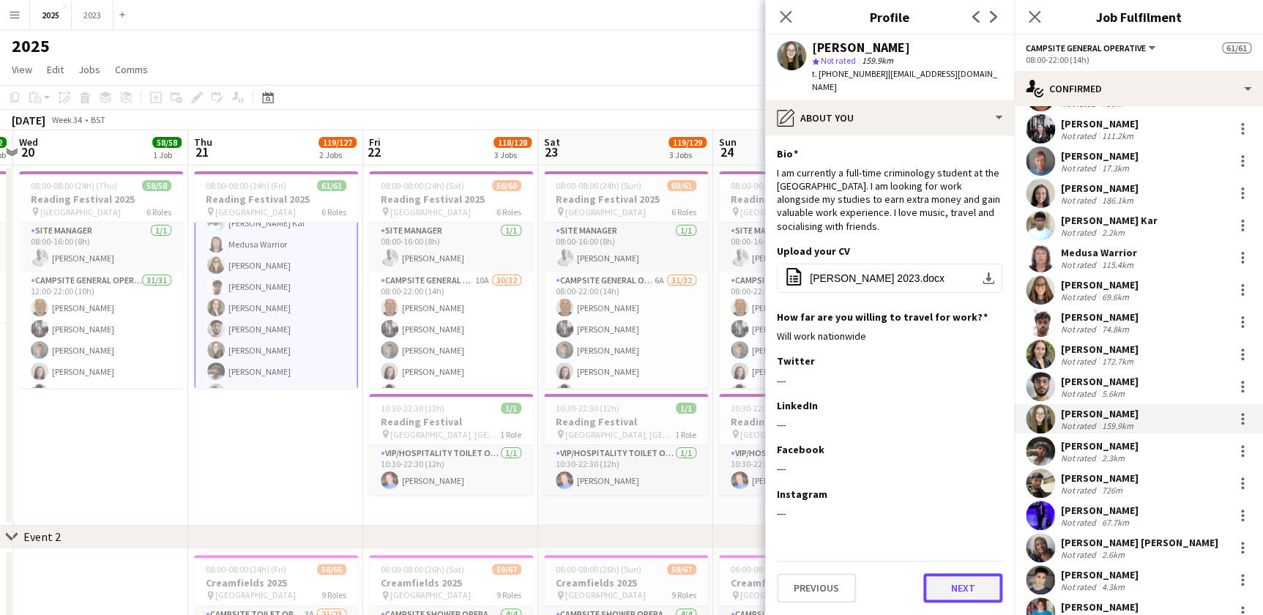
click at [957, 583] on button "Next" at bounding box center [962, 587] width 79 height 29
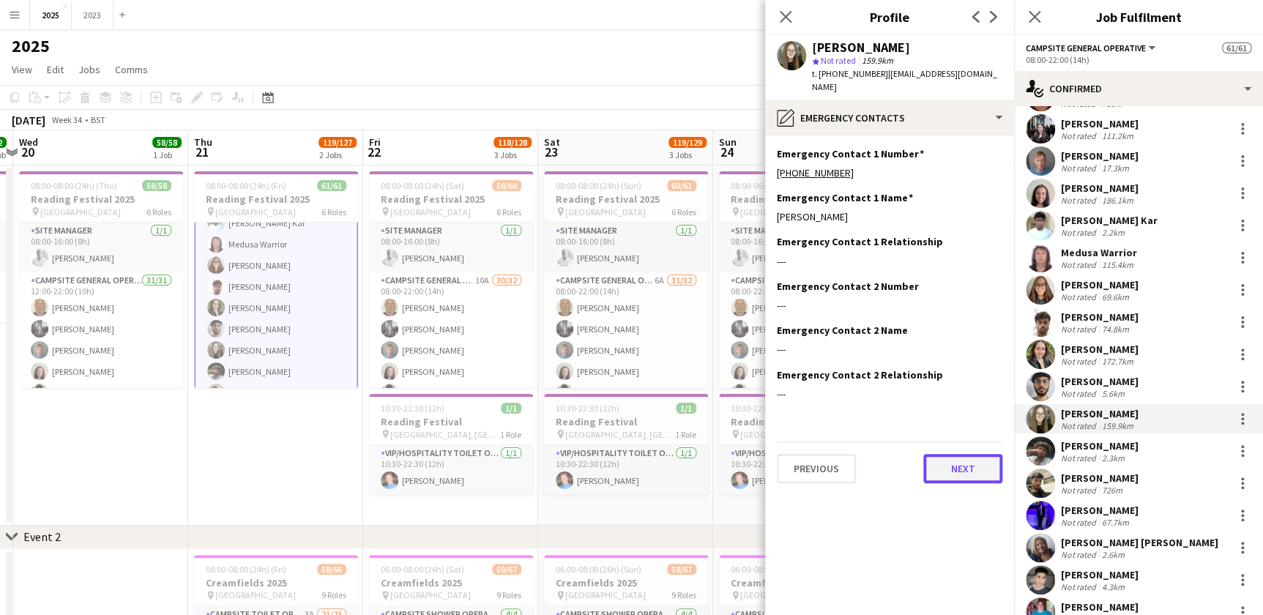
click at [956, 461] on button "Next" at bounding box center [962, 468] width 79 height 29
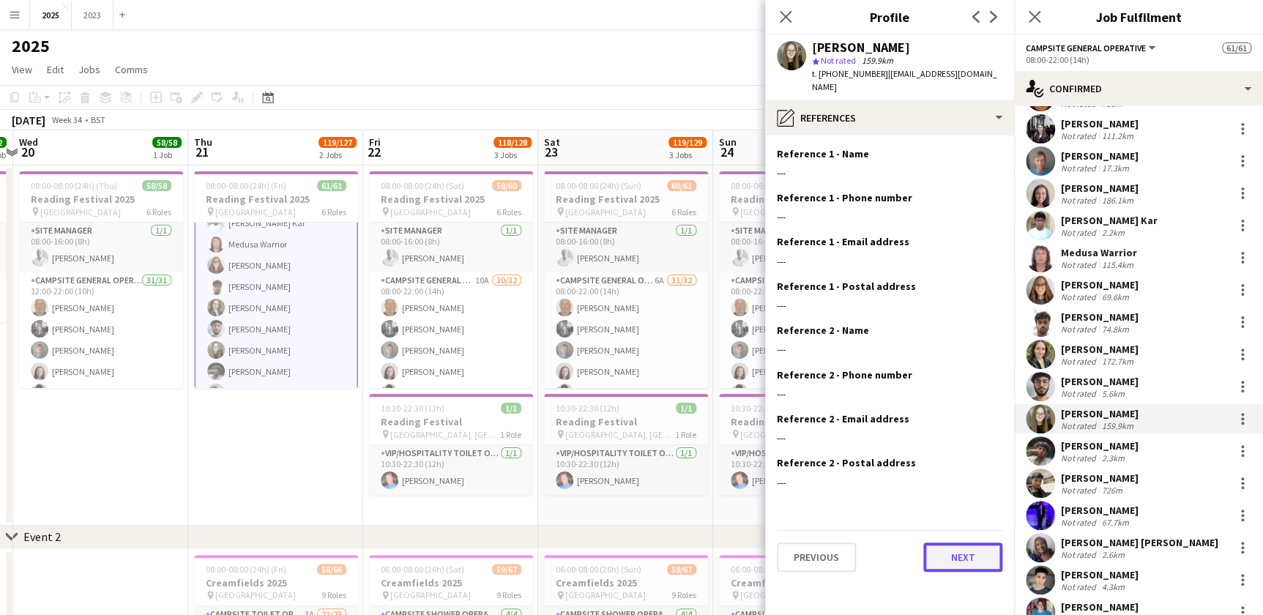
click at [959, 545] on button "Next" at bounding box center [962, 556] width 79 height 29
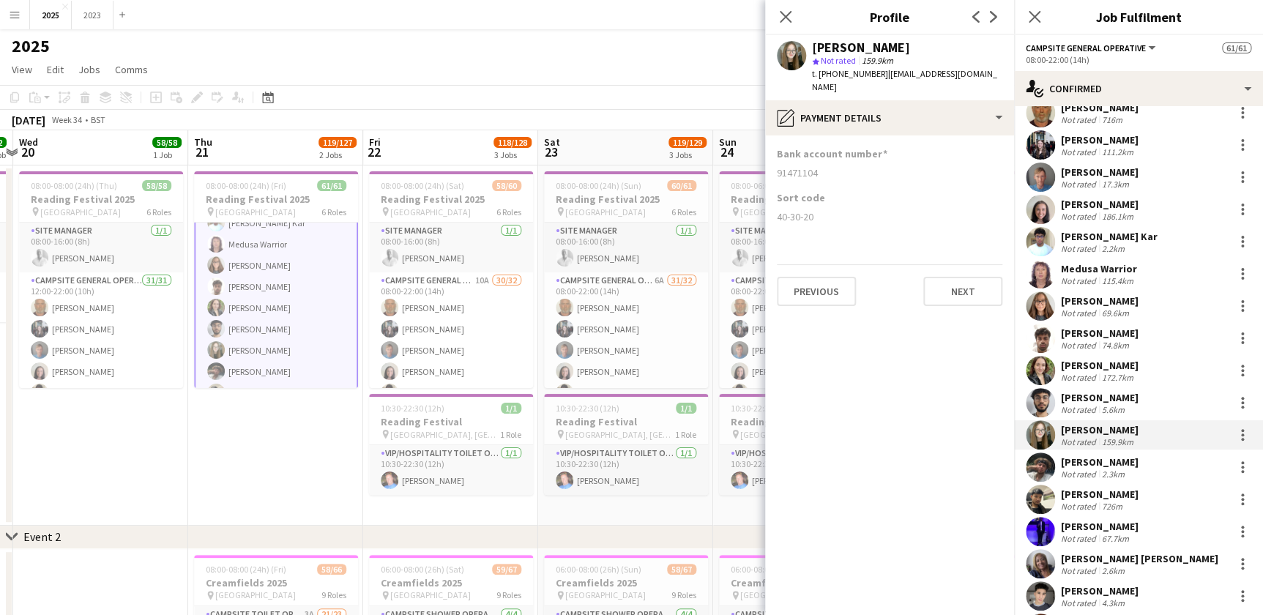
scroll to position [29, 0]
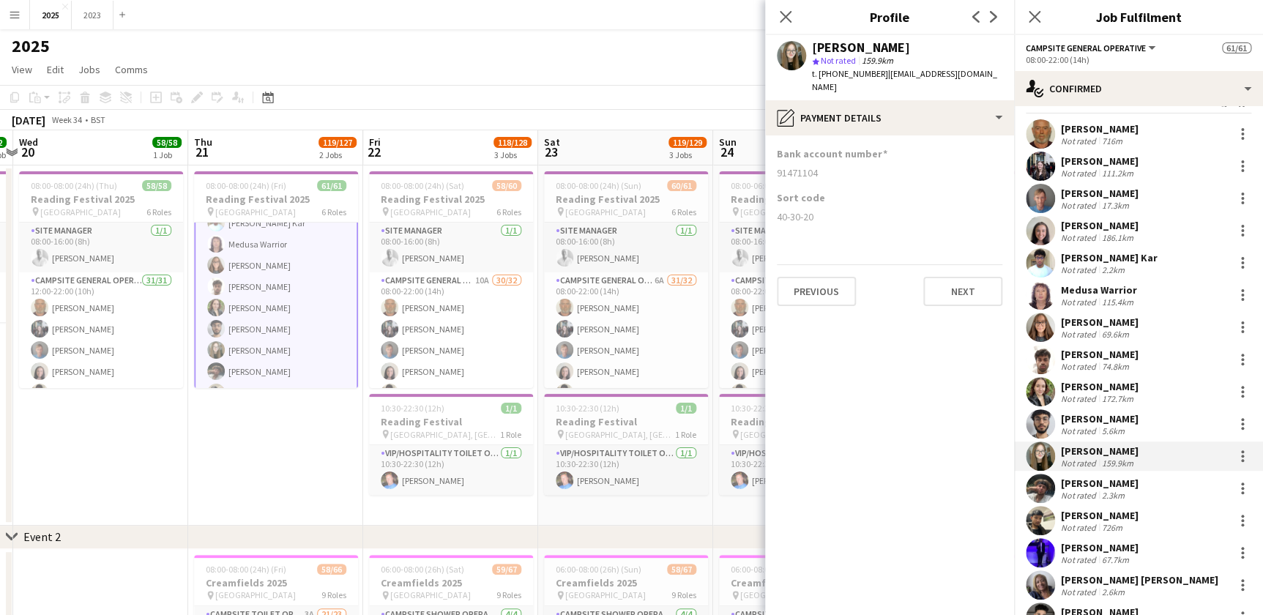
click at [1103, 227] on div "[PERSON_NAME]" at bounding box center [1100, 225] width 78 height 13
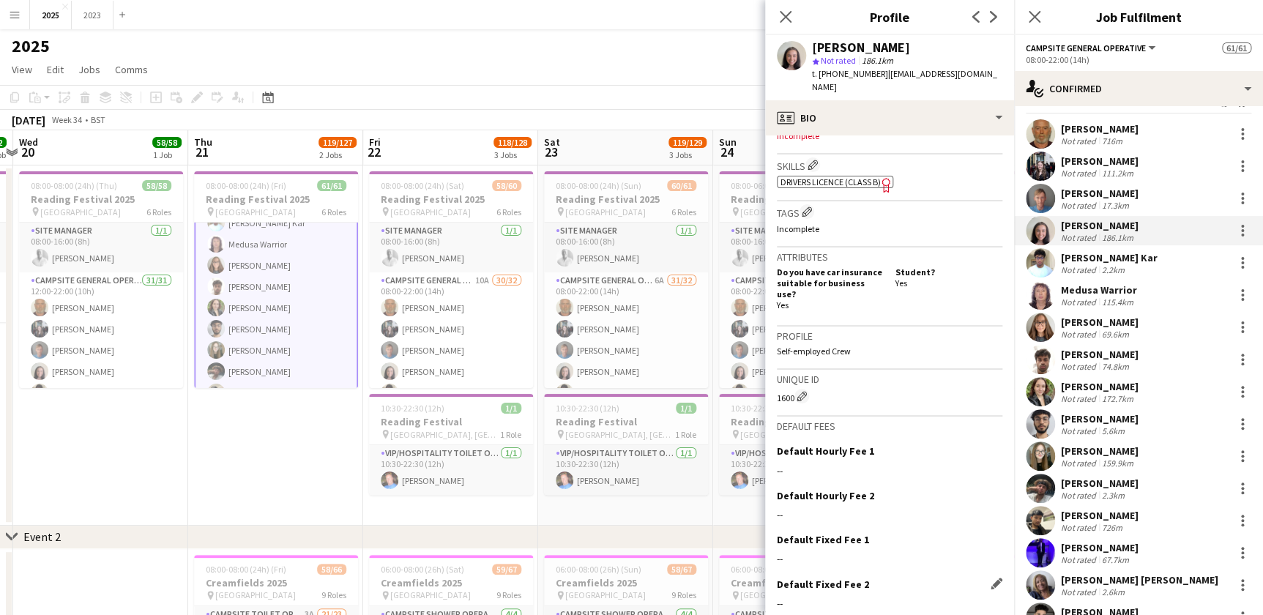
scroll to position [542, 0]
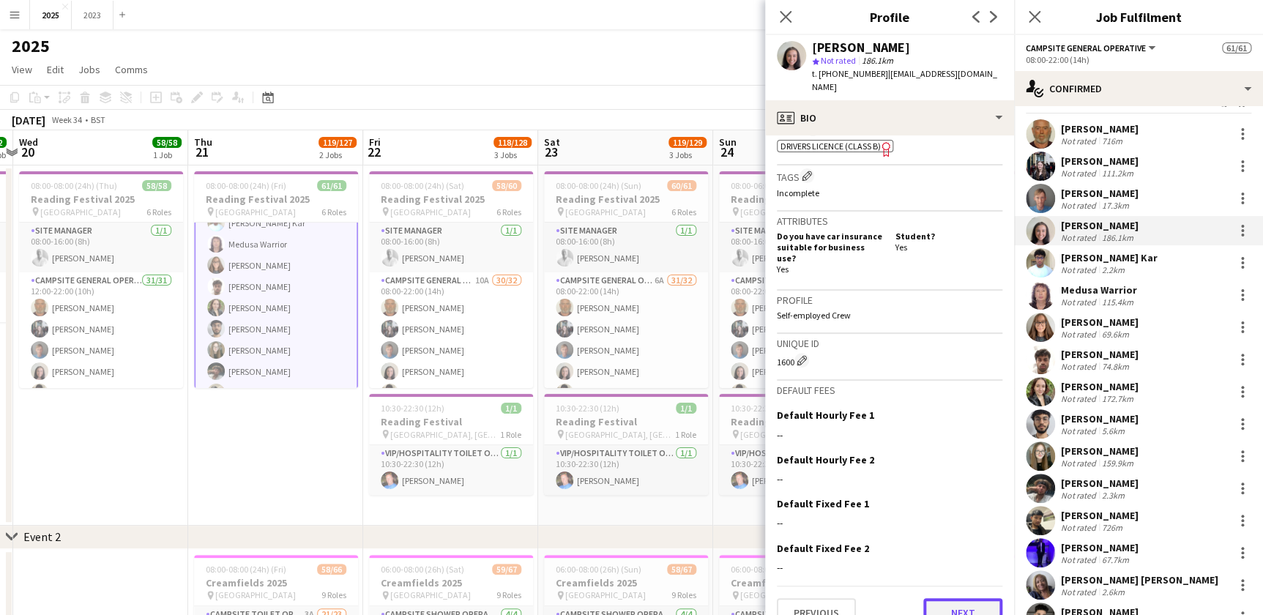
click at [963, 598] on button "Next" at bounding box center [962, 612] width 79 height 29
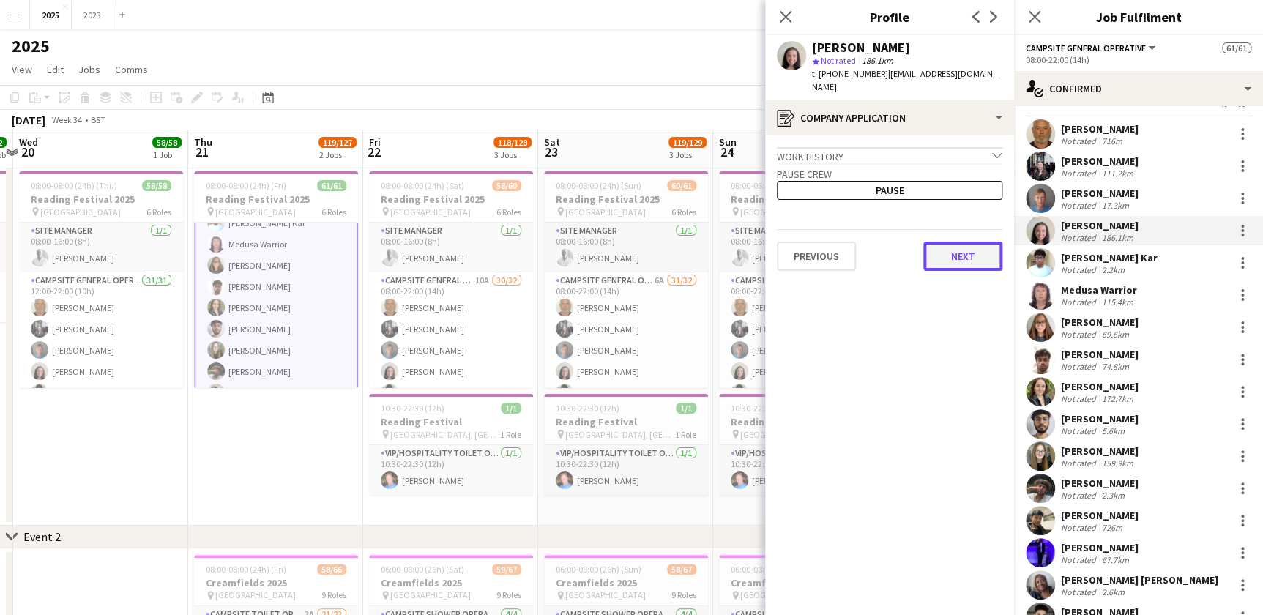
click at [963, 243] on button "Next" at bounding box center [962, 256] width 79 height 29
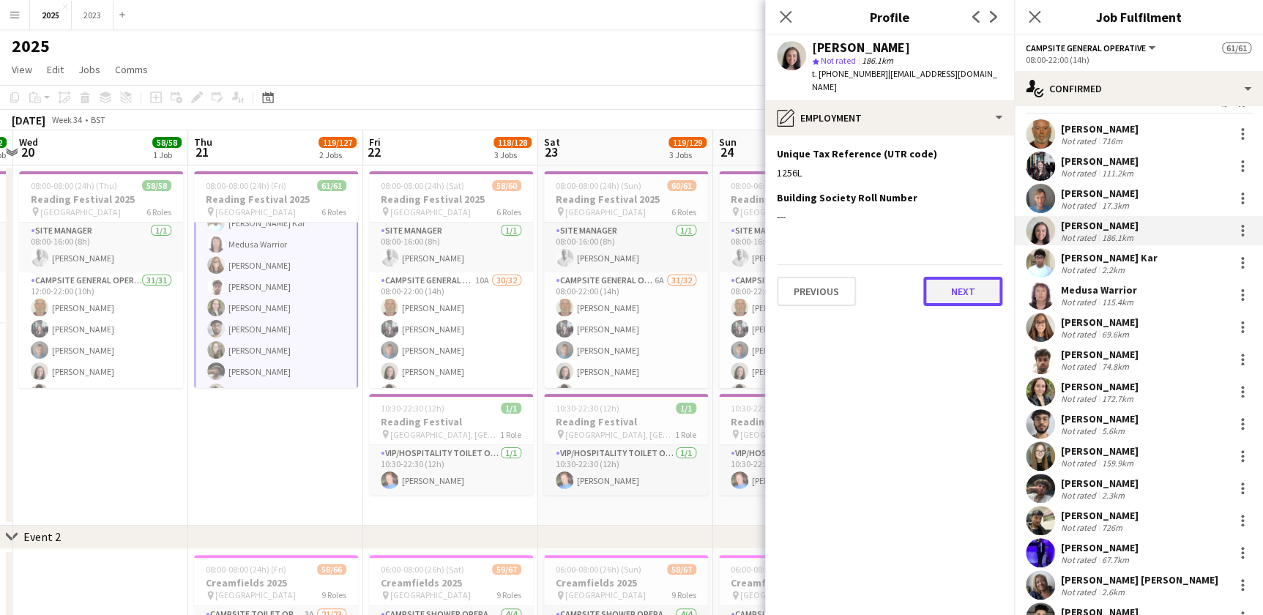
click at [964, 278] on button "Next" at bounding box center [962, 291] width 79 height 29
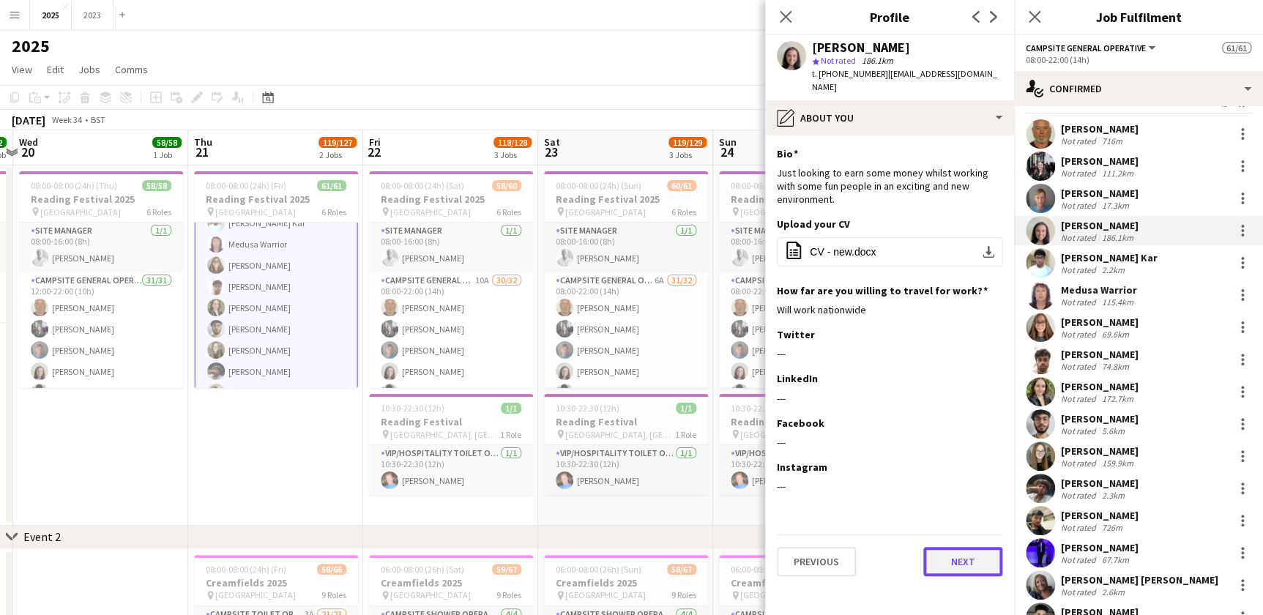
click at [950, 547] on button "Next" at bounding box center [962, 561] width 79 height 29
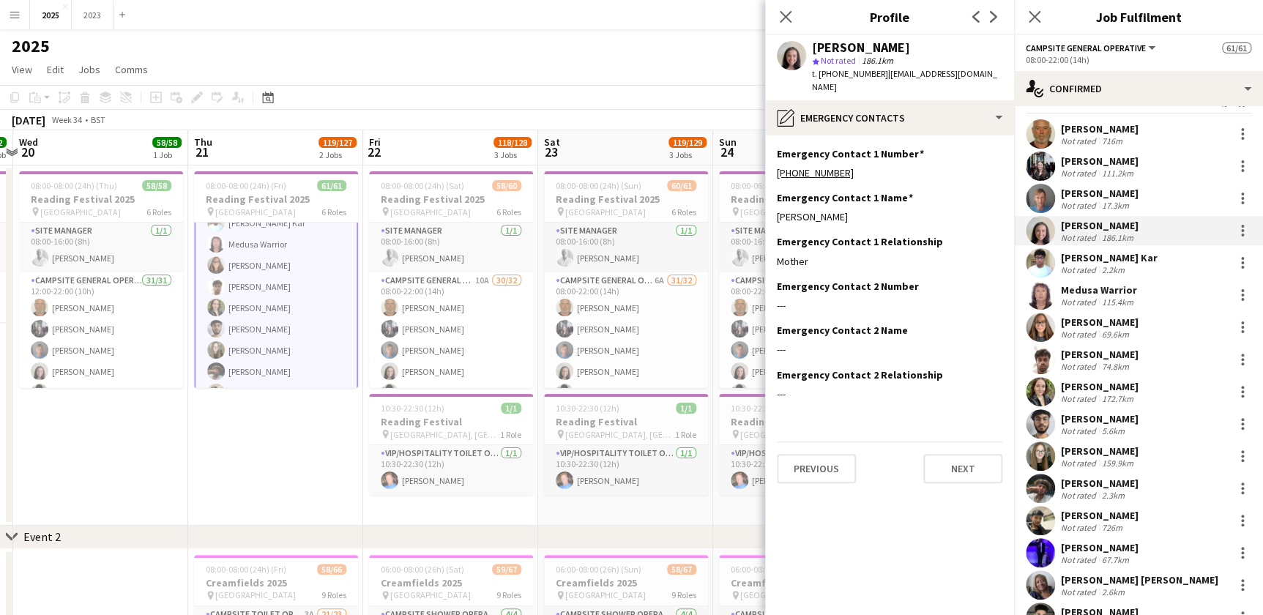
click at [949, 470] on app-section-data-types "Emergency Contact 1 Number Edit this field +447854435107 Emergency Contact 1 Na…" at bounding box center [889, 375] width 249 height 480
click at [950, 462] on button "Next" at bounding box center [962, 468] width 79 height 29
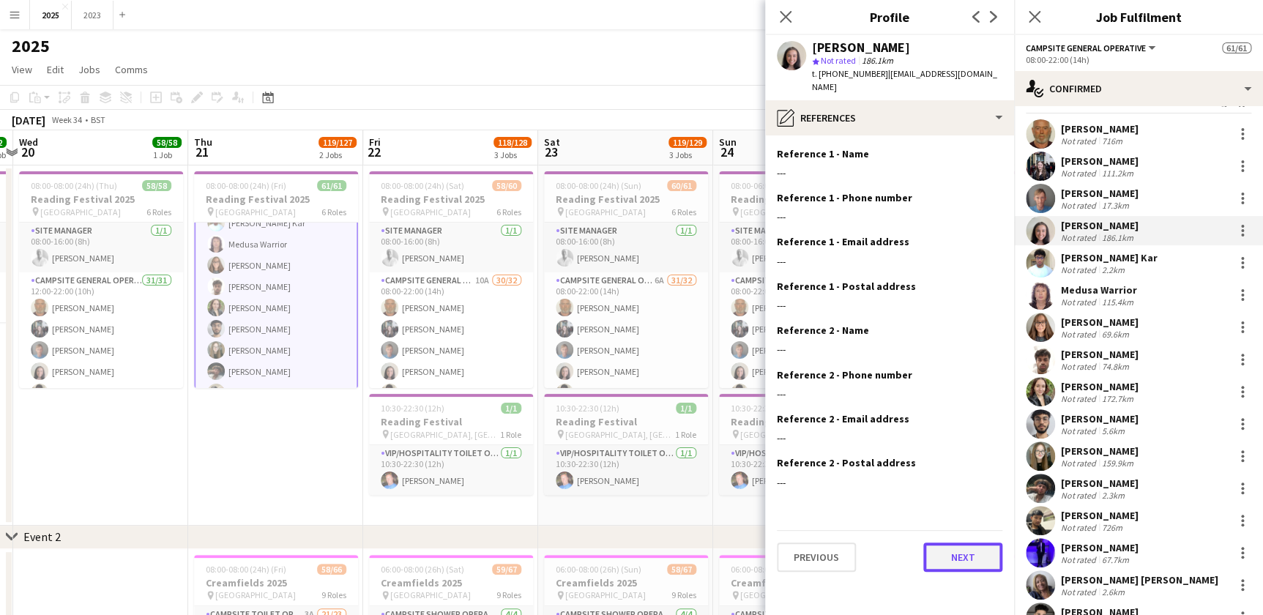
click at [963, 542] on button "Next" at bounding box center [962, 556] width 79 height 29
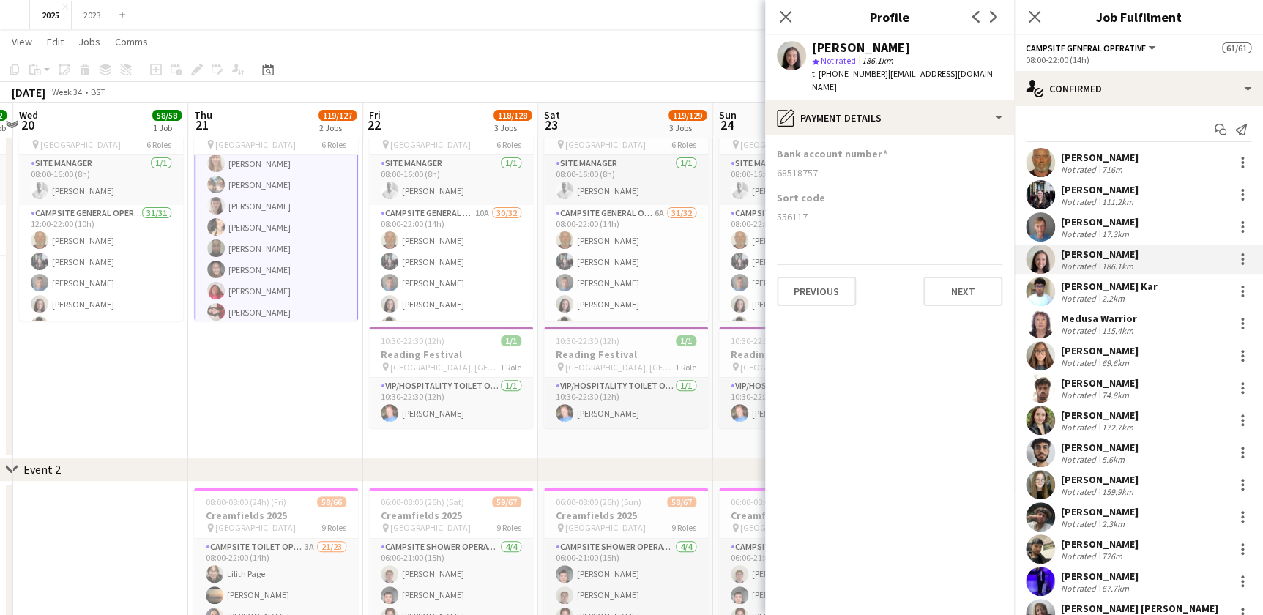
scroll to position [504, 0]
click at [261, 254] on app-card-role "Campsite General Operative 32/32 08:00-22:00 (14h) John Condon Louise Bates Gar…" at bounding box center [276, 58] width 164 height 715
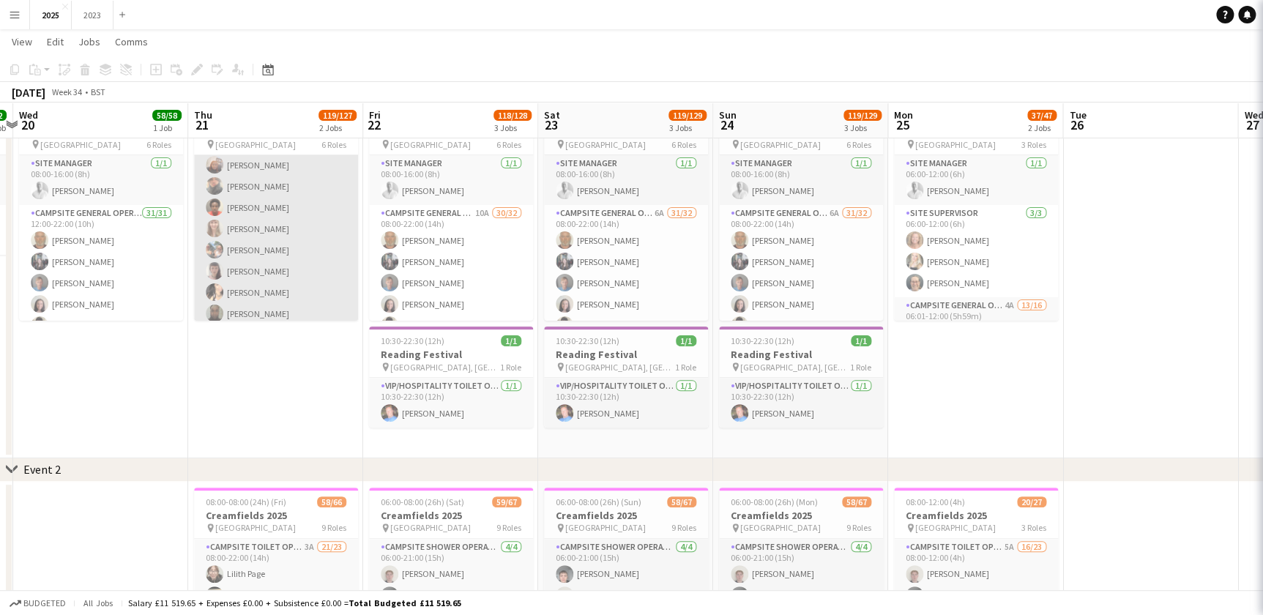
scroll to position [503, 0]
click at [258, 262] on app-card-role "Campsite General Operative 32/32 08:00-22:00 (14h) John Condon Louise Bates Gar…" at bounding box center [276, 58] width 164 height 712
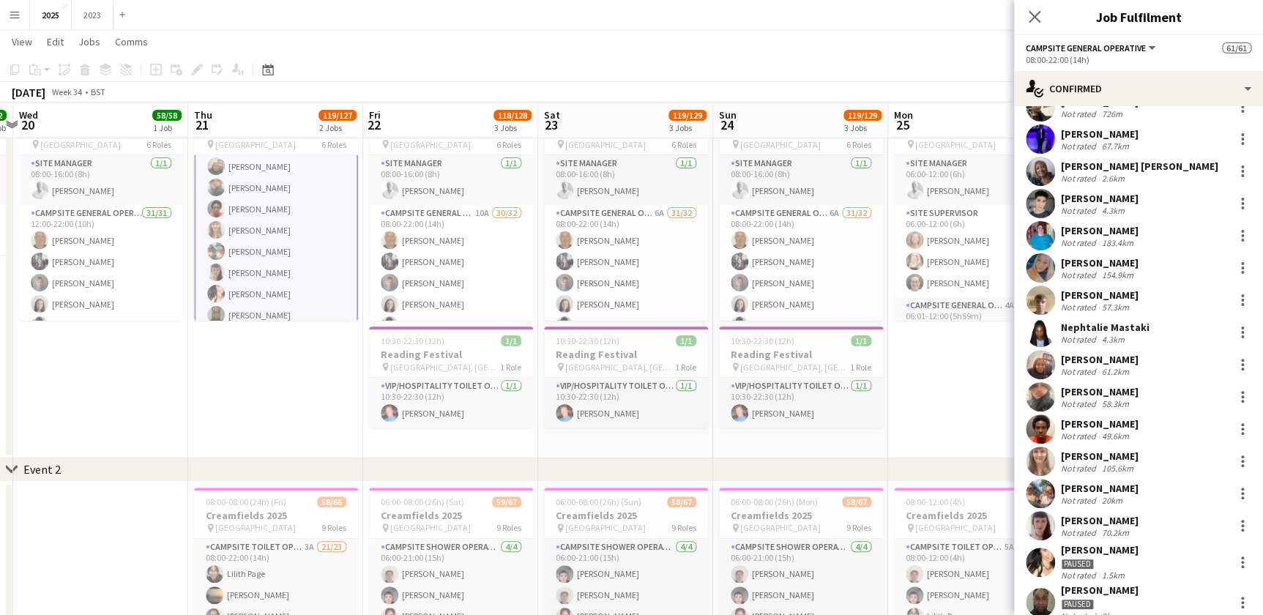
scroll to position [466, 0]
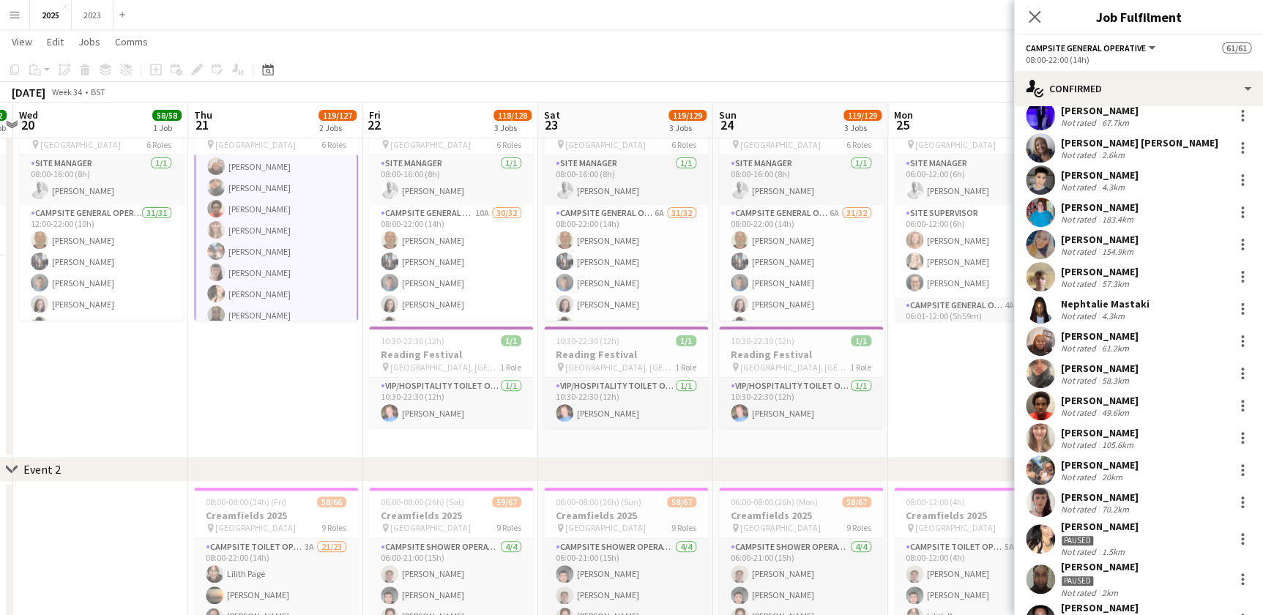
click at [1085, 499] on div "[PERSON_NAME]" at bounding box center [1100, 497] width 78 height 13
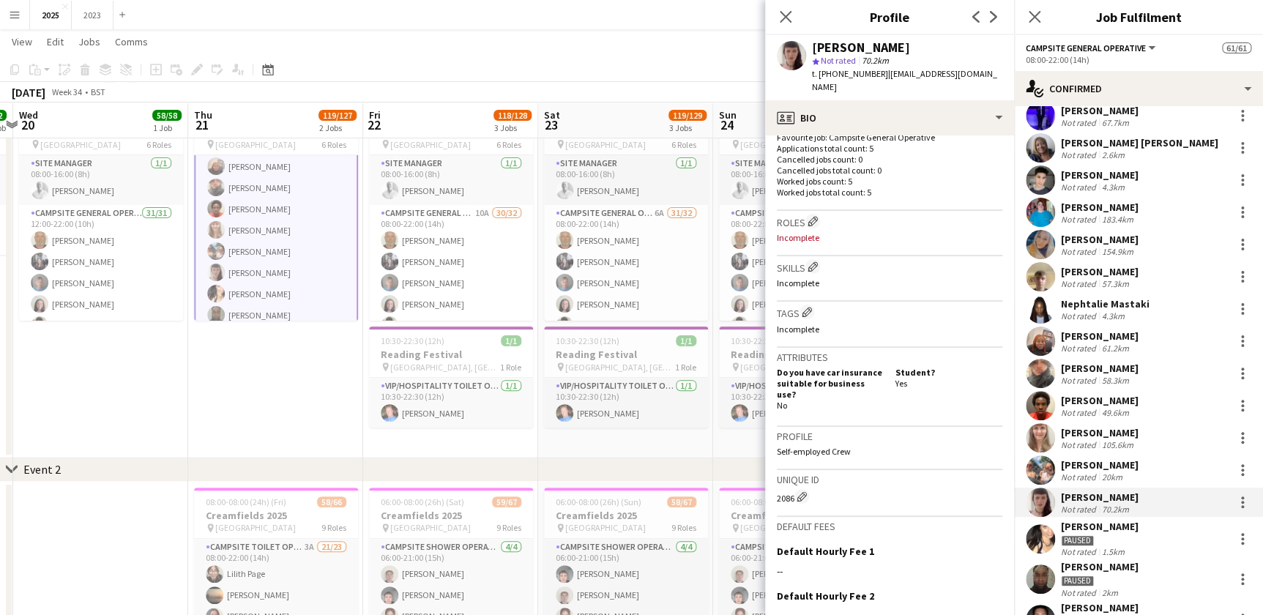
scroll to position [540, 0]
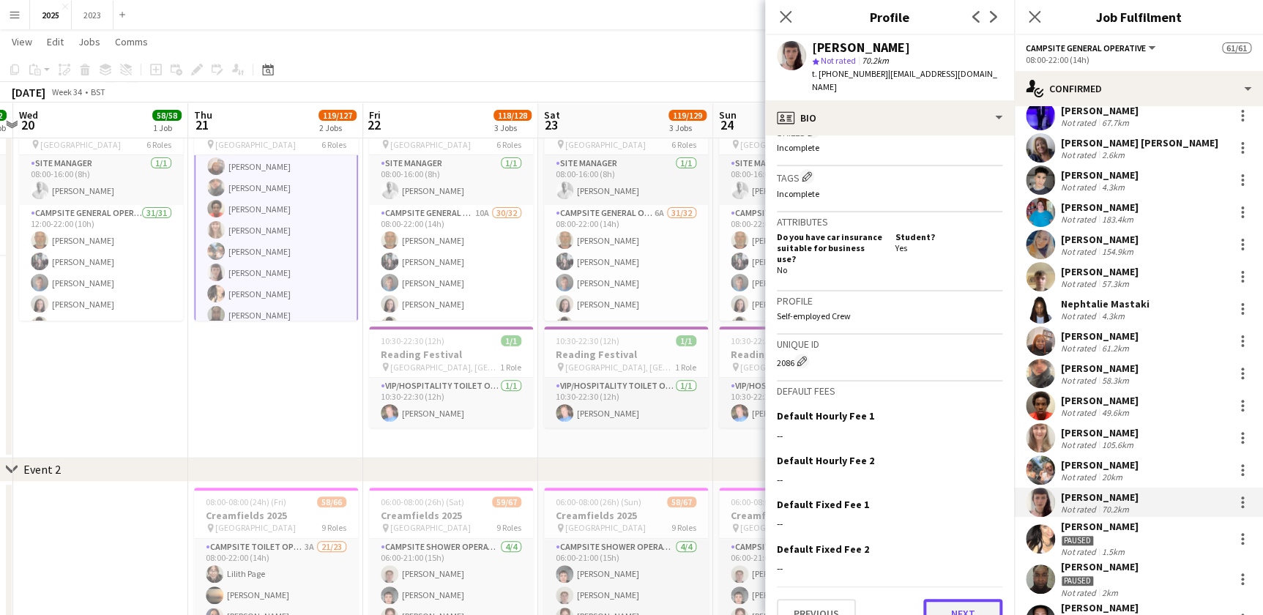
click at [974, 599] on button "Next" at bounding box center [962, 613] width 79 height 29
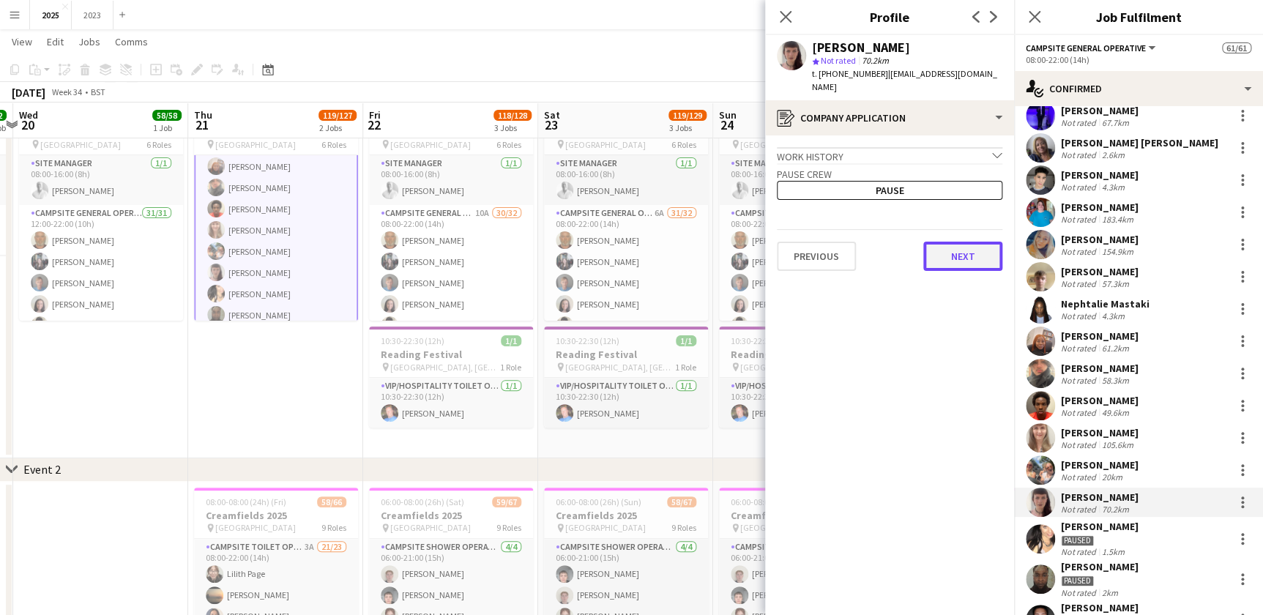
click at [956, 242] on button "Next" at bounding box center [962, 256] width 79 height 29
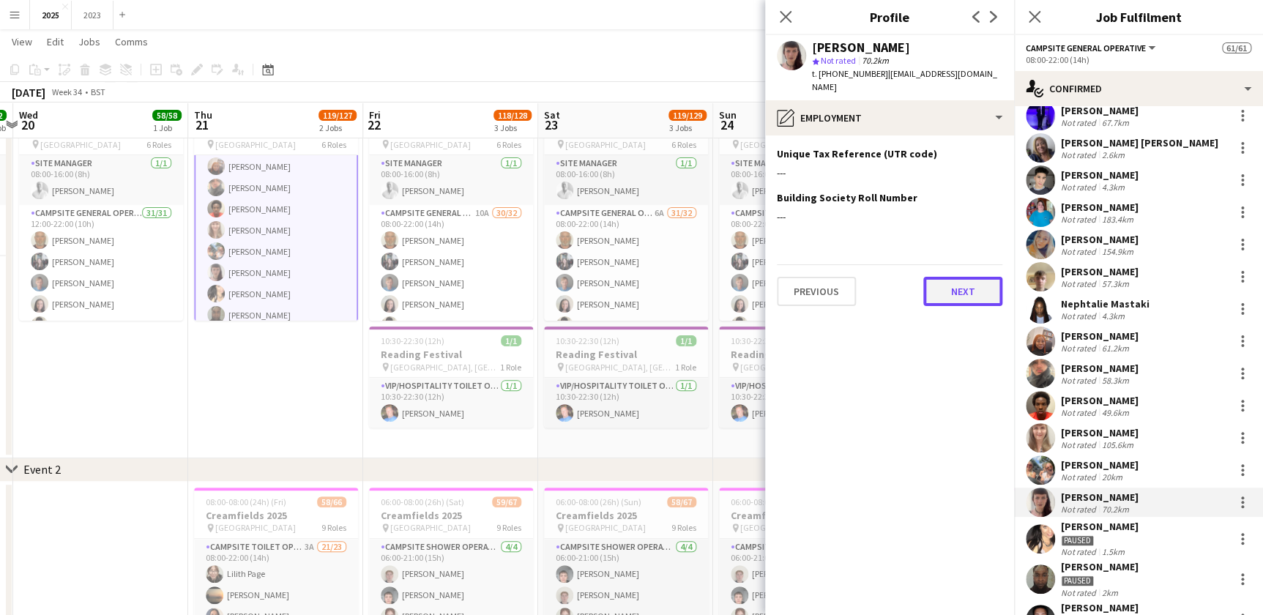
click at [958, 286] on button "Next" at bounding box center [962, 291] width 79 height 29
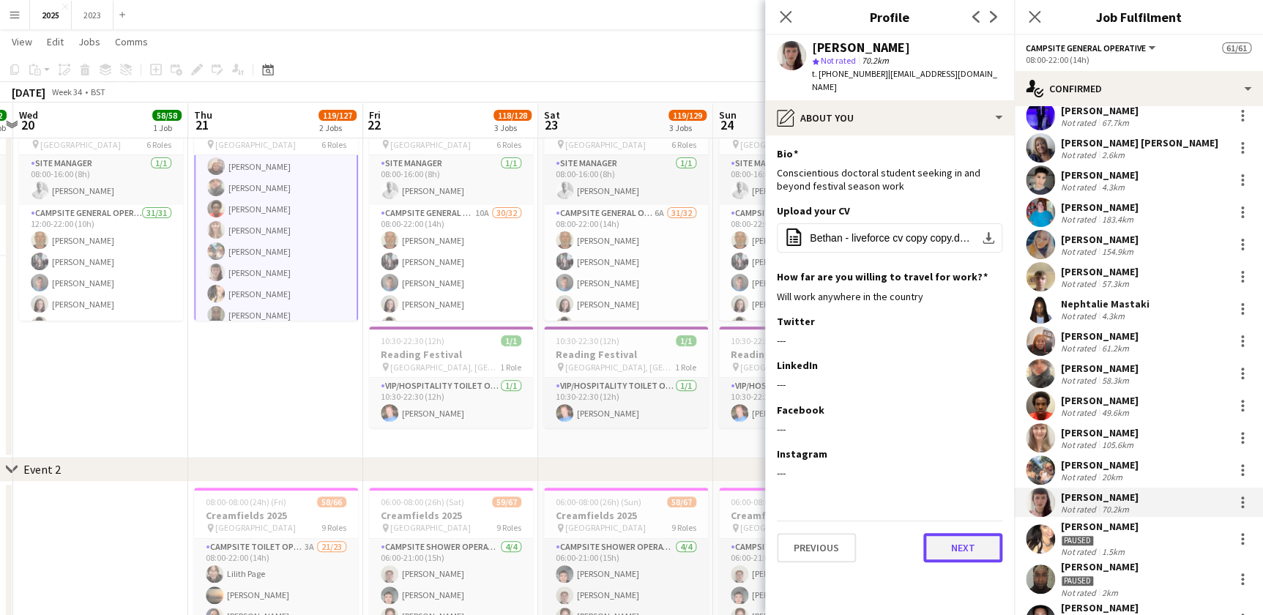
click at [952, 545] on button "Next" at bounding box center [962, 547] width 79 height 29
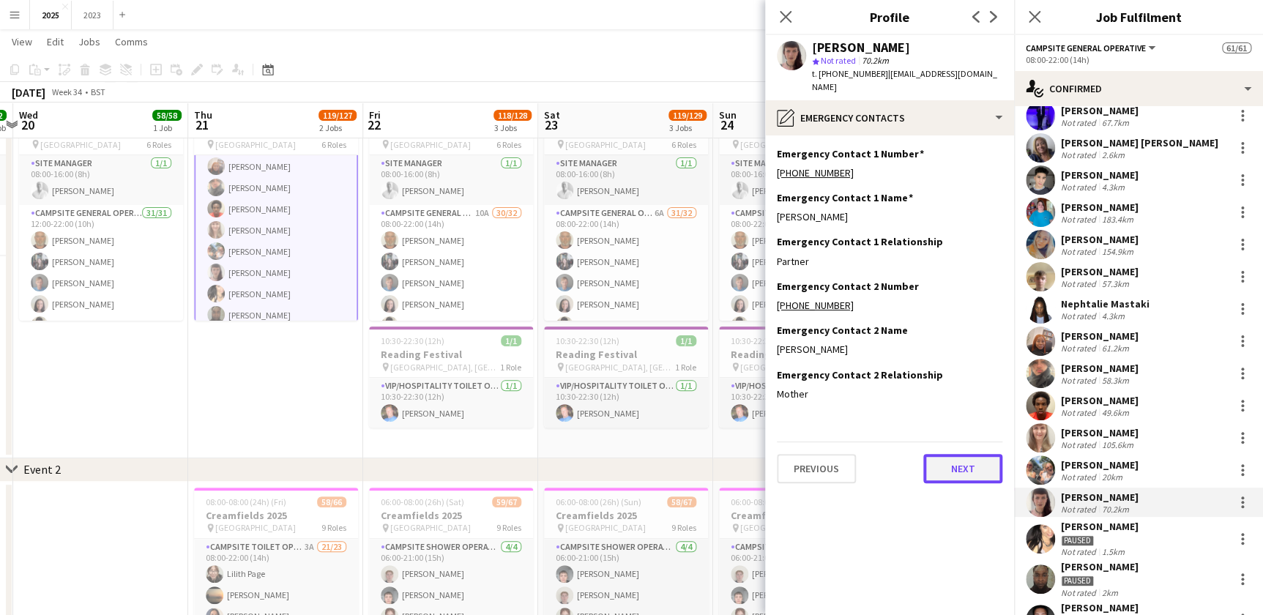
click at [955, 463] on button "Next" at bounding box center [962, 468] width 79 height 29
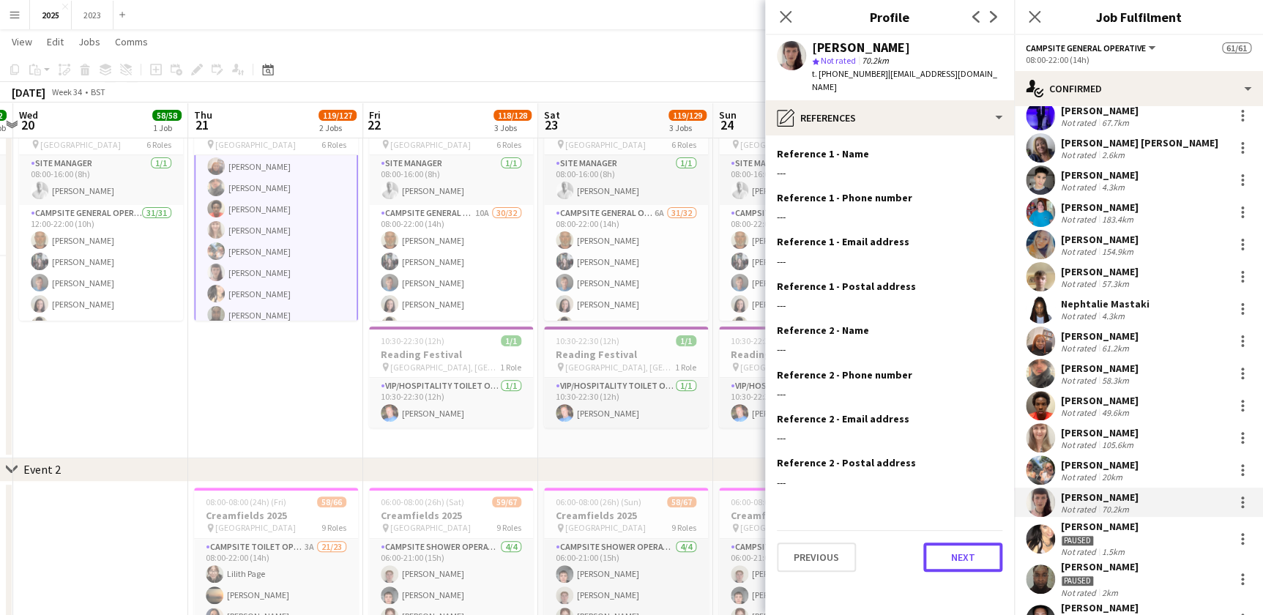
click at [950, 542] on button "Next" at bounding box center [962, 556] width 79 height 29
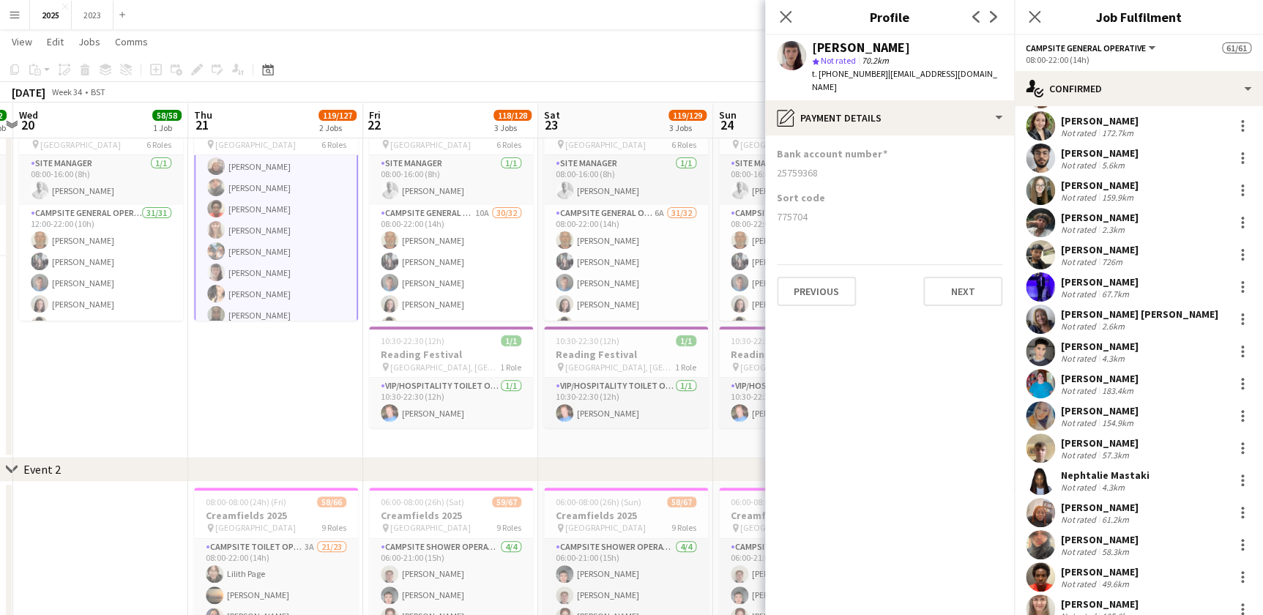
scroll to position [228, 0]
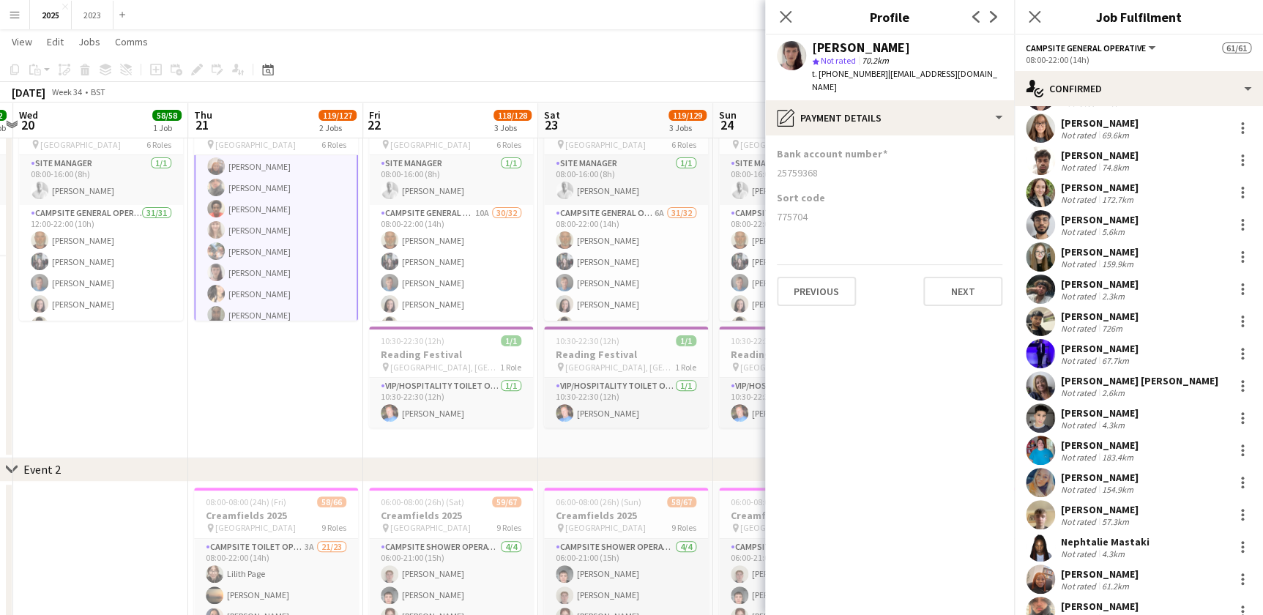
click at [1100, 221] on div "[PERSON_NAME]" at bounding box center [1100, 219] width 78 height 13
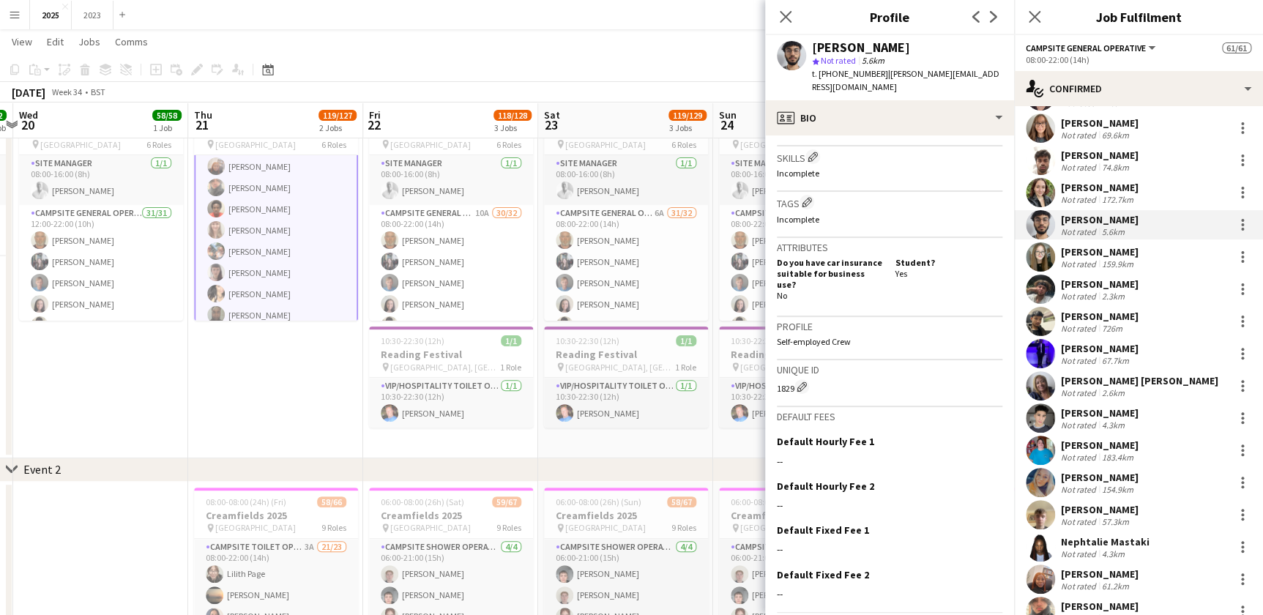
scroll to position [540, 0]
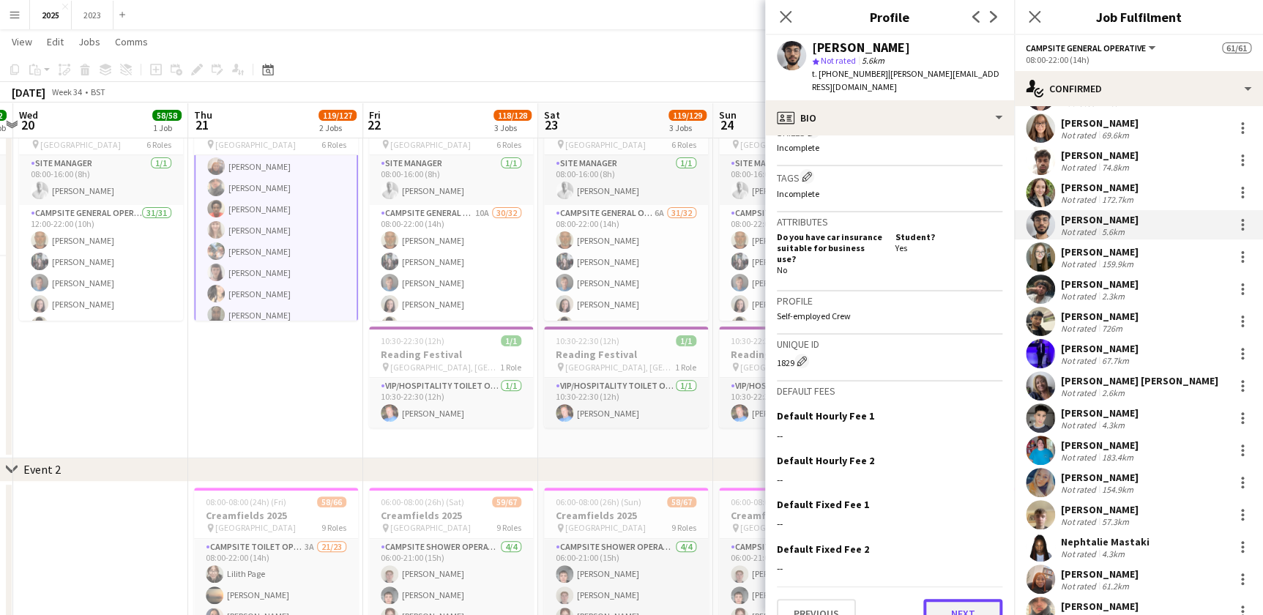
click at [923, 599] on button "Next" at bounding box center [962, 613] width 79 height 29
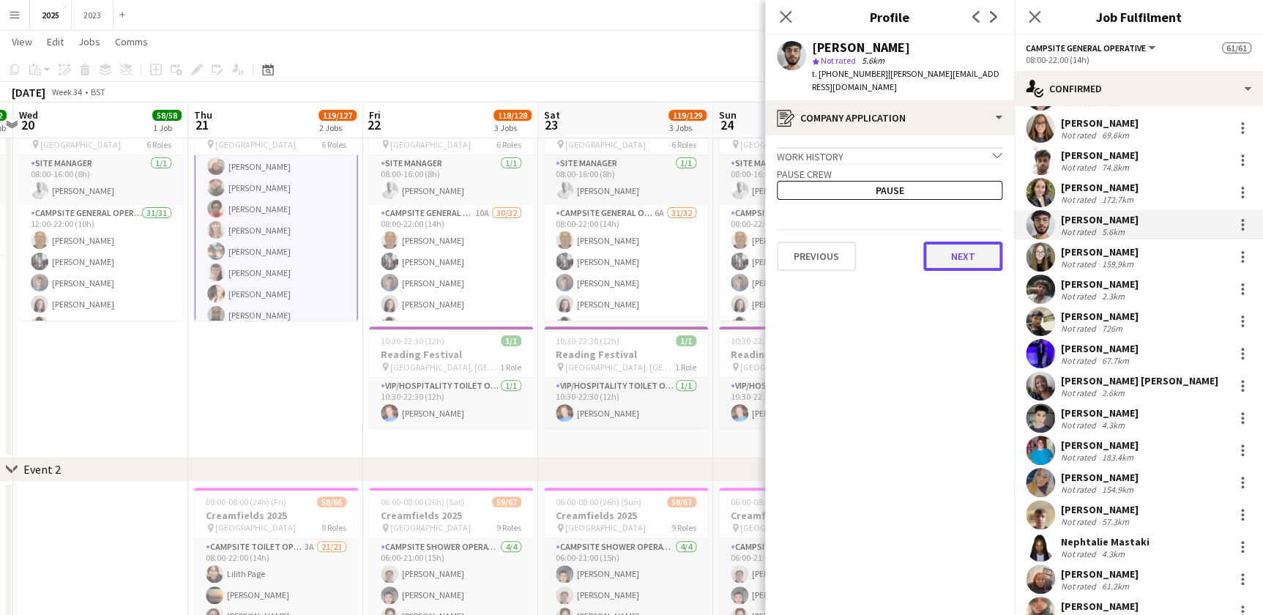
click at [965, 247] on button "Next" at bounding box center [962, 256] width 79 height 29
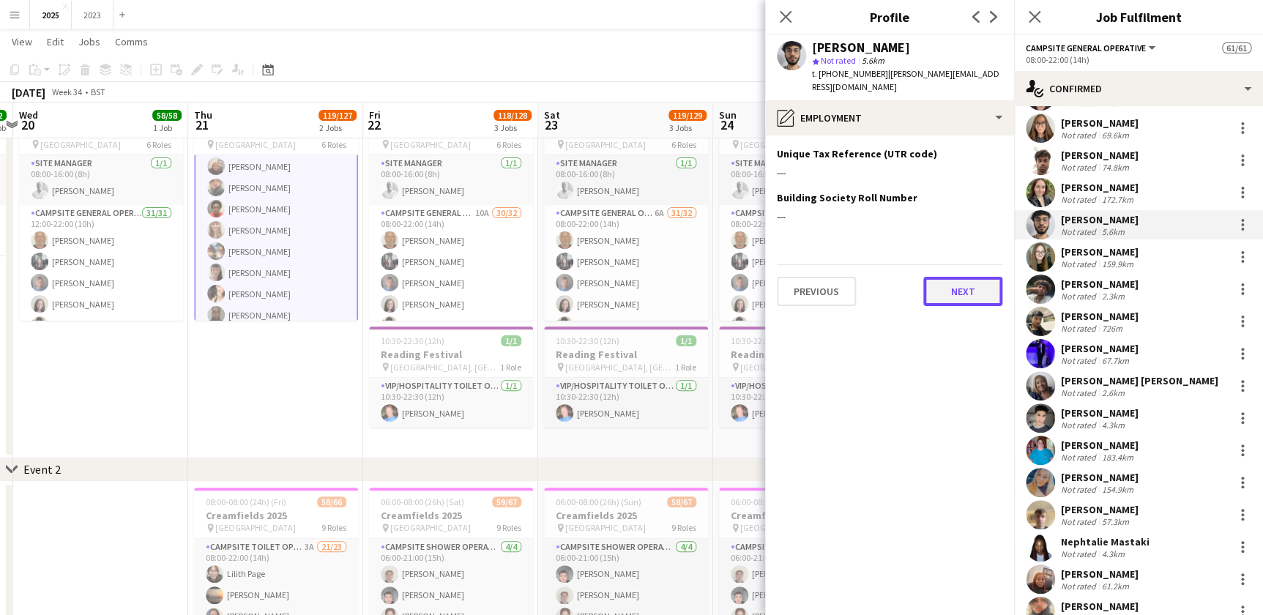
click at [962, 277] on button "Next" at bounding box center [962, 291] width 79 height 29
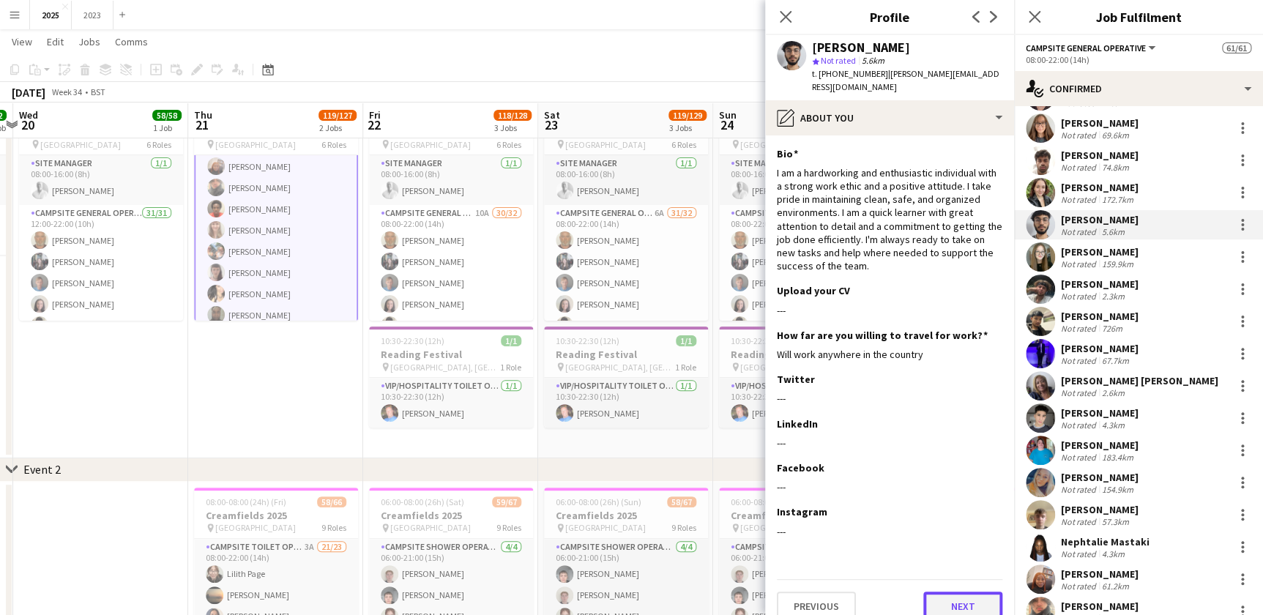
click at [963, 597] on button "Next" at bounding box center [962, 606] width 79 height 29
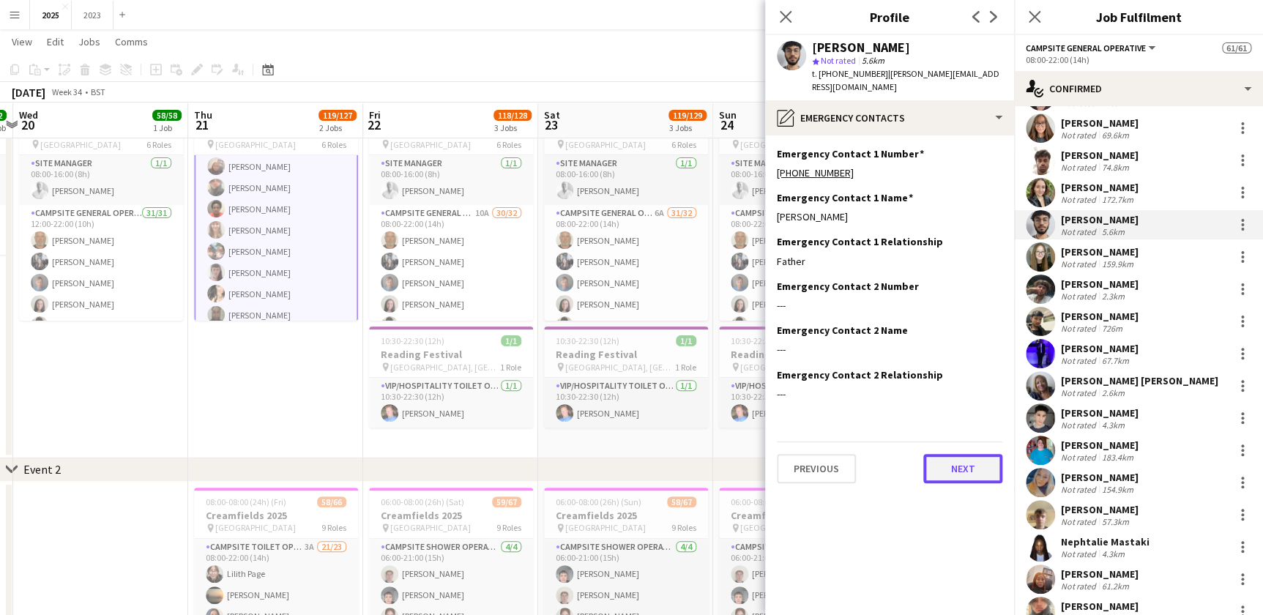
click at [971, 454] on button "Next" at bounding box center [962, 468] width 79 height 29
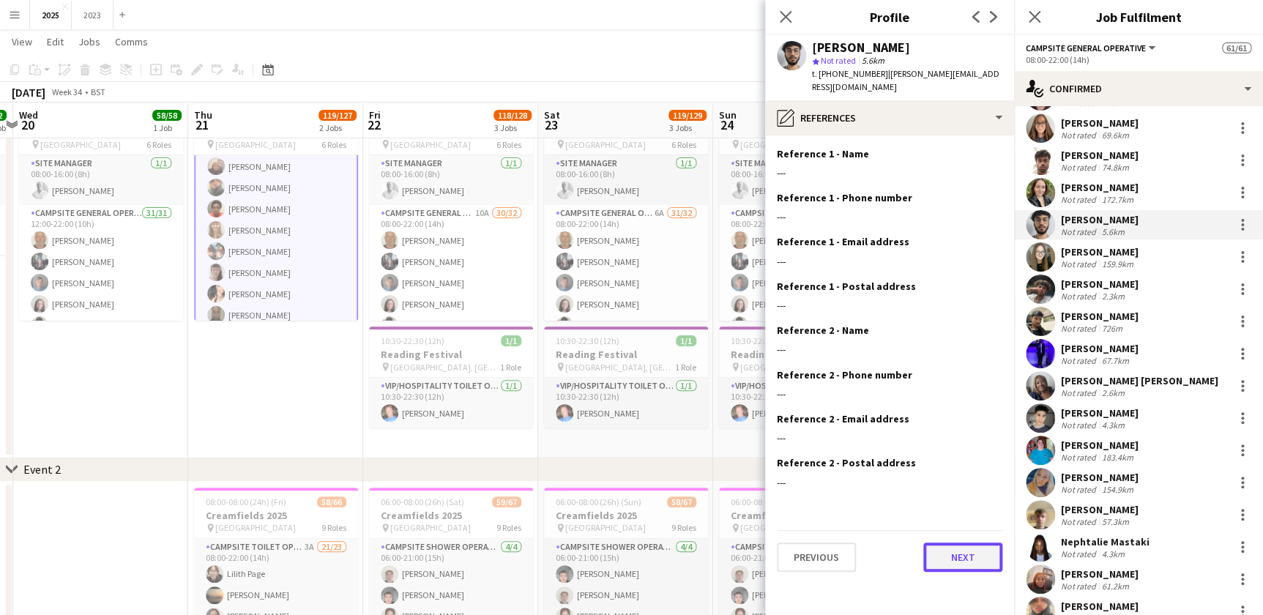
click at [969, 545] on button "Next" at bounding box center [962, 556] width 79 height 29
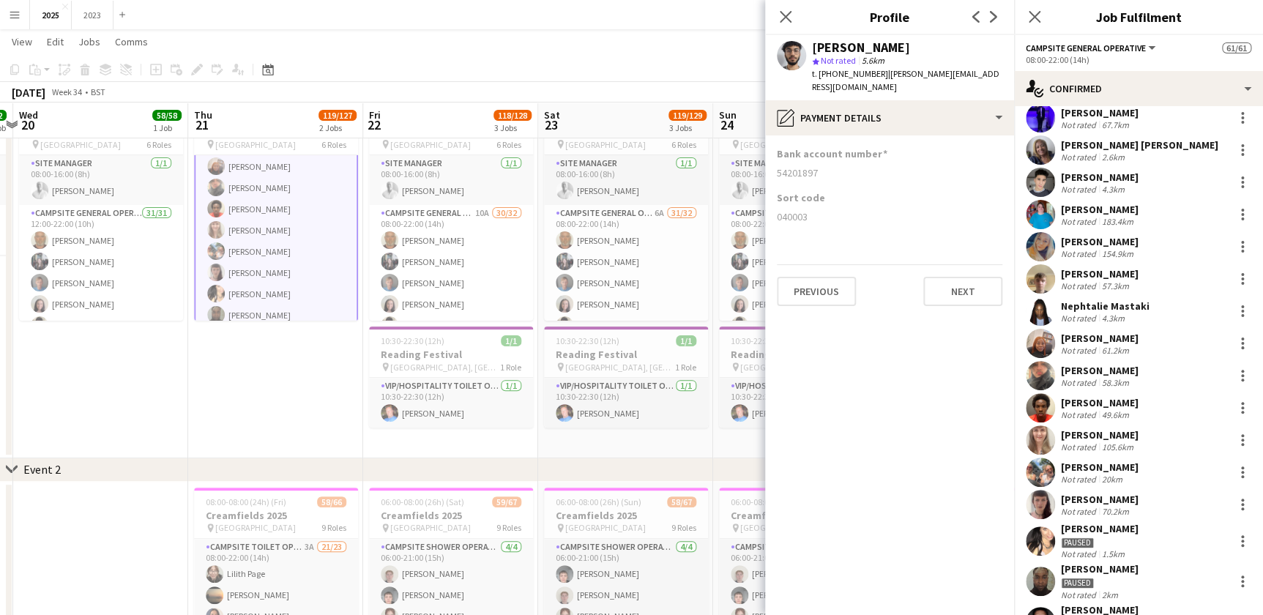
scroll to position [561, 0]
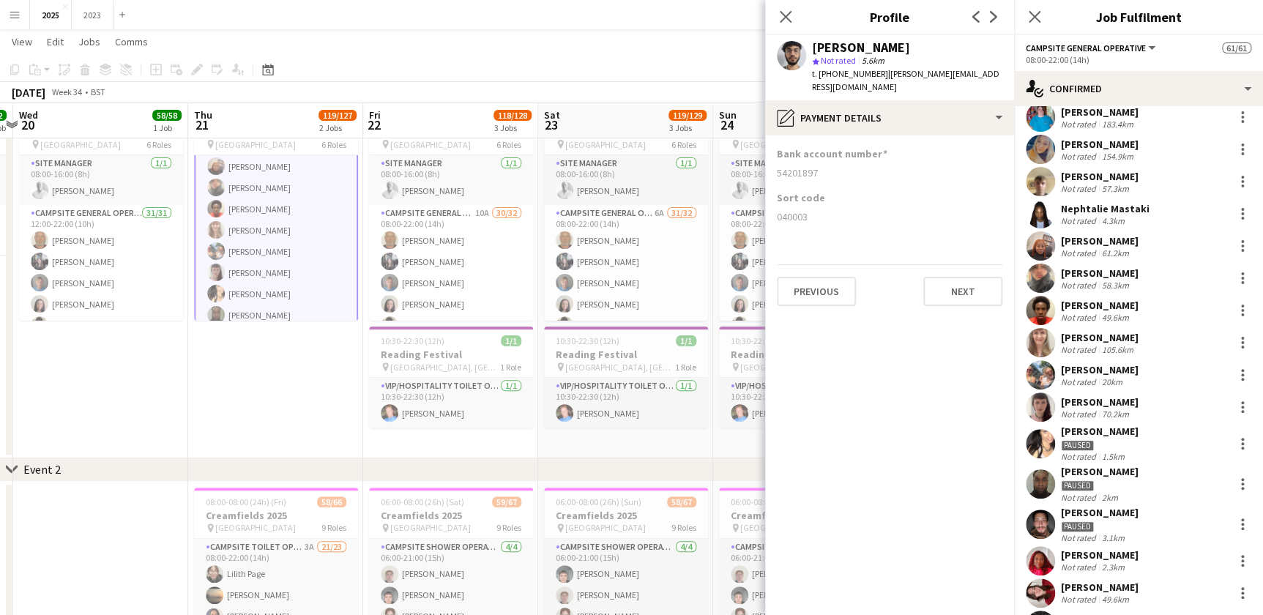
click at [1116, 441] on div "Paused" at bounding box center [1100, 444] width 78 height 13
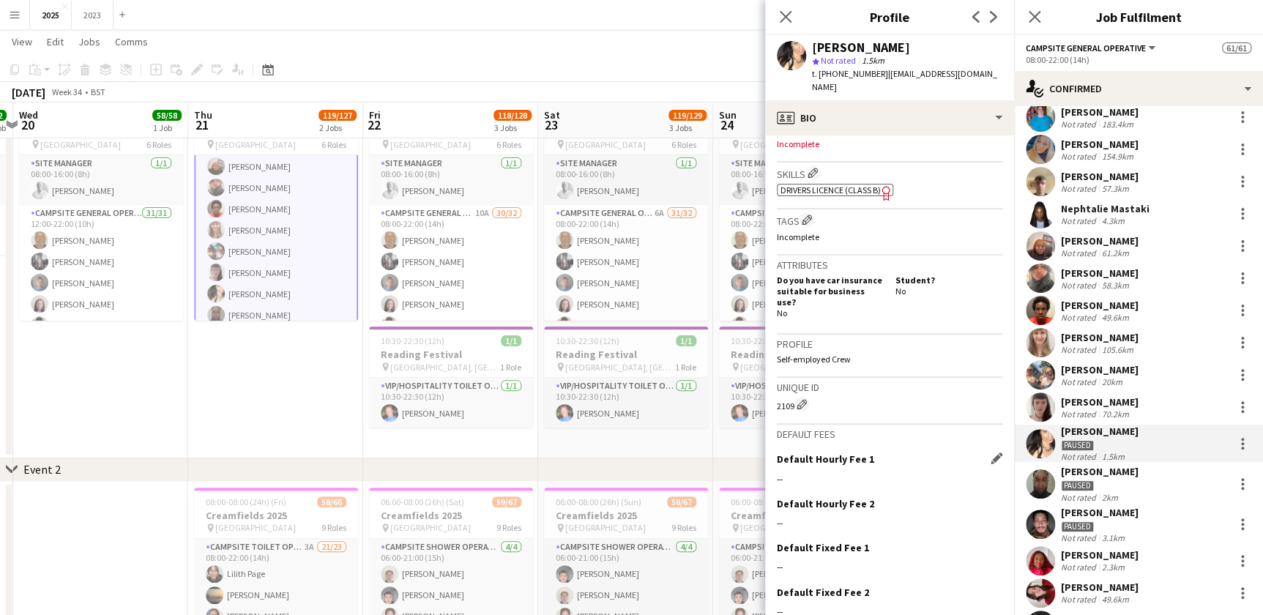
scroll to position [542, 0]
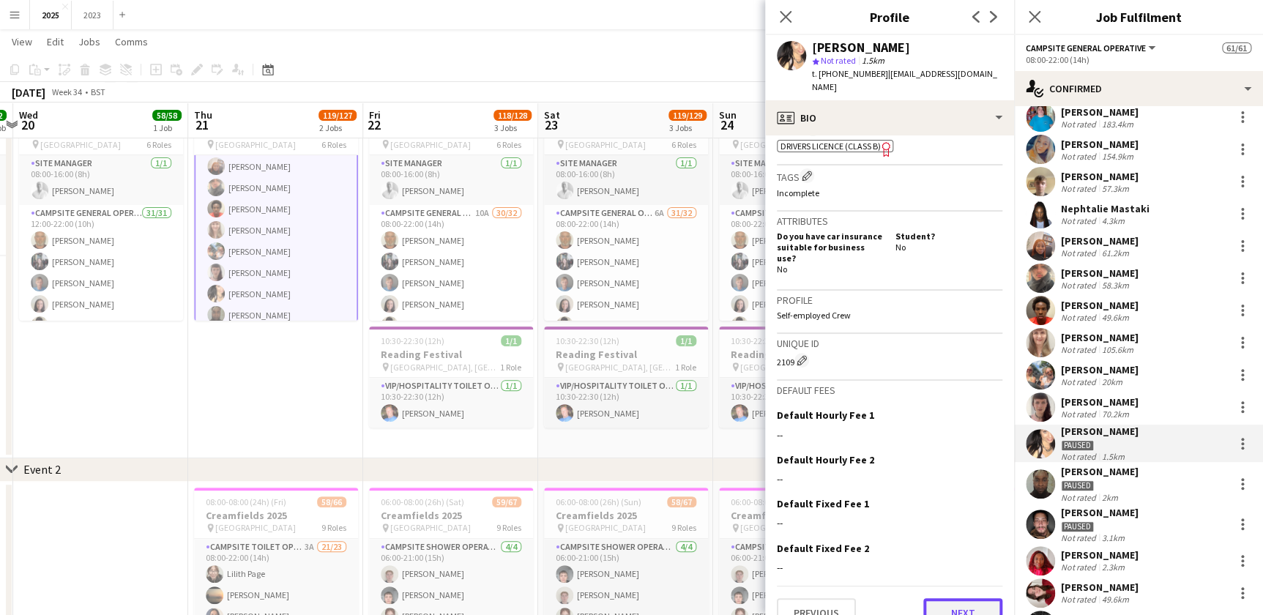
click at [959, 598] on button "Next" at bounding box center [962, 612] width 79 height 29
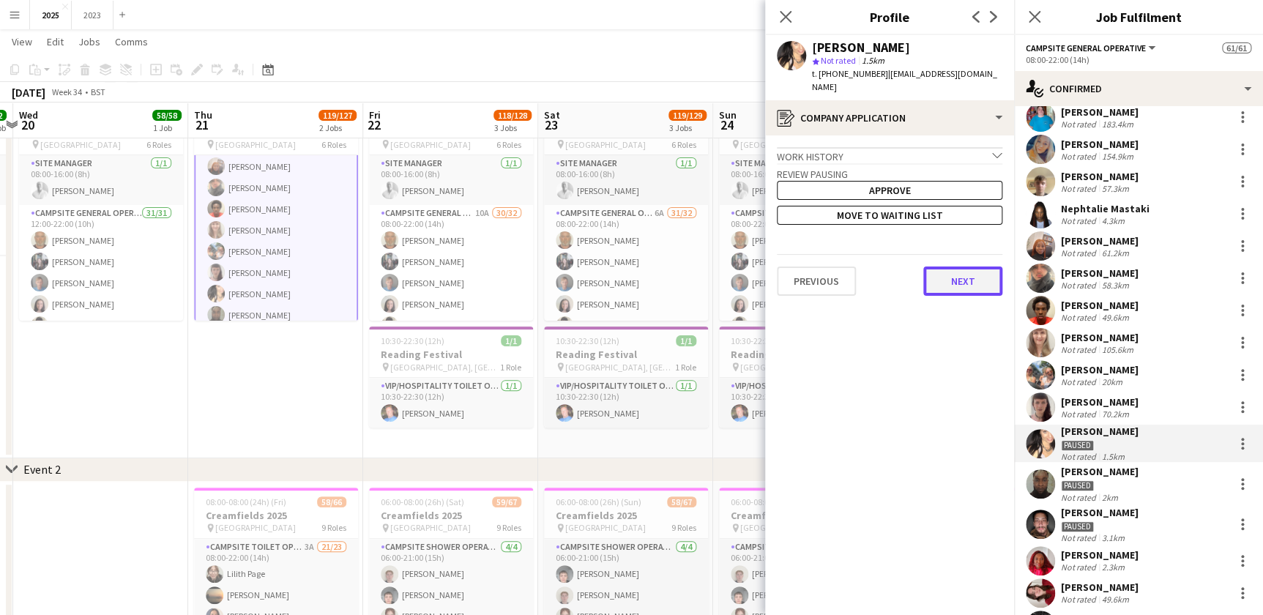
click at [946, 266] on button "Next" at bounding box center [962, 280] width 79 height 29
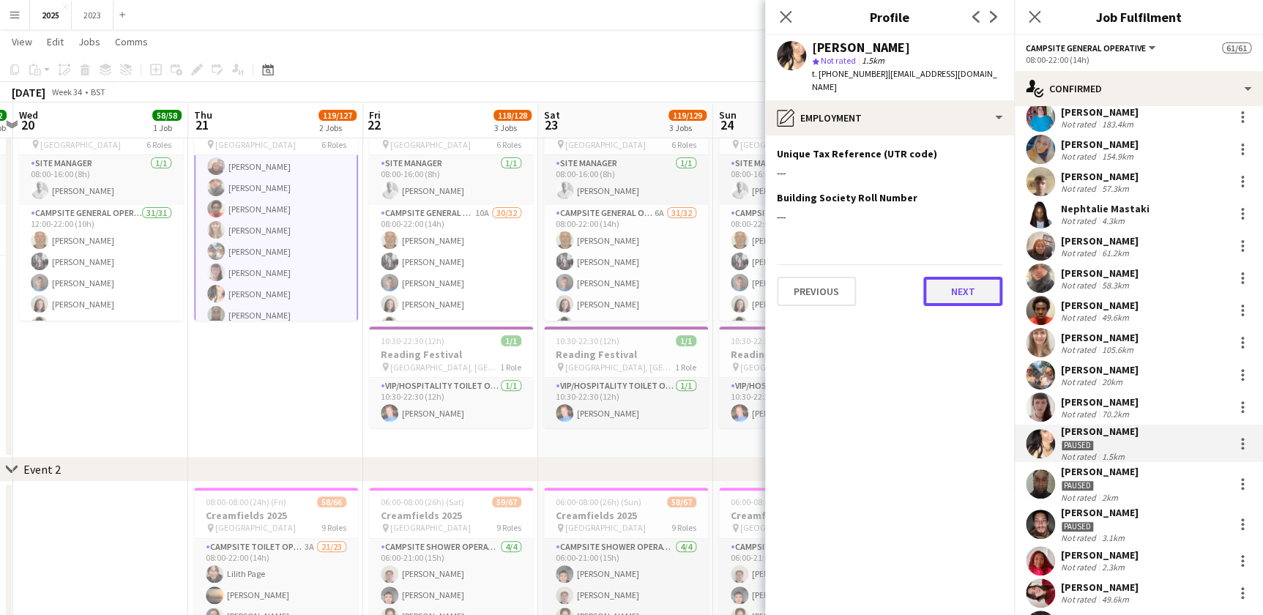
click at [957, 285] on button "Next" at bounding box center [962, 291] width 79 height 29
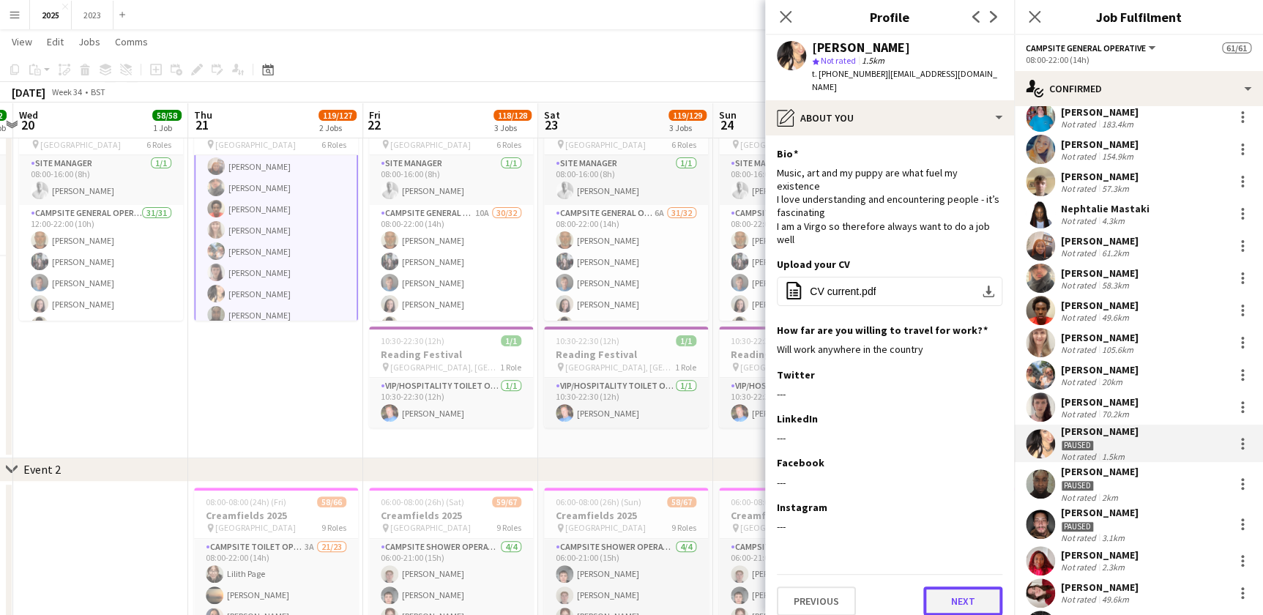
click at [953, 586] on button "Next" at bounding box center [962, 600] width 79 height 29
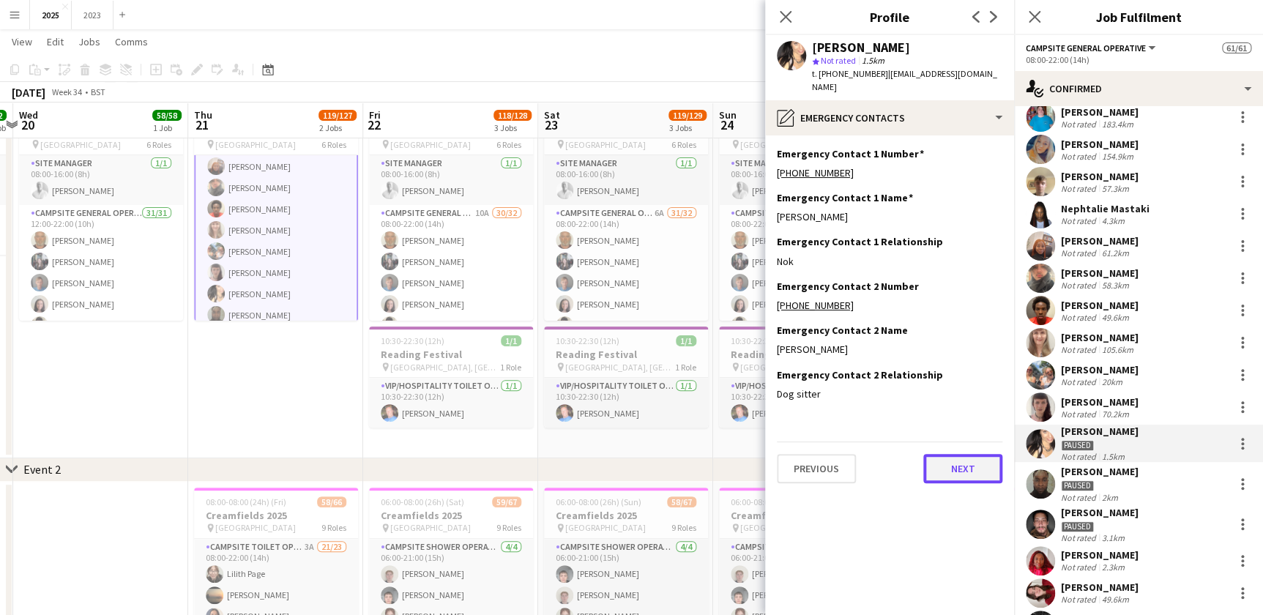
click at [965, 461] on button "Next" at bounding box center [962, 468] width 79 height 29
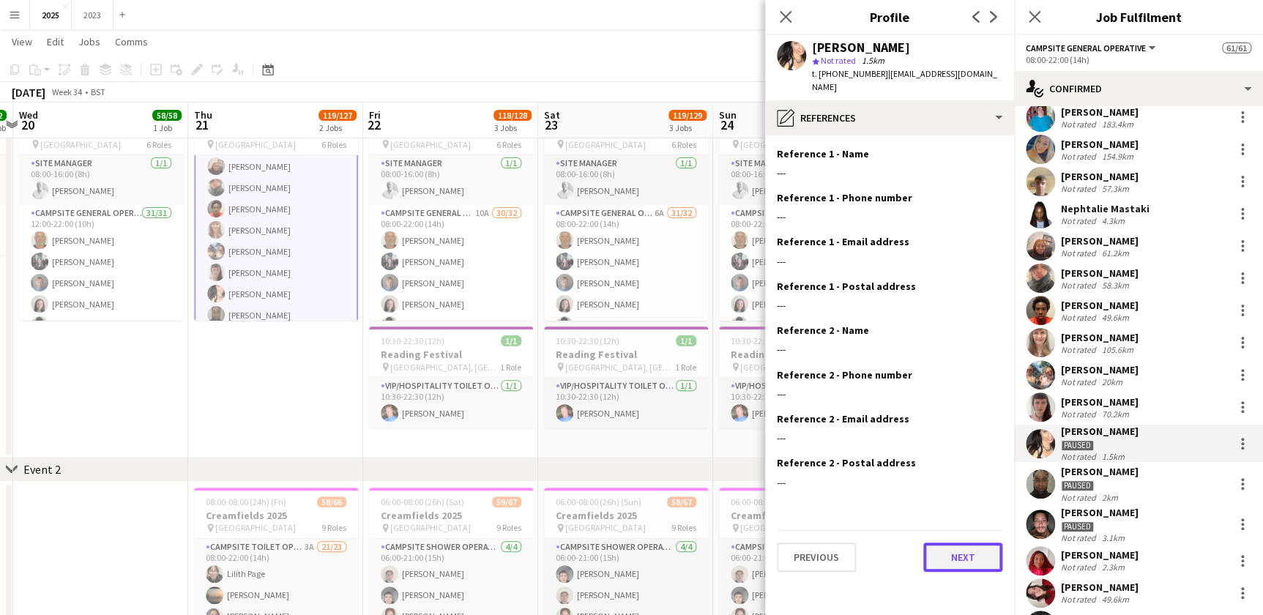
click at [961, 542] on button "Next" at bounding box center [962, 556] width 79 height 29
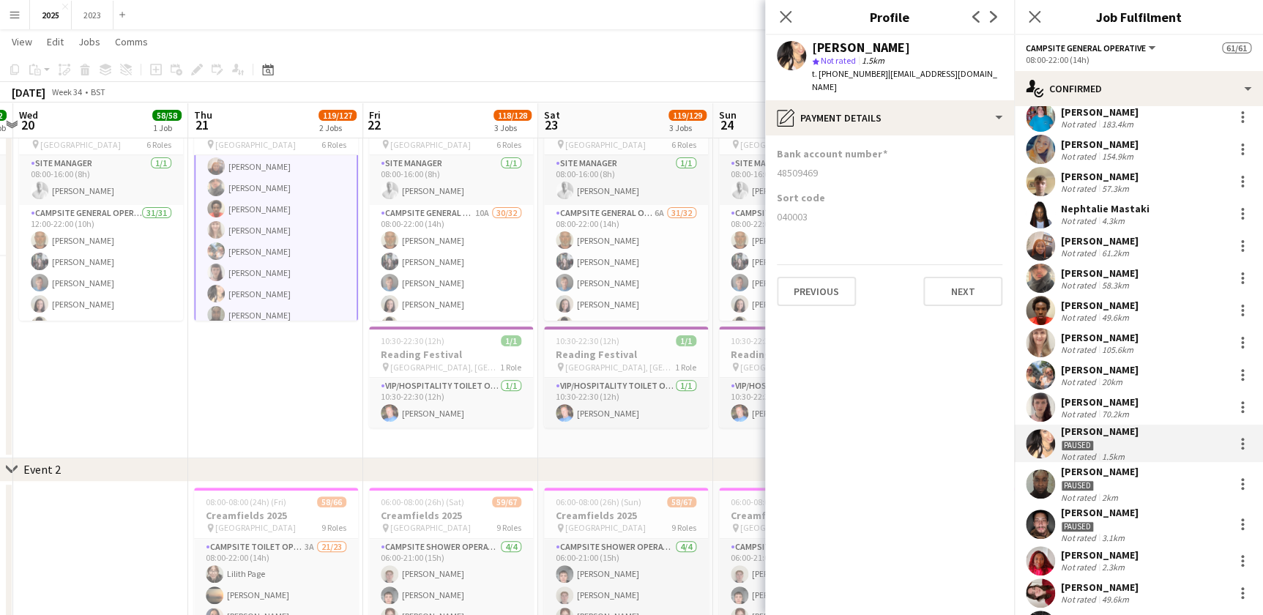
click at [1105, 206] on div "Nephtalie Mastaki" at bounding box center [1105, 208] width 89 height 13
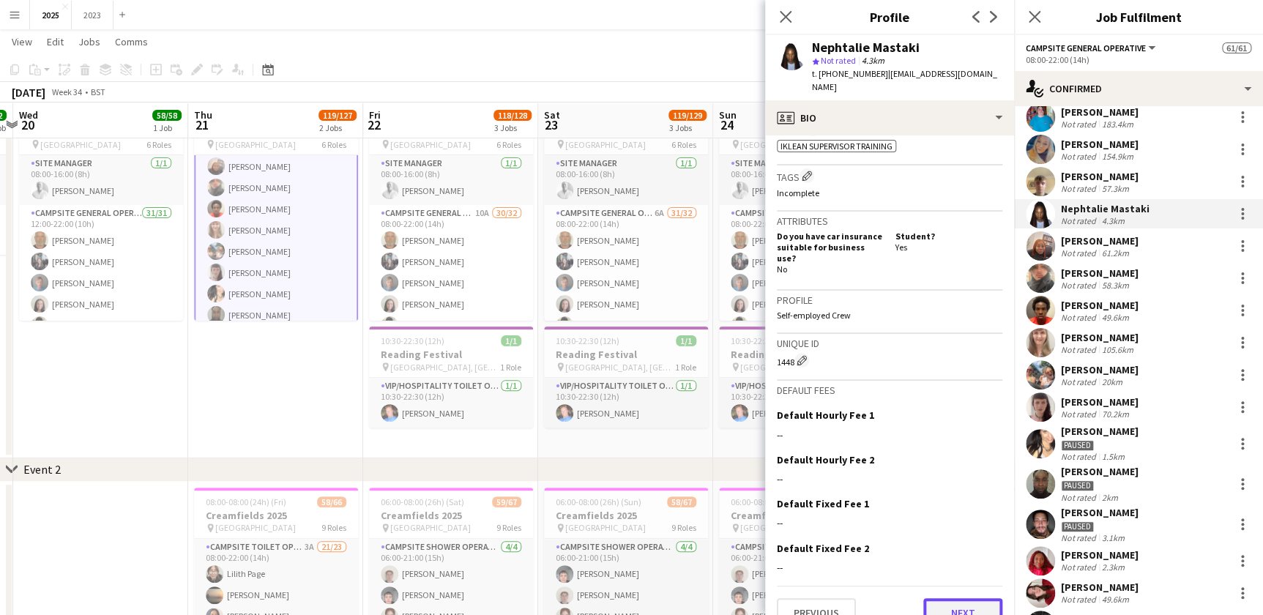
click at [952, 598] on button "Next" at bounding box center [962, 612] width 79 height 29
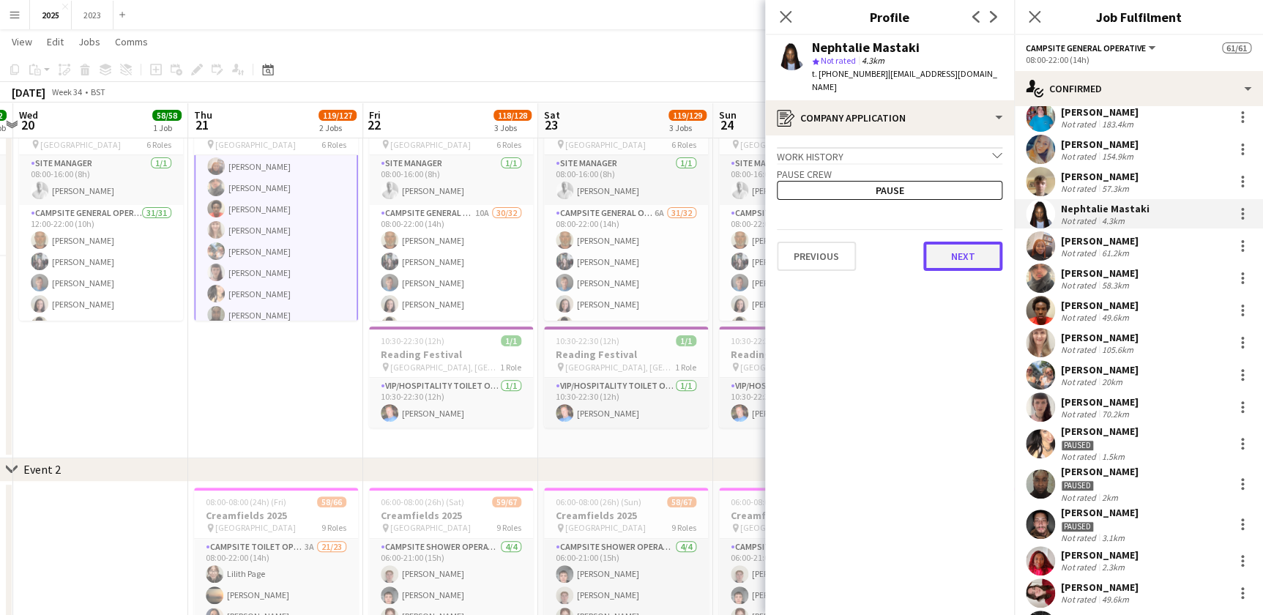
click at [962, 242] on button "Next" at bounding box center [962, 256] width 79 height 29
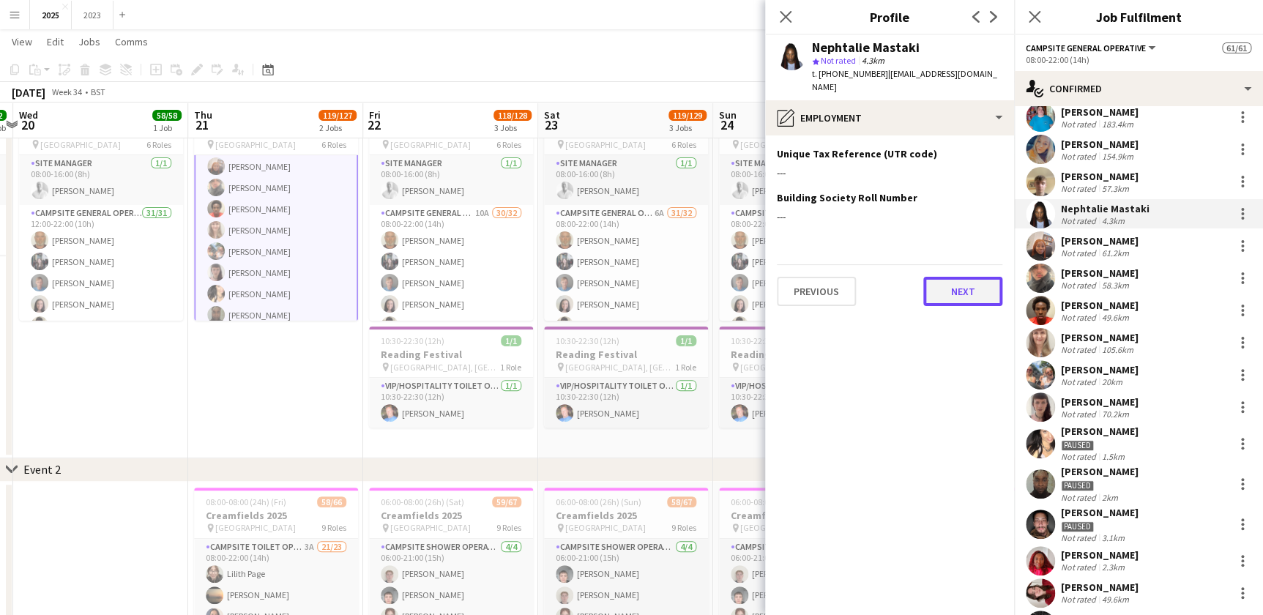
click at [961, 277] on button "Next" at bounding box center [962, 291] width 79 height 29
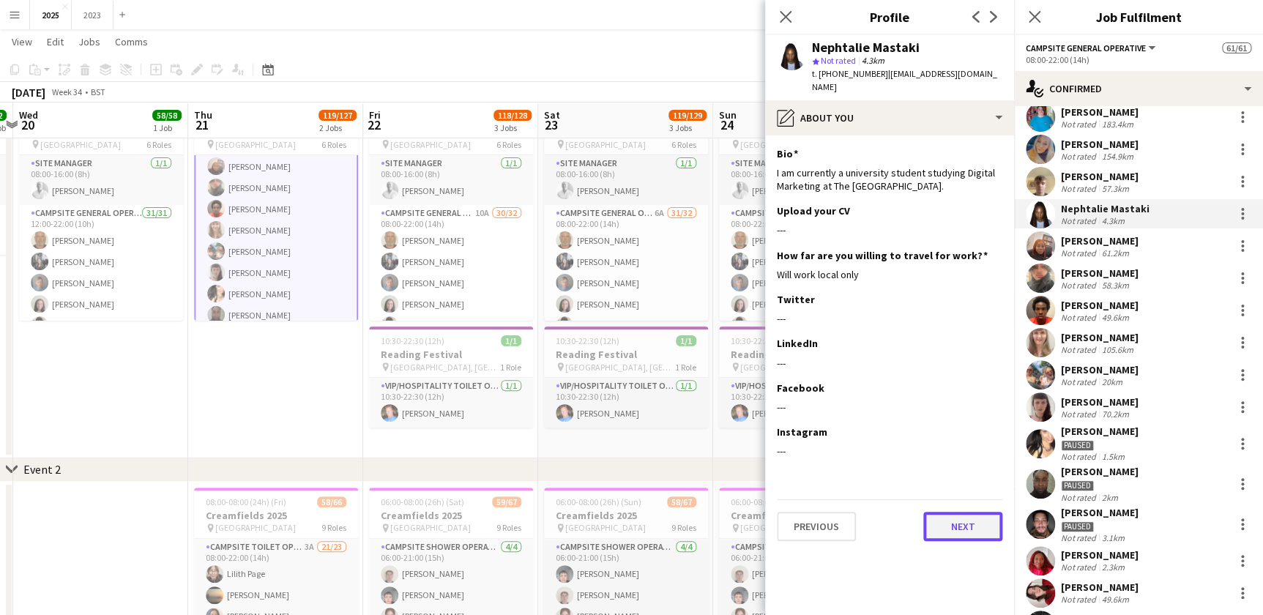
click at [952, 512] on button "Next" at bounding box center [962, 526] width 79 height 29
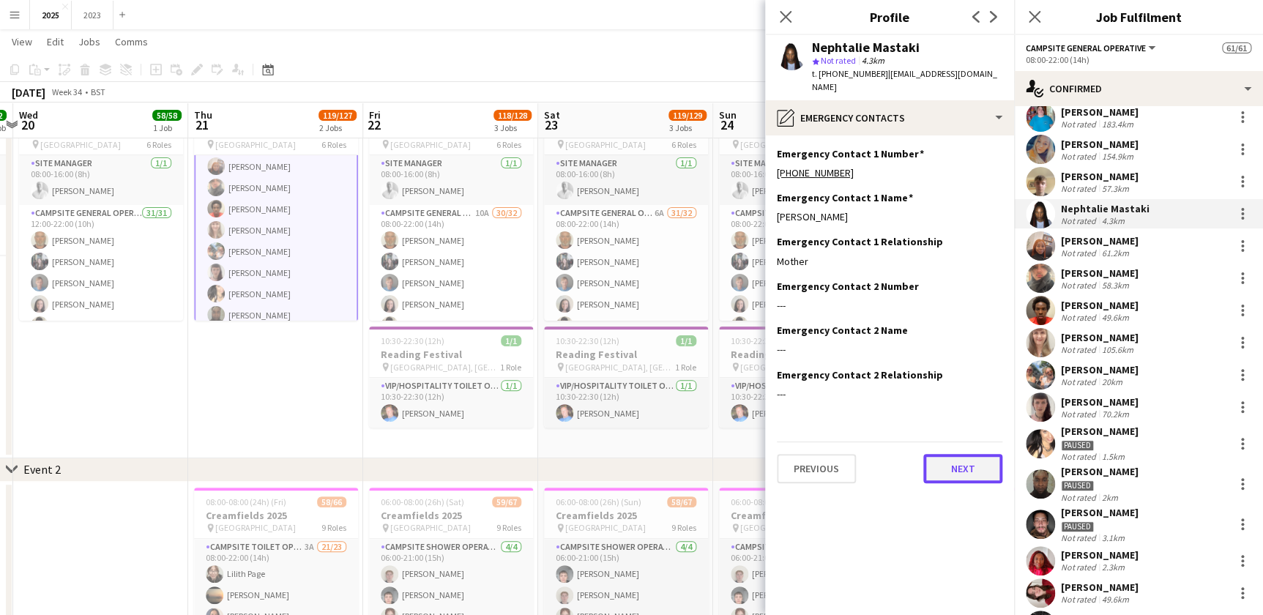
click at [955, 454] on button "Next" at bounding box center [962, 468] width 79 height 29
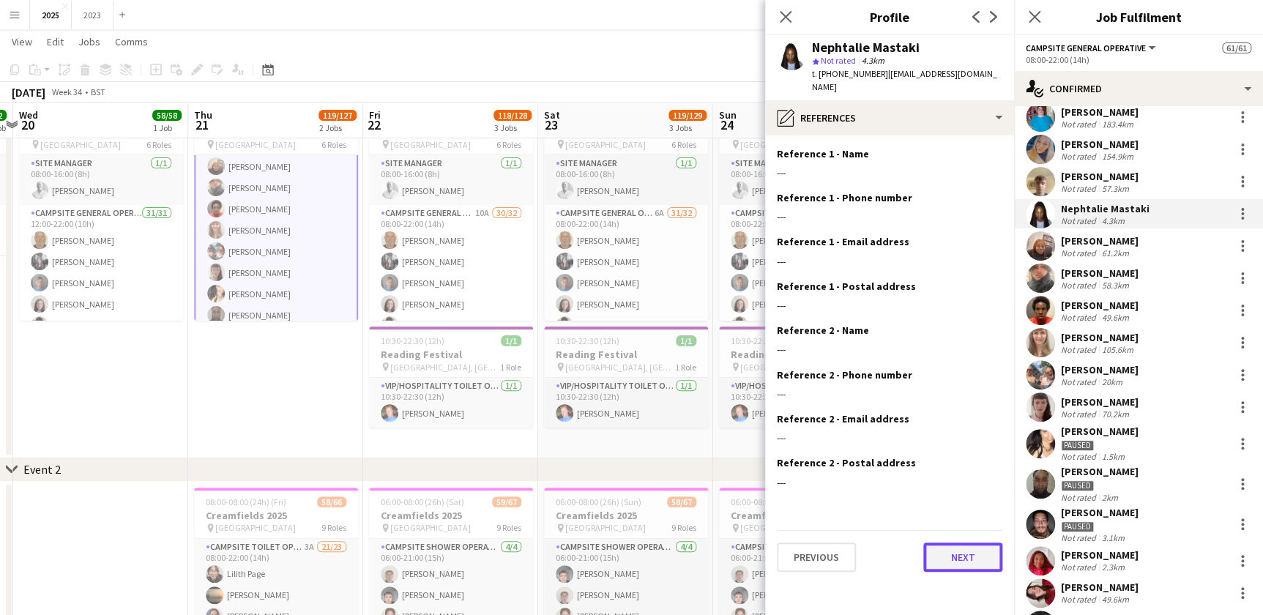
click at [966, 542] on button "Next" at bounding box center [962, 556] width 79 height 29
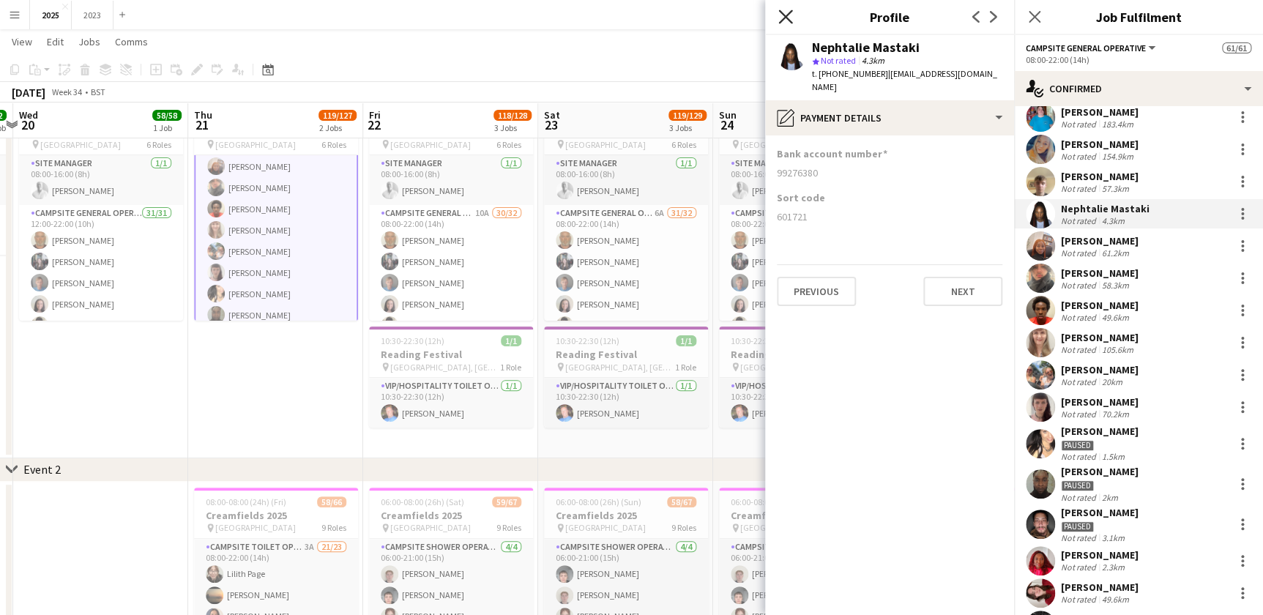
click at [789, 16] on icon "Close pop-in" at bounding box center [785, 17] width 14 height 14
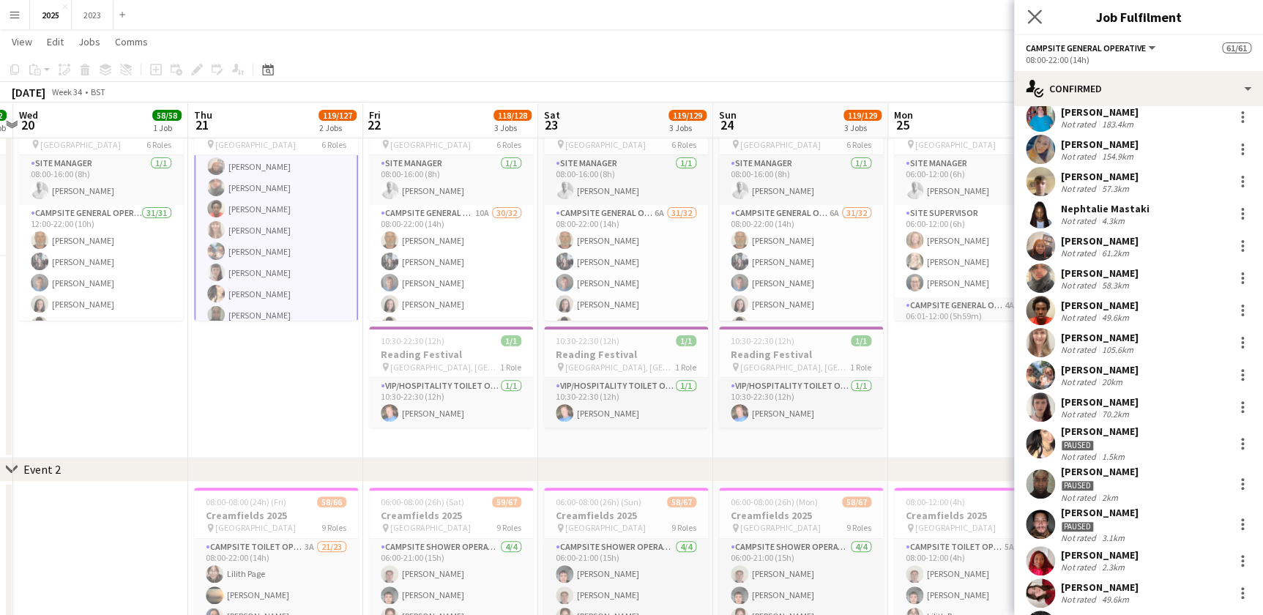
click at [1037, 23] on app-icon "Close pop-in" at bounding box center [1034, 17] width 21 height 21
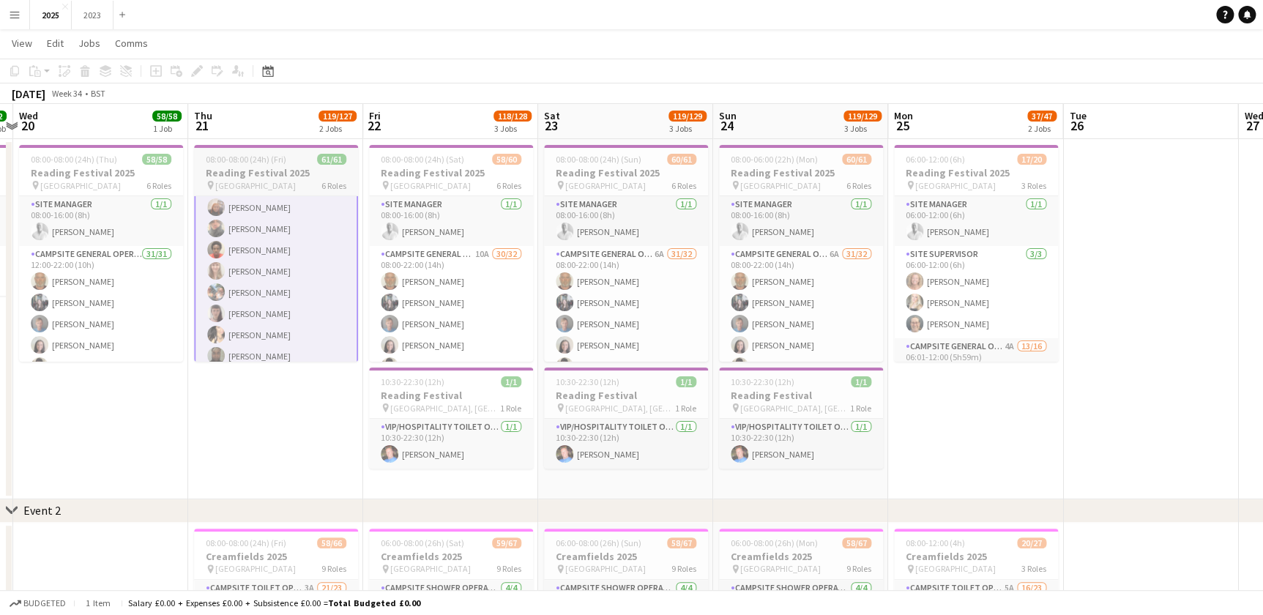
scroll to position [0, 0]
